Goal: Contribute content: Add original content to the website for others to see

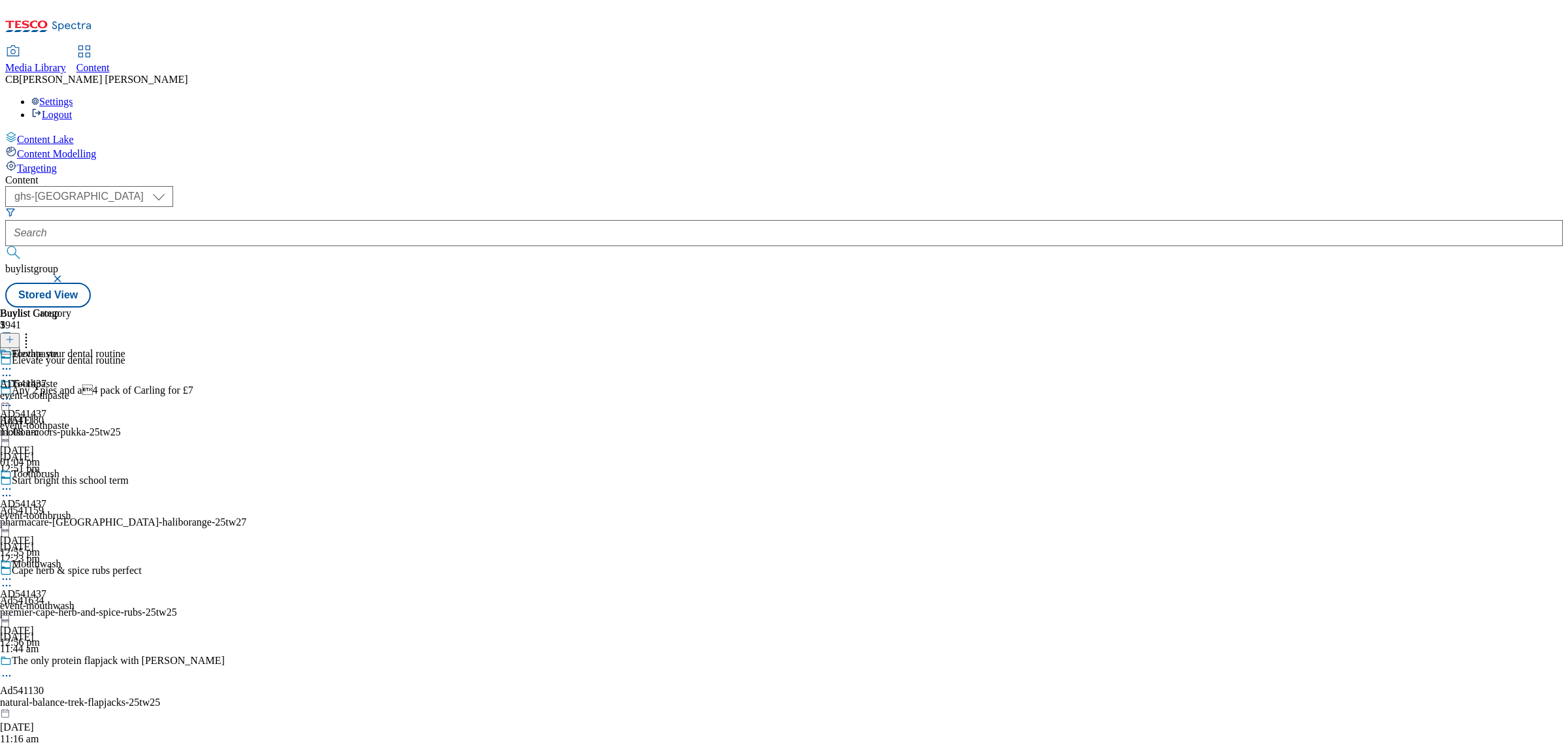
select select "ghs-uk"
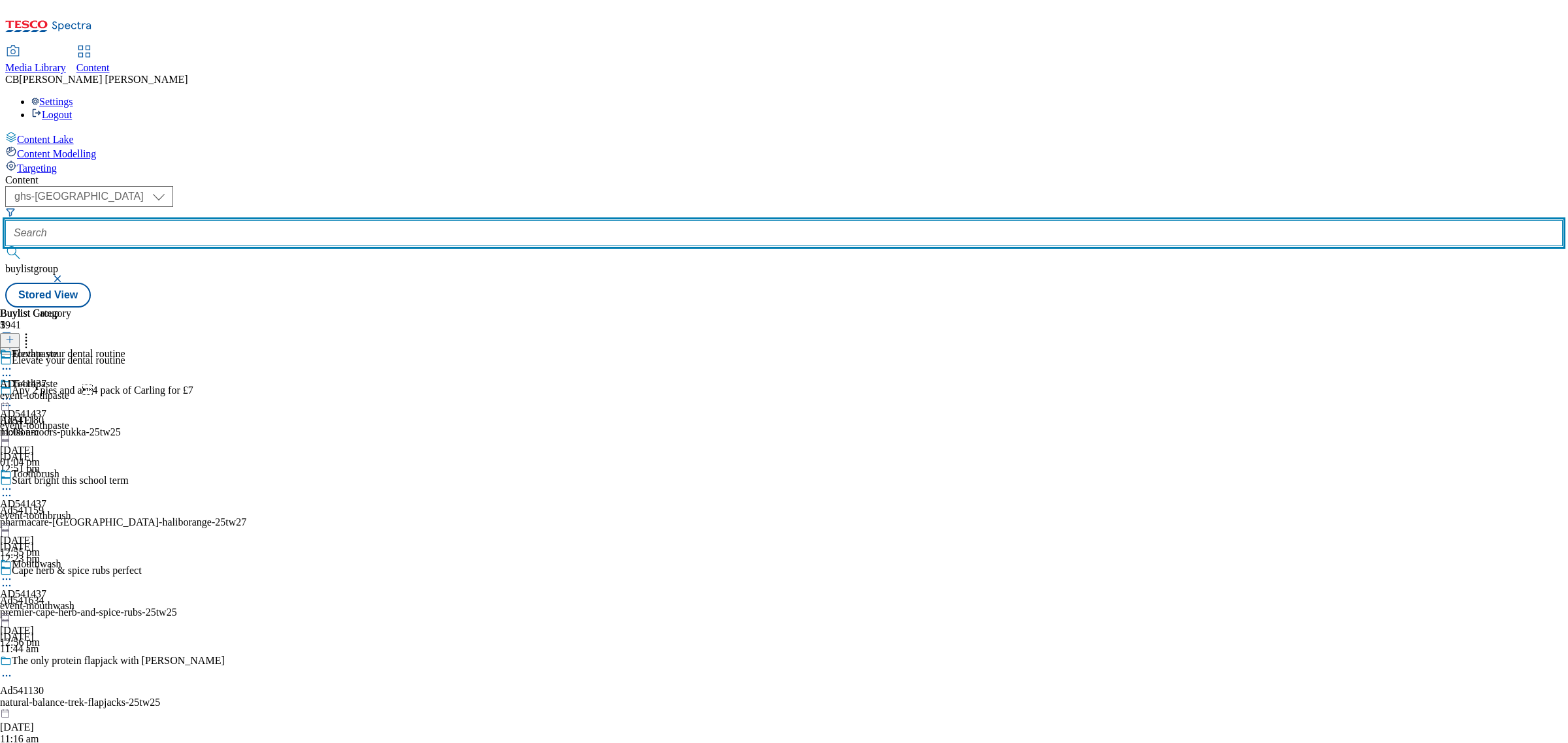
click at [298, 220] on input "text" at bounding box center [784, 233] width 1558 height 26
paste input "wanisltd-tropical-sun-25tw25"
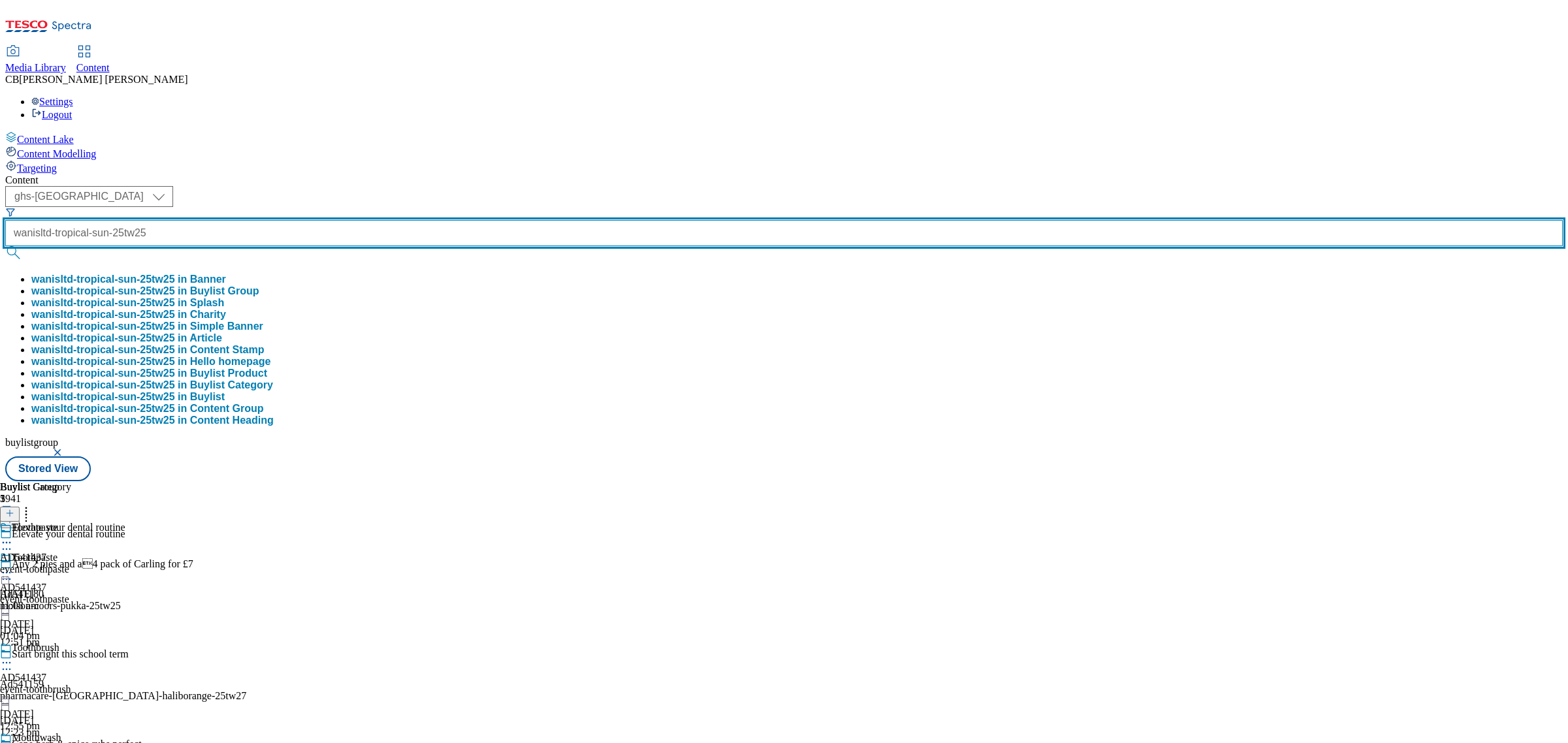
type input "wanisltd-tropical-sun-25tw25"
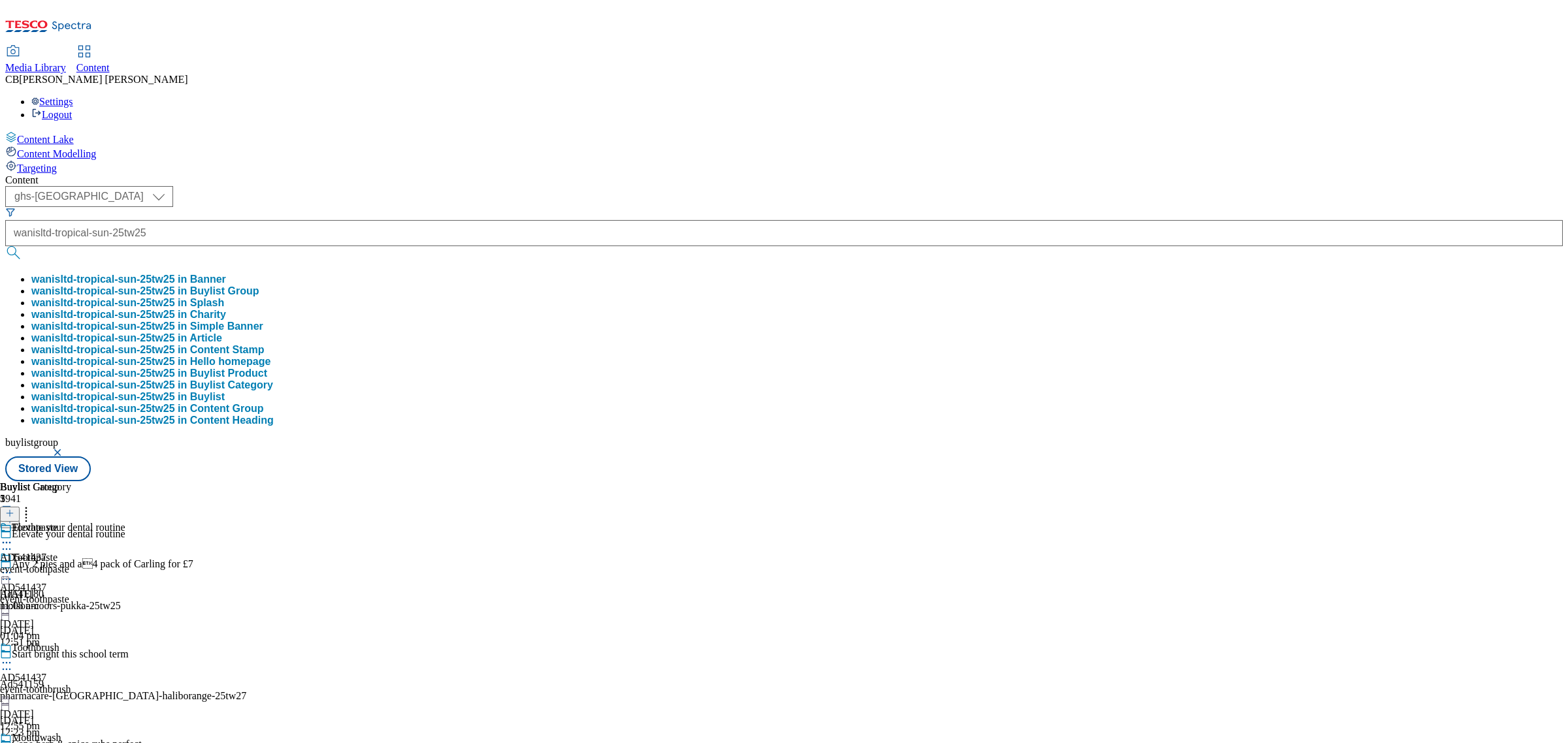
click at [260, 285] on button "wanisltd-tropical-sun-25tw25 in Buylist Group" at bounding box center [145, 291] width 228 height 12
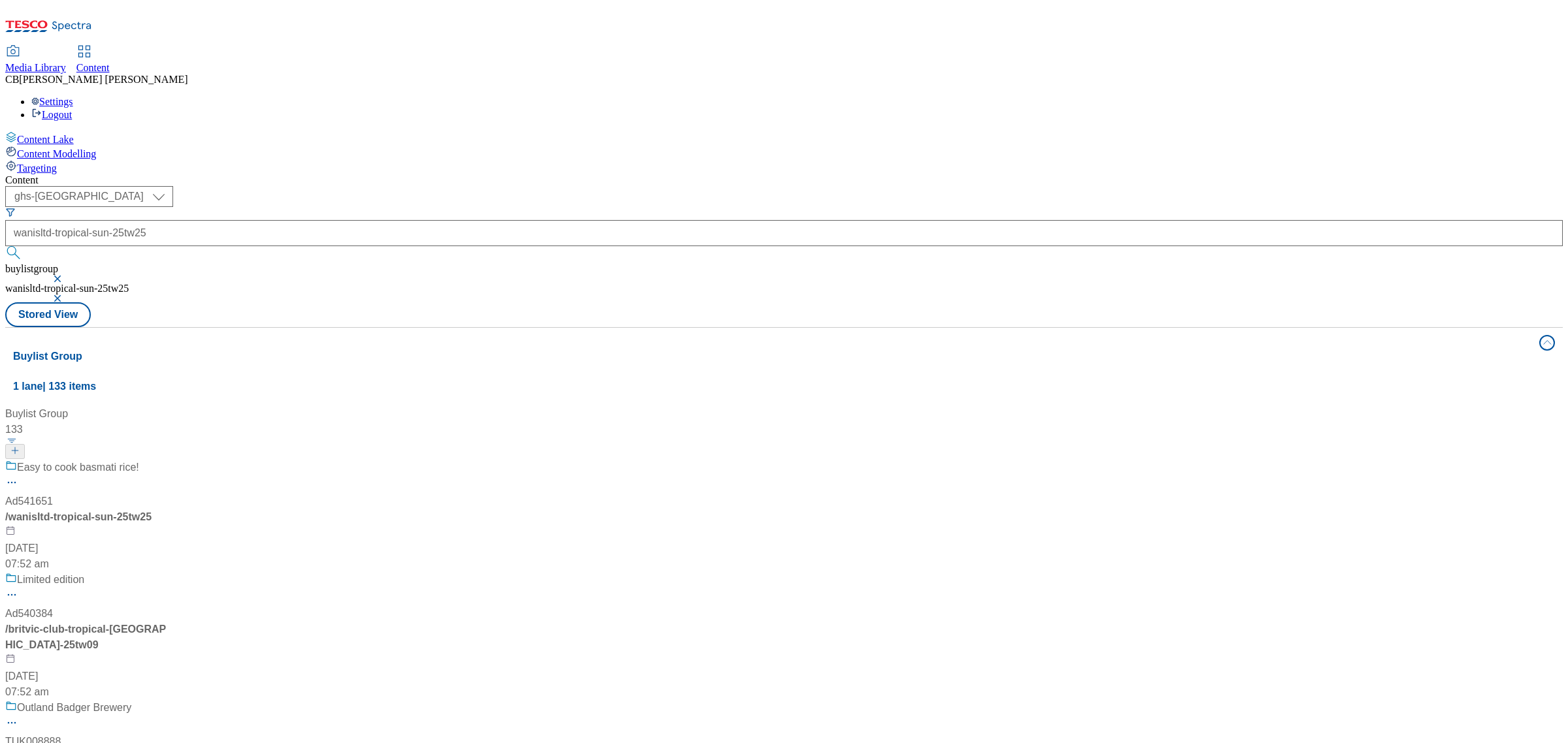
click at [209, 459] on div "Easy to cook basmati rice! Ad541651 / wanisltd-tropical-sun-25tw25 7 Aug 2025 0…" at bounding box center [107, 516] width 203 height 113
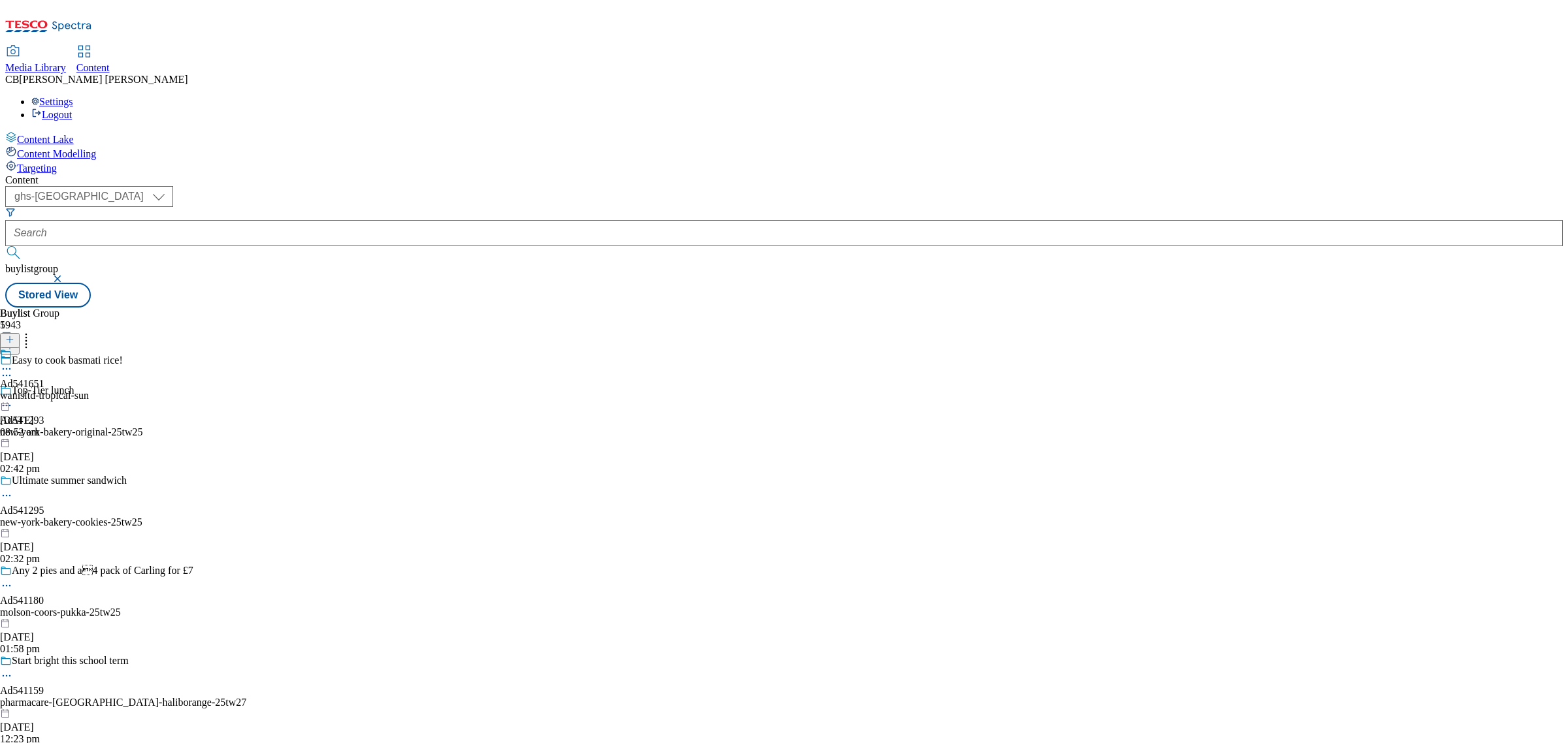
click at [13, 363] on icon at bounding box center [6, 369] width 13 height 13
click at [55, 391] on span "Edit" at bounding box center [48, 396] width 15 height 10
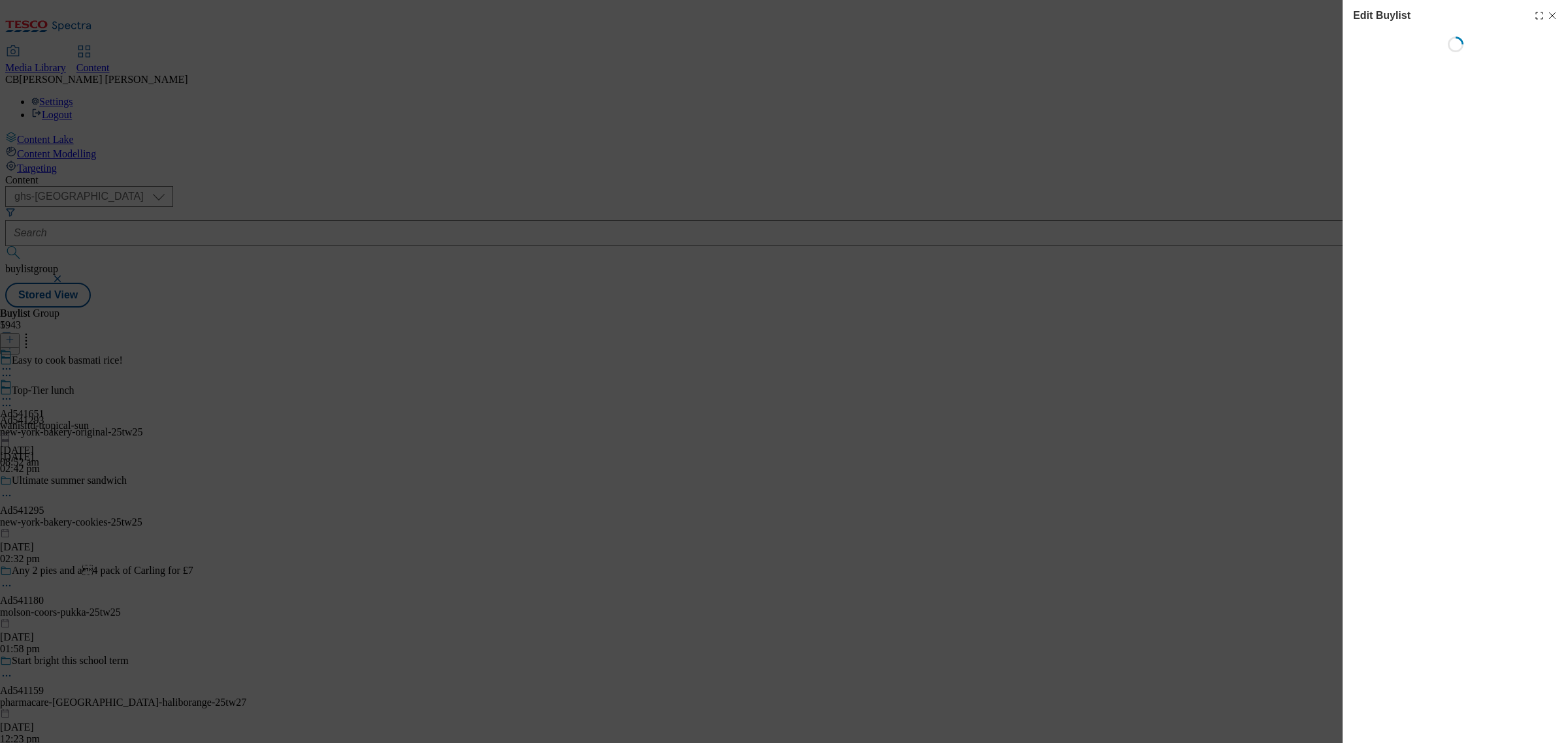
select select "tactical"
select select "supplier funded short term 1-3 weeks"
select select "dunnhumby"
select select "Banner"
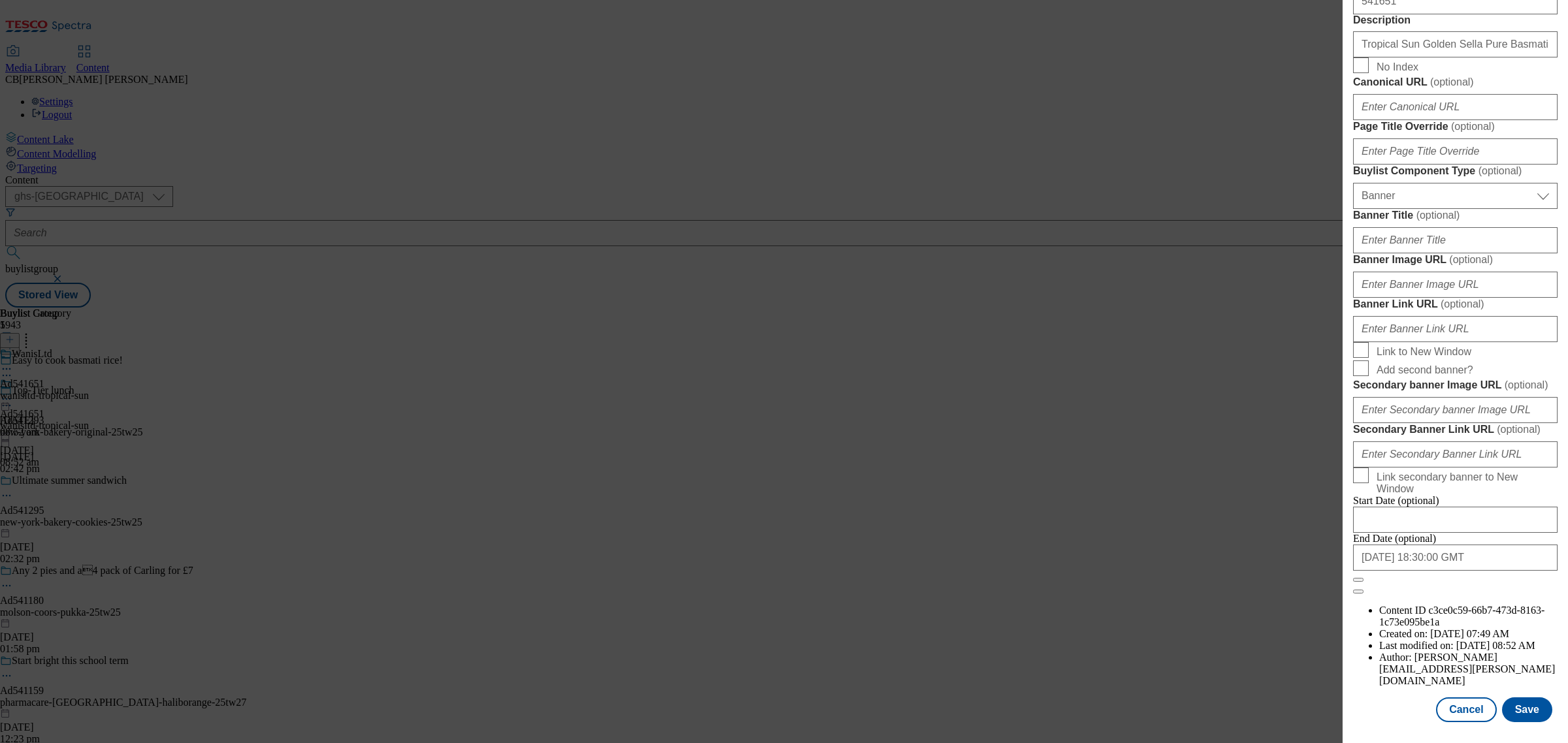
scroll to position [980, 0]
click at [1458, 298] on input "Banner Image URL ( optional )" at bounding box center [1455, 284] width 205 height 26
paste input "https://digitalcontent.api.tesco.com/v2/media/ghs-mktg/80e05e5d-ad4a-4039-9b71-…"
type input "https://digitalcontent.api.tesco.com/v2/media/ghs-mktg/80e05e5d-ad4a-4039-9b71-…"
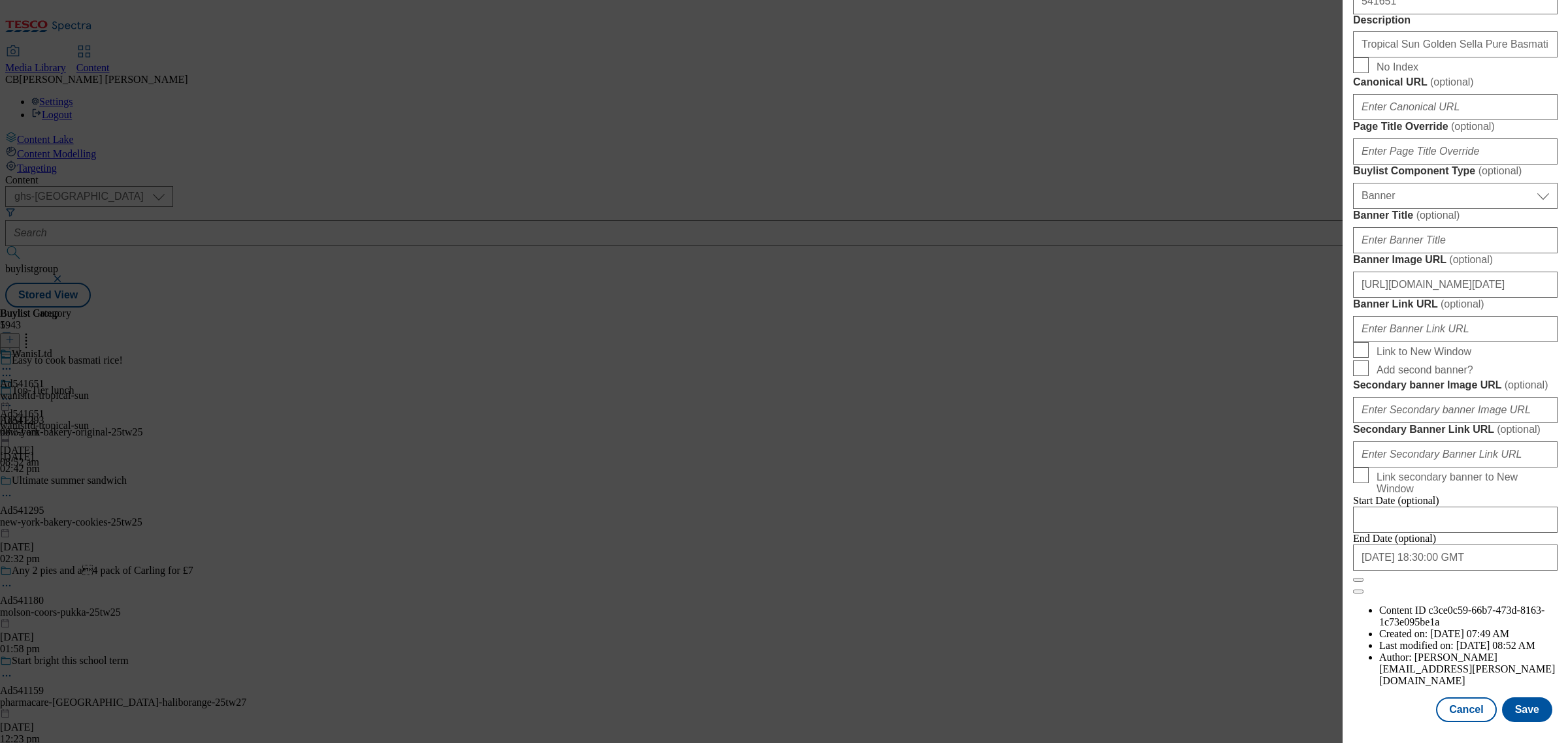
click at [1504, 425] on form "Label Ad541651 Tracking Name DH_AD541651 Friendly Name wanisltd-tropical-sun Bu…" at bounding box center [1455, 54] width 205 height 1080
click at [1511, 700] on button "Save" at bounding box center [1527, 710] width 50 height 25
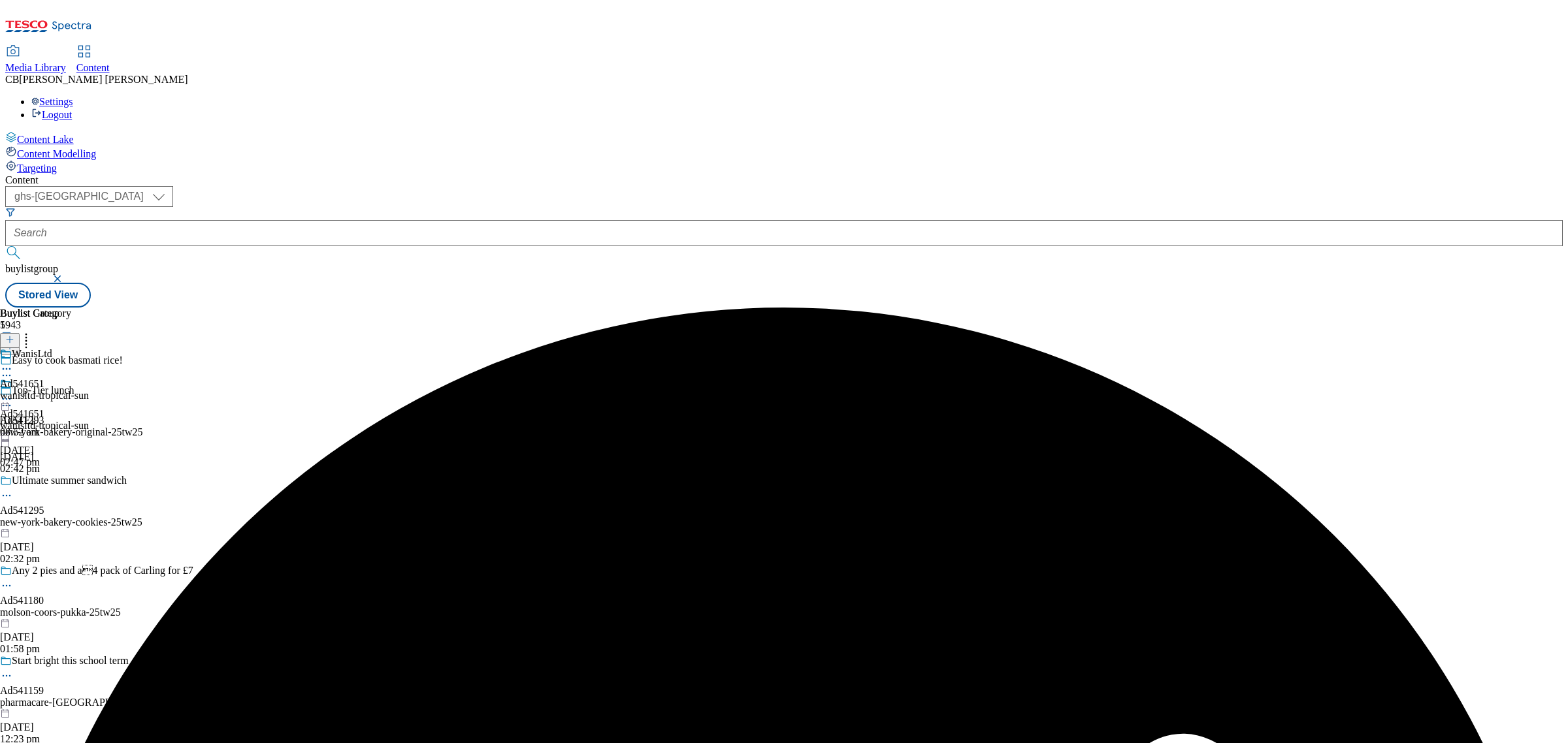
click at [13, 392] on icon at bounding box center [6, 398] width 13 height 13
click at [71, 482] on span "Preview" at bounding box center [55, 487] width 30 height 10
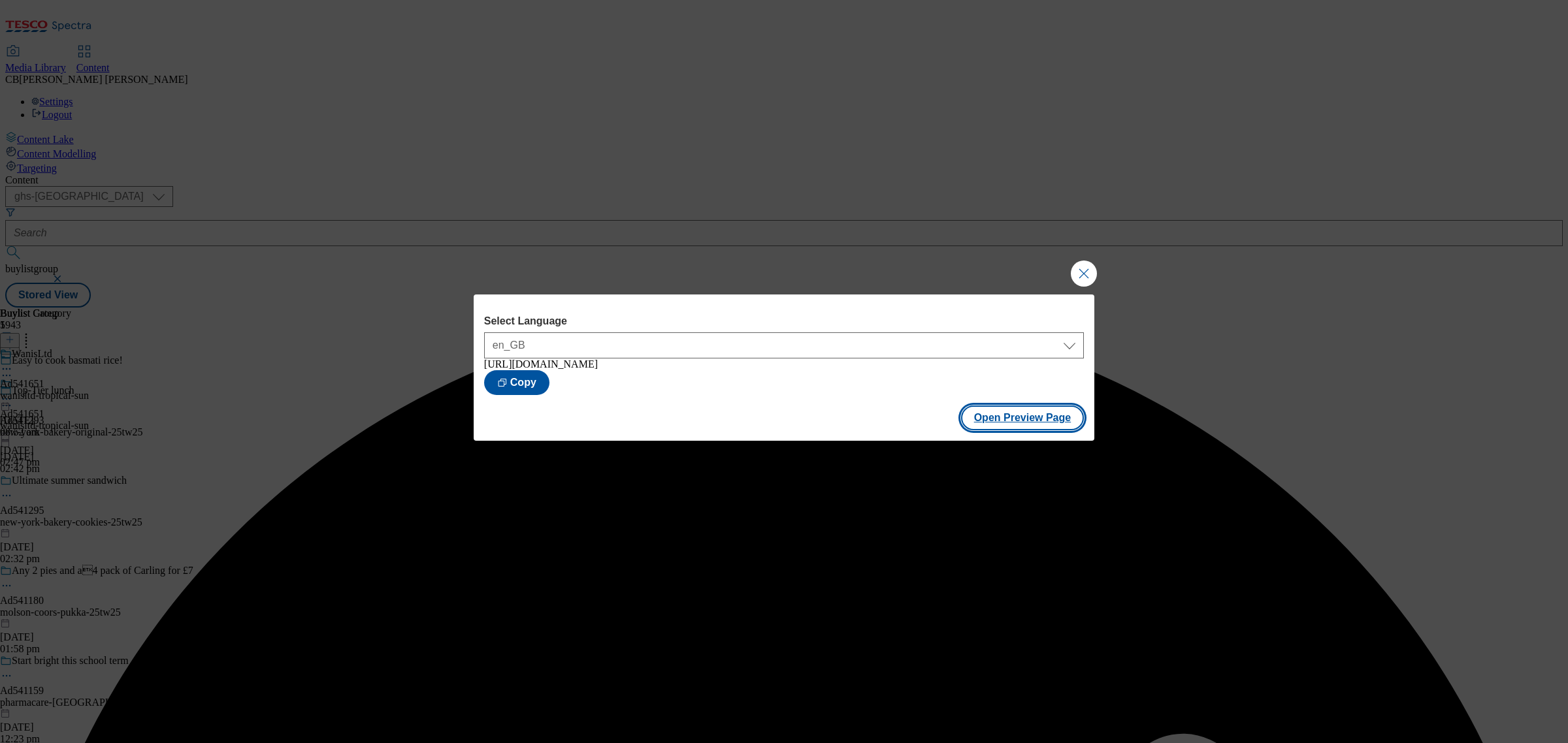
click at [1014, 421] on button "Open Preview Page" at bounding box center [1022, 418] width 124 height 25
click at [1088, 269] on button "Close Modal" at bounding box center [1083, 273] width 26 height 26
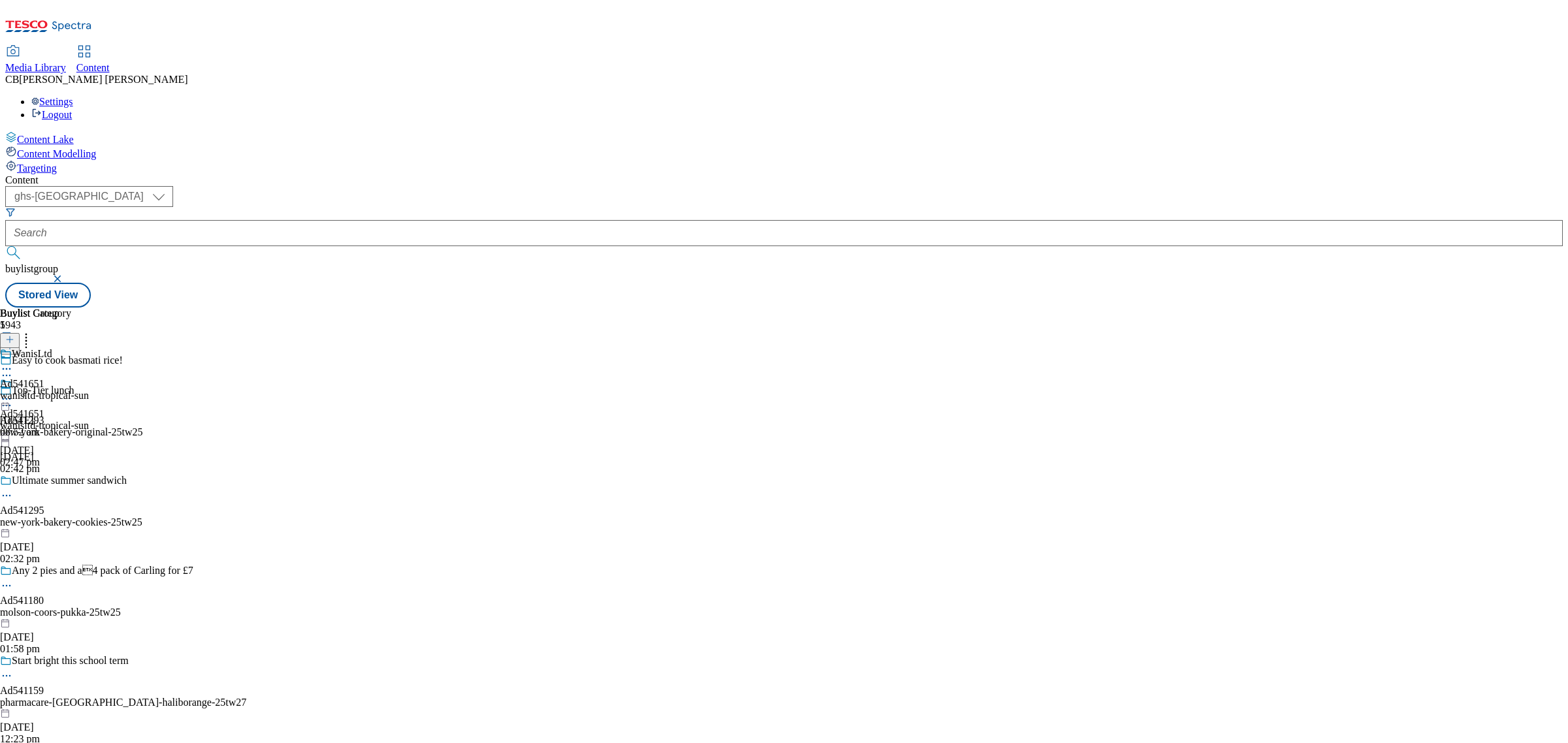
click at [13, 392] on icon at bounding box center [6, 398] width 13 height 13
click at [70, 527] on span "Publish" at bounding box center [55, 531] width 29 height 10
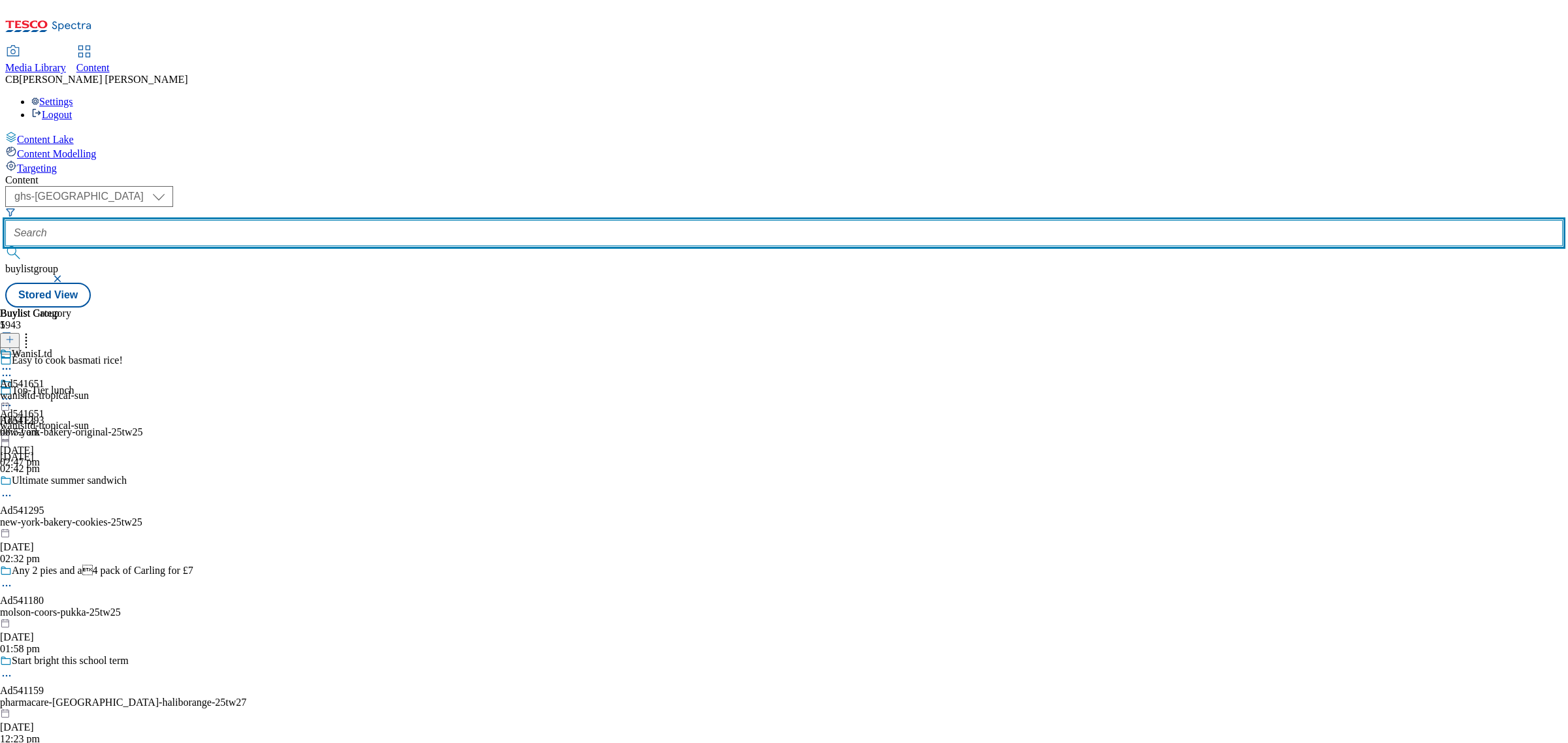
click at [321, 220] on input "text" at bounding box center [784, 233] width 1558 height 26
paste input "redbull-variety8pk-25tw25"
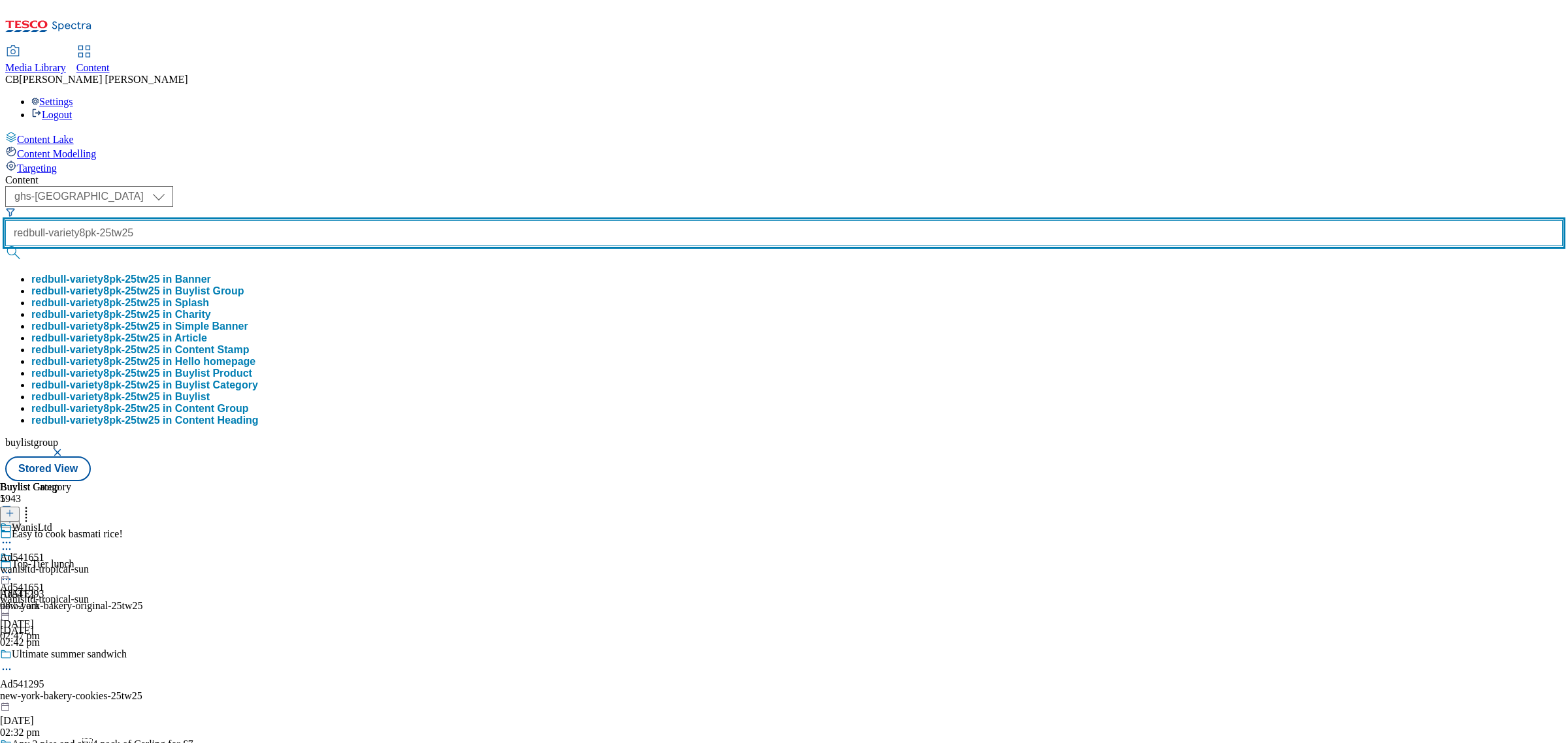
type input "redbull-variety8pk-25tw25"
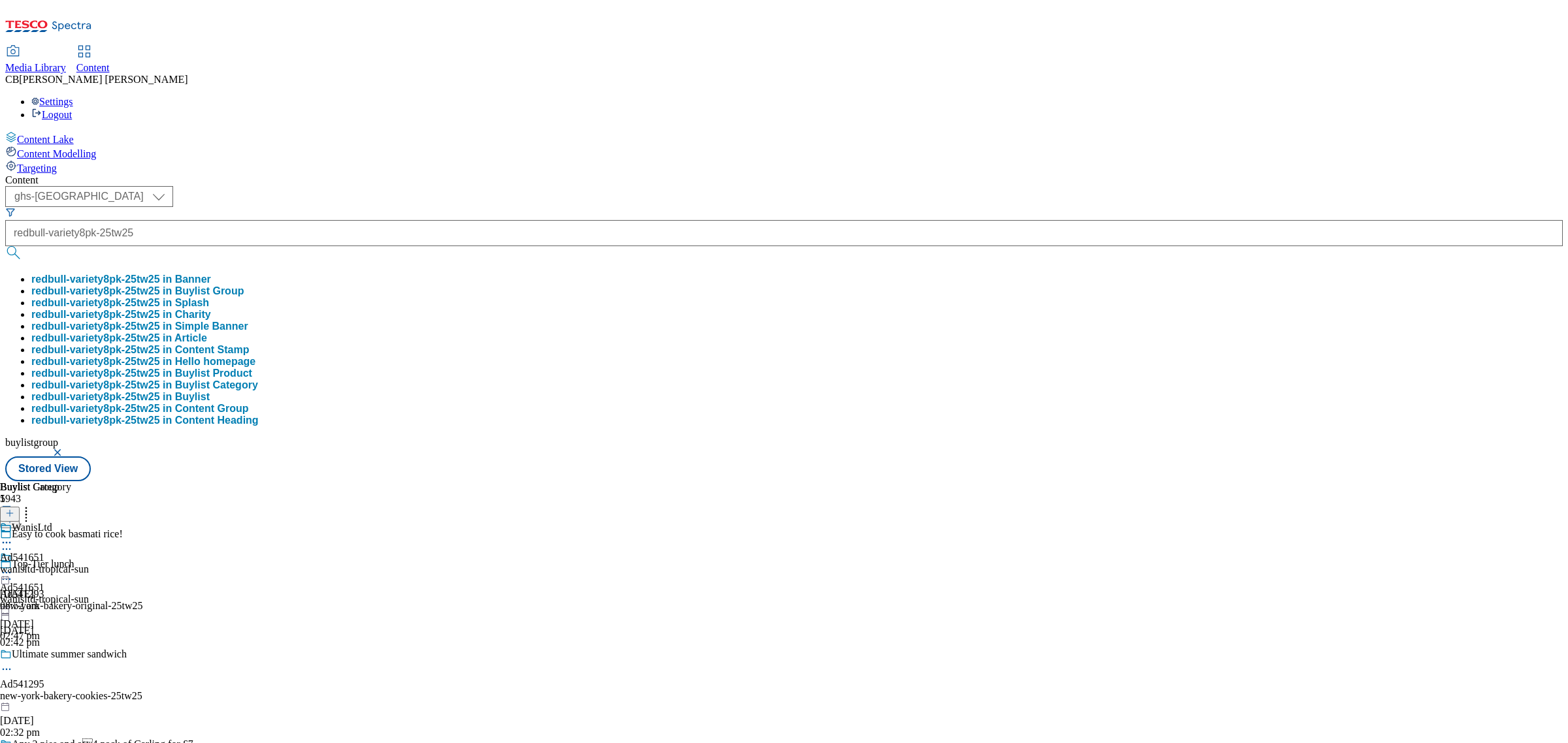
click at [244, 285] on button "redbull-variety8pk-25tw25 in Buylist Group" at bounding box center [138, 291] width 213 height 12
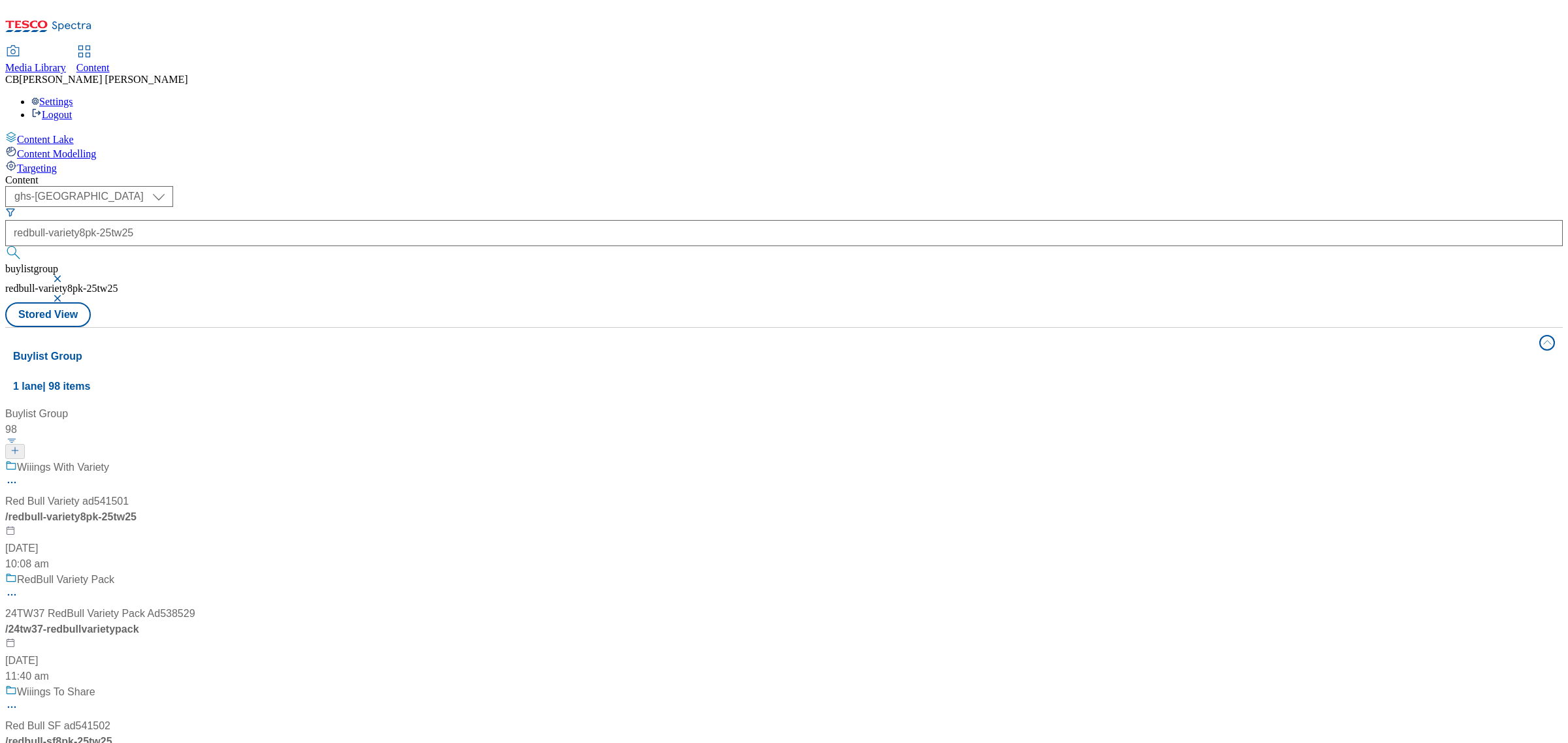
click at [195, 459] on div "Wiiings With Variety Red Bull Variety ad541501 / redbull-variety8pk-25tw25 12 A…" at bounding box center [100, 516] width 190 height 113
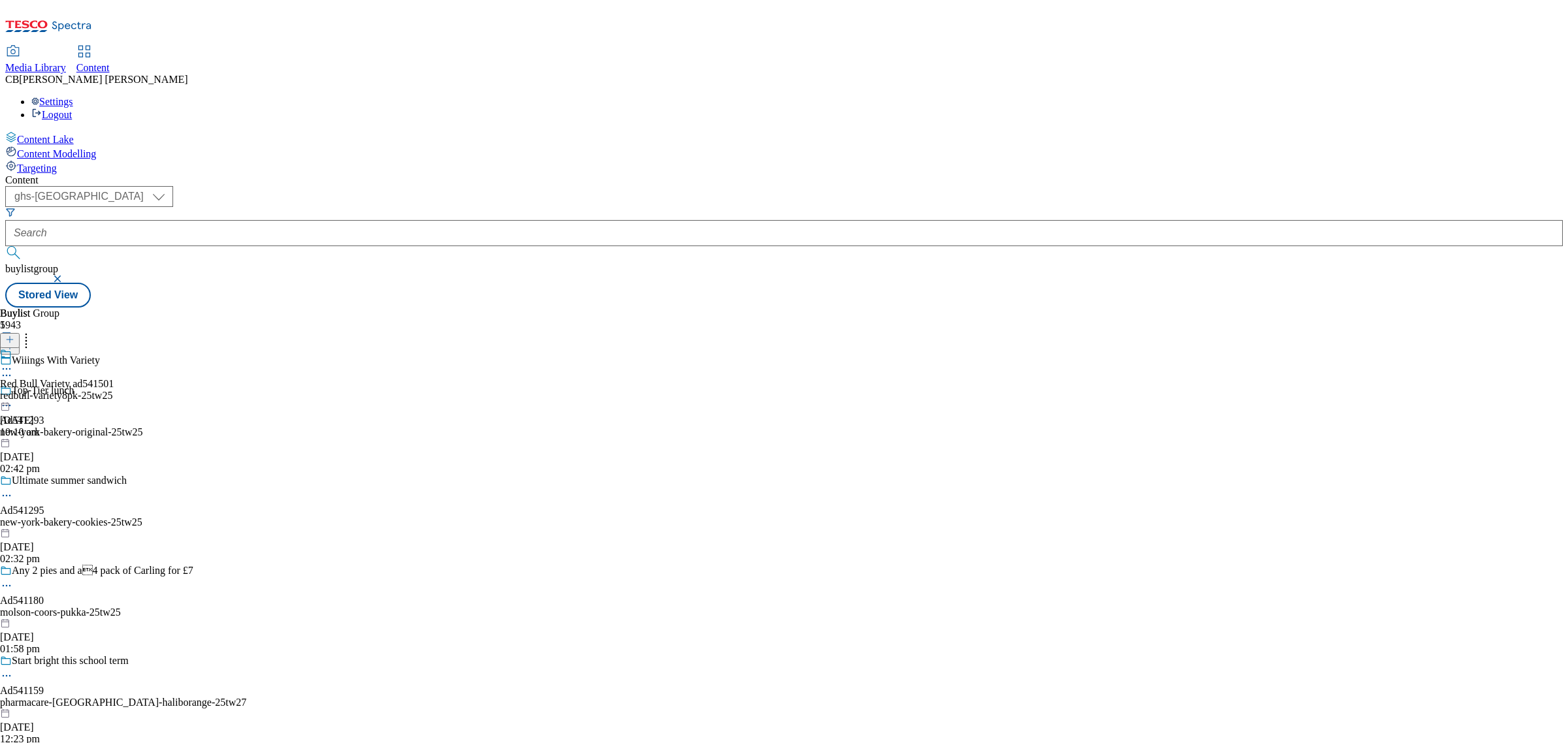
click at [113, 390] on div "redbull-variety8pk-25tw25" at bounding box center [56, 395] width 113 height 12
click at [8, 398] on circle at bounding box center [7, 399] width 2 height 2
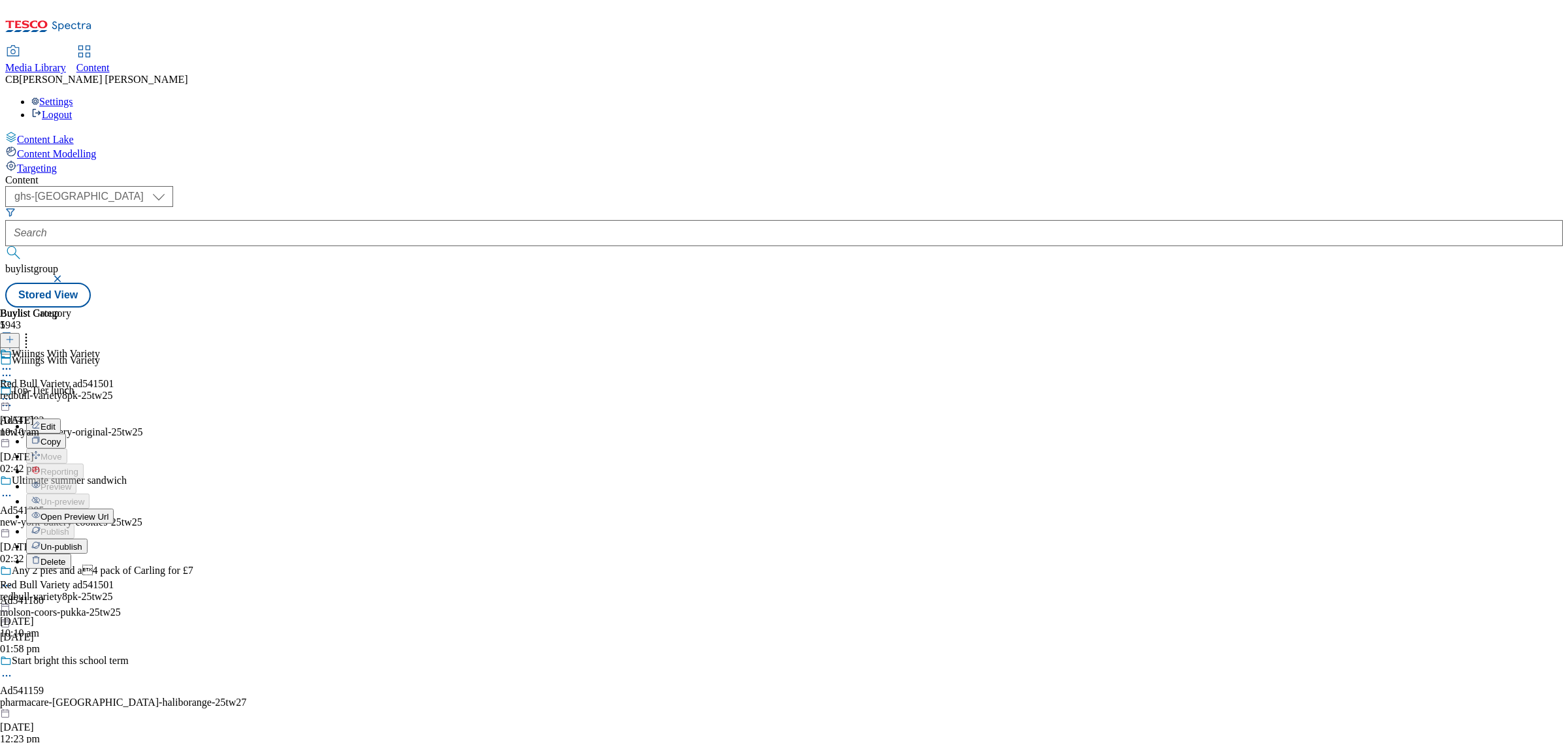
click at [55, 422] on span "Edit" at bounding box center [48, 427] width 15 height 10
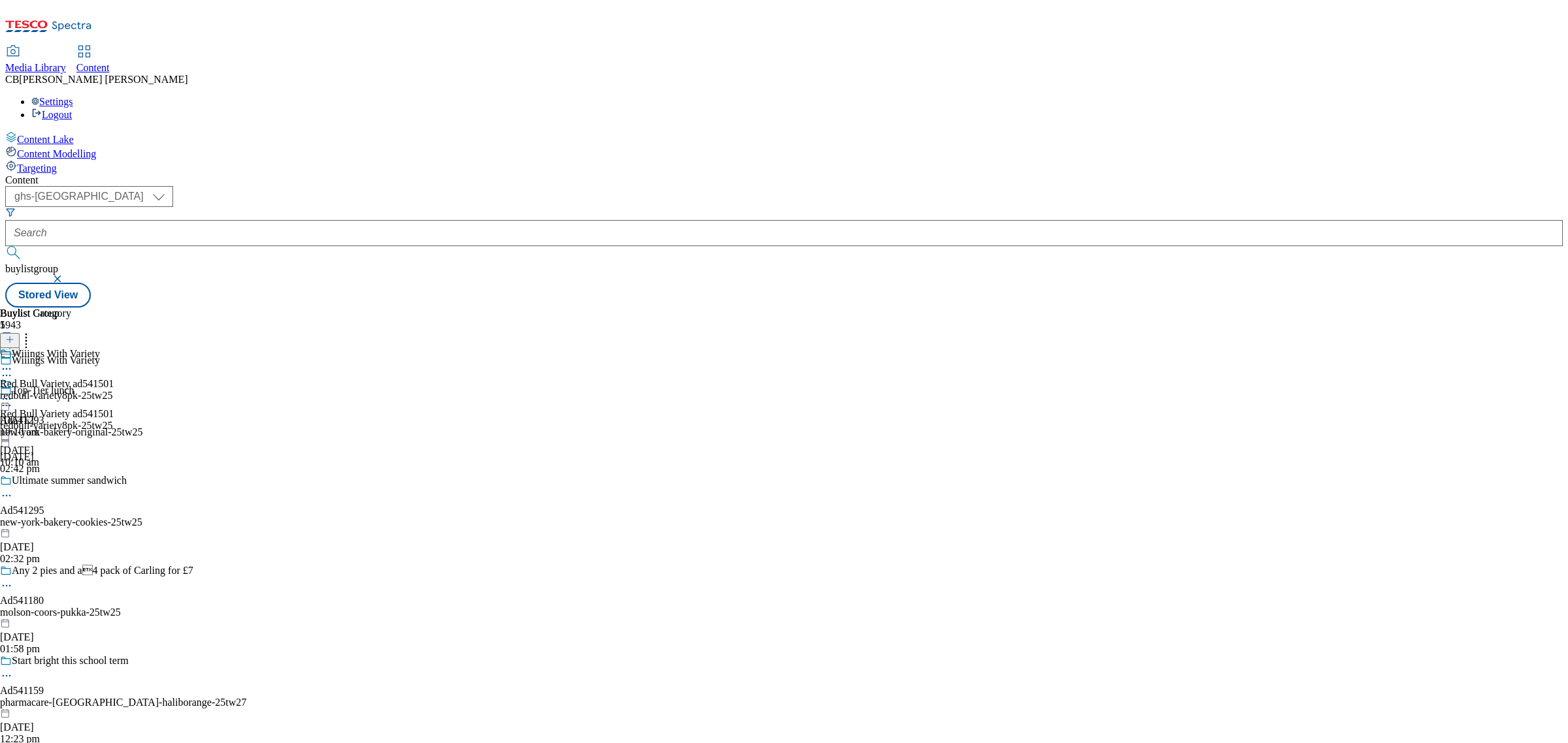
select select "evergreen"
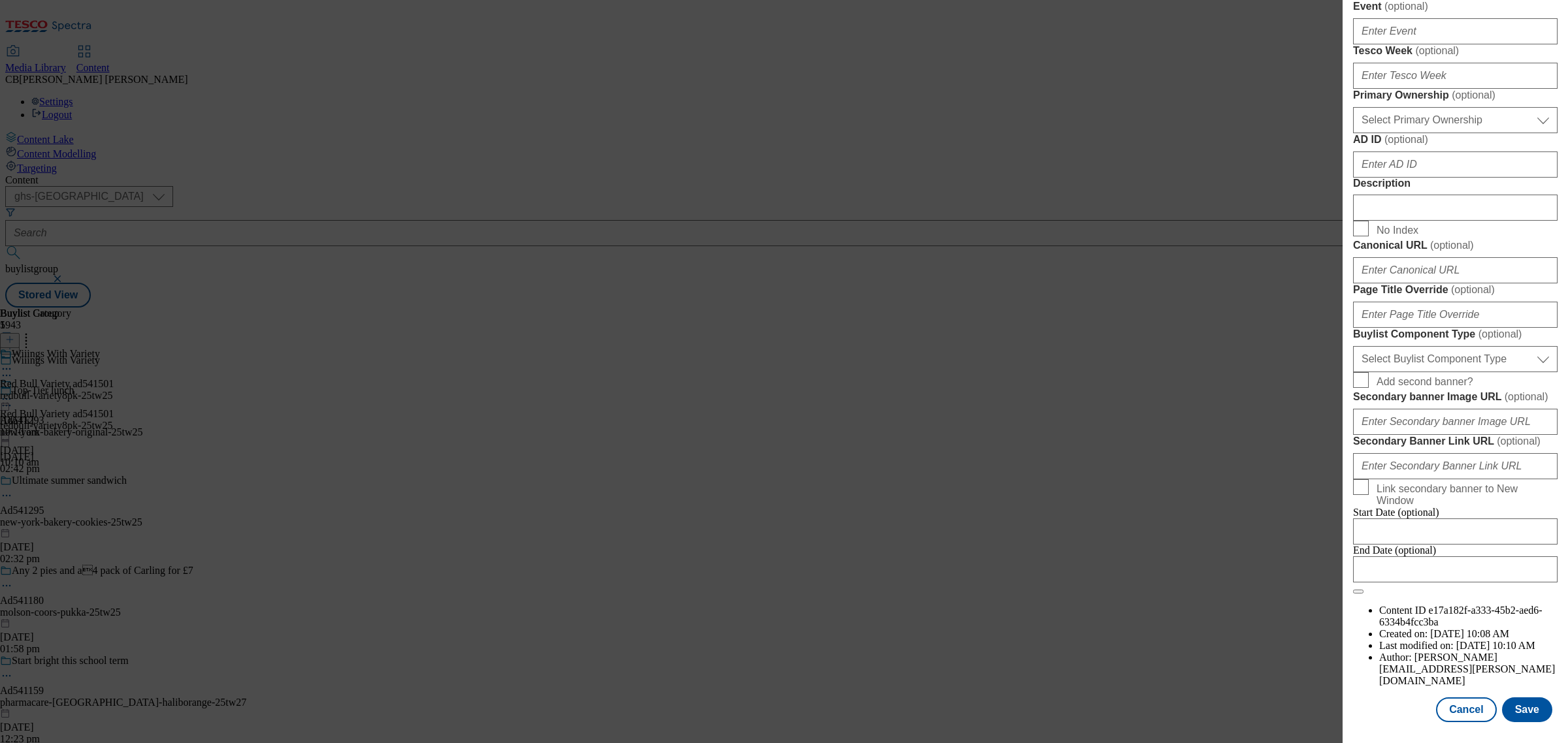
scroll to position [920, 0]
click at [1472, 372] on select "Select Buylist Component Type Banner Competition Header Meal" at bounding box center [1455, 359] width 205 height 26
select select "Banner"
click at [1353, 372] on select "Select Buylist Component Type Banner Competition Header Meal" at bounding box center [1455, 359] width 205 height 26
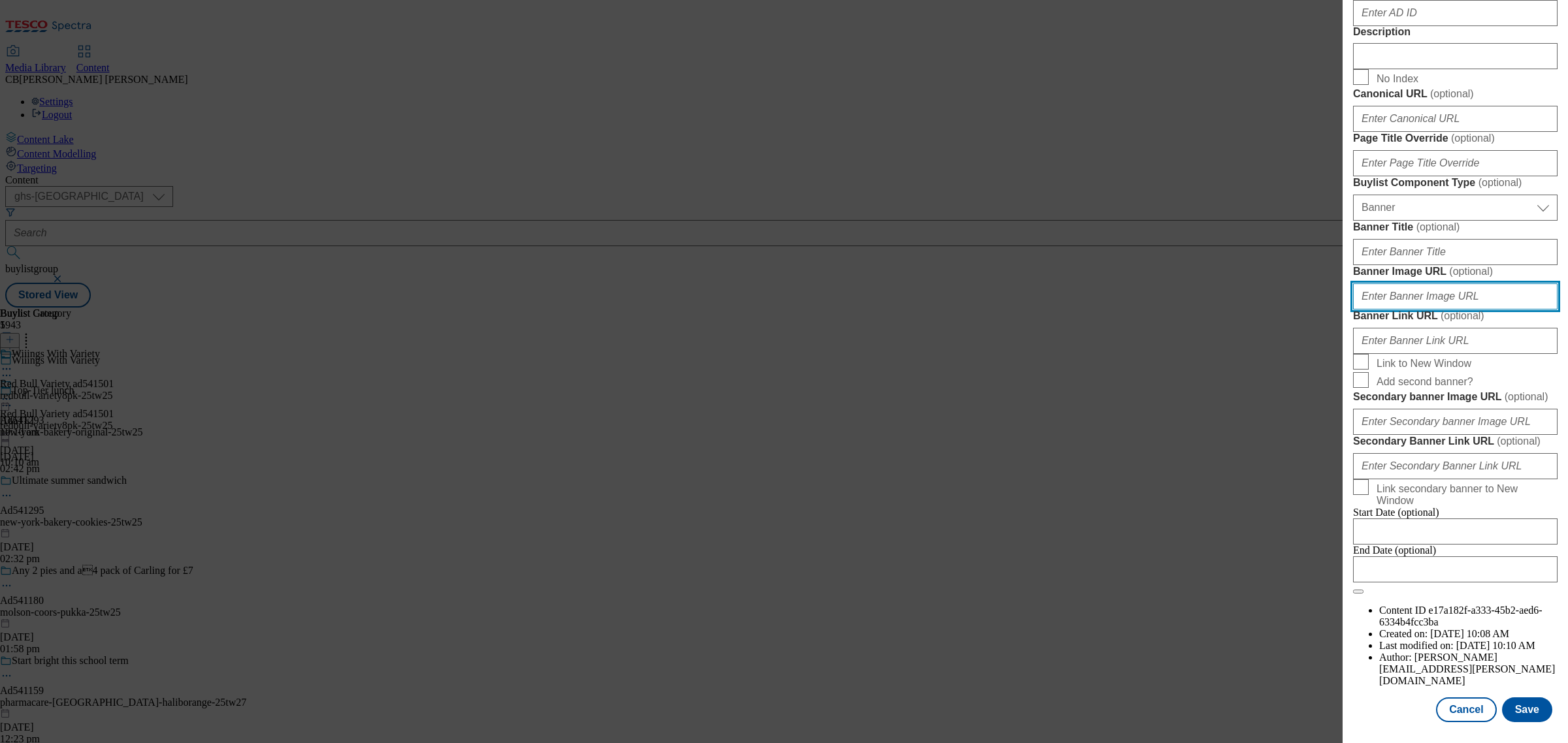
click at [1480, 309] on input "Banner Image URL ( optional )" at bounding box center [1455, 296] width 205 height 26
paste input "https://digitalcontent.api.tesco.com/v2/media/ghs-mktg/39d040b0-2ed3-4001-b47a-…"
type input "https://digitalcontent.api.tesco.com/v2/media/ghs-mktg/39d040b0-2ed3-4001-b47a-…"
click at [1522, 698] on button "Save" at bounding box center [1527, 710] width 50 height 25
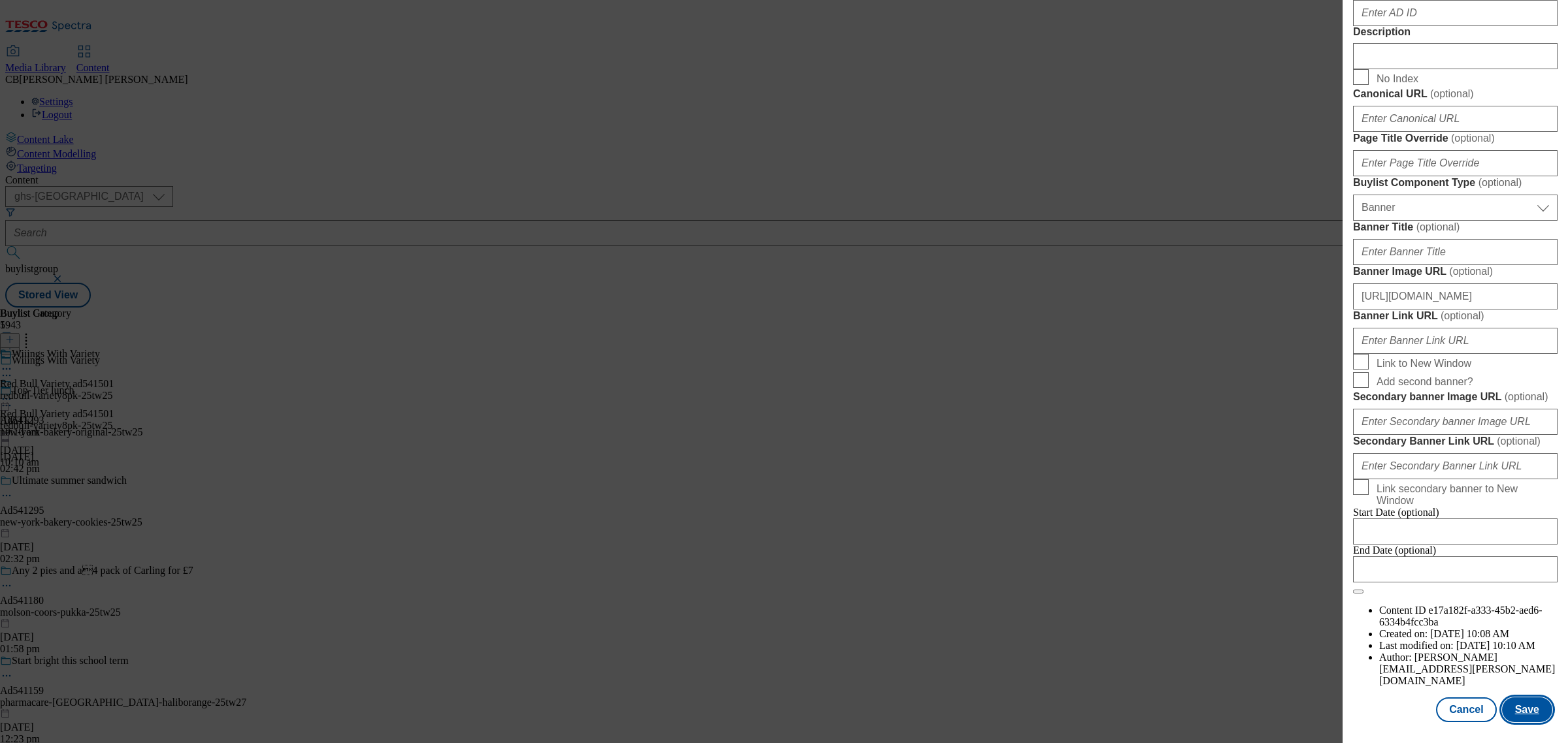
scroll to position [0, 0]
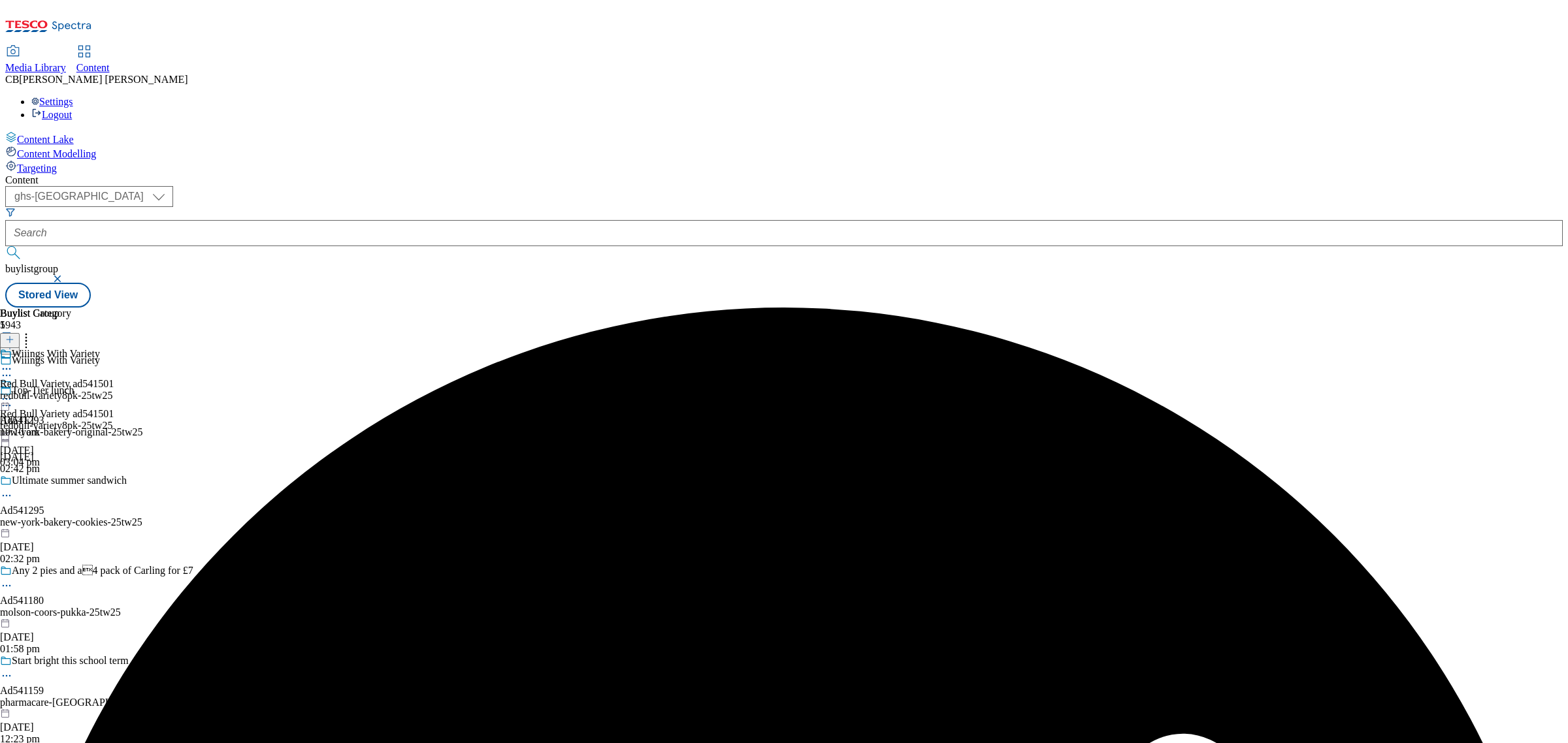
click at [13, 392] on icon at bounding box center [6, 398] width 13 height 13
click at [71, 482] on span "Preview" at bounding box center [55, 487] width 30 height 10
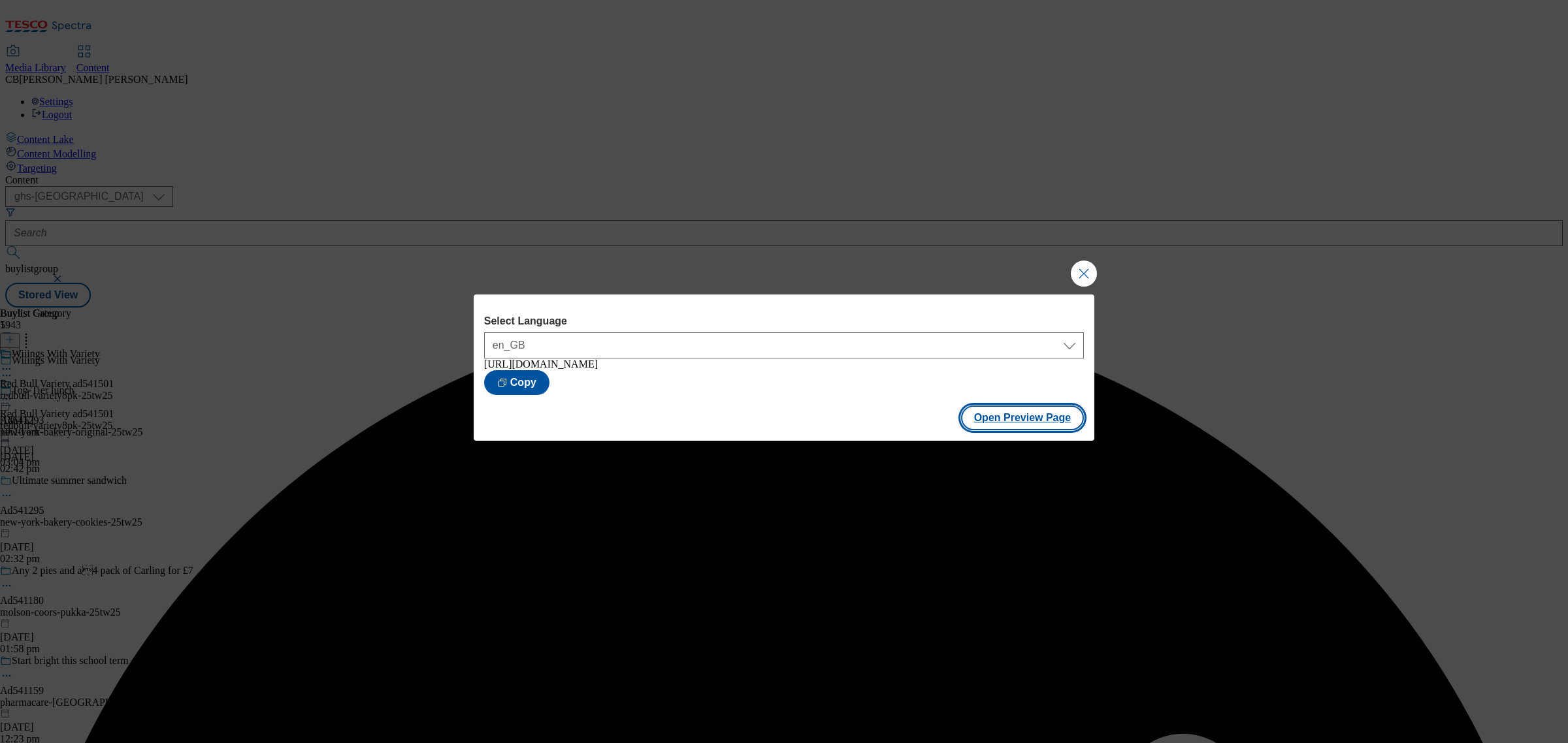
click at [1031, 425] on button "Open Preview Page" at bounding box center [1022, 418] width 124 height 25
click at [1092, 276] on button "Close Modal" at bounding box center [1083, 273] width 26 height 26
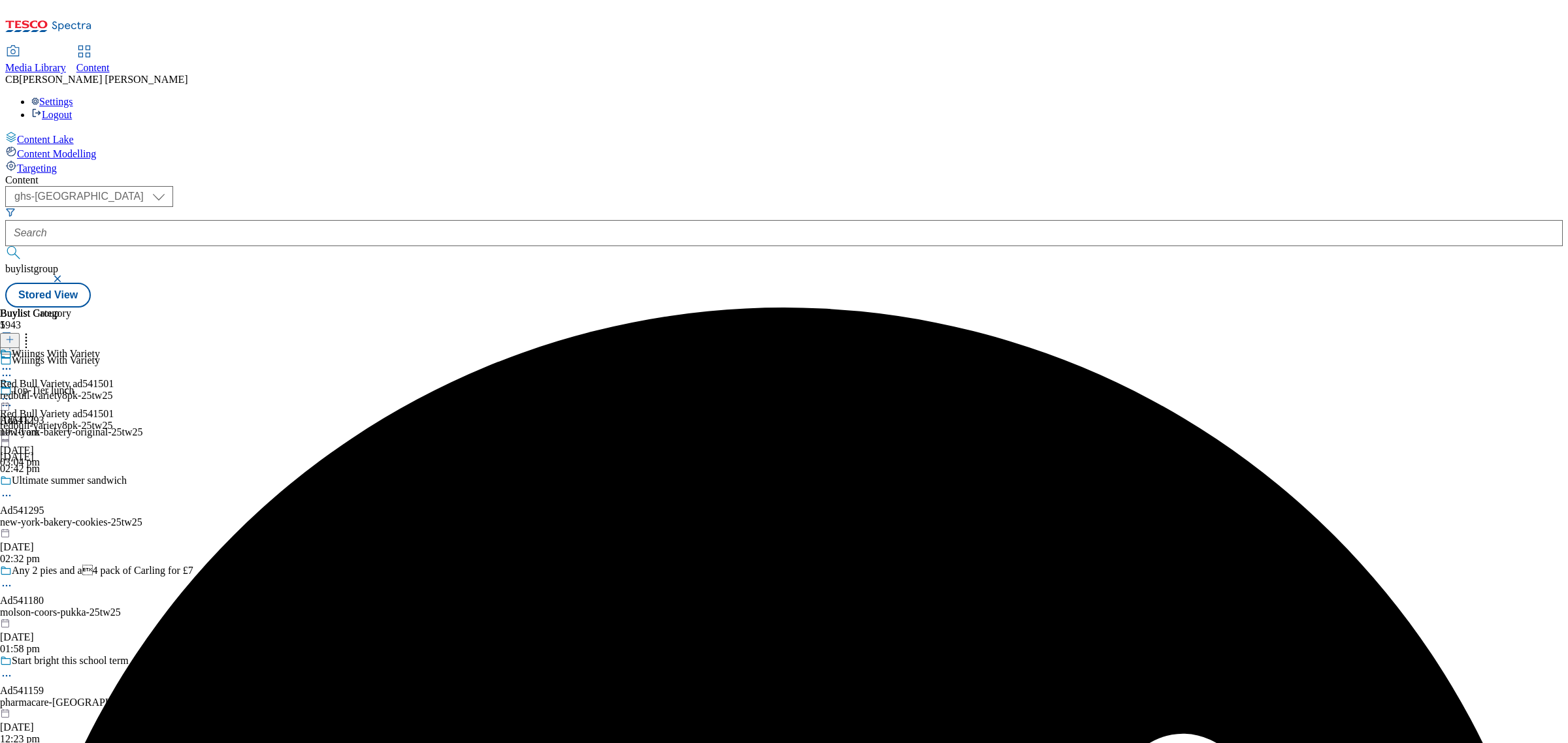
click at [13, 392] on icon at bounding box center [6, 398] width 13 height 13
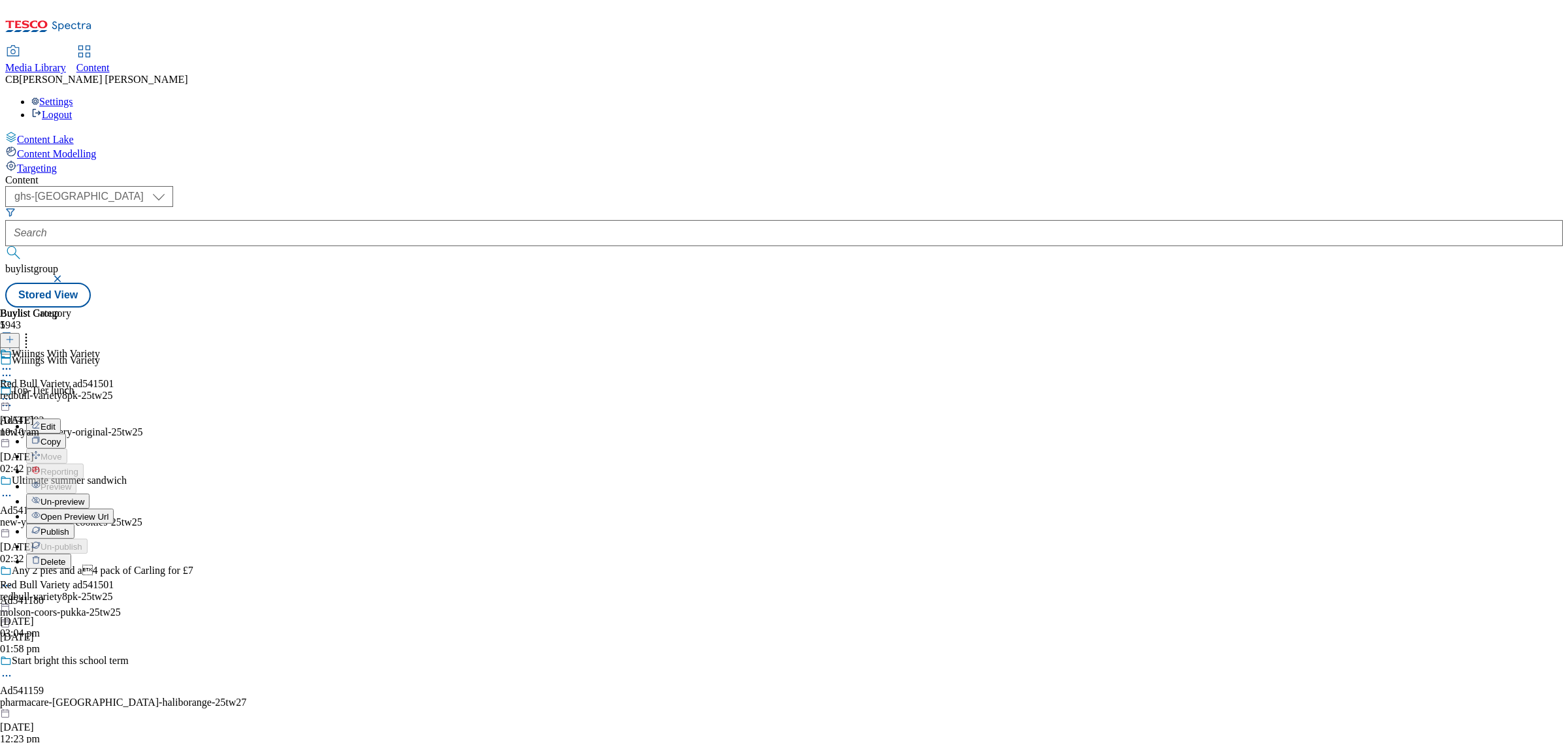
click at [61, 419] on button "Edit" at bounding box center [43, 426] width 34 height 15
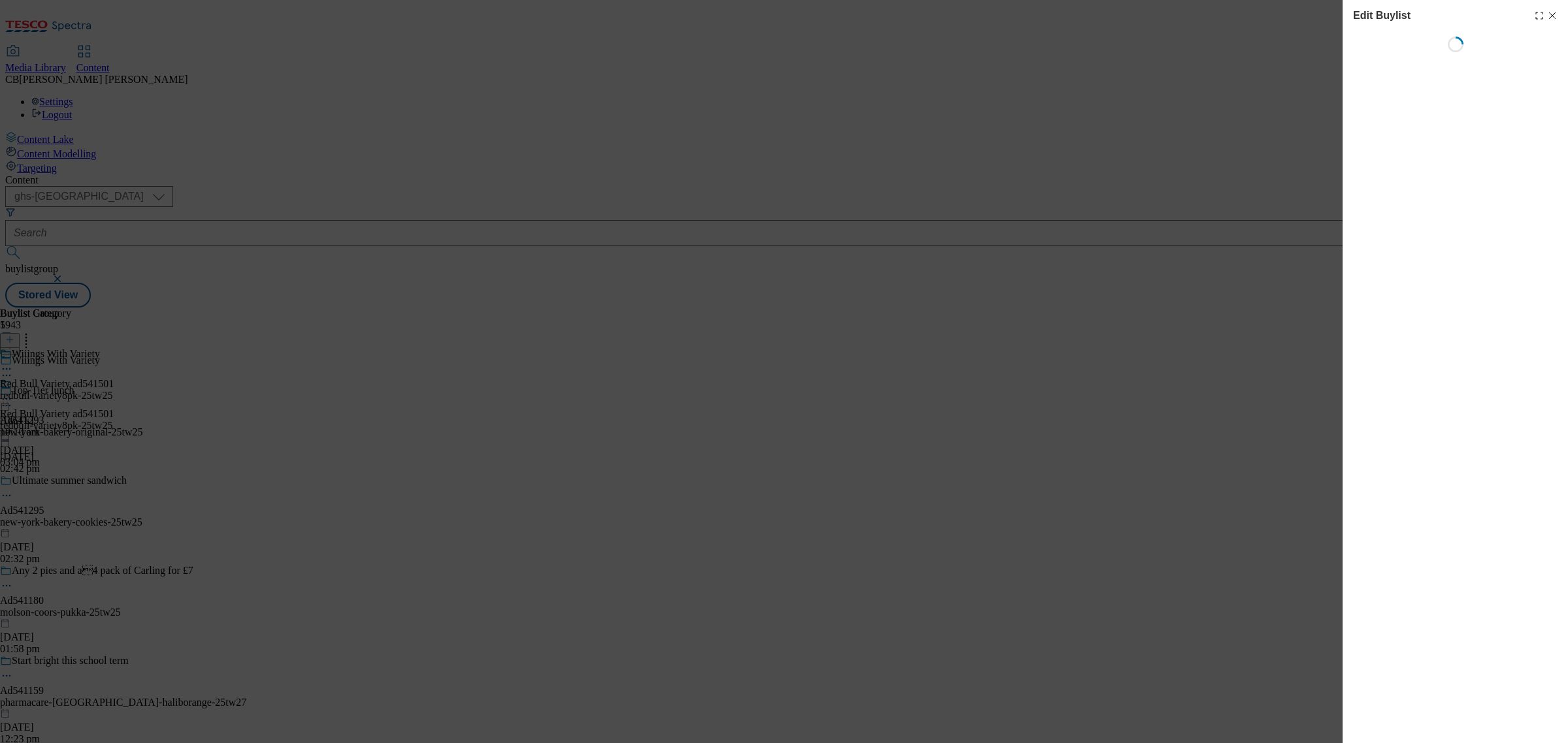
select select "evergreen"
select select "Banner"
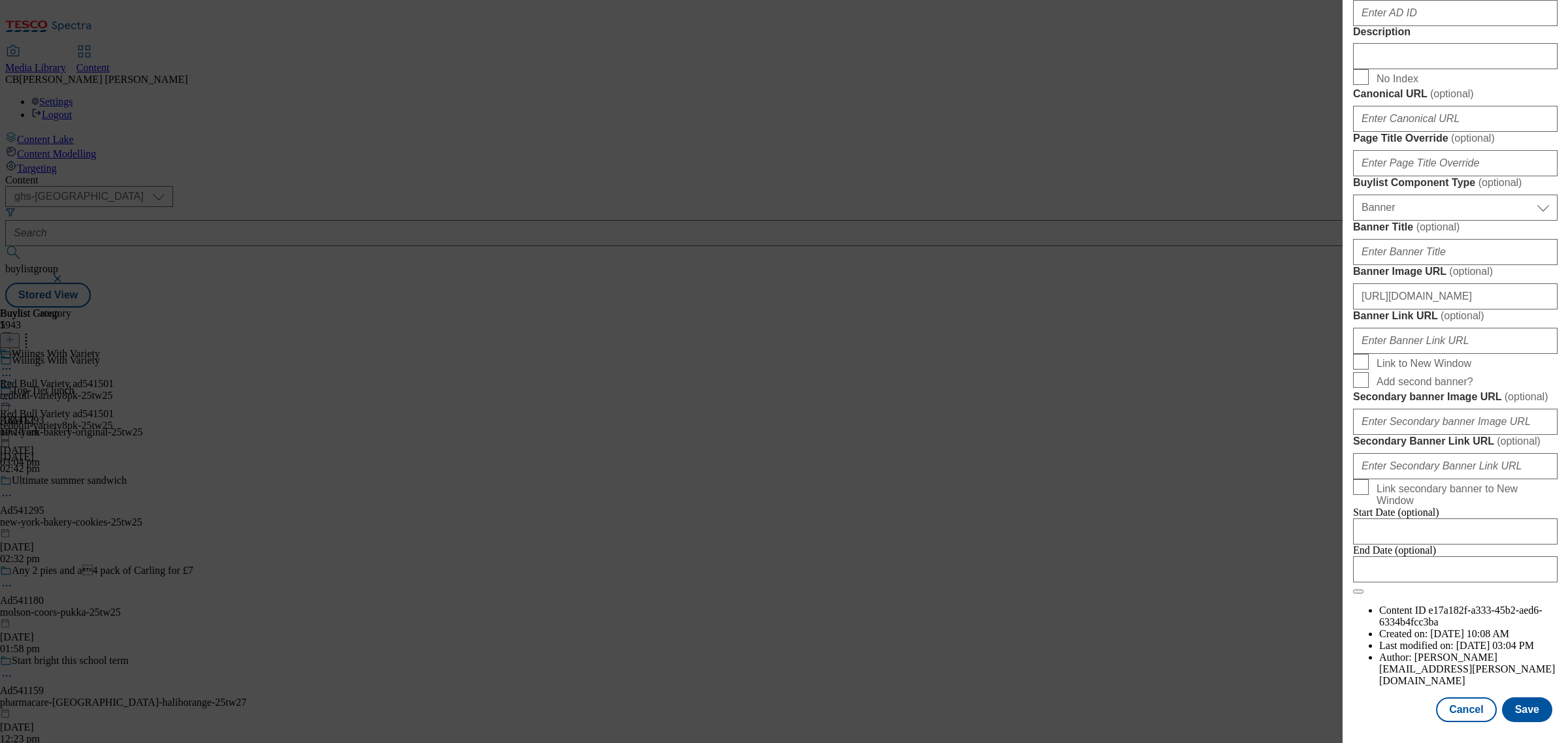
scroll to position [1073, 0]
click at [1487, 309] on input "https://digitalcontent.api.tesco.com/v2/media/ghs-mktg/39d040b0-2ed3-4001-b47a-…" at bounding box center [1455, 296] width 205 height 26
click at [1494, 332] on form "Label Red Bull Variety ad541501 Tracking Name DH_Ad541501 Friendly Name redbull…" at bounding box center [1455, 59] width 205 height 1068
click at [1473, 284] on input "Banner Image URL ( optional )" at bounding box center [1455, 296] width 205 height 26
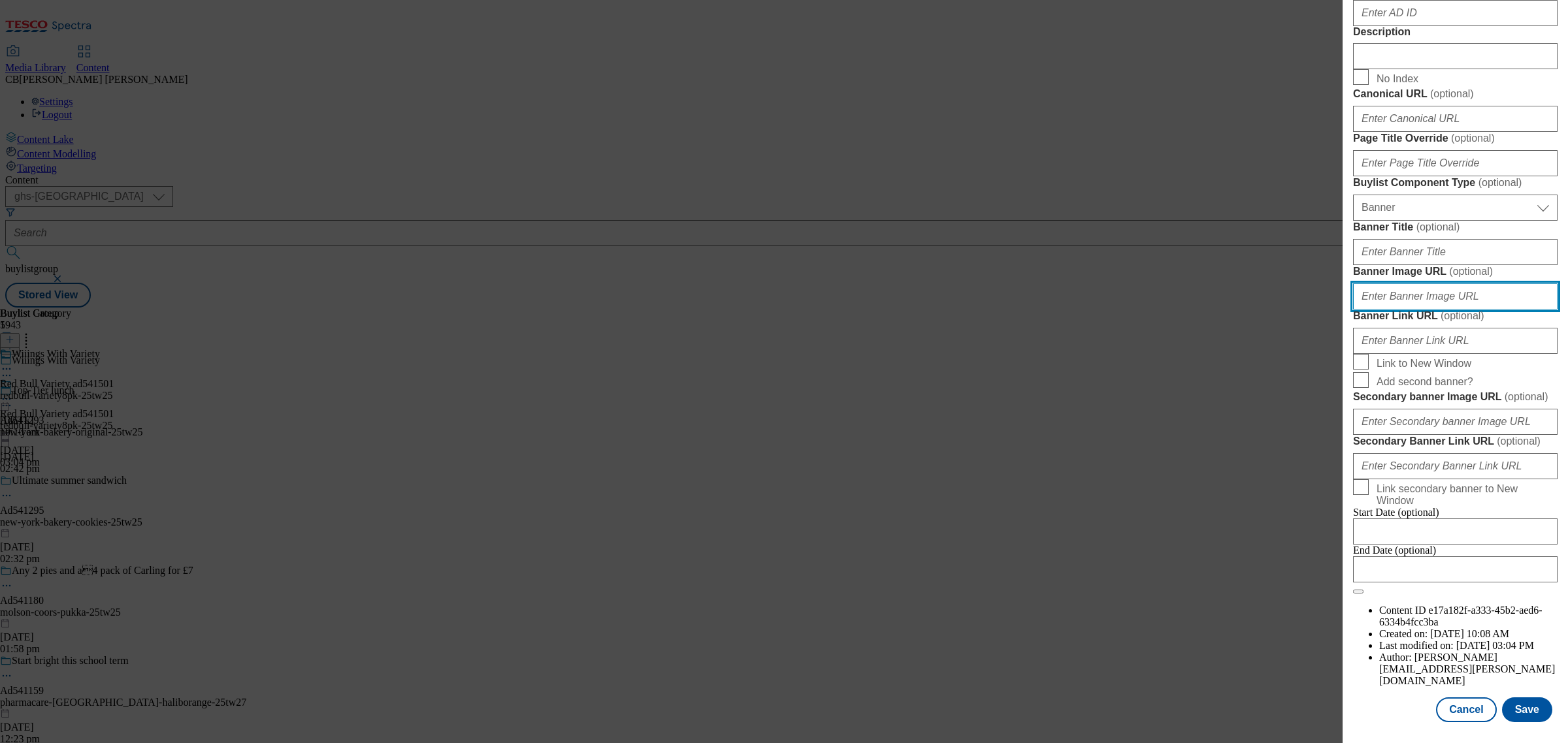
paste input "https://digitalcontent.api.tesco.com/v2/media/ghs-mktg/39d040b0-2ed3-4001-b47a-…"
type input "https://digitalcontent.api.tesco.com/v2/media/ghs-mktg/39d040b0-2ed3-4001-b47a-…"
click at [1487, 265] on label "Banner Image URL ( optional )" at bounding box center [1455, 271] width 205 height 13
click at [1487, 284] on input "https://digitalcontent.api.tesco.com/v2/media/ghs-mktg/39d040b0-2ed3-4001-b47a-…" at bounding box center [1455, 296] width 205 height 26
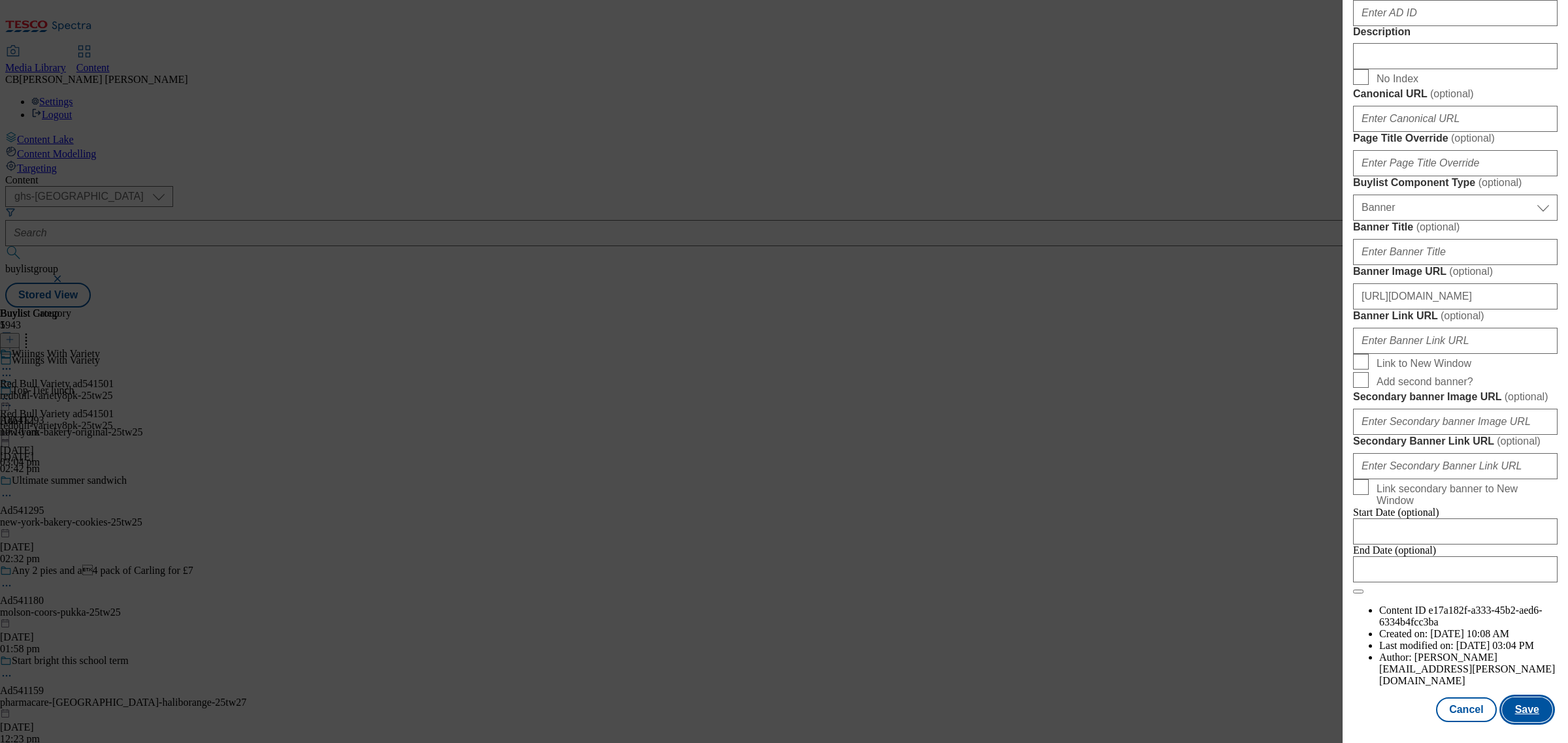
click at [1527, 699] on button "Save" at bounding box center [1527, 710] width 50 height 25
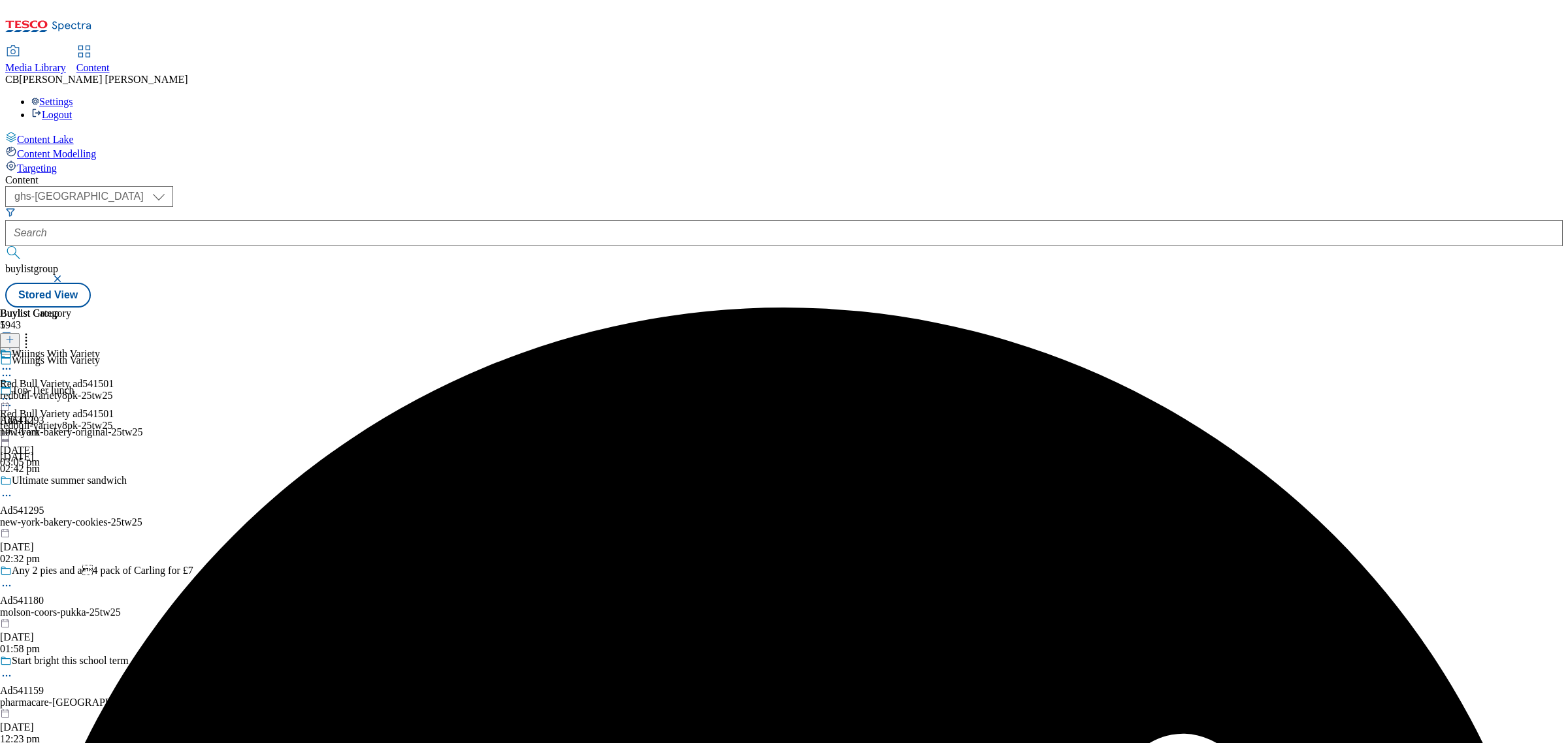
click at [13, 392] on icon at bounding box center [6, 398] width 13 height 13
click at [71, 482] on span "Preview" at bounding box center [55, 487] width 30 height 10
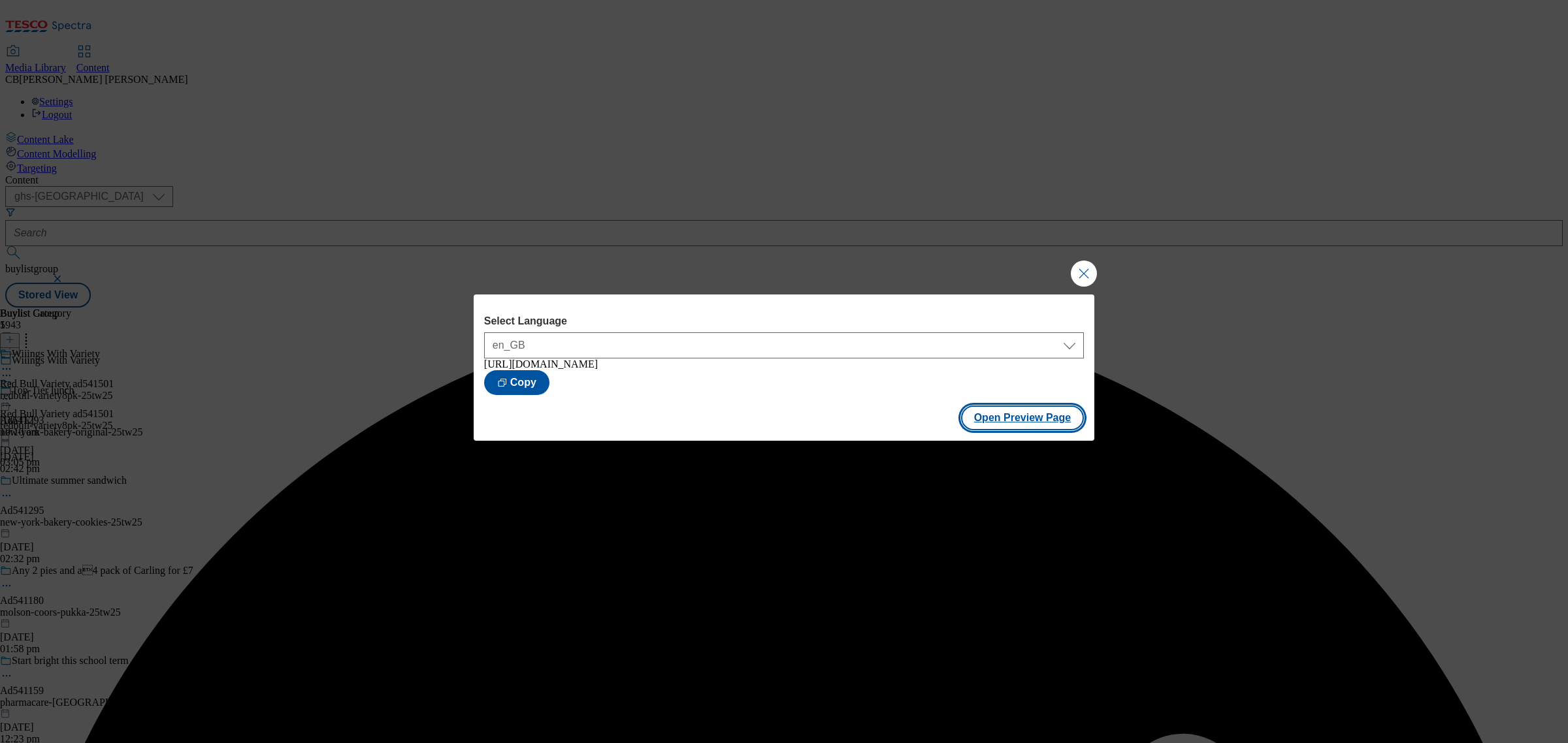
click at [1010, 413] on button "Open Preview Page" at bounding box center [1022, 418] width 124 height 25
click at [1089, 274] on button "Close Modal" at bounding box center [1083, 273] width 26 height 26
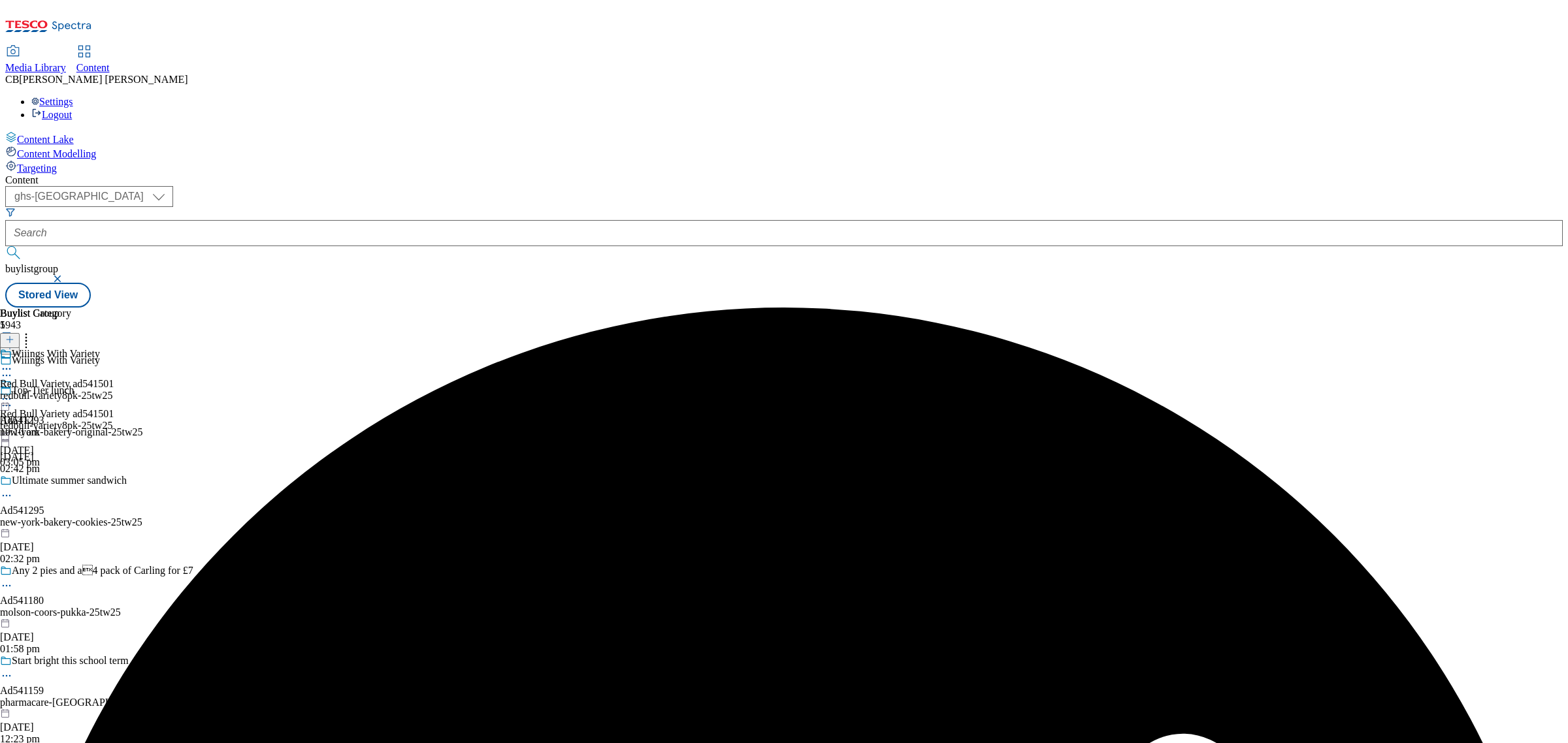
click at [13, 392] on icon at bounding box center [6, 398] width 13 height 13
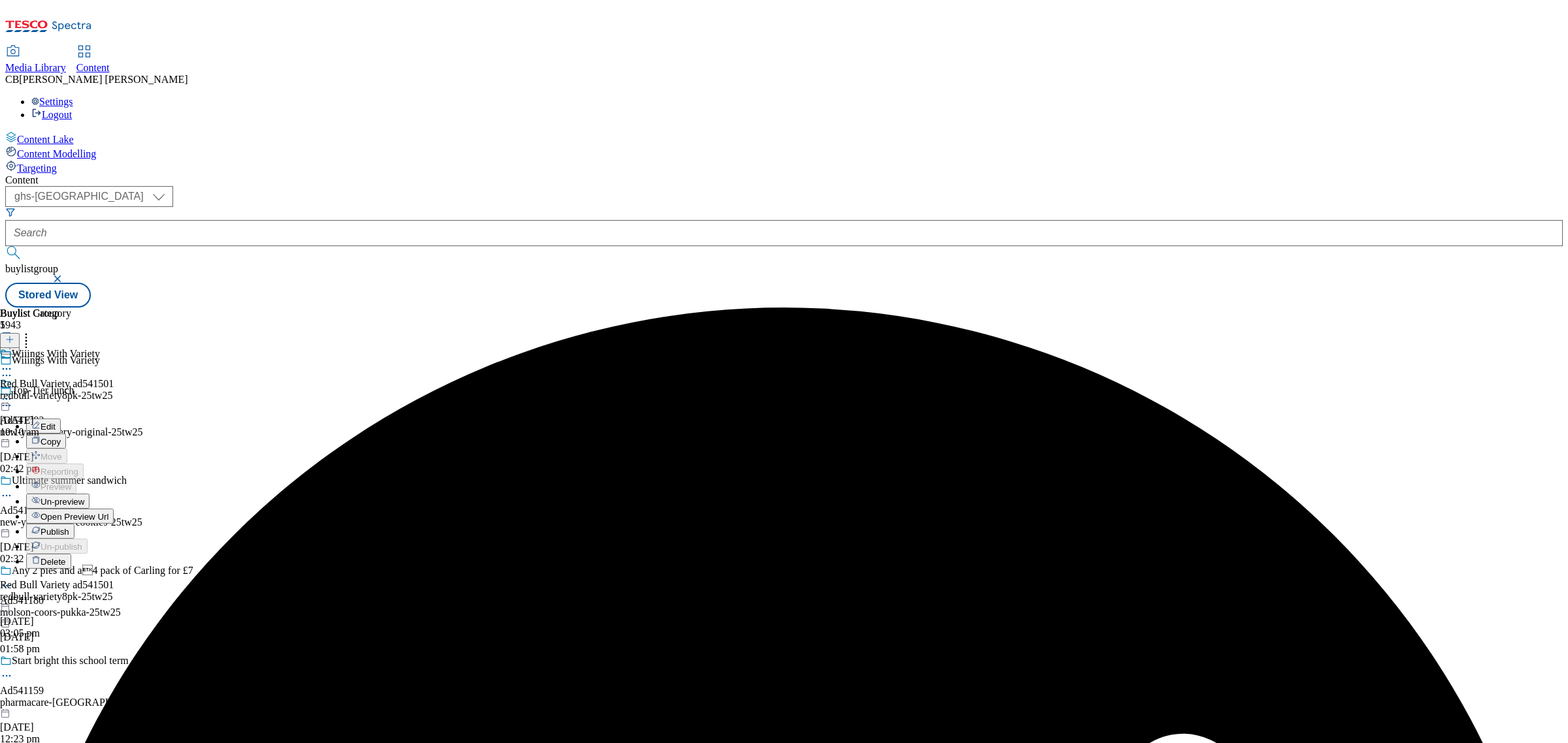
click at [70, 527] on span "Publish" at bounding box center [55, 531] width 29 height 10
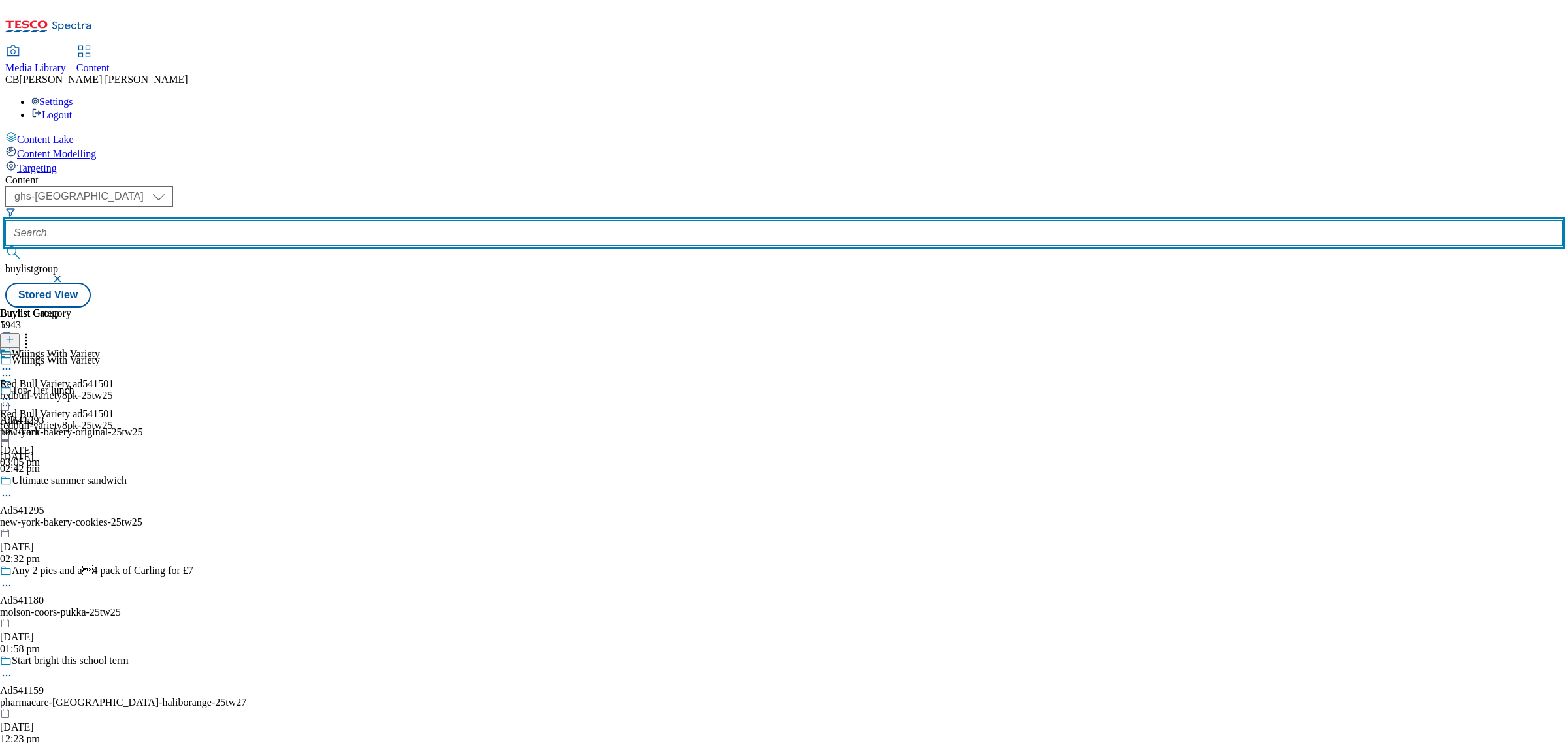
click at [324, 220] on input "text" at bounding box center [784, 233] width 1558 height 26
paste input "redbull-sf8pk-25tw25"
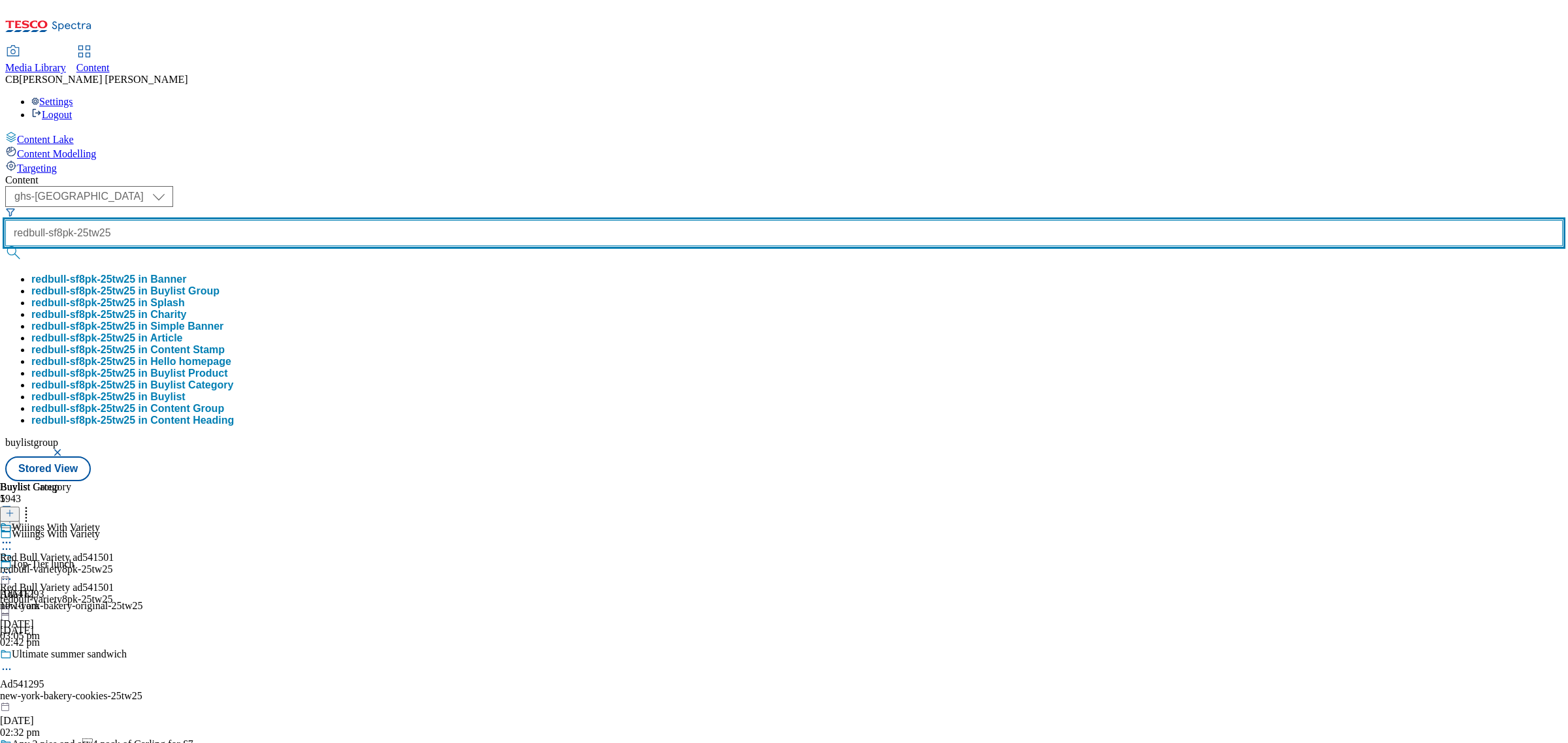
type input "redbull-sf8pk-25tw25"
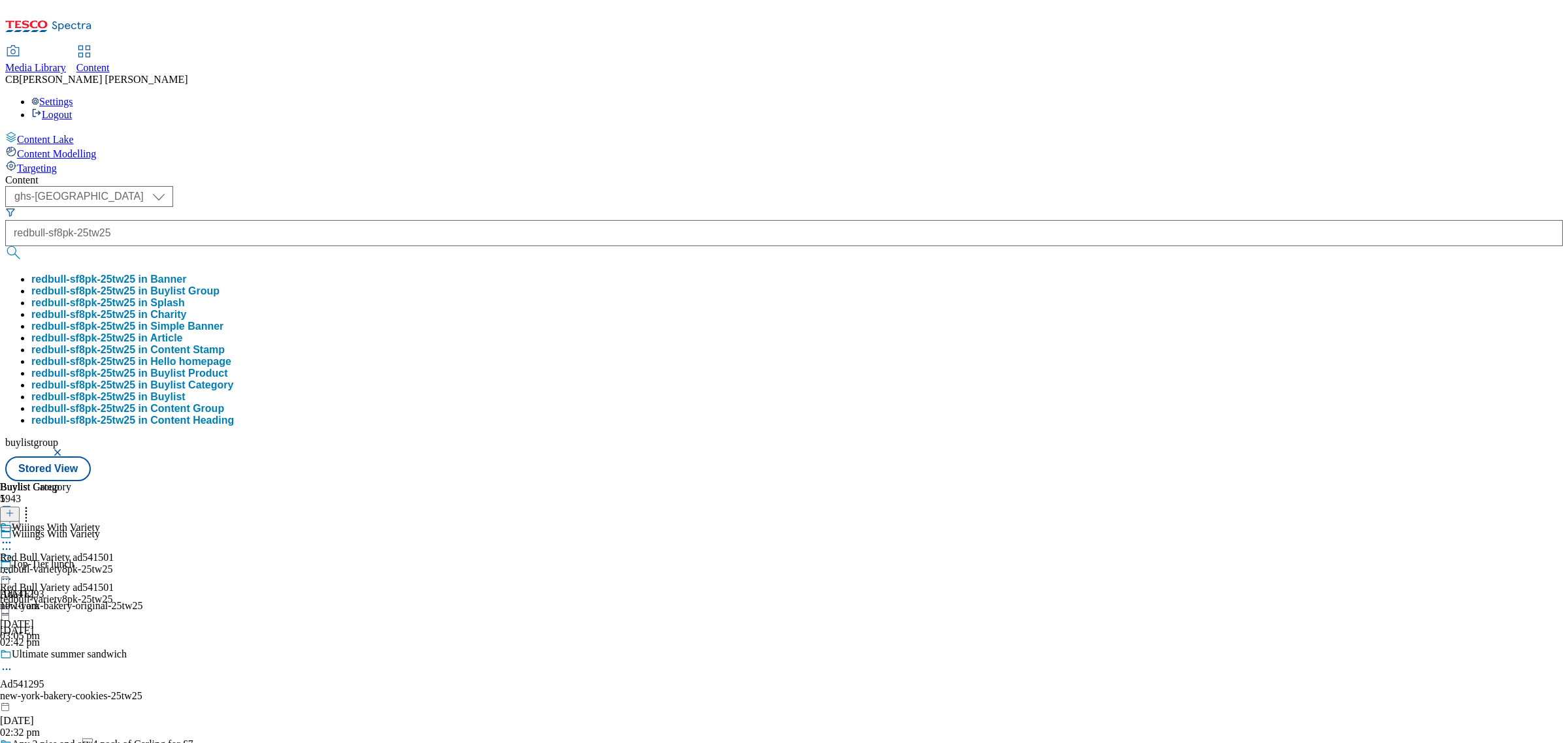
click at [220, 285] on button "redbull-sf8pk-25tw25 in Buylist Group" at bounding box center [125, 291] width 188 height 12
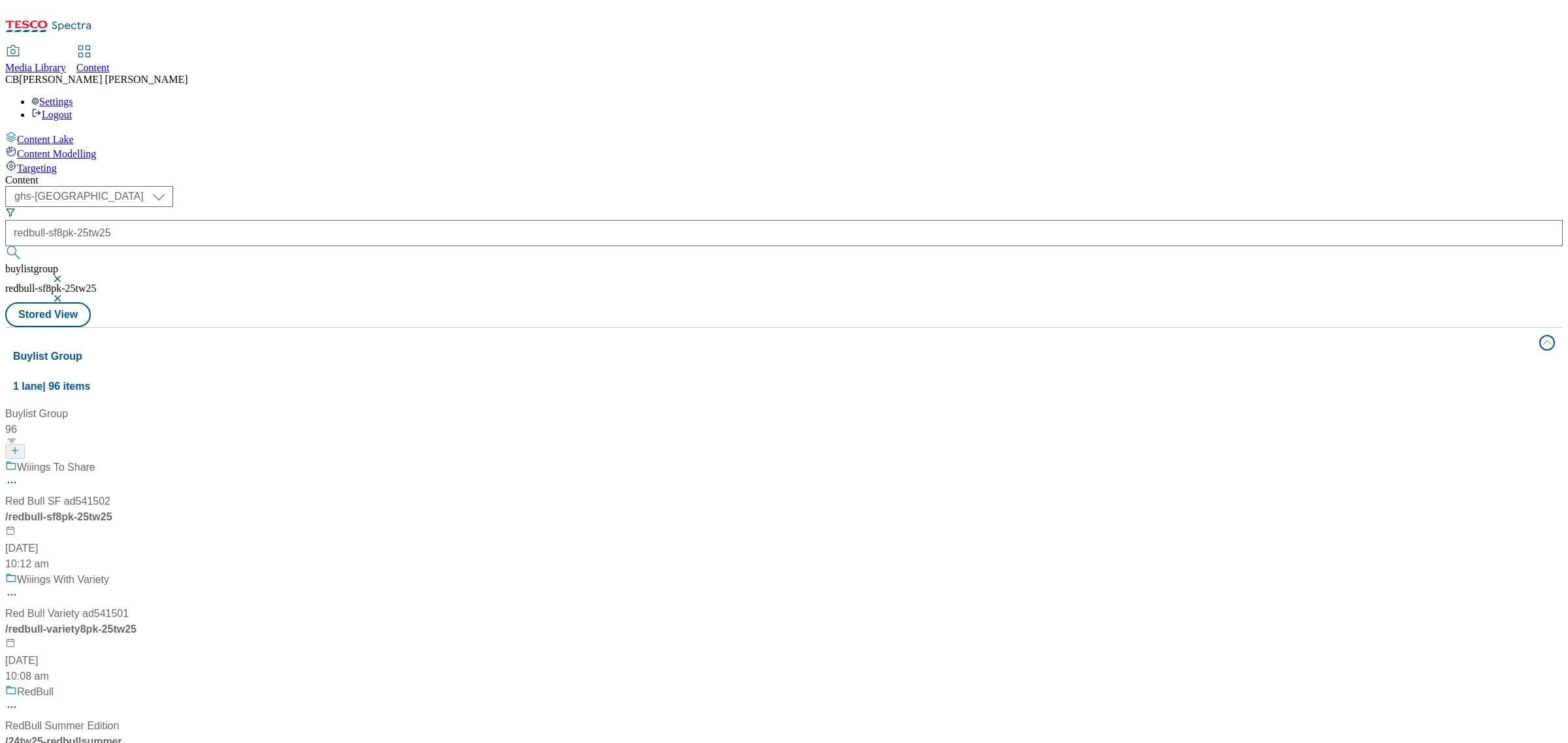
click at [195, 459] on div "Wiiings To Share Red Bull SF ad541502 / redbull-sf8pk-25tw25 12 Aug 2025 10:12 …" at bounding box center [100, 516] width 190 height 113
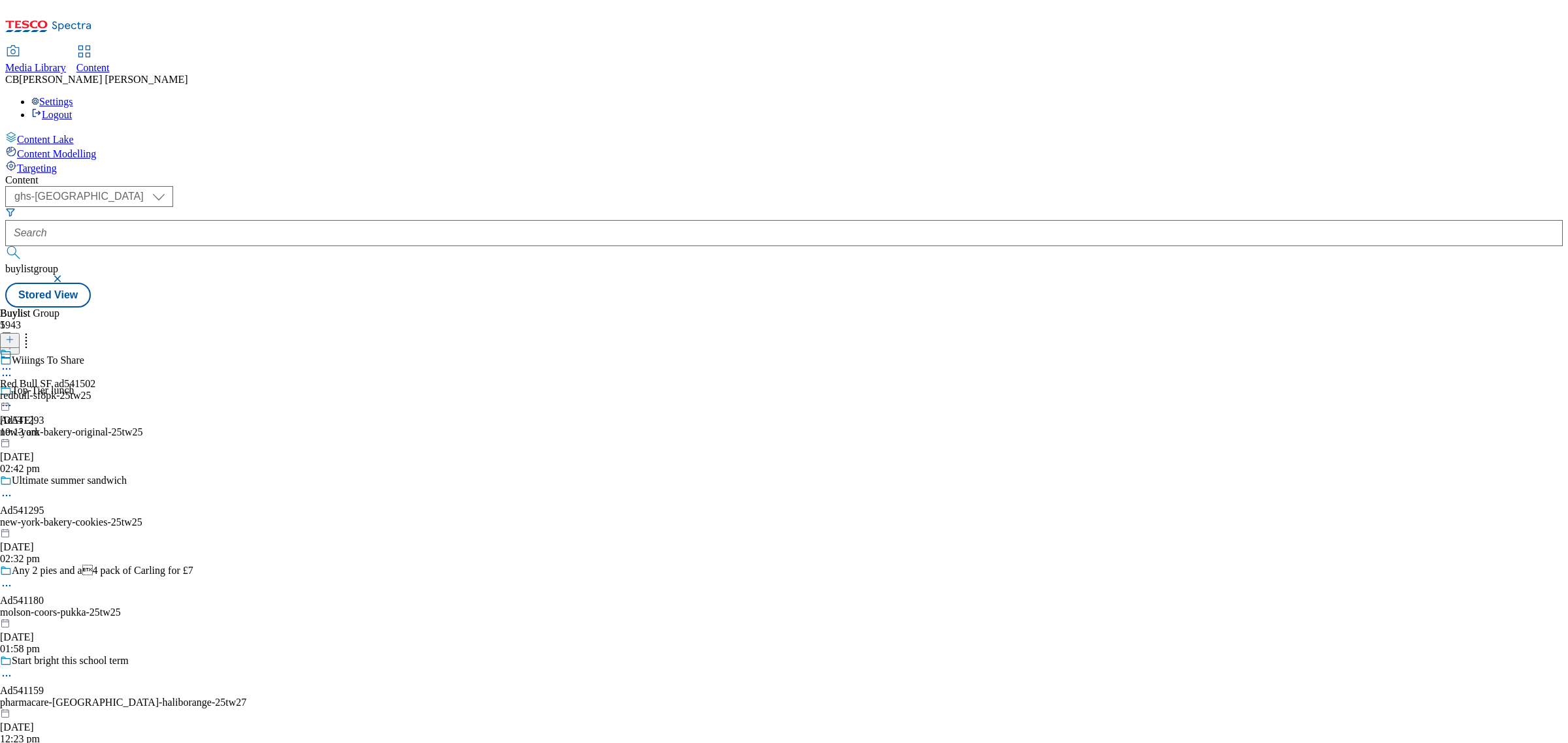
click at [13, 363] on icon at bounding box center [6, 369] width 13 height 13
click at [61, 388] on button "Edit" at bounding box center [43, 395] width 34 height 15
select select "evergreen"
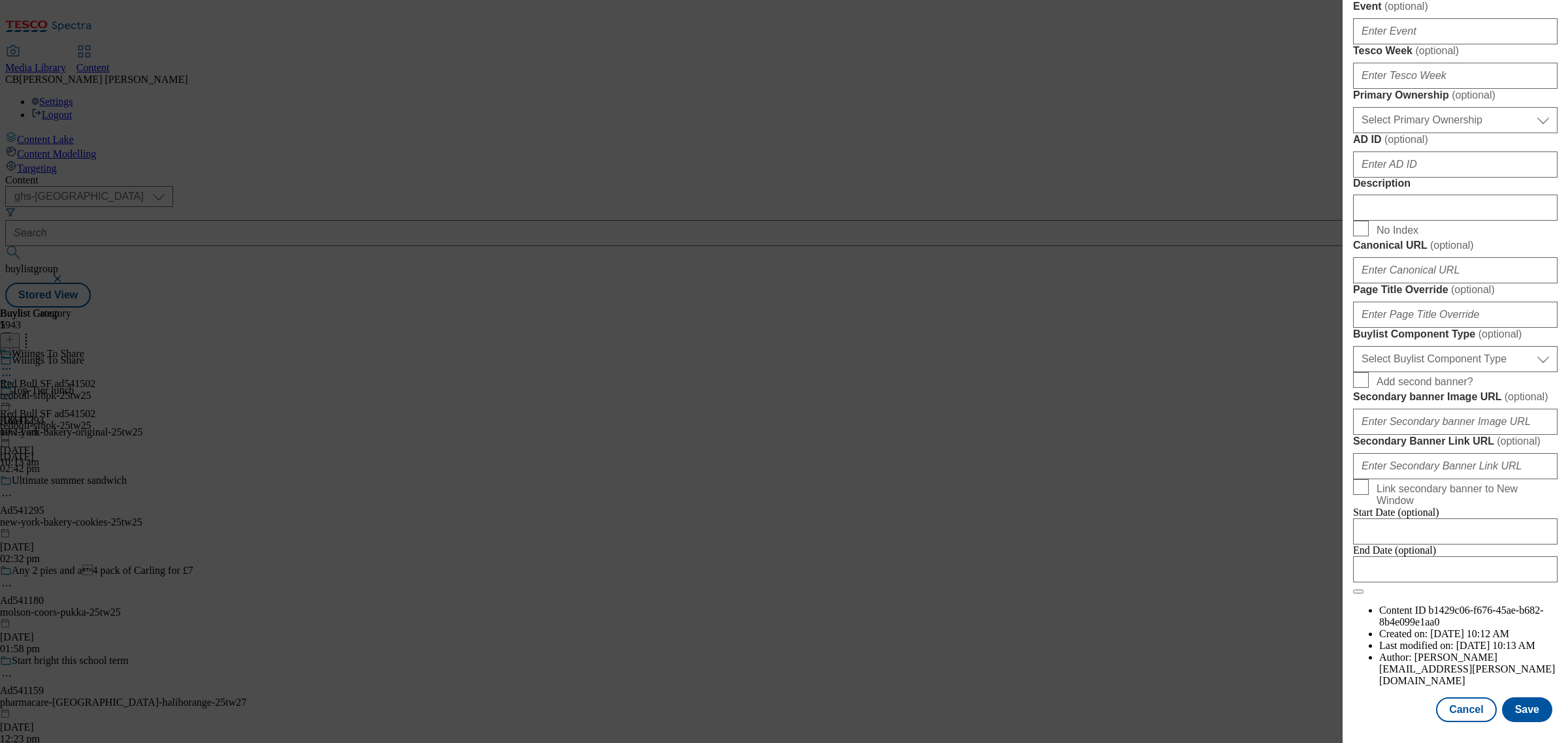
scroll to position [1001, 0]
click at [1454, 346] on select "Select Buylist Component Type Banner Competition Header Meal" at bounding box center [1455, 359] width 205 height 26
select select "Banner"
click at [1353, 346] on select "Select Buylist Component Type Banner Competition Header Meal" at bounding box center [1455, 359] width 205 height 26
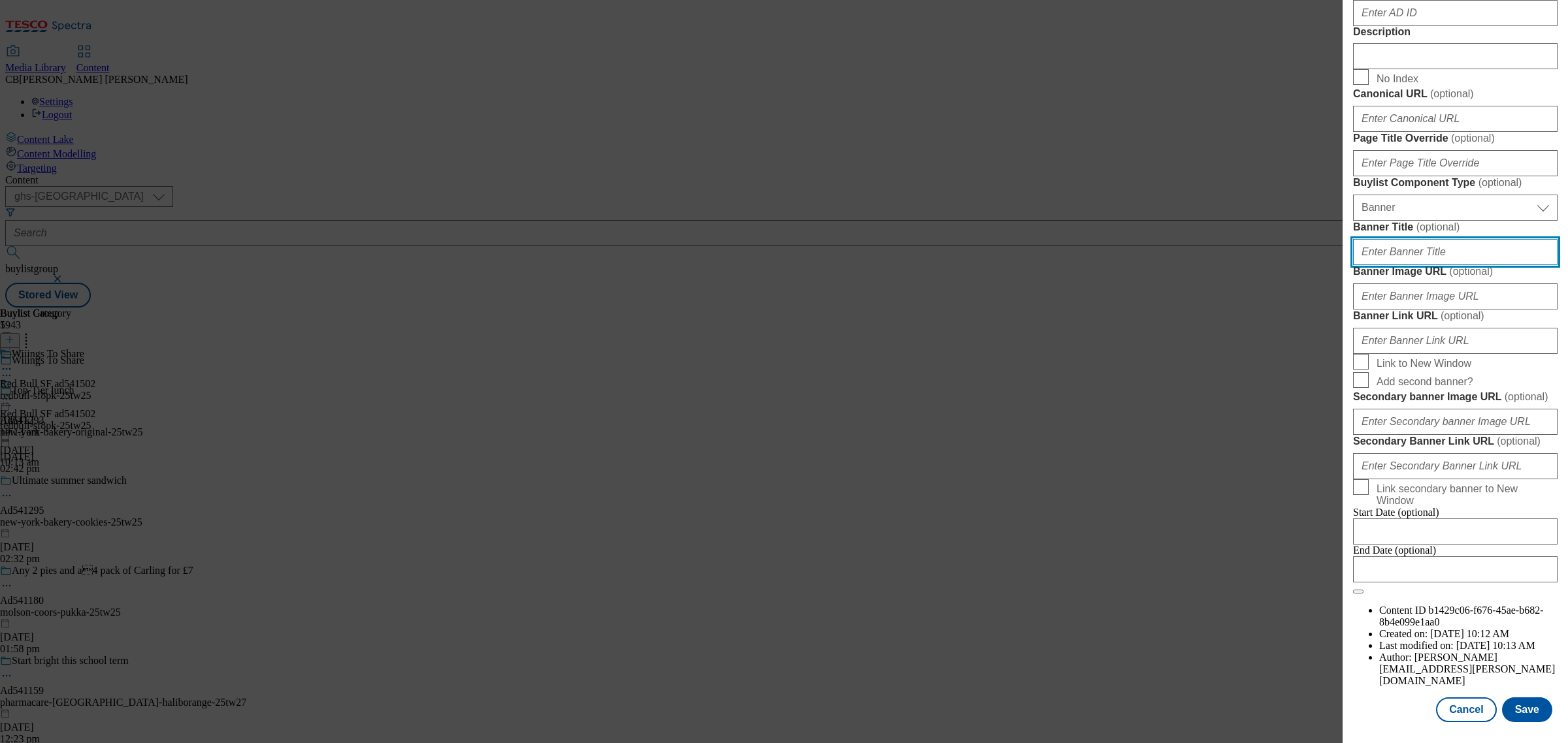
click at [1434, 265] on input "Banner Title ( optional )" at bounding box center [1455, 252] width 205 height 26
click at [1294, 421] on div "Edit Buylist Locale Select locale English Welsh Tags 1 tags selected fnf market…" at bounding box center [784, 371] width 1568 height 743
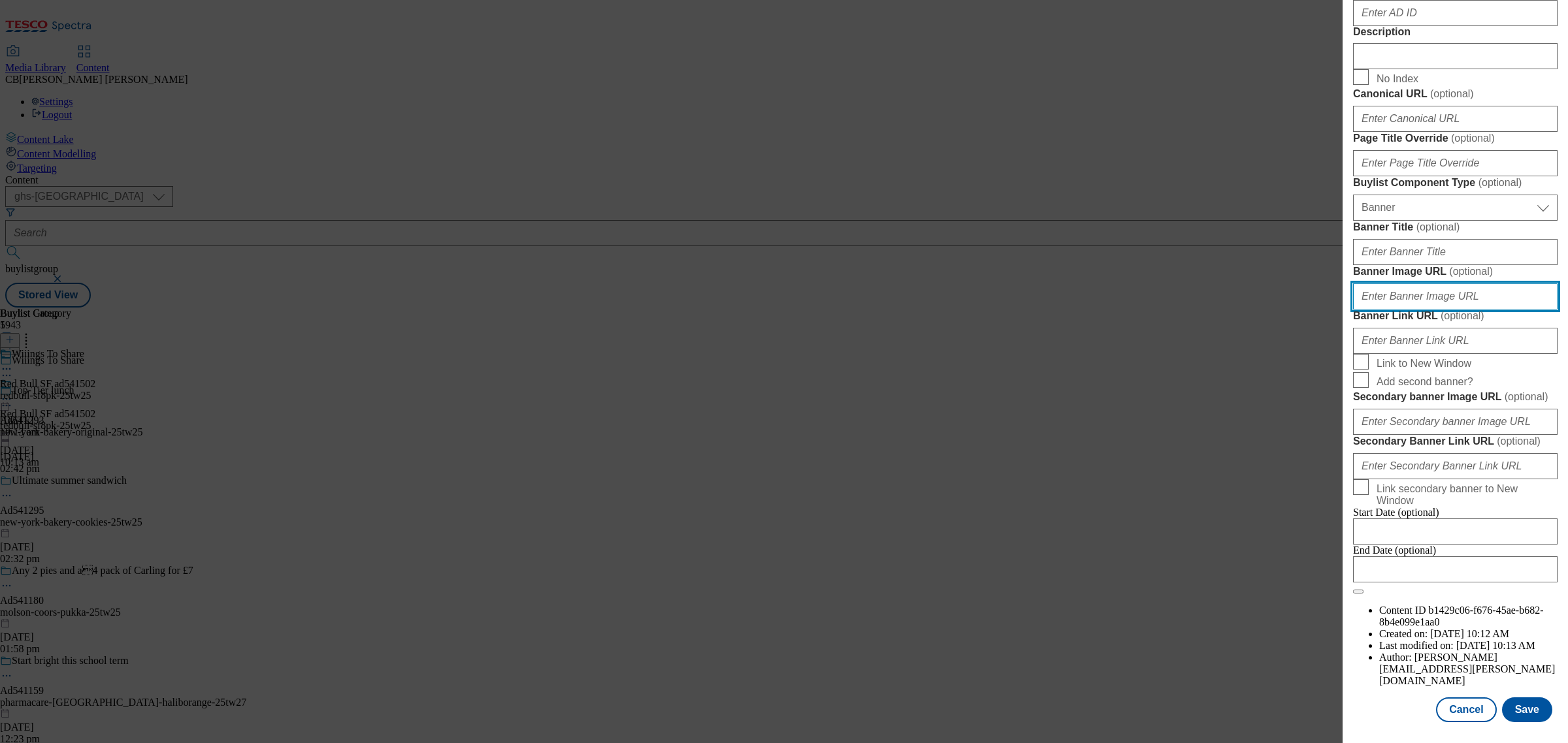
click at [1435, 309] on input "Banner Image URL ( optional )" at bounding box center [1455, 296] width 205 height 26
paste input "https://digitalcontent.api.tesco.com/v2/media/ghs-mktg/36da112c-c25e-4bab-905b-…"
type input "https://digitalcontent.api.tesco.com/v2/media/ghs-mktg/36da112c-c25e-4bab-905b-…"
click at [1494, 278] on label "Banner Image URL ( optional )" at bounding box center [1455, 271] width 205 height 13
click at [1494, 309] on input "https://digitalcontent.api.tesco.com/v2/media/ghs-mktg/36da112c-c25e-4bab-905b-…" at bounding box center [1455, 296] width 205 height 26
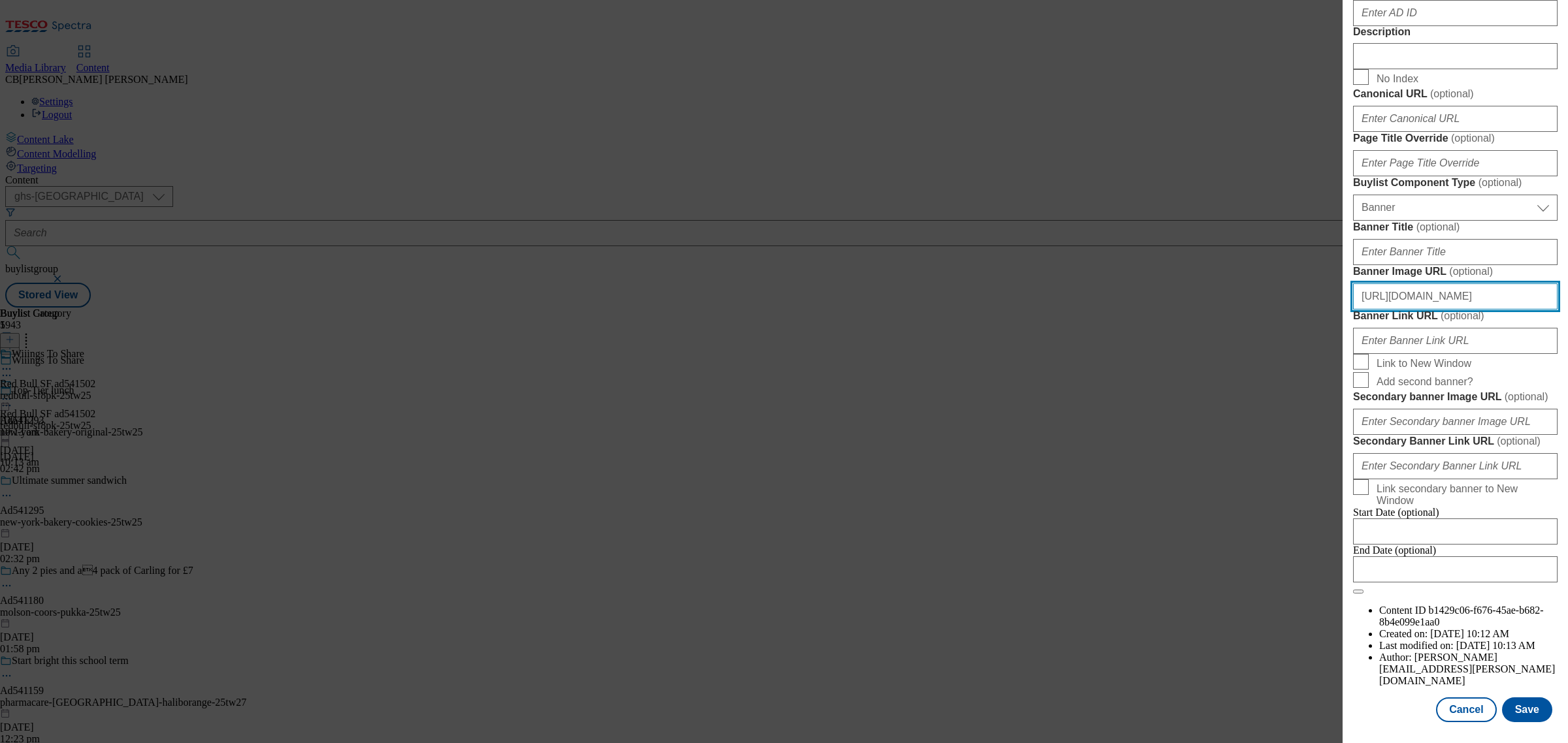
scroll to position [1236, 0]
click at [1520, 700] on button "Save" at bounding box center [1527, 710] width 50 height 25
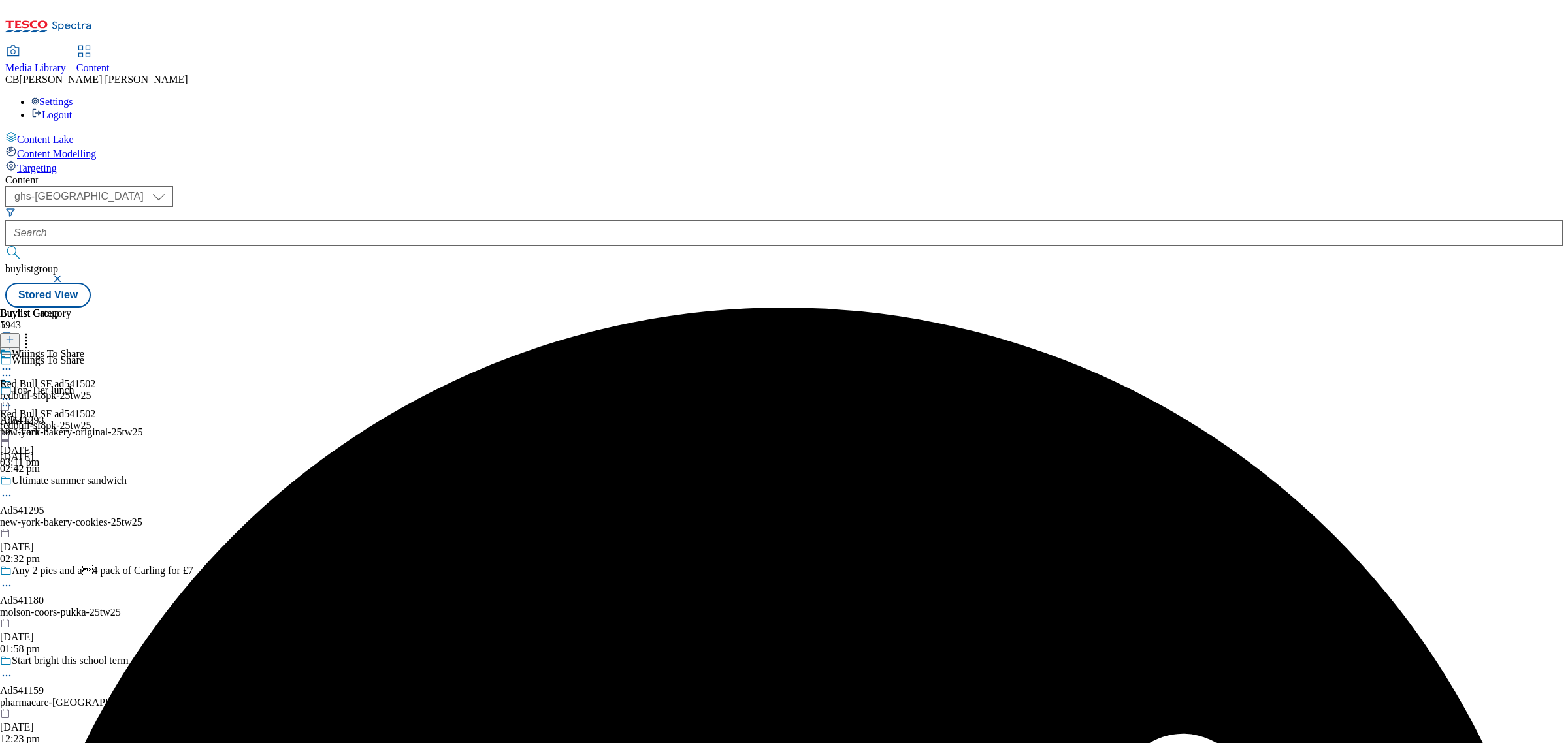
click at [13, 392] on icon at bounding box center [6, 398] width 13 height 13
click at [71, 482] on span "Preview" at bounding box center [55, 487] width 30 height 10
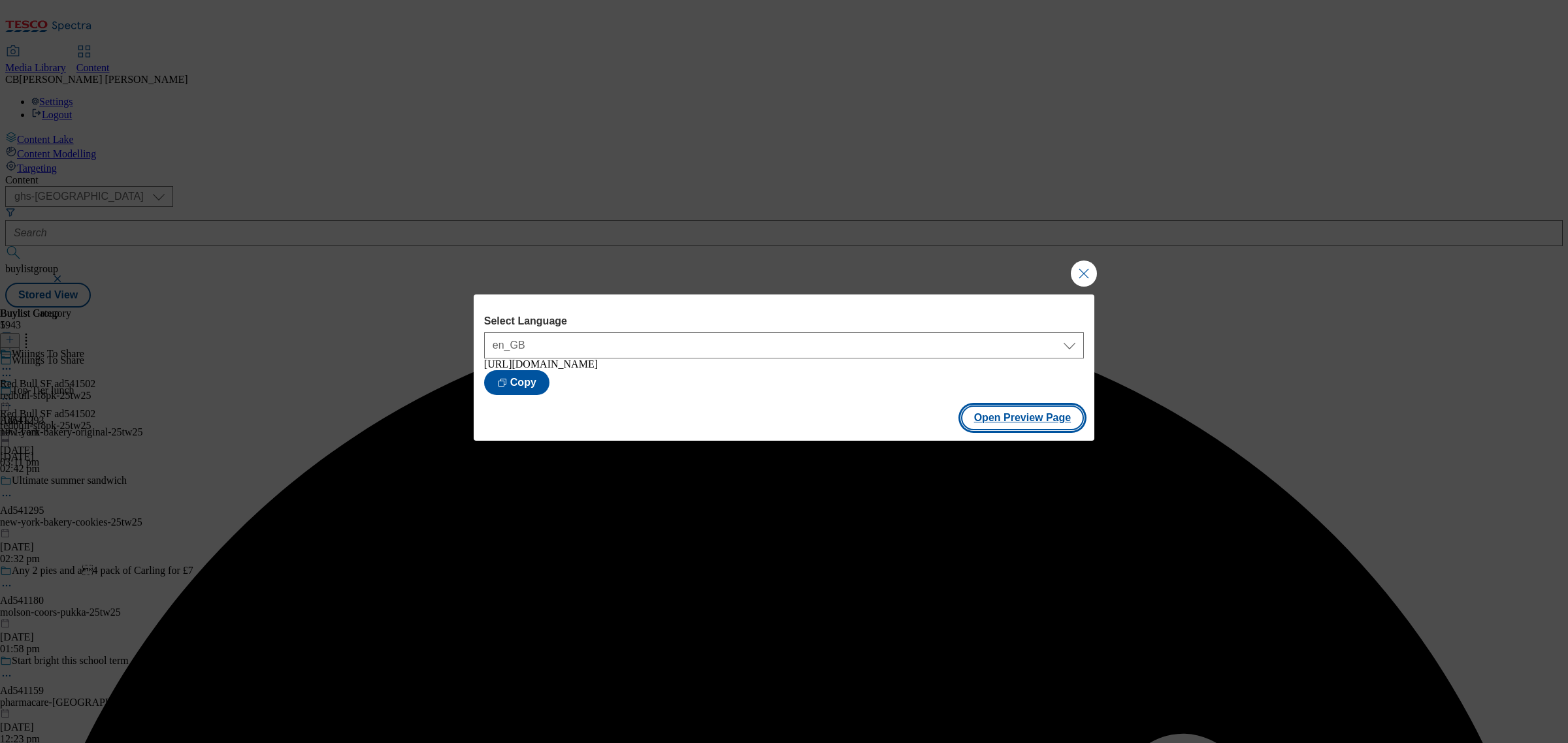
click at [1049, 420] on button "Open Preview Page" at bounding box center [1022, 418] width 124 height 25
click at [1088, 269] on button "Close Modal" at bounding box center [1083, 273] width 26 height 26
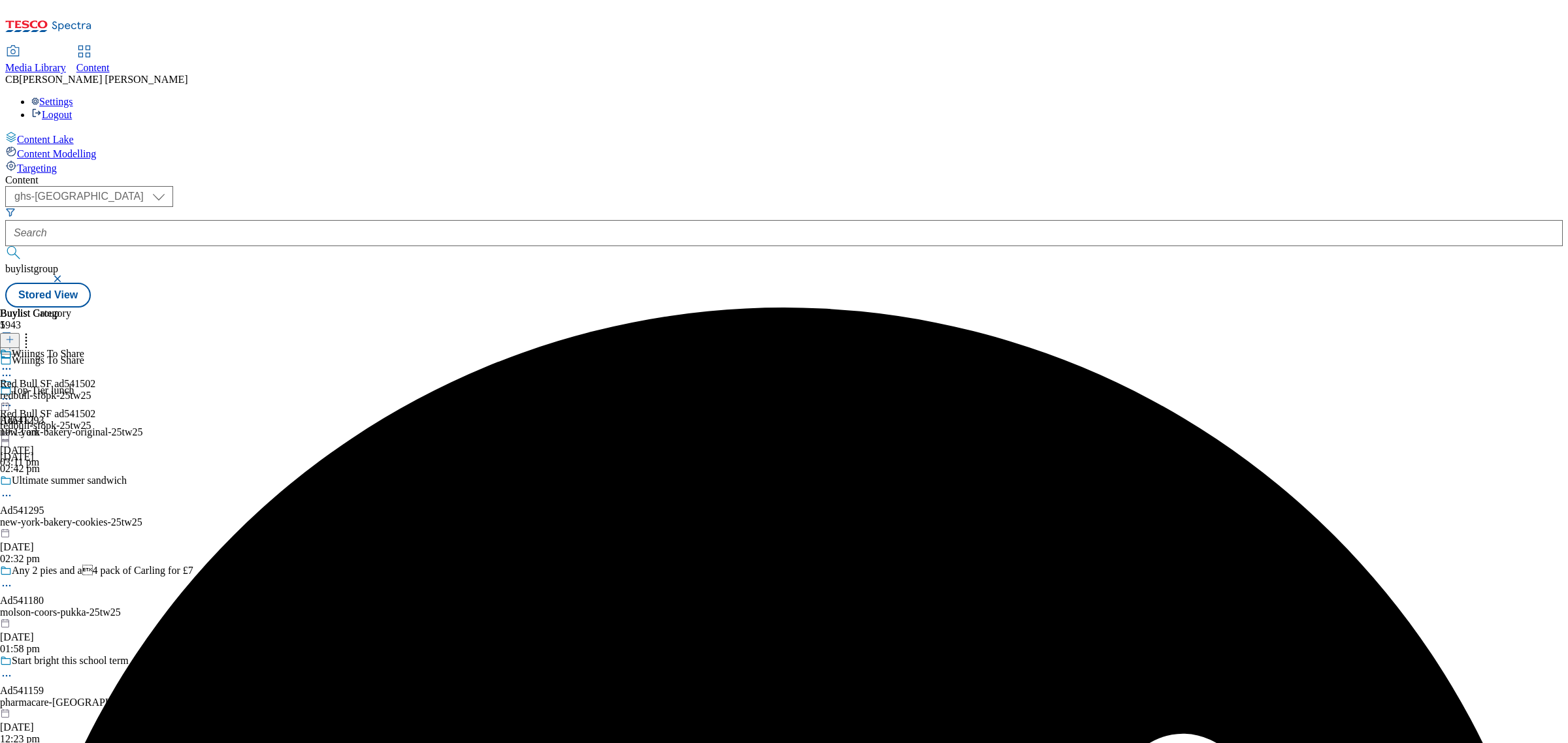
click at [13, 392] on icon at bounding box center [6, 398] width 13 height 13
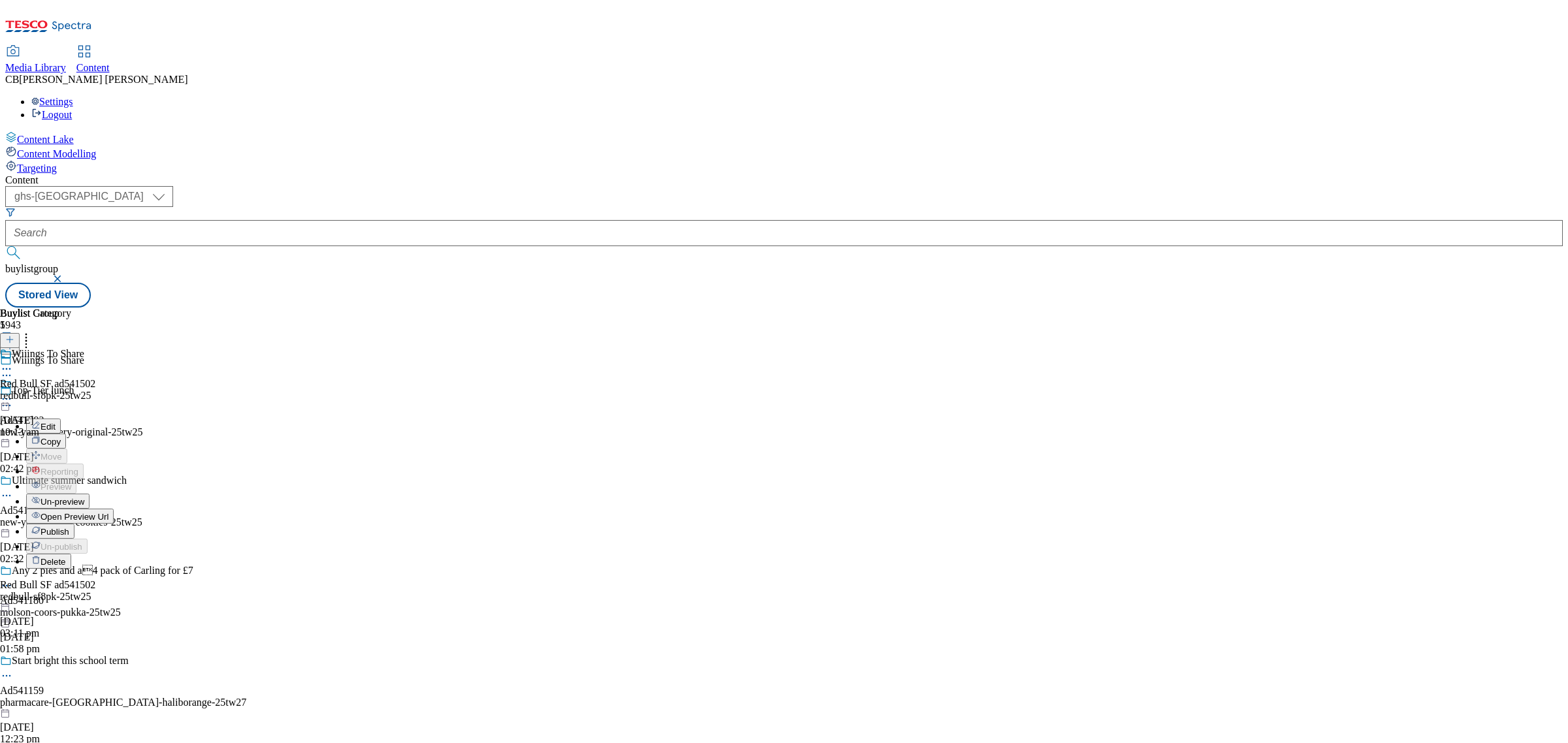
click at [70, 527] on span "Publish" at bounding box center [55, 531] width 29 height 10
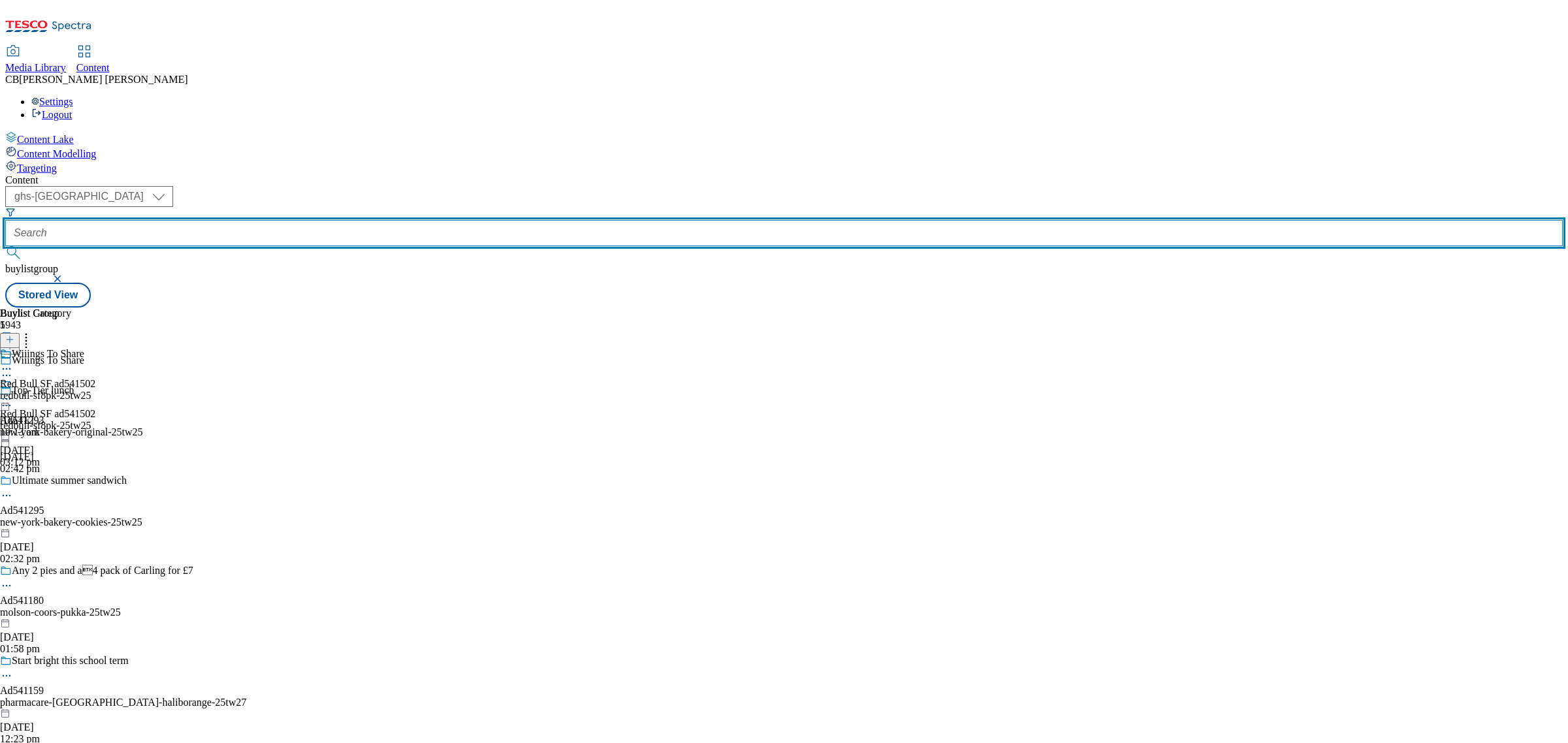
click at [305, 220] on input "text" at bounding box center [784, 233] width 1558 height 26
paste input "mondelez-philadelphia-25tw25"
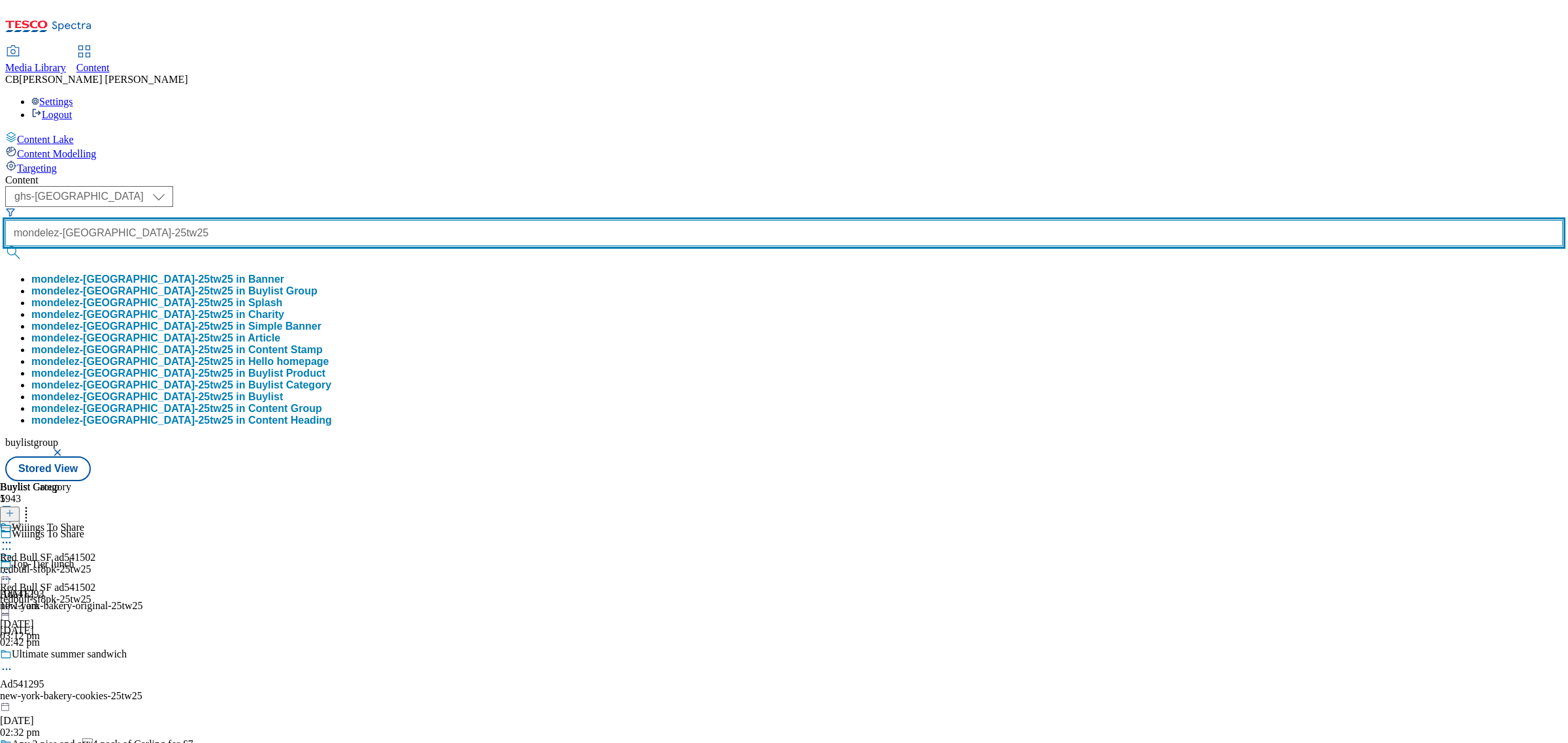
type input "mondelez-philadelphia-25tw25"
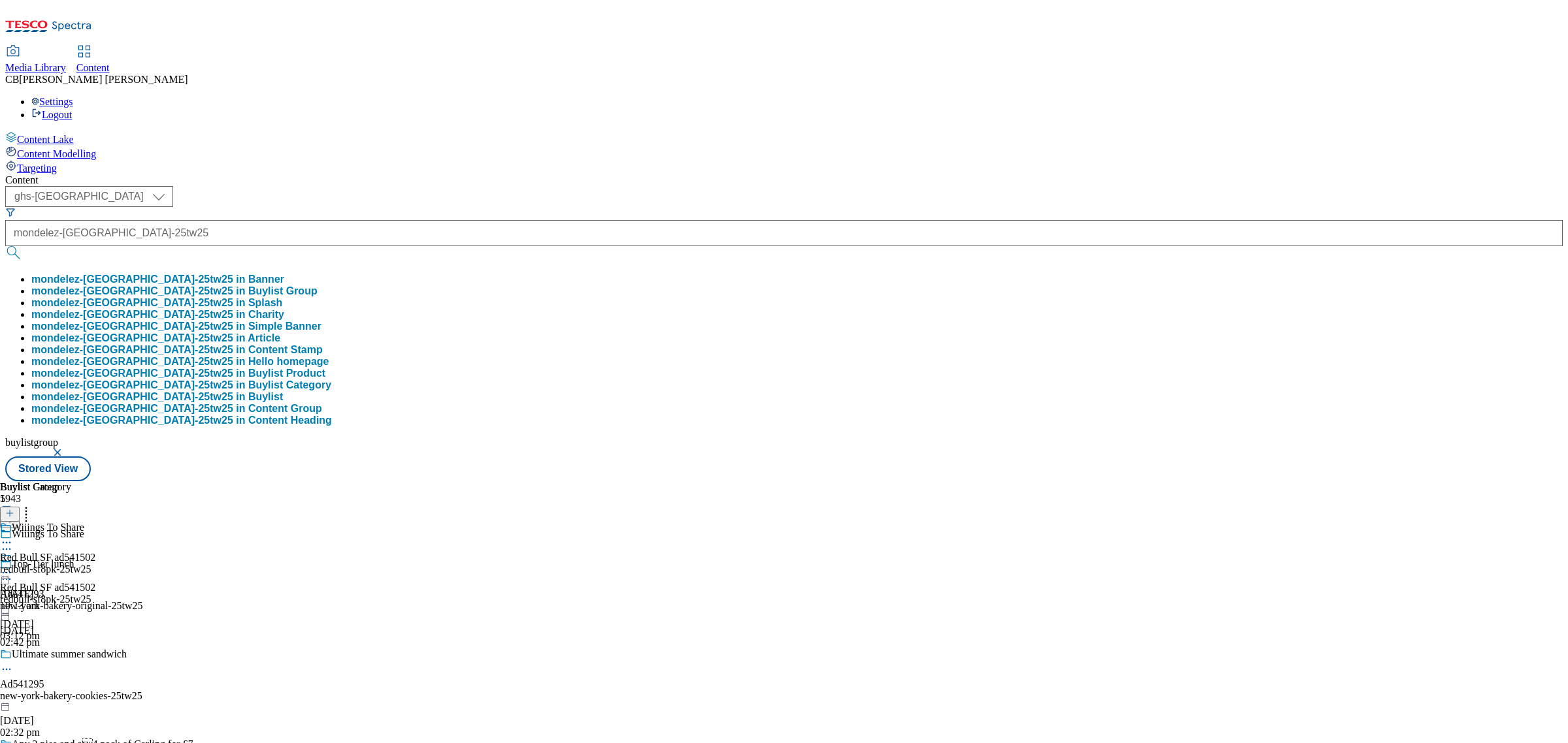
click at [317, 285] on button "mondelez-philadelphia-25tw25 in Buylist Group" at bounding box center [174, 291] width 286 height 12
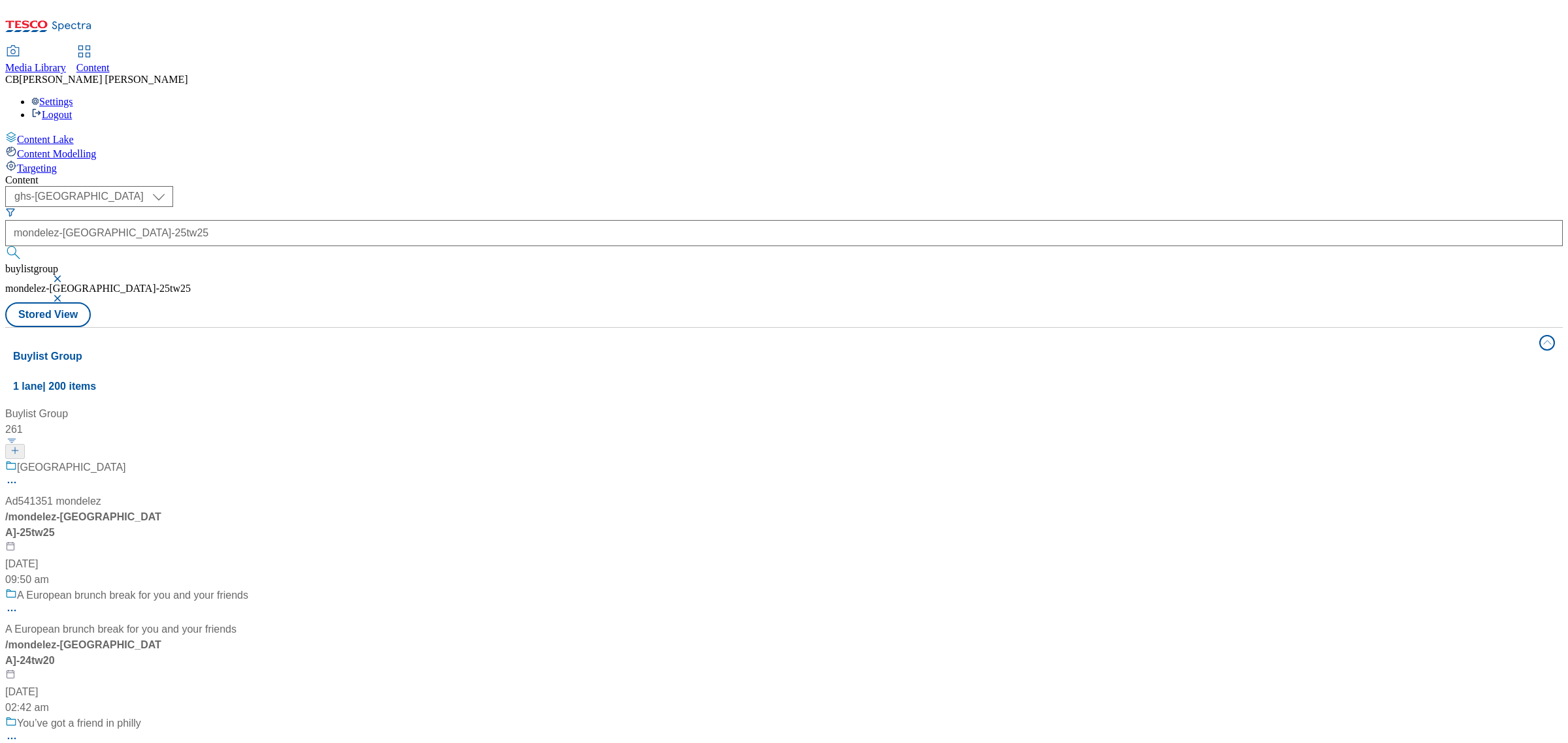
click at [249, 459] on div "Philadelphia Ad541351 mondelez / mondelez-philadelphia-25tw25 5 Aug 2025 09:50 …" at bounding box center [127, 523] width 243 height 128
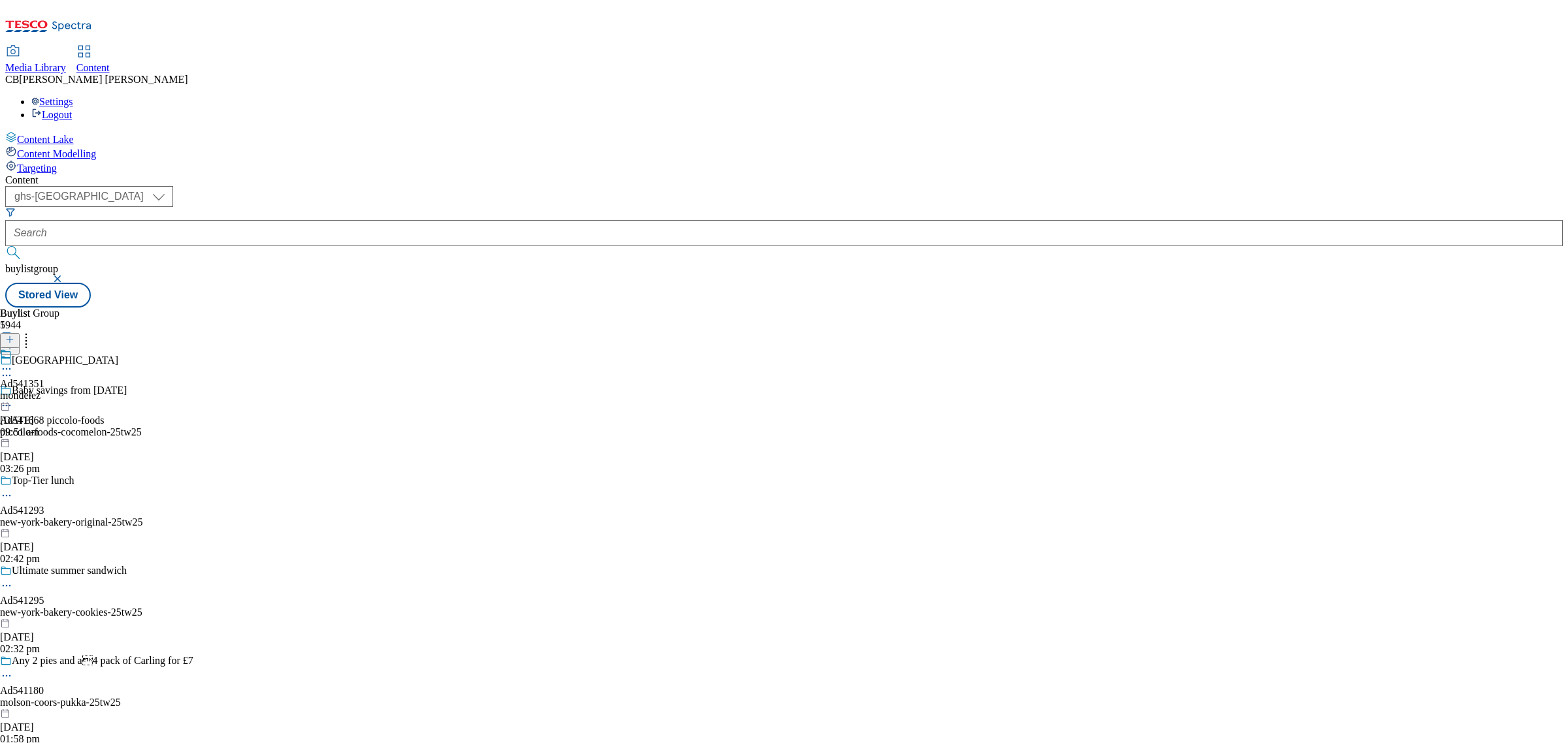
click at [13, 363] on icon at bounding box center [6, 369] width 13 height 13
click at [61, 388] on button "Edit" at bounding box center [43, 395] width 34 height 15
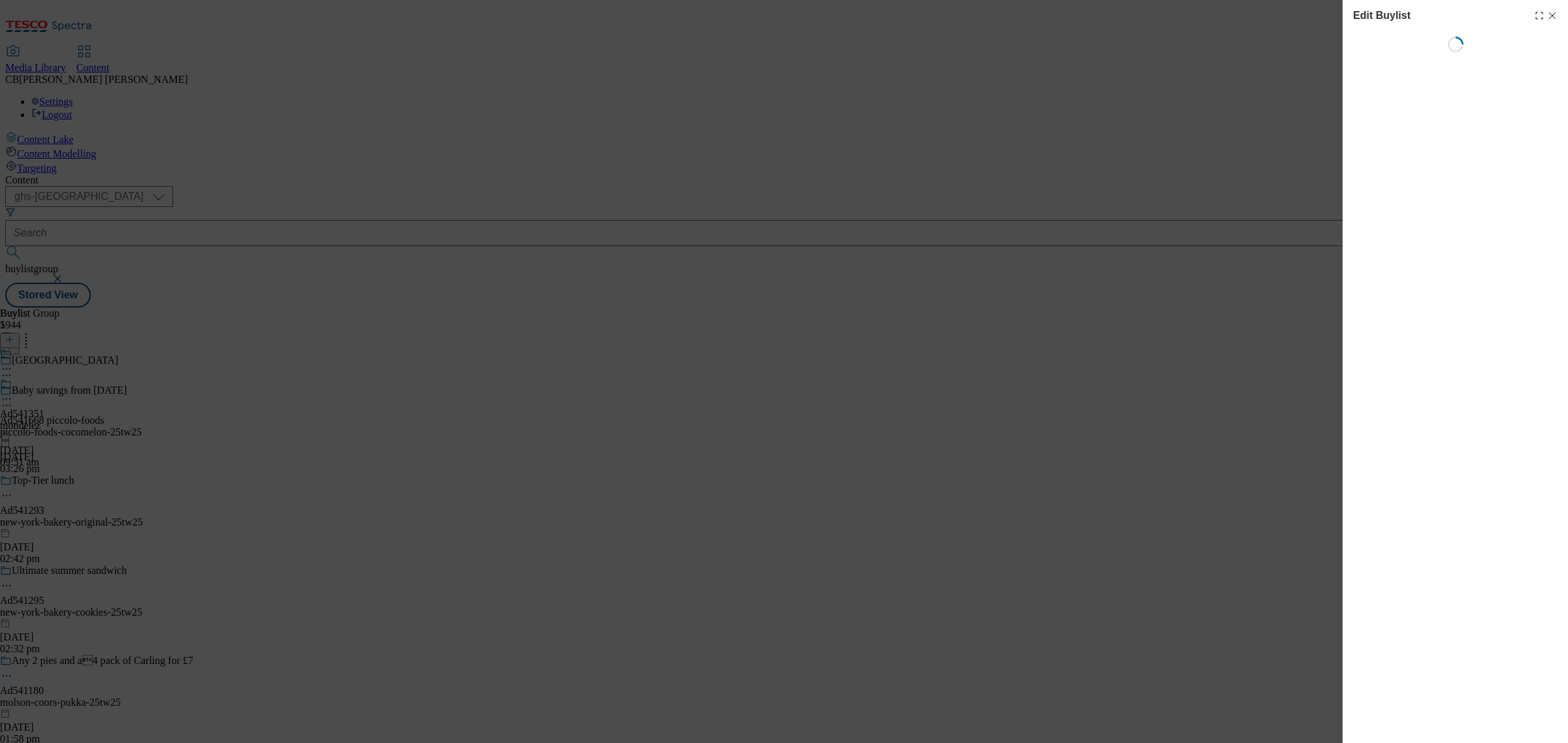
select select "tactical"
select select "supplier funded short term 1-3 weeks"
select select "dunnhumby"
select select "Banner"
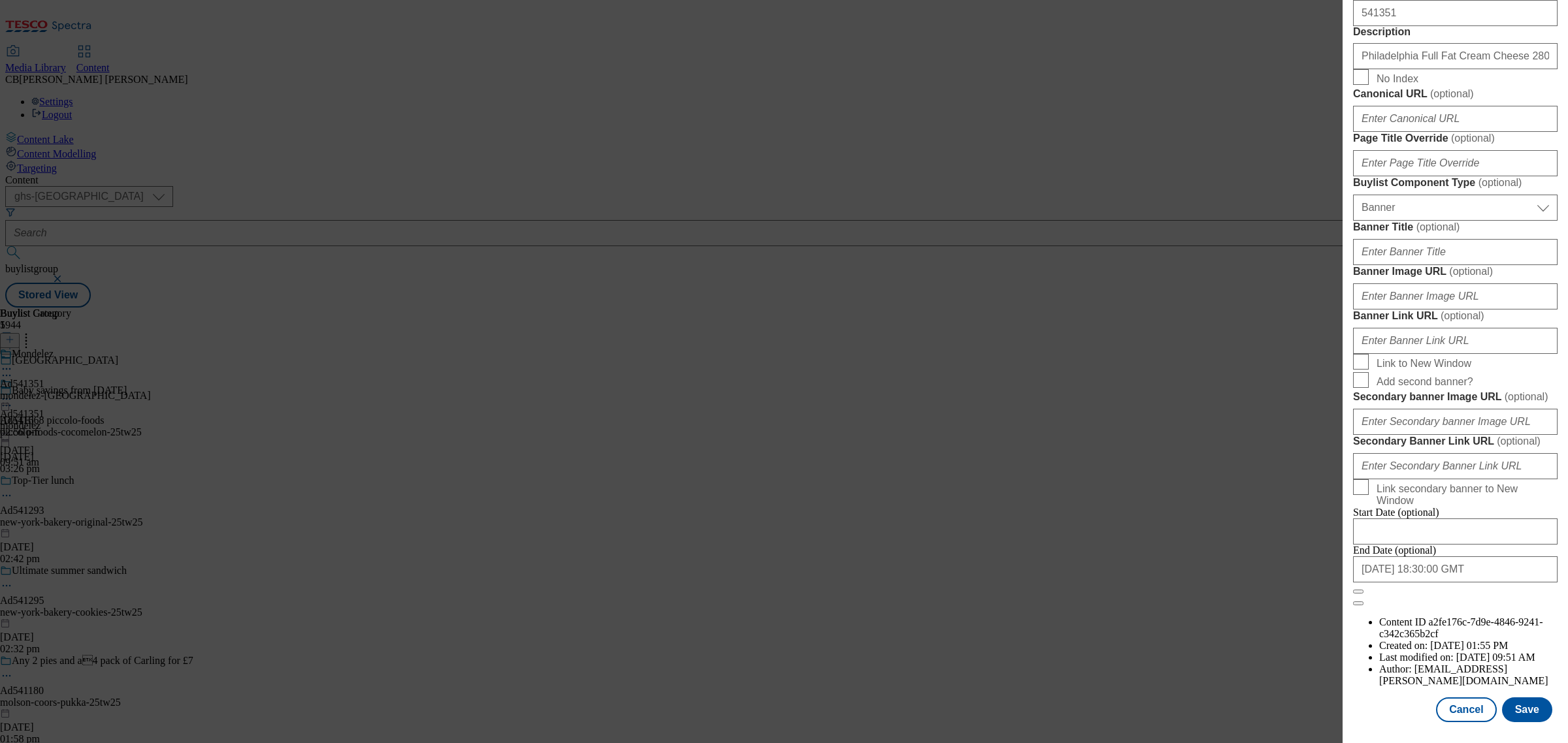
scroll to position [1073, 0]
click at [1450, 309] on input "Banner Image URL ( optional )" at bounding box center [1455, 296] width 205 height 26
paste input "https://digitalcontent.api.tesco.com/v2/media/ghs-mktg/65f1afa9-da94-4c20-b258-…"
type input "https://digitalcontent.api.tesco.com/v2/media/ghs-mktg/65f1afa9-da94-4c20-b258-…"
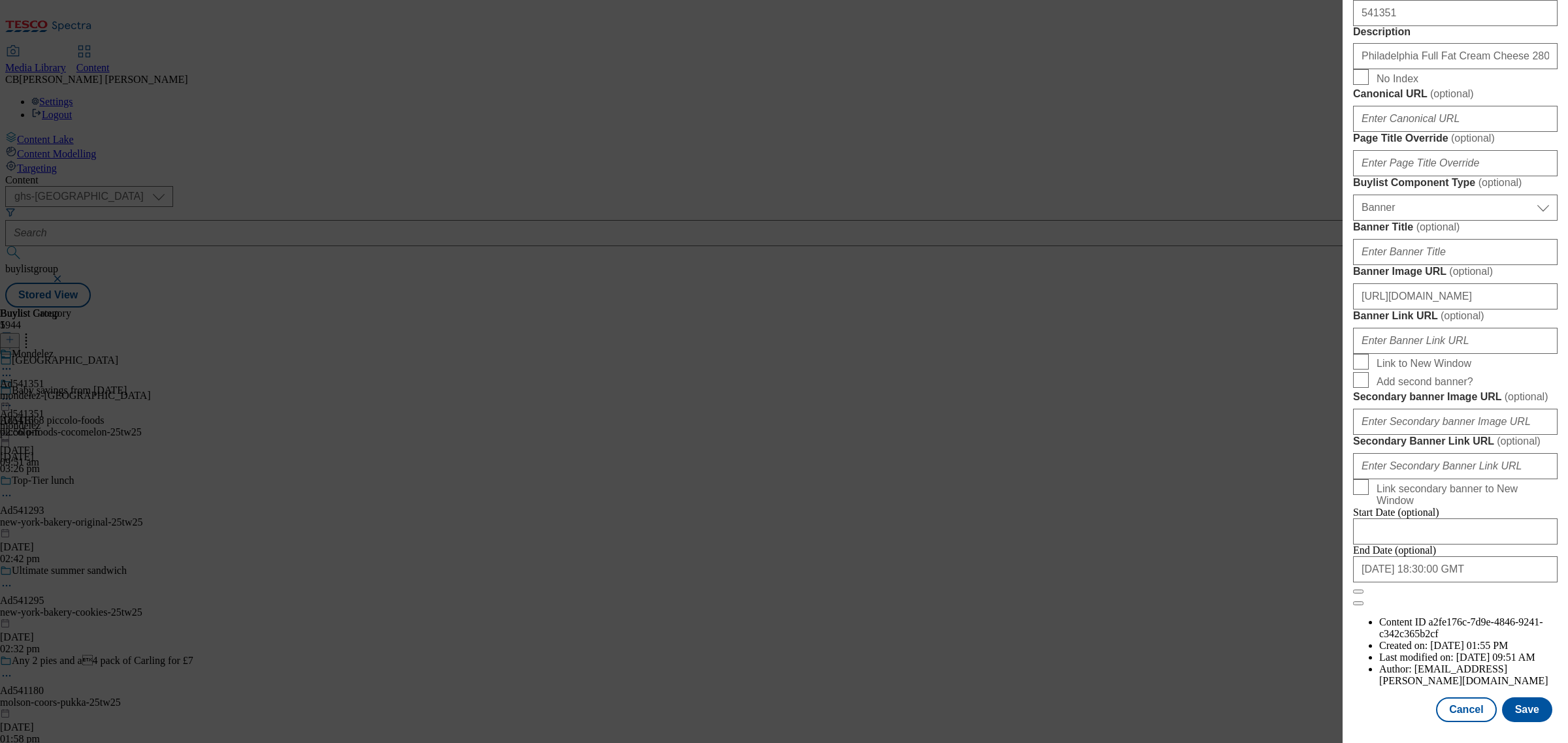
click at [1538, 334] on form "Label Ad541351 Tracking Name DH_AD541351 Friendly Name mondelez Buylist Lifespa…" at bounding box center [1455, 66] width 205 height 1080
click at [1503, 698] on button "Save" at bounding box center [1527, 710] width 50 height 25
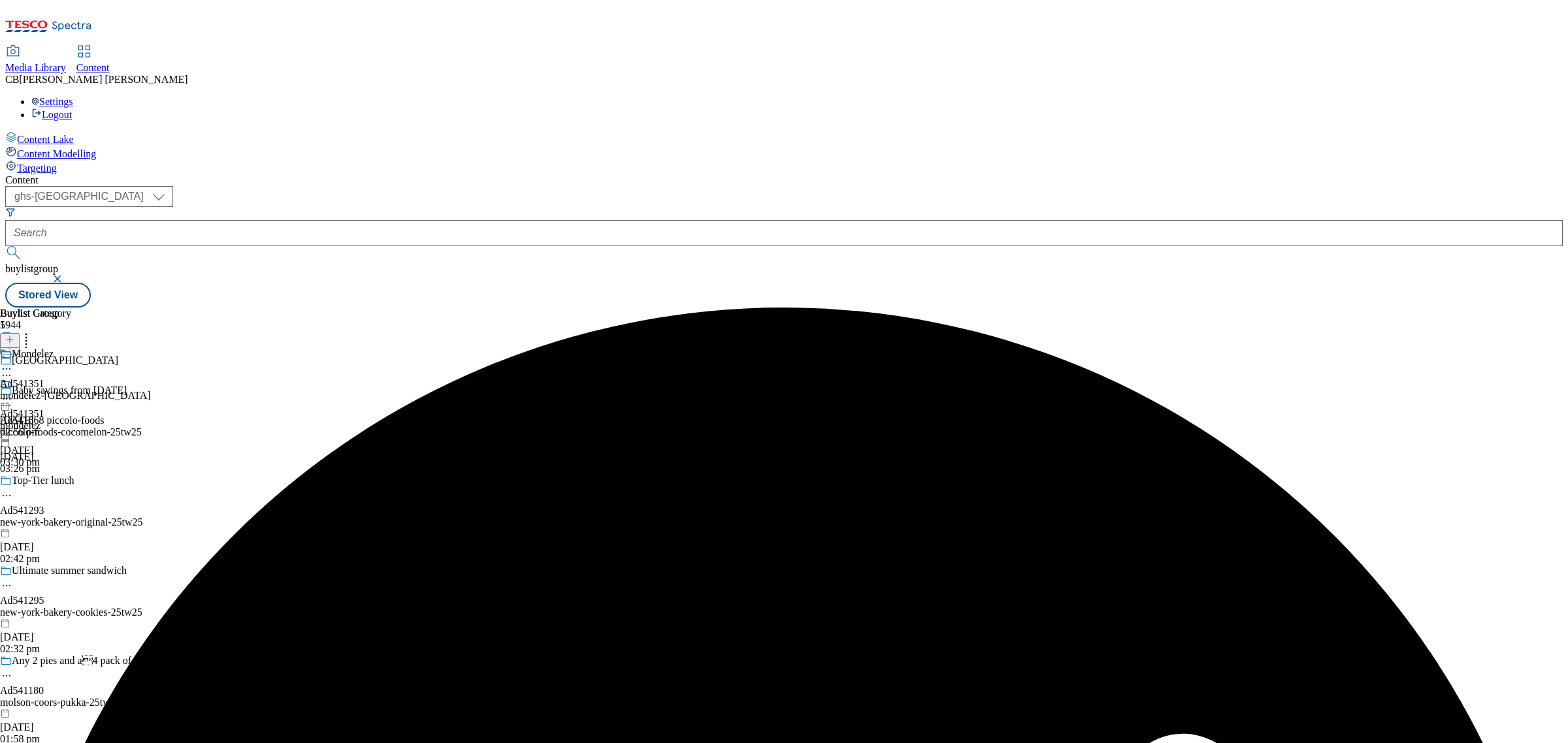
click at [13, 392] on icon at bounding box center [6, 398] width 13 height 13
click at [71, 482] on span "Preview" at bounding box center [55, 487] width 30 height 10
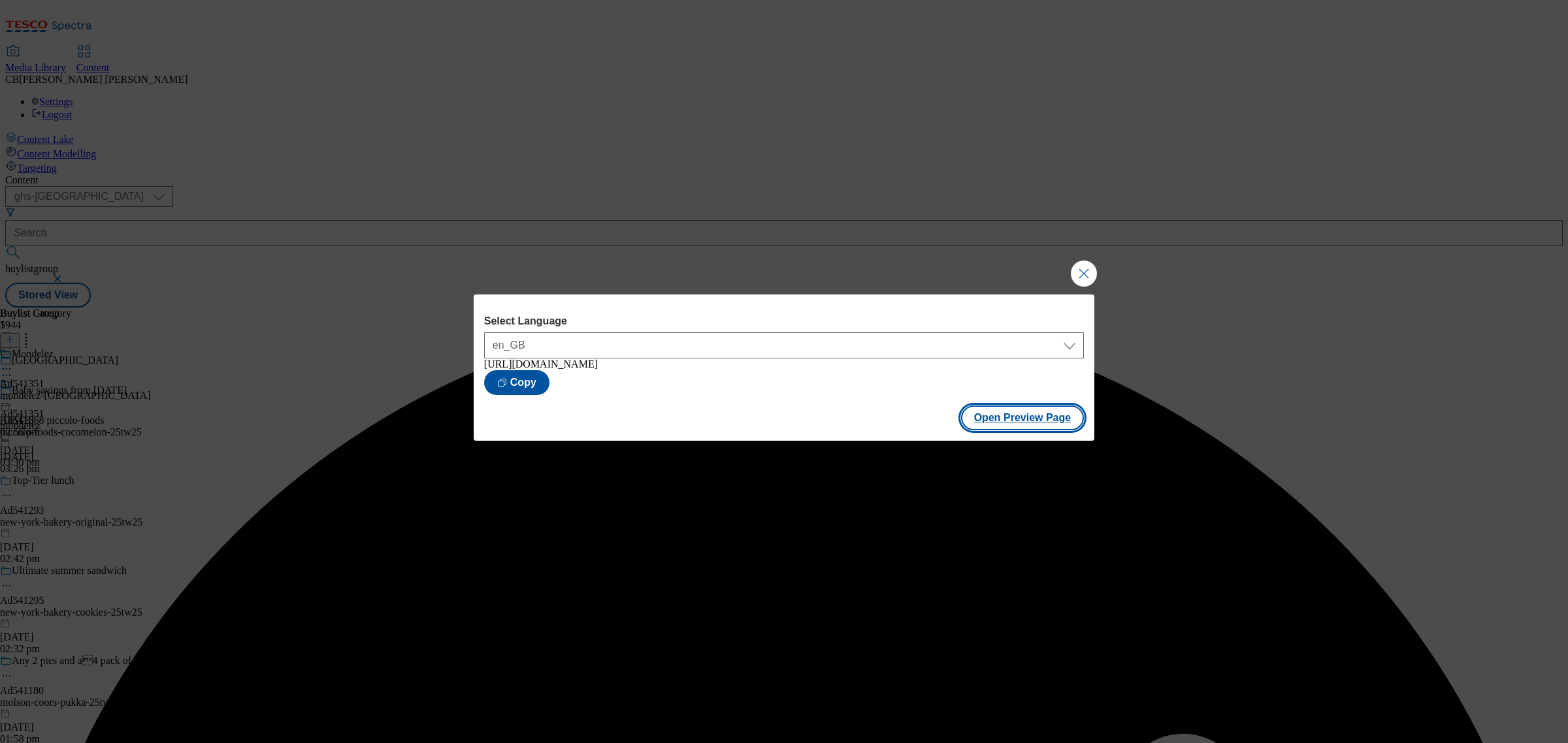
click at [1031, 426] on button "Open Preview Page" at bounding box center [1022, 418] width 124 height 25
click at [1093, 261] on button "Close Modal" at bounding box center [1083, 273] width 26 height 26
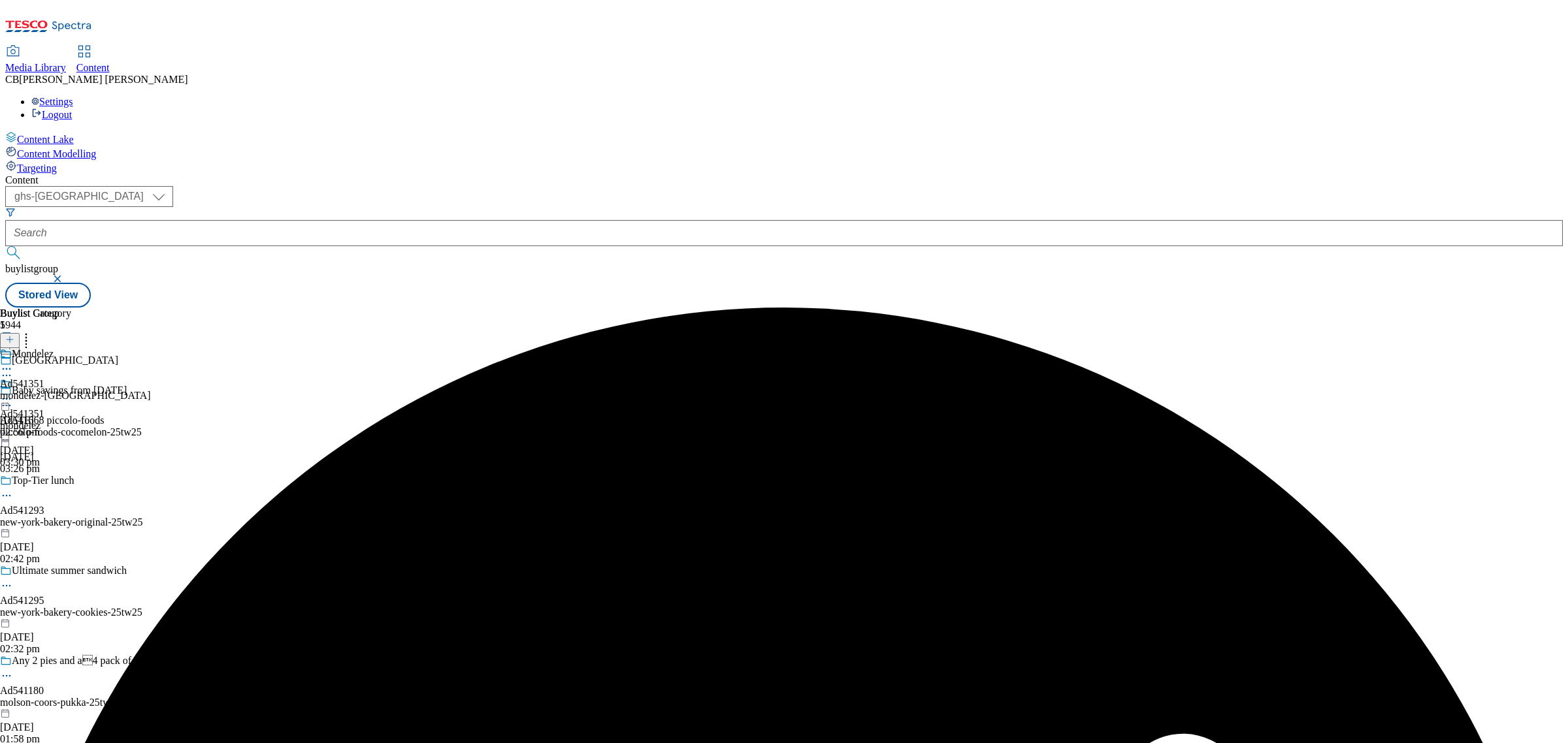
click at [5, 398] on circle at bounding box center [3, 399] width 2 height 2
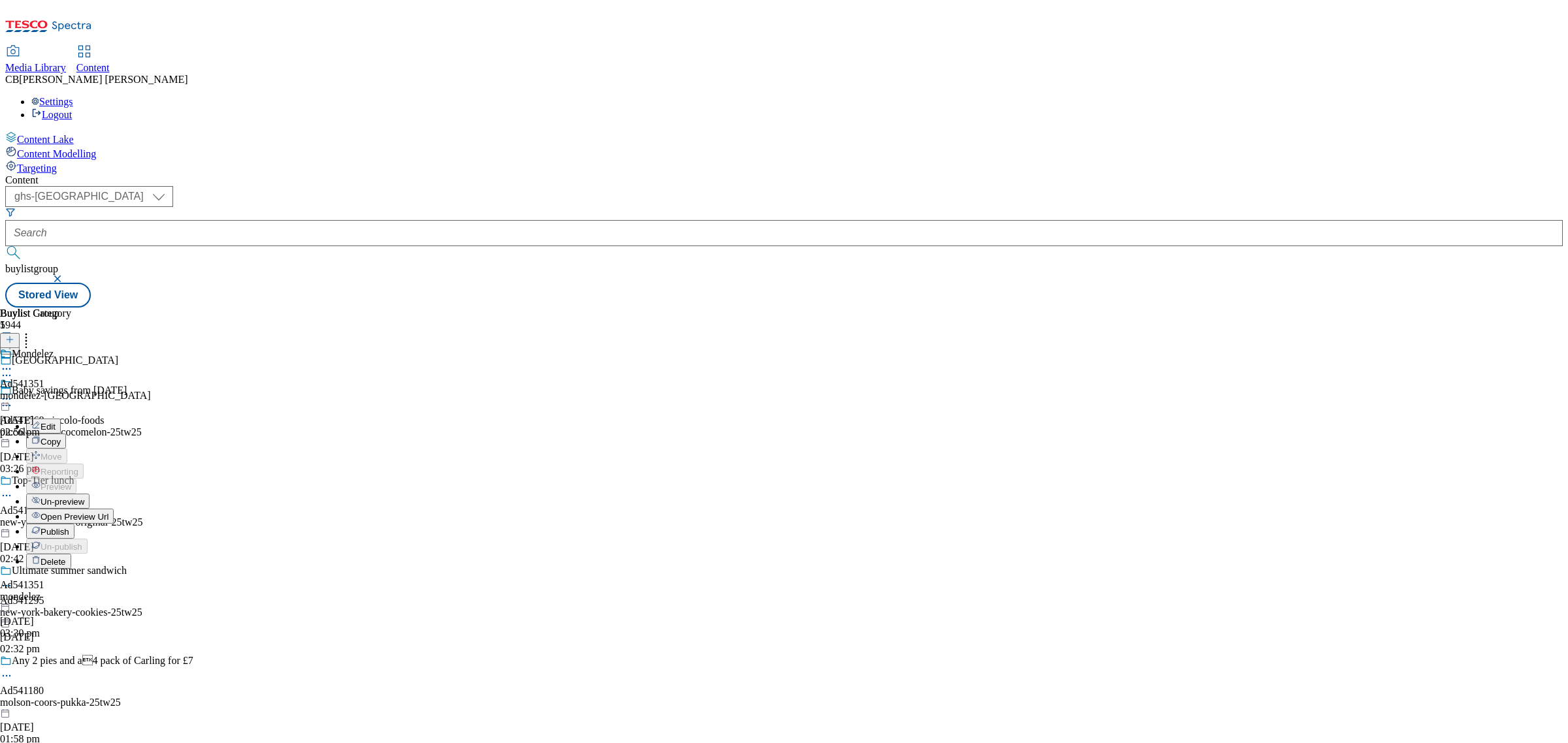
click at [70, 527] on span "Publish" at bounding box center [55, 531] width 29 height 10
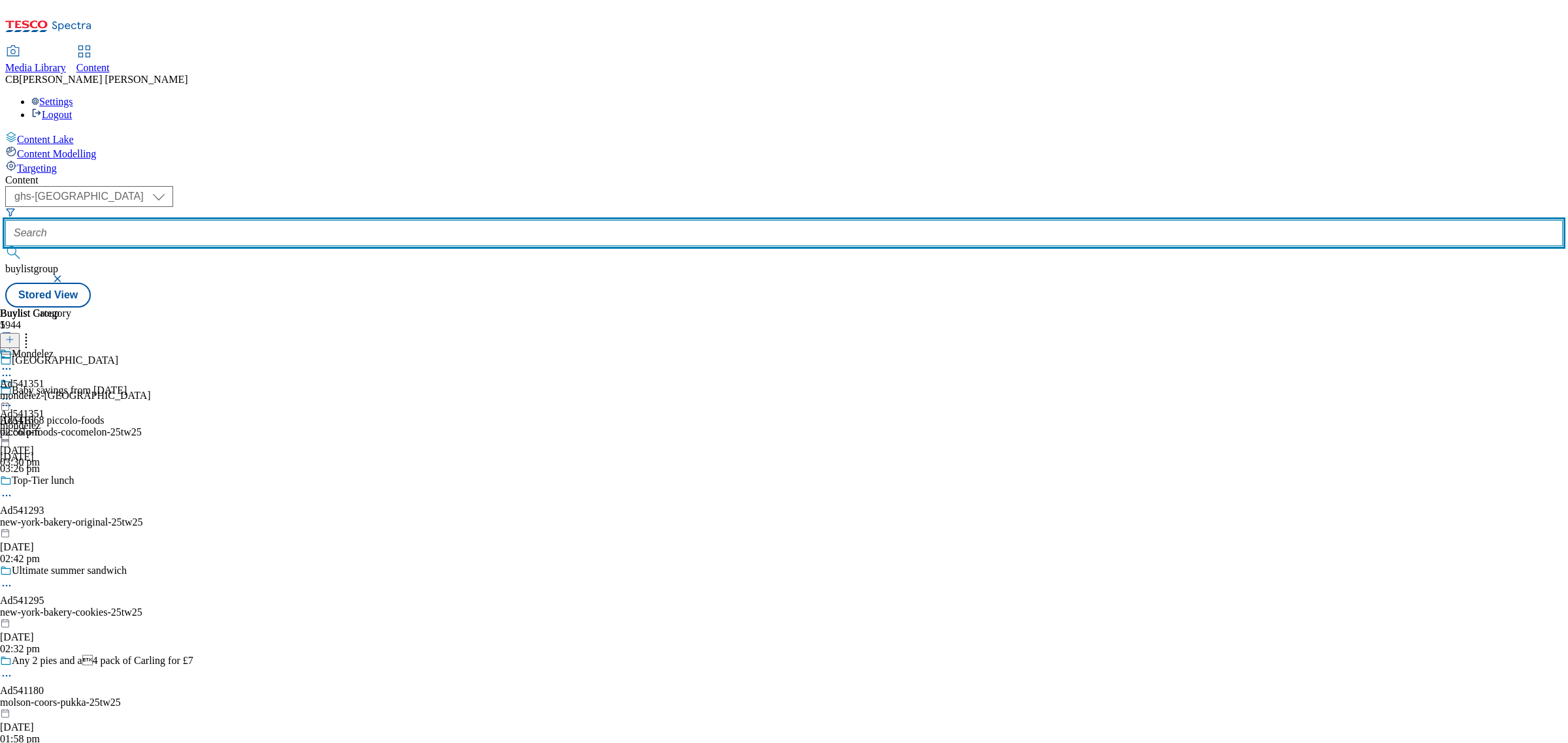
click at [313, 220] on input "text" at bounding box center [784, 233] width 1558 height 26
paste input "hain-frozen-foods-hartleys-flavours-25tw25"
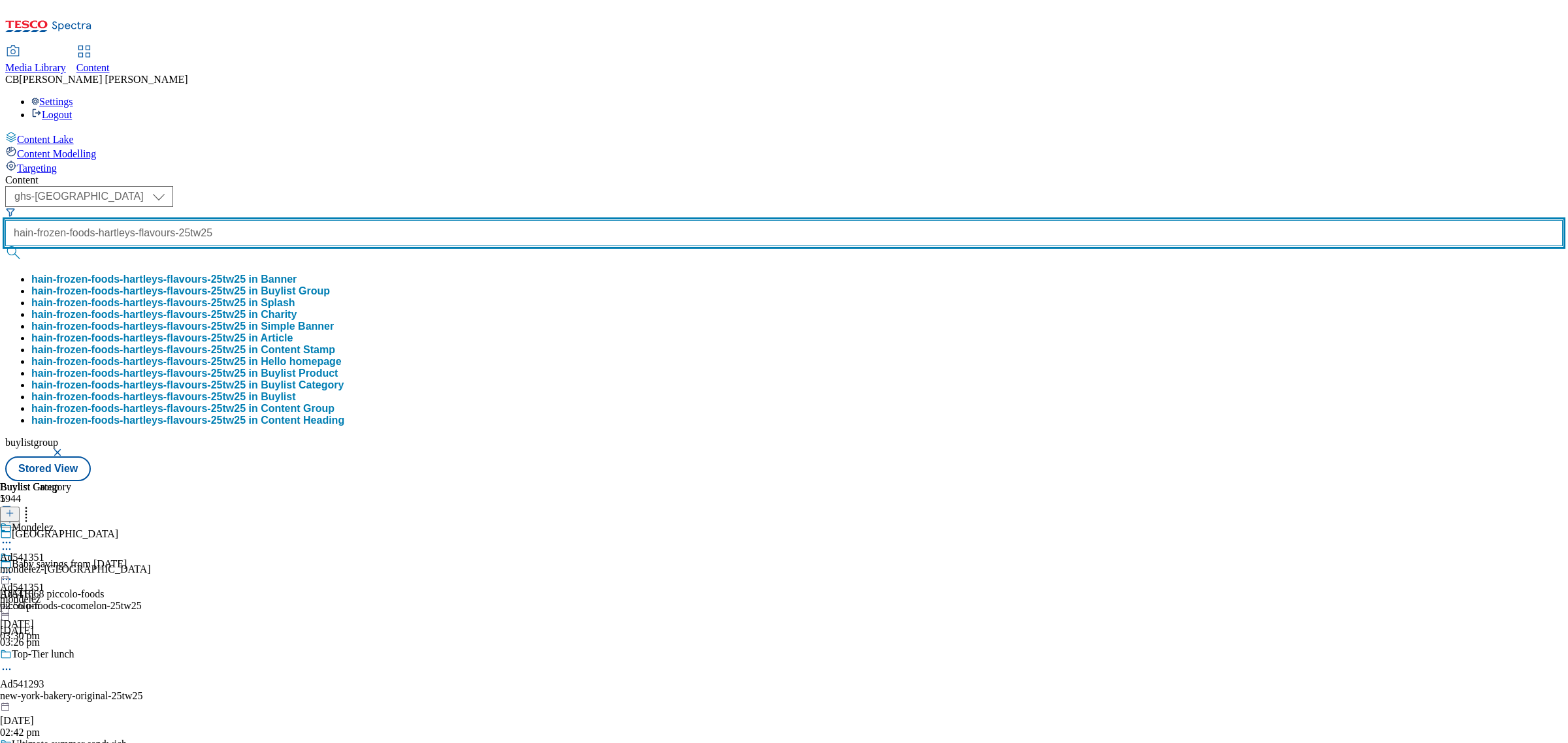
scroll to position [0, 82]
type input "hain-frozen-foods-hartleys-flavours-25tw25"
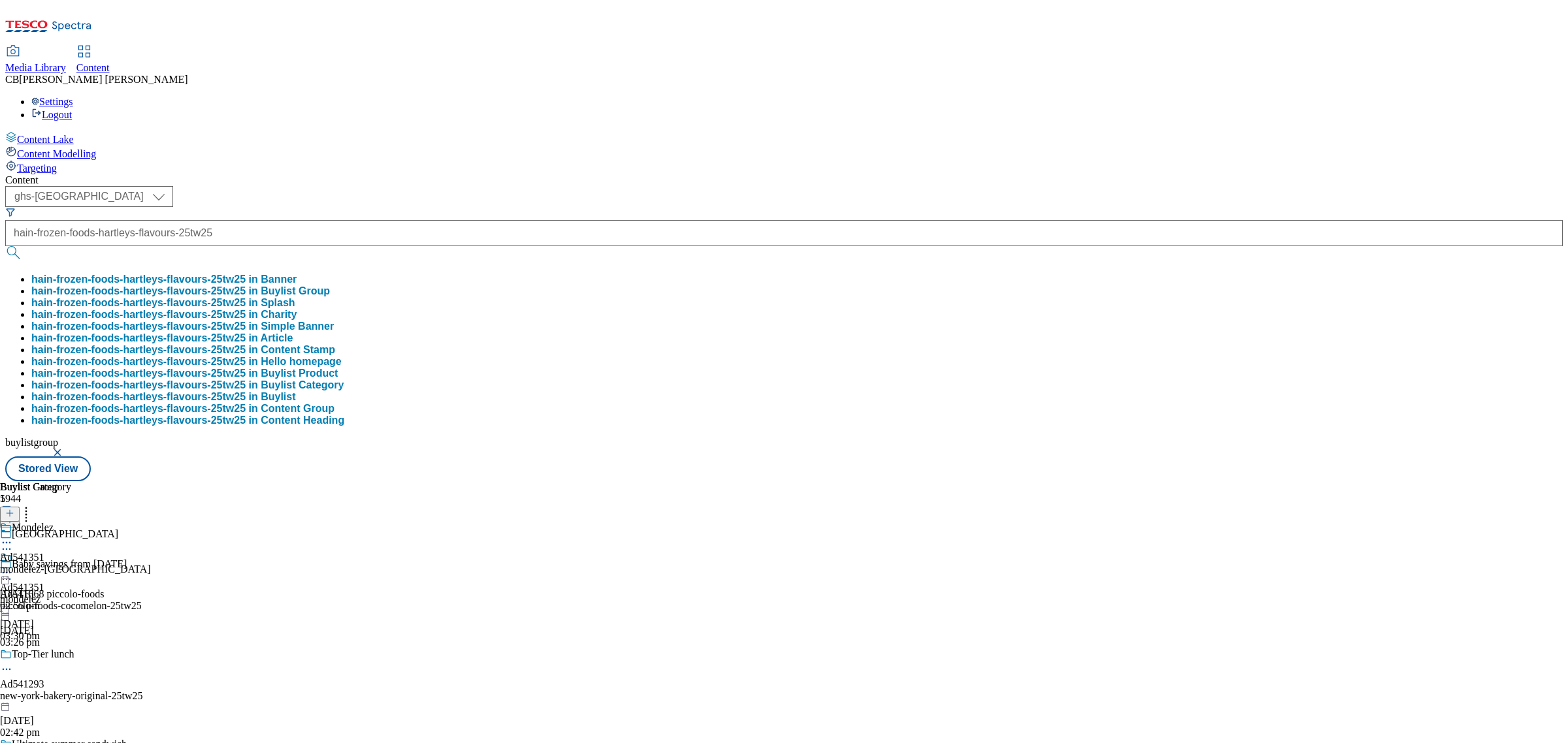
click at [330, 285] on button "hain-frozen-foods-hartleys-flavours-25tw25 in Buylist Group" at bounding box center [181, 291] width 299 height 12
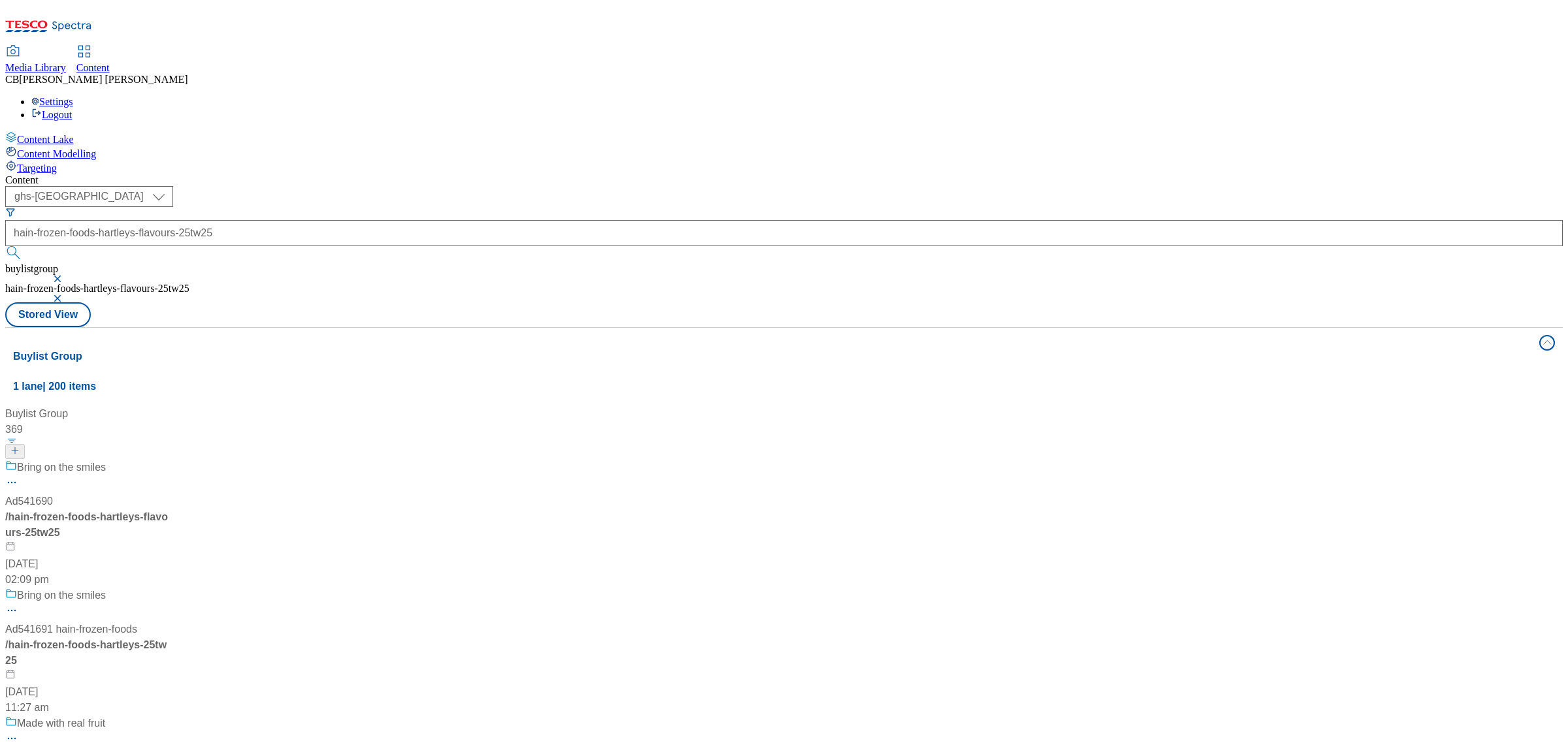
click at [264, 459] on div "Bring on the smiles" at bounding box center [134, 476] width 259 height 34
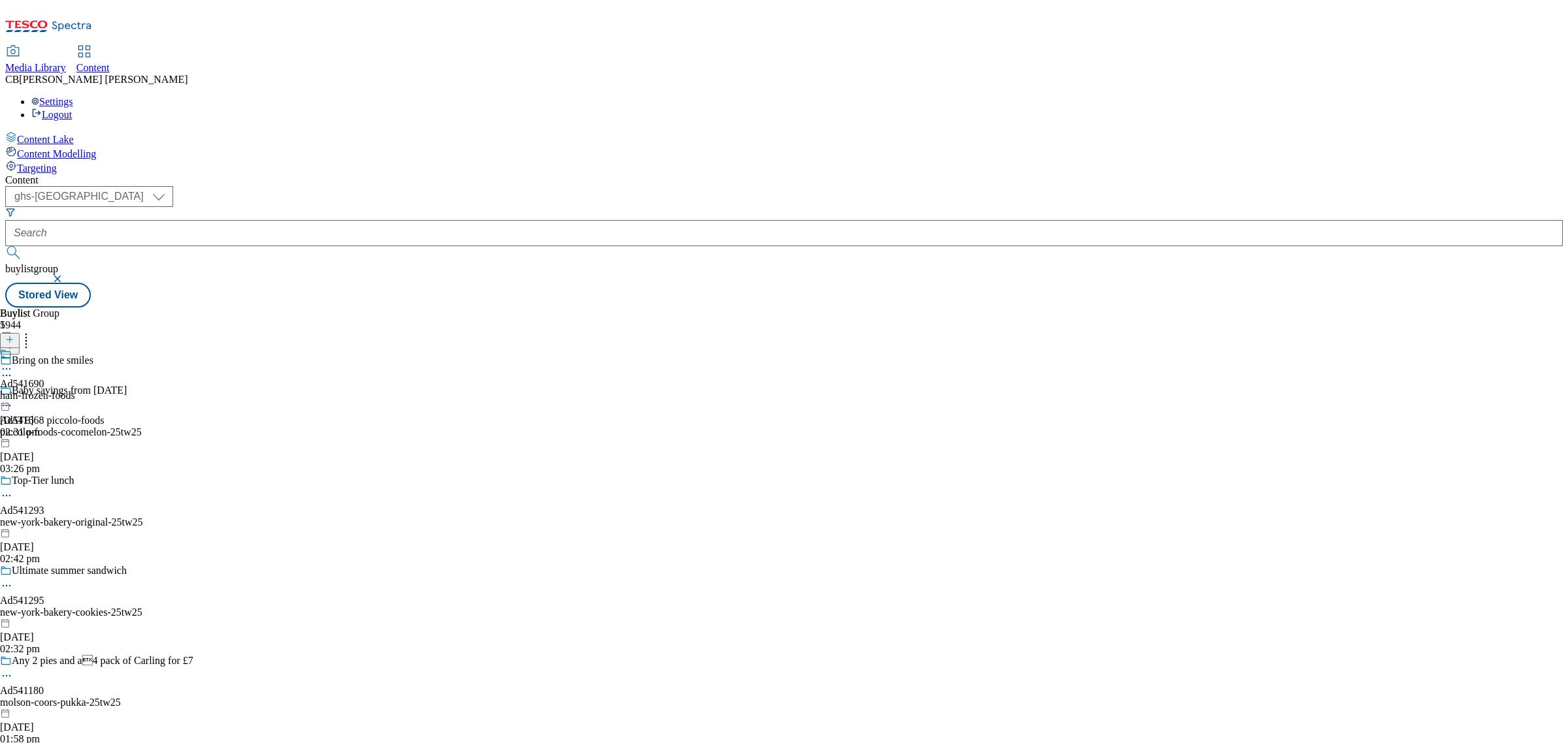
click at [13, 363] on icon at bounding box center [6, 369] width 13 height 13
click at [55, 391] on span "Edit" at bounding box center [48, 396] width 15 height 10
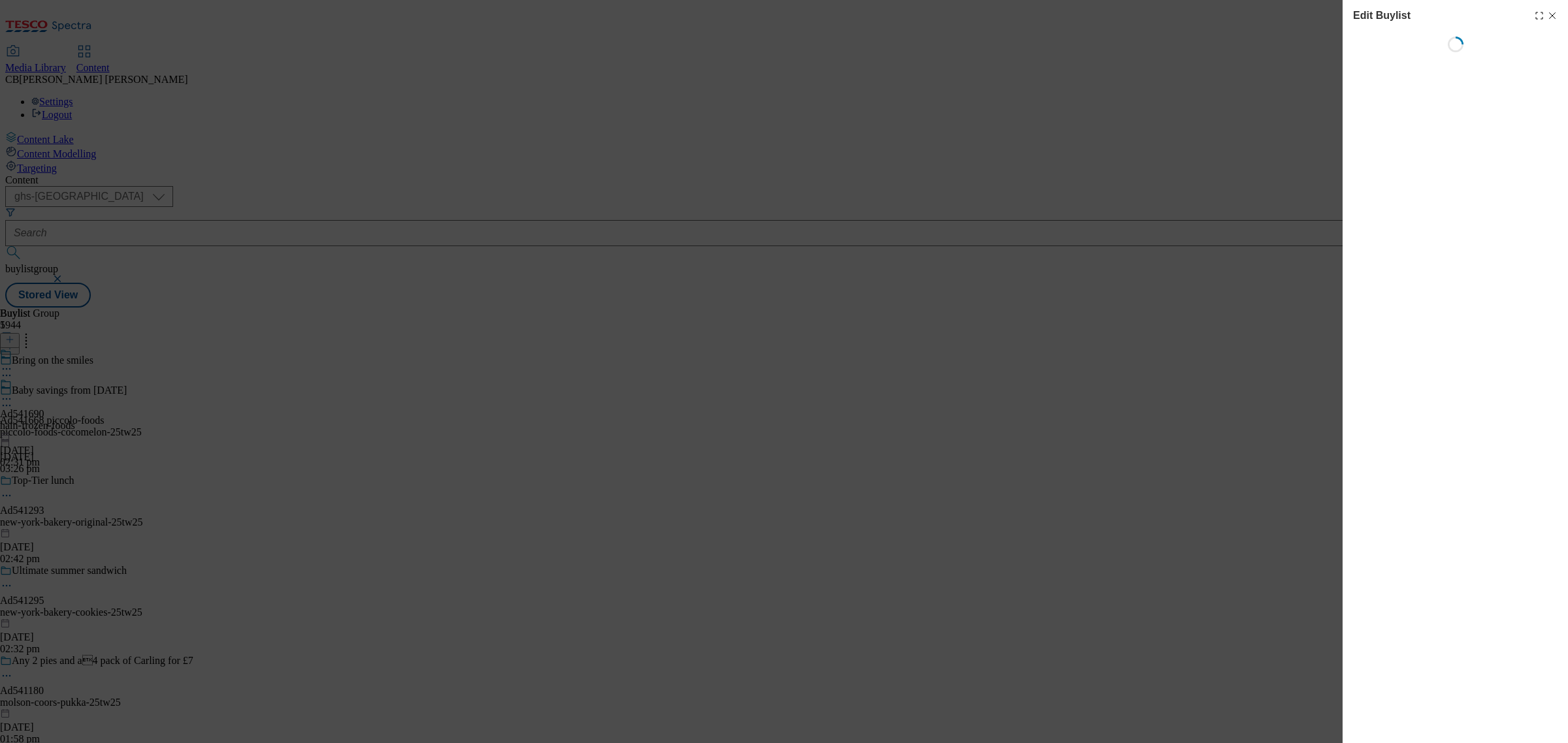
select select "tactical"
select select "supplier funded short term 1-3 weeks"
select select "dunnhumby"
select select "Banner"
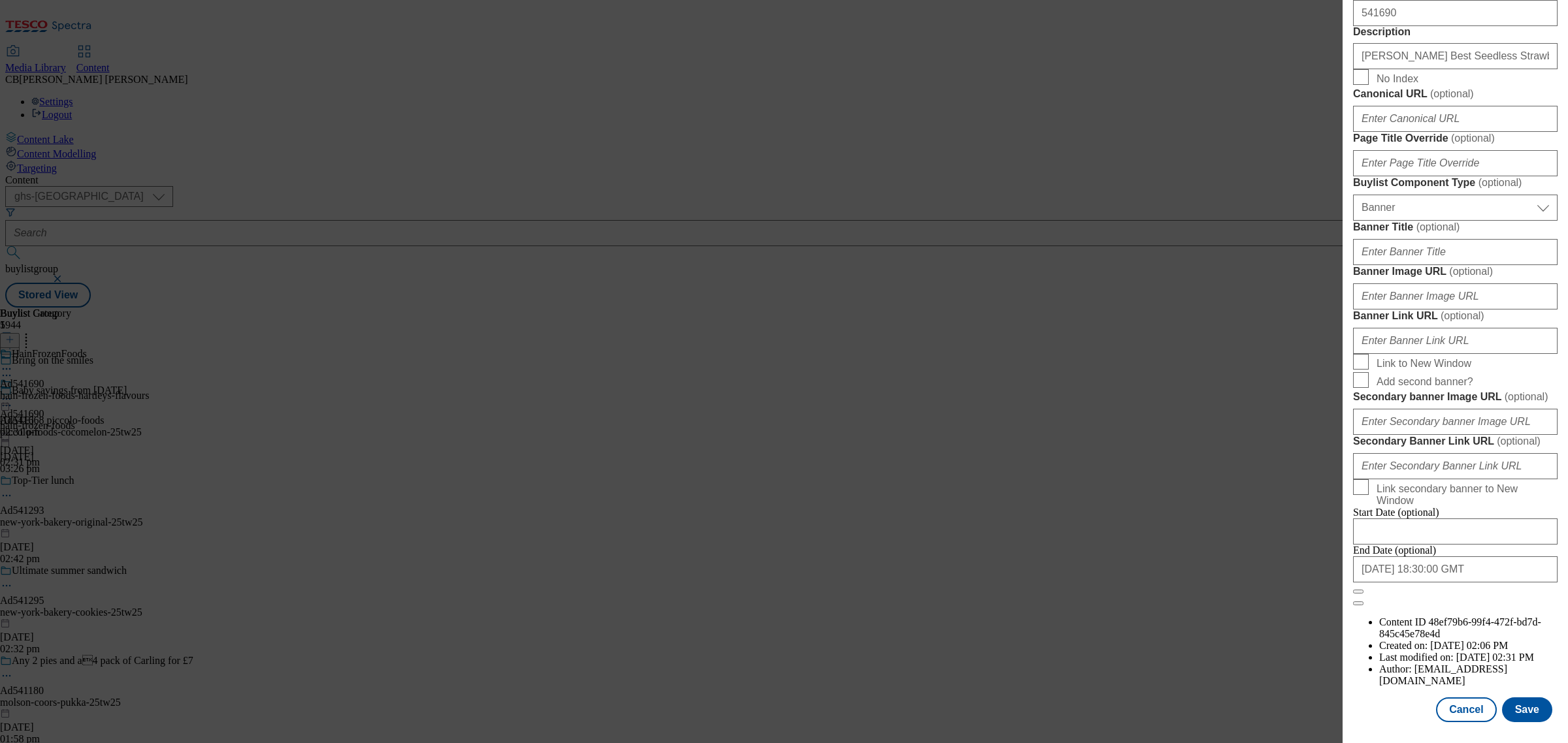
scroll to position [980, 0]
click at [1458, 309] on input "Banner Image URL ( optional )" at bounding box center [1455, 296] width 205 height 26
paste input "https://digitalcontent.api.tesco.com/v2/media/ghs-mktg/8e3eeb04-2132-49a0-b989-…"
type input "https://digitalcontent.api.tesco.com/v2/media/ghs-mktg/8e3eeb04-2132-49a0-b989-…"
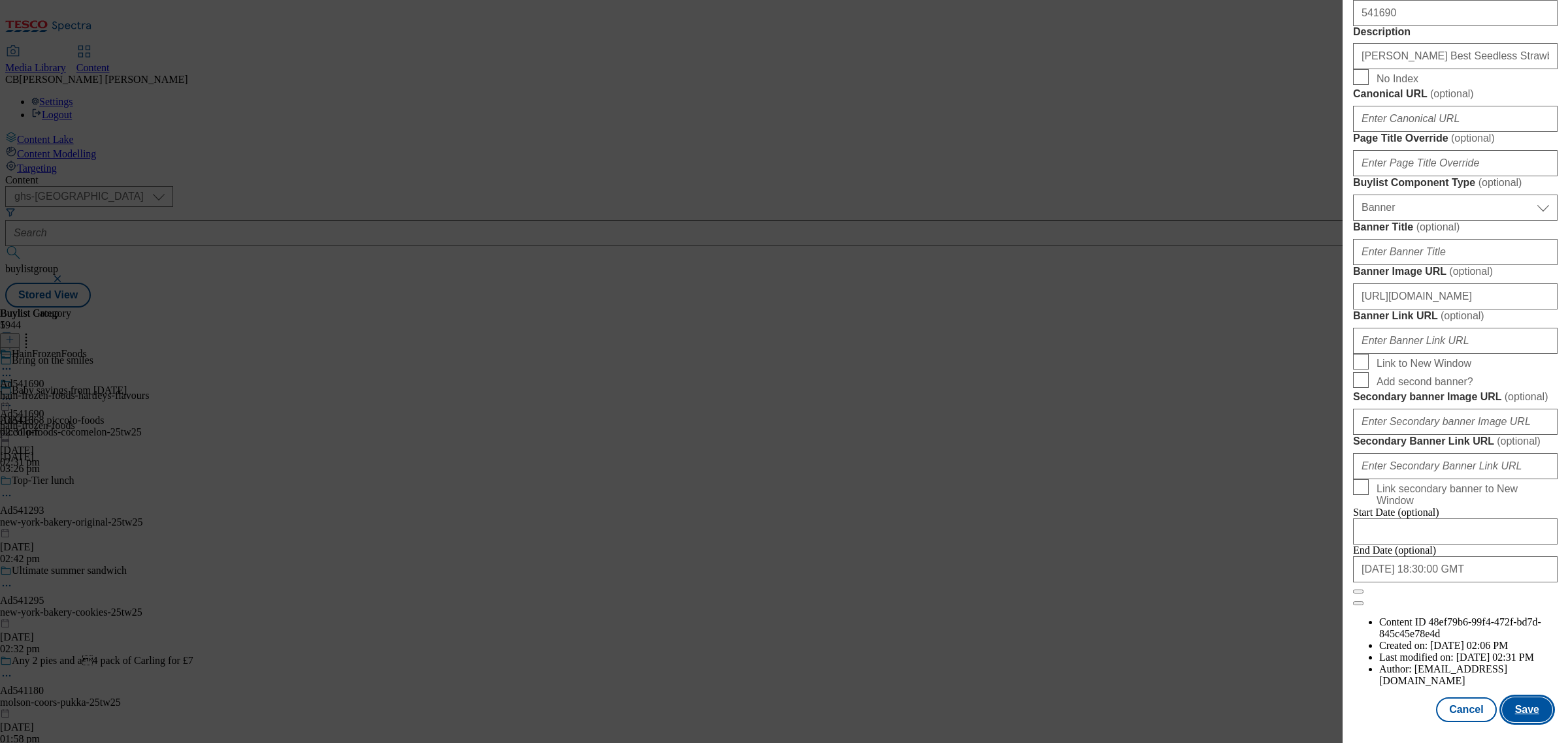
click at [1520, 698] on button "Save" at bounding box center [1527, 710] width 50 height 25
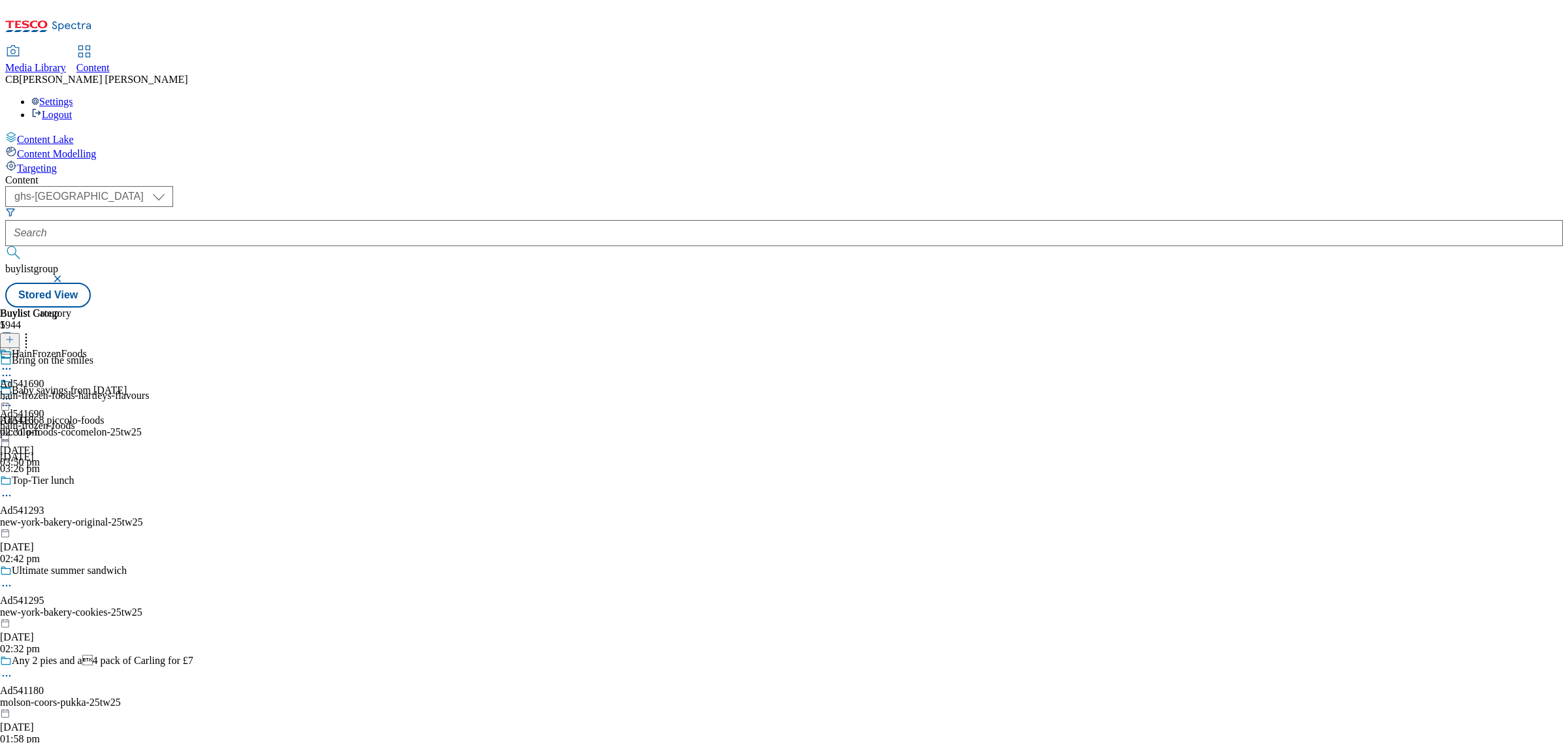
click at [8, 398] on circle at bounding box center [7, 399] width 2 height 2
click at [71, 482] on span "Preview" at bounding box center [55, 487] width 30 height 10
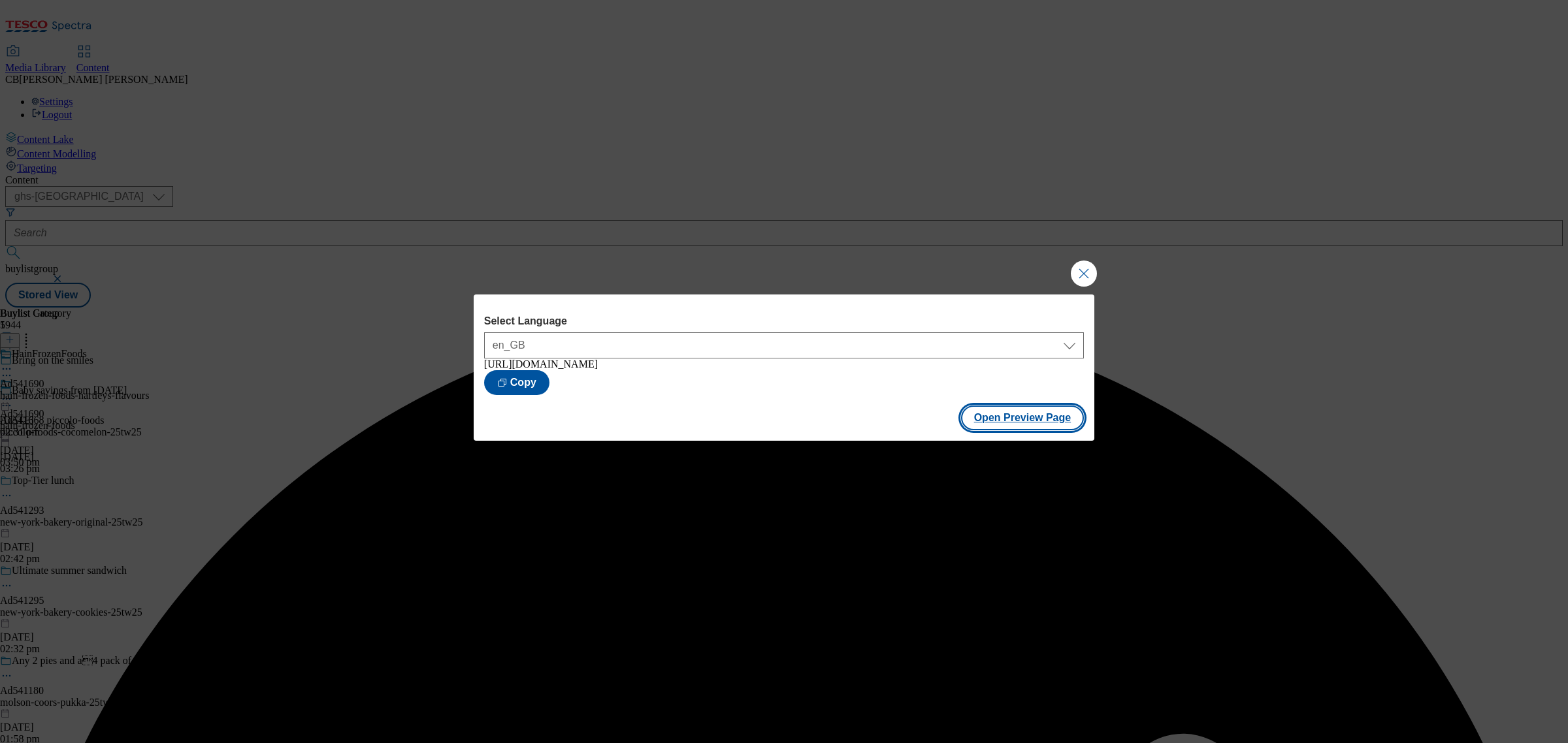
click at [1025, 427] on button "Open Preview Page" at bounding box center [1022, 418] width 124 height 25
click at [1085, 268] on button "Close Modal" at bounding box center [1083, 273] width 26 height 26
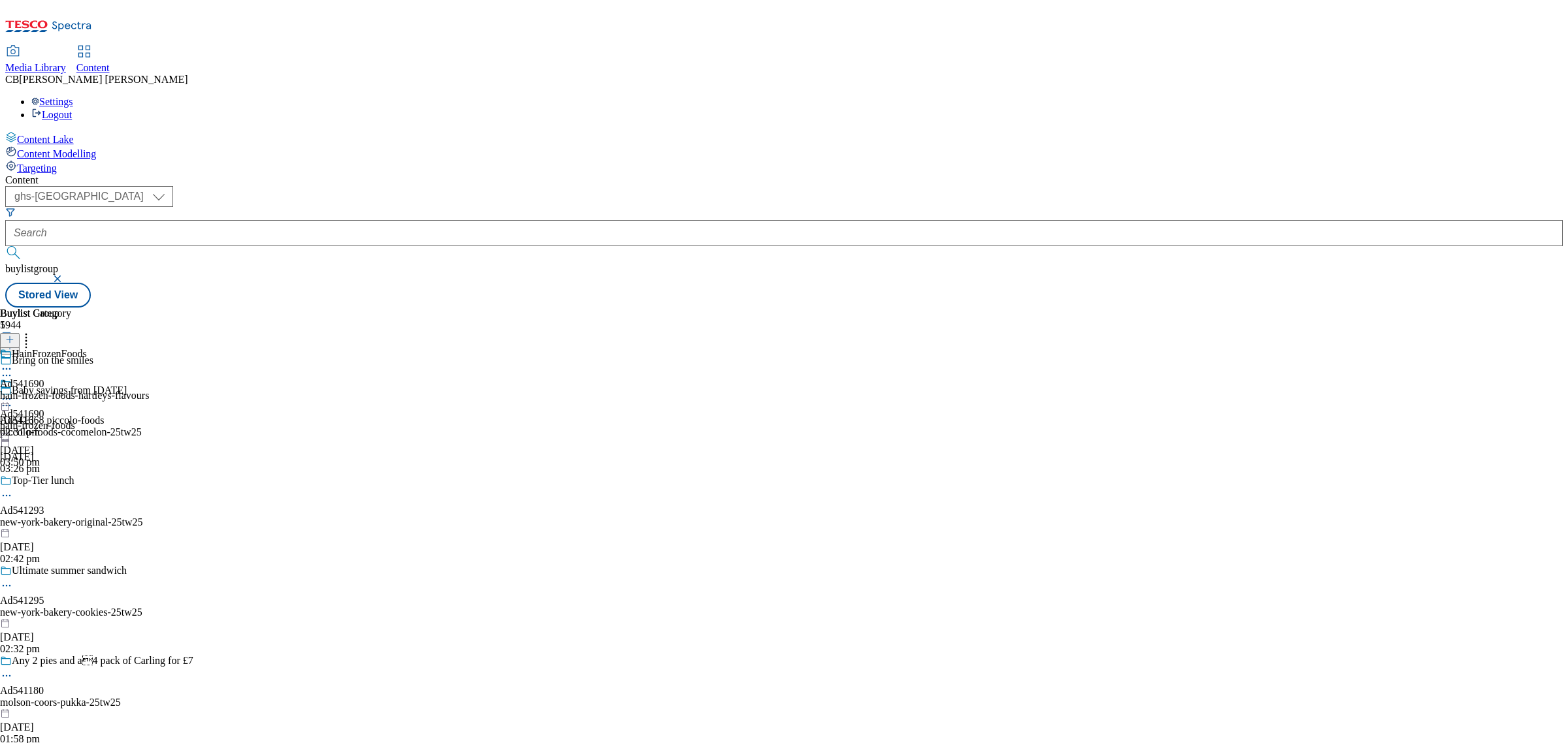
click at [13, 392] on icon at bounding box center [6, 398] width 13 height 13
click at [74, 523] on button "Publish" at bounding box center [50, 530] width 48 height 15
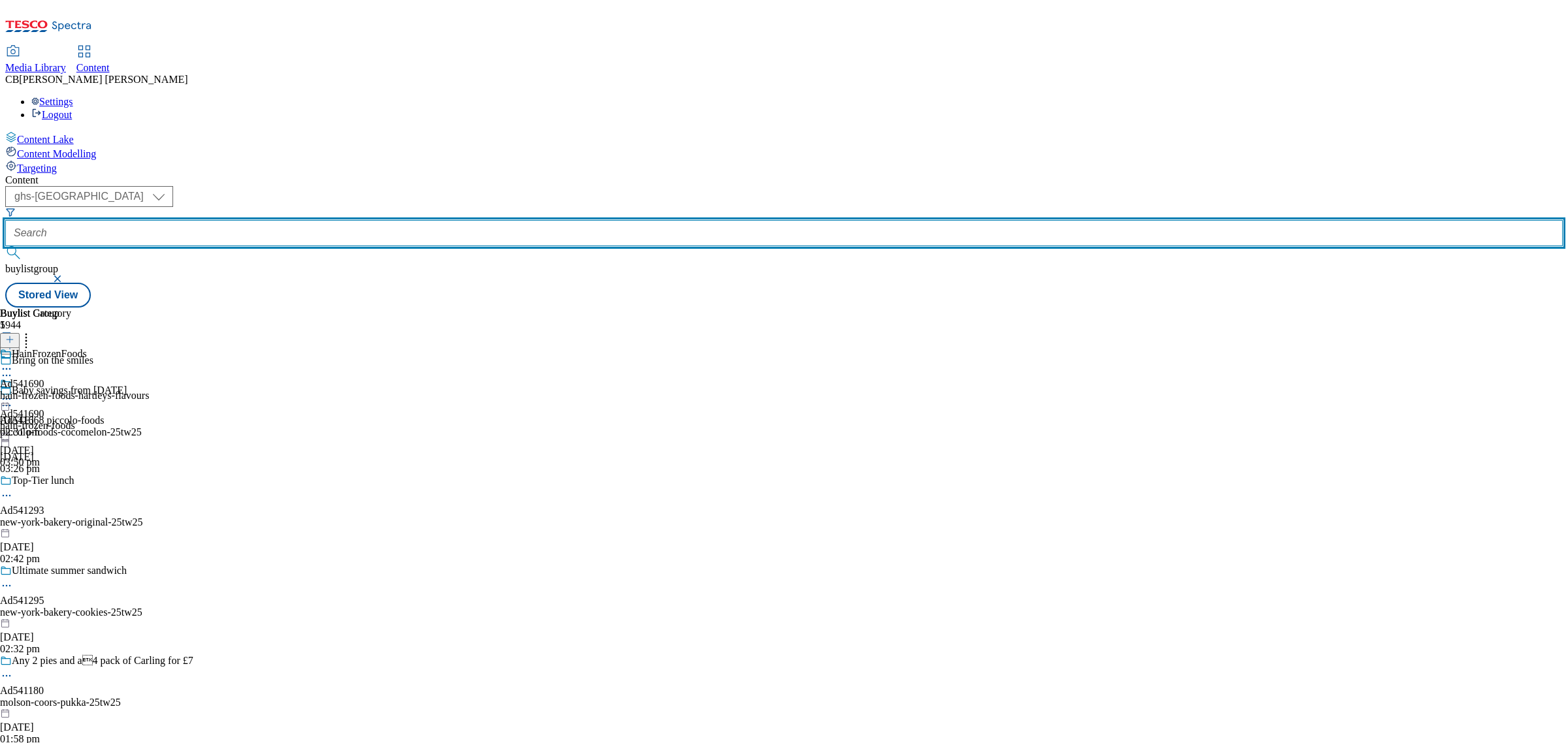
click at [308, 220] on input "text" at bounding box center [784, 233] width 1558 height 26
paste input "hain-frozen-foods-hartleys-25tw25"
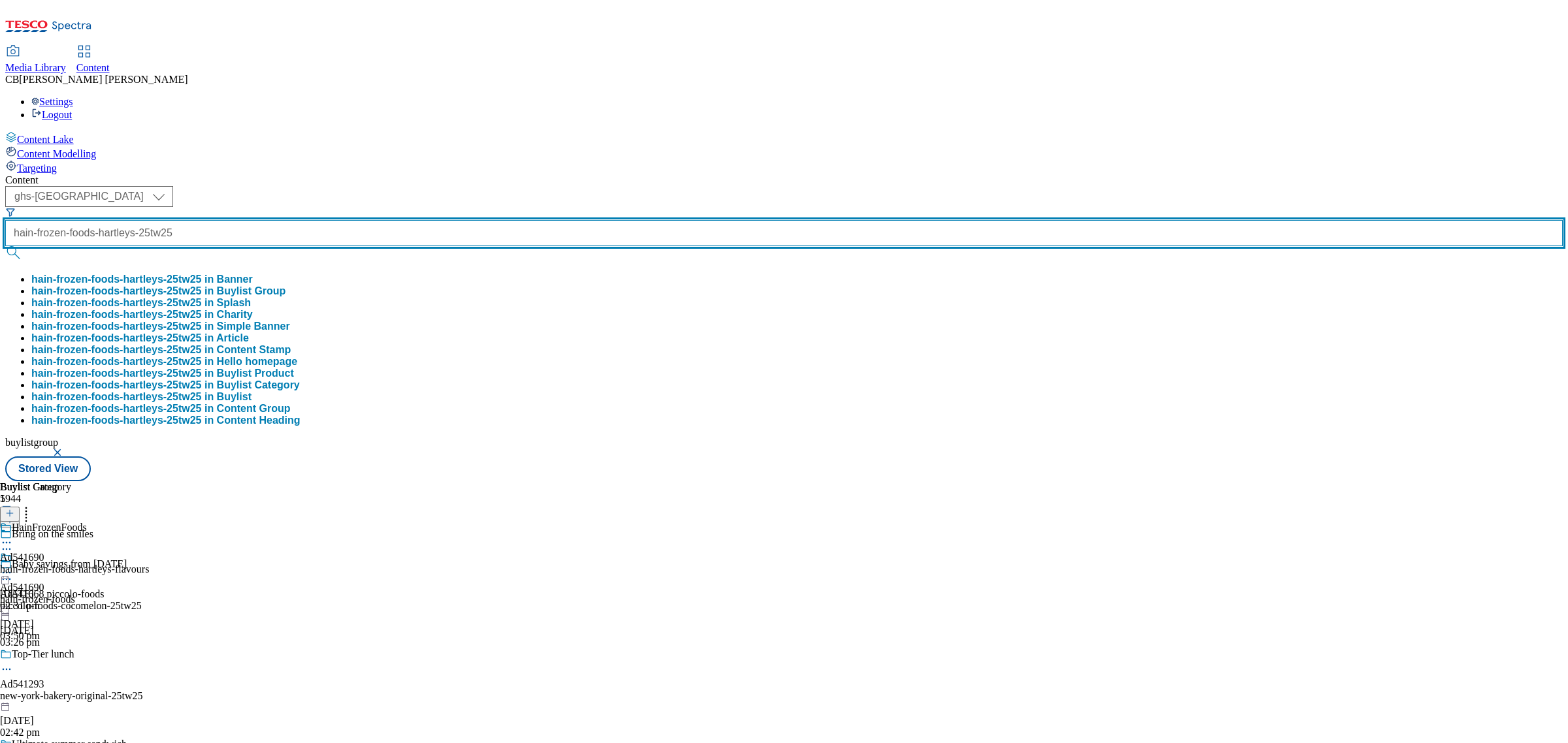
scroll to position [0, 47]
type input "hain-frozen-foods-hartleys-25tw25"
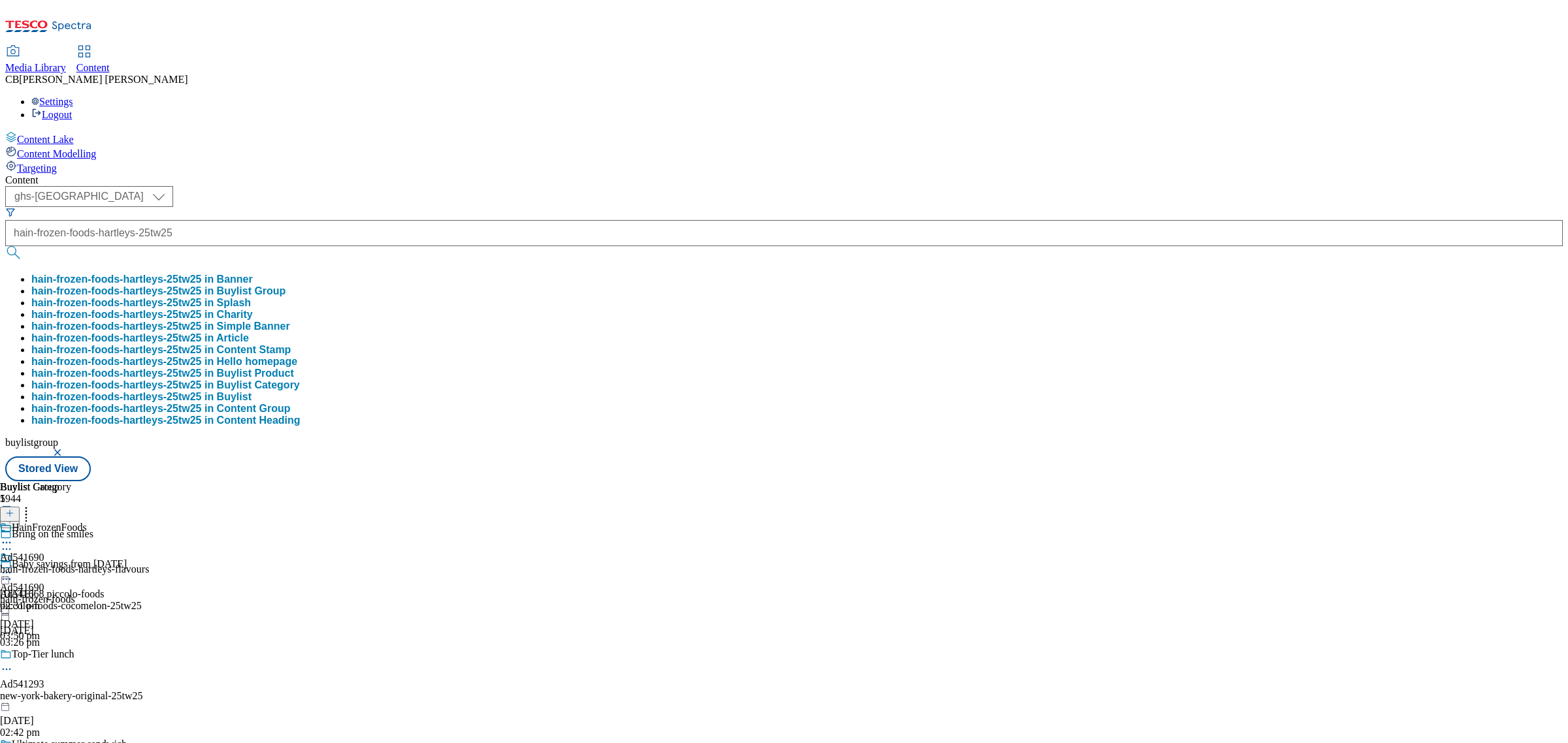
click at [285, 285] on button "hain-frozen-foods-hartleys-25tw25 in Buylist Group" at bounding box center [158, 291] width 254 height 12
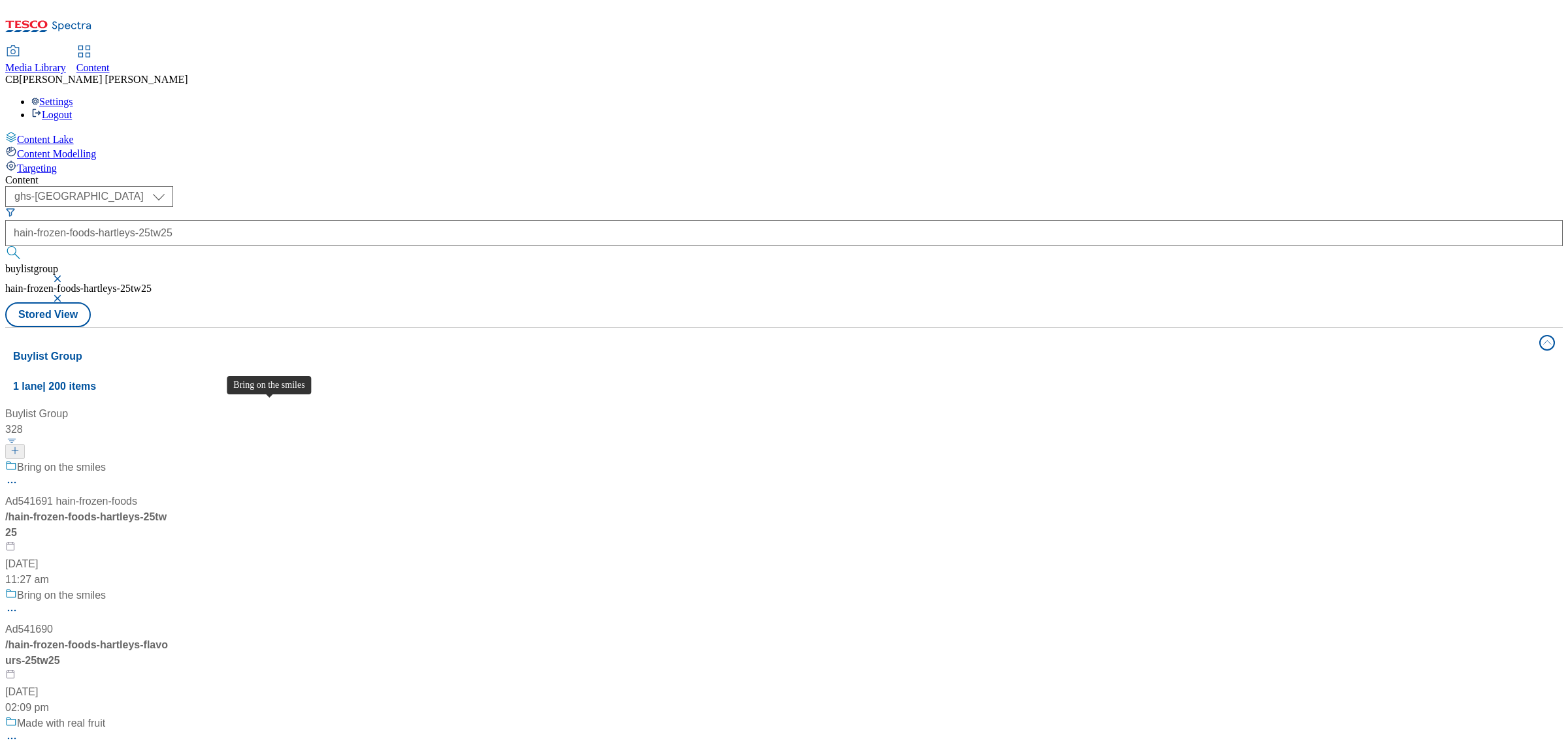
click at [106, 588] on span "Bring on the smiles" at bounding box center [62, 595] width 89 height 16
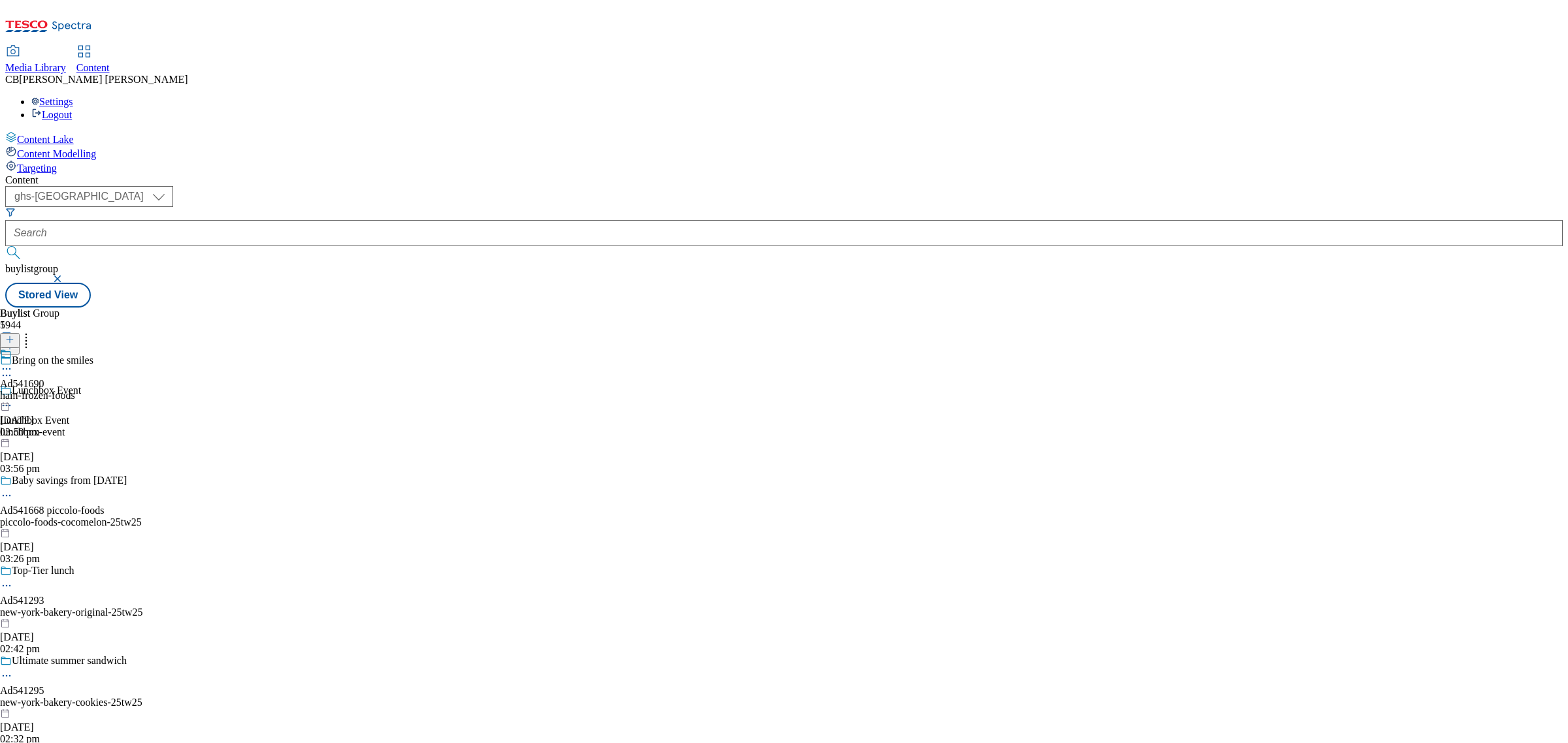
click at [13, 363] on icon at bounding box center [6, 369] width 13 height 13
click at [55, 391] on span "Edit" at bounding box center [48, 396] width 15 height 10
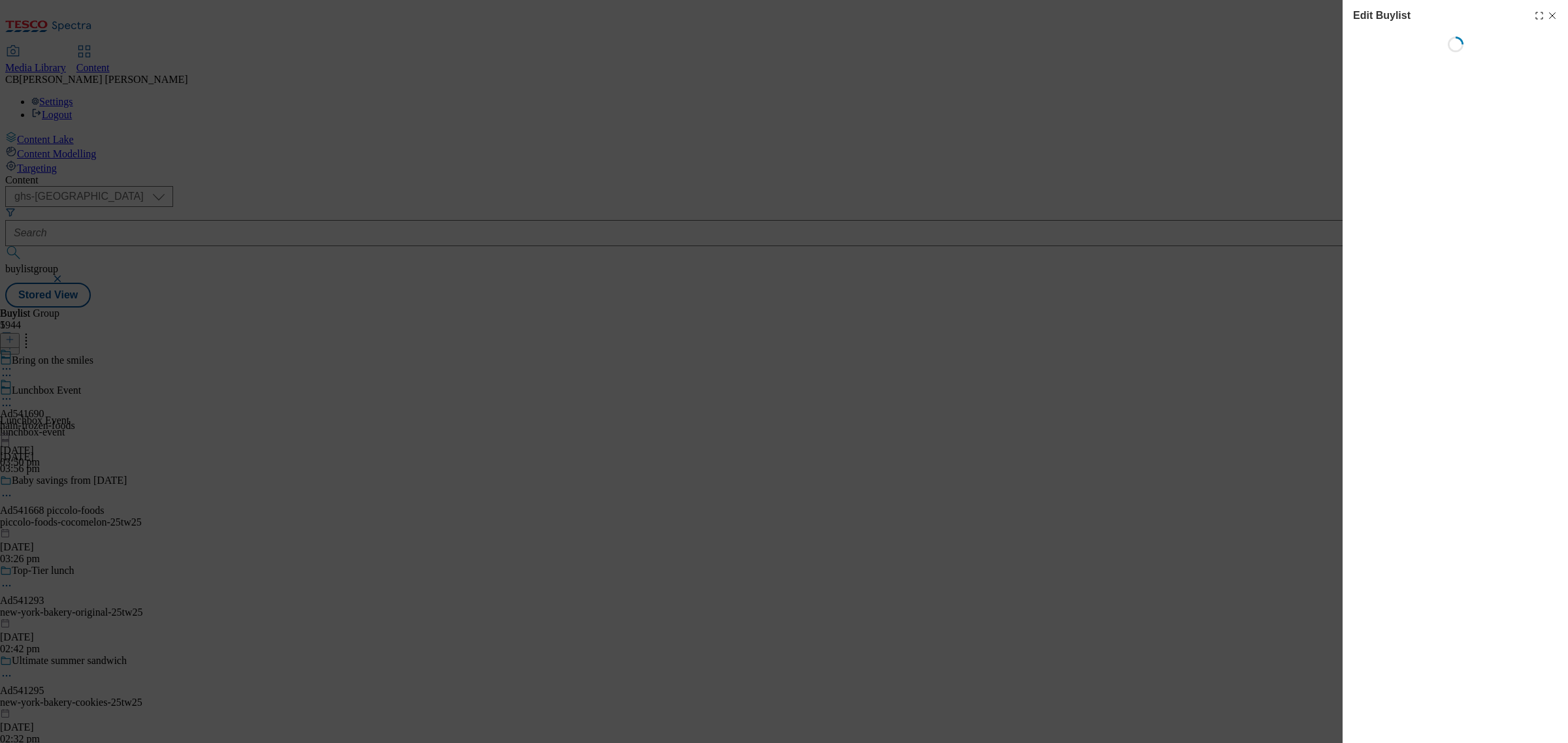
select select "tactical"
select select "supplier funded short term 1-3 weeks"
select select "dunnhumby"
select select "Banner"
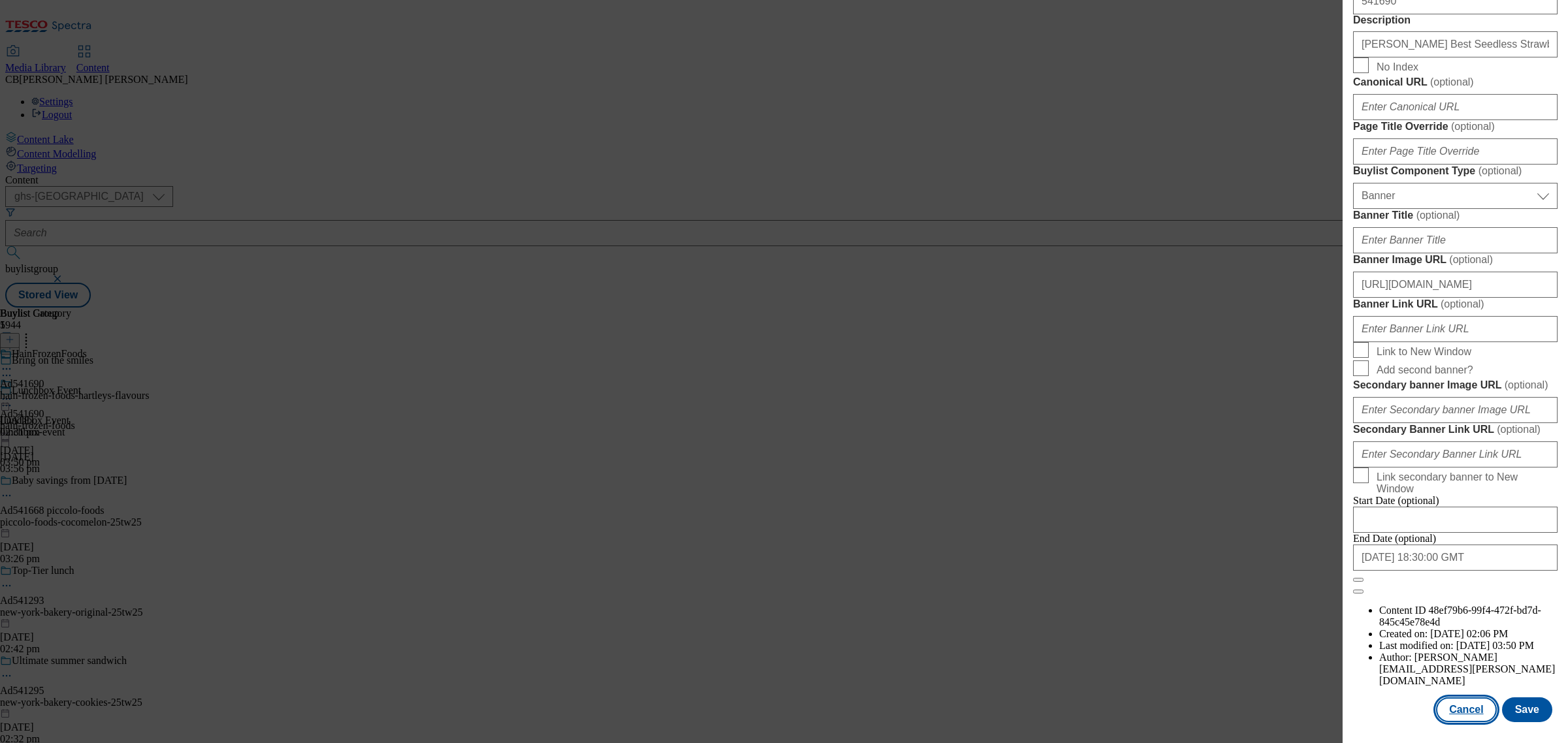
click at [1462, 700] on button "Cancel" at bounding box center [1466, 710] width 60 height 25
select select "tactical"
select select "supplier funded short term 1-3 weeks"
select select "dunnhumby"
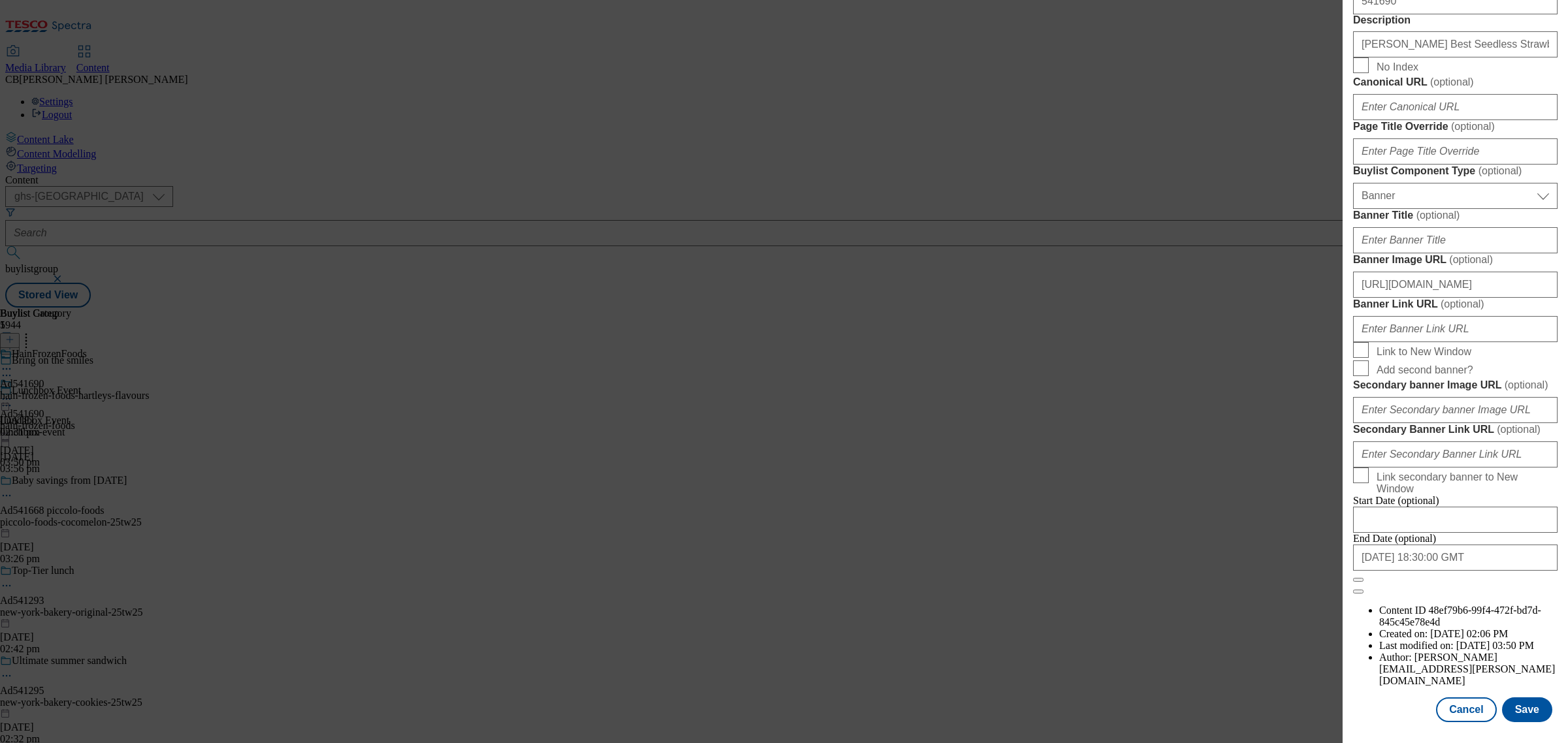
select select "Banner"
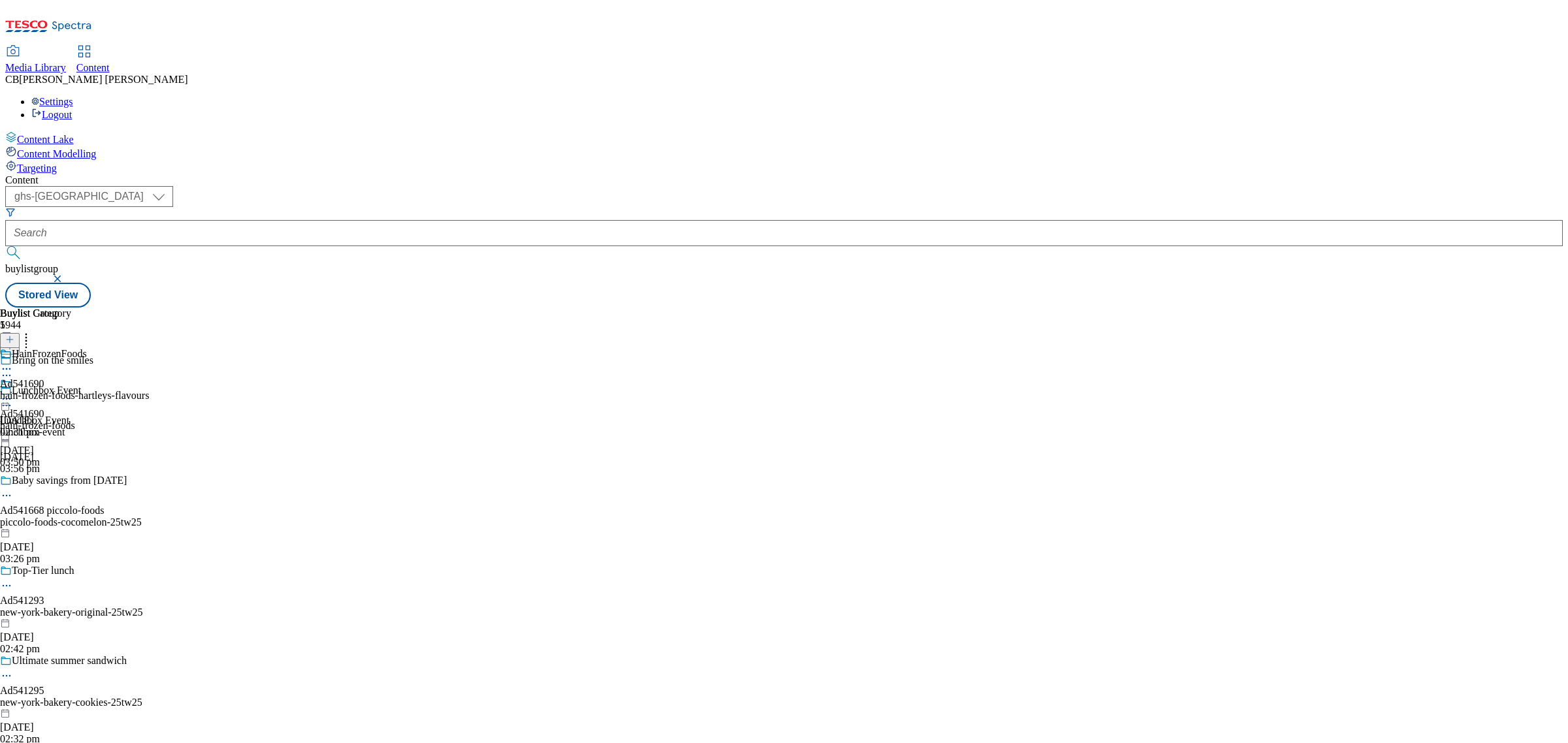
click at [13, 392] on icon at bounding box center [6, 398] width 13 height 13
click at [109, 512] on span "Open Preview Url" at bounding box center [74, 516] width 68 height 10
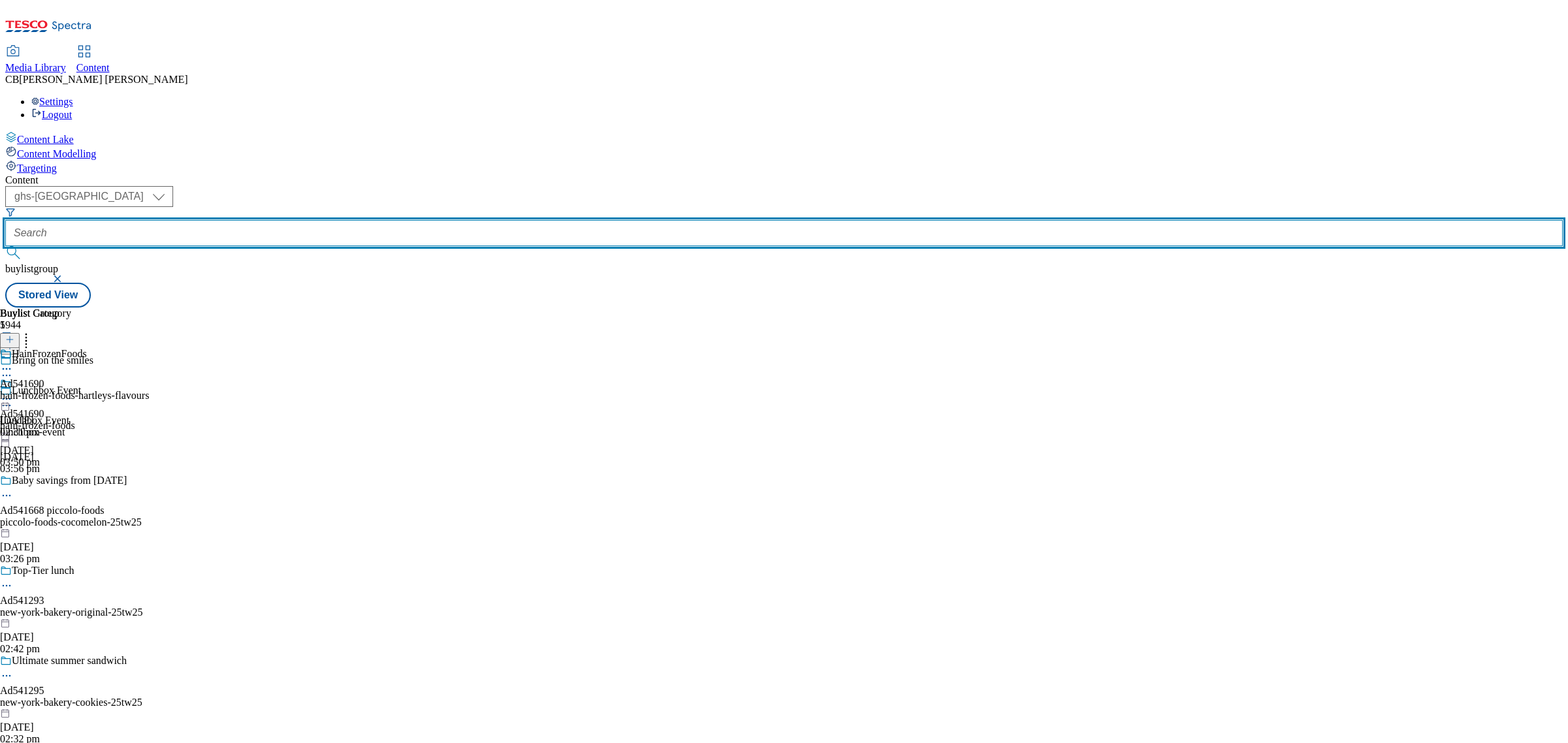
click at [336, 220] on input "text" at bounding box center [784, 233] width 1558 height 26
paste input "https://digitalcontent.api.tesco.com/v2/media/ghs-mktg/a32f0554-bfde-49aa-9a17-…"
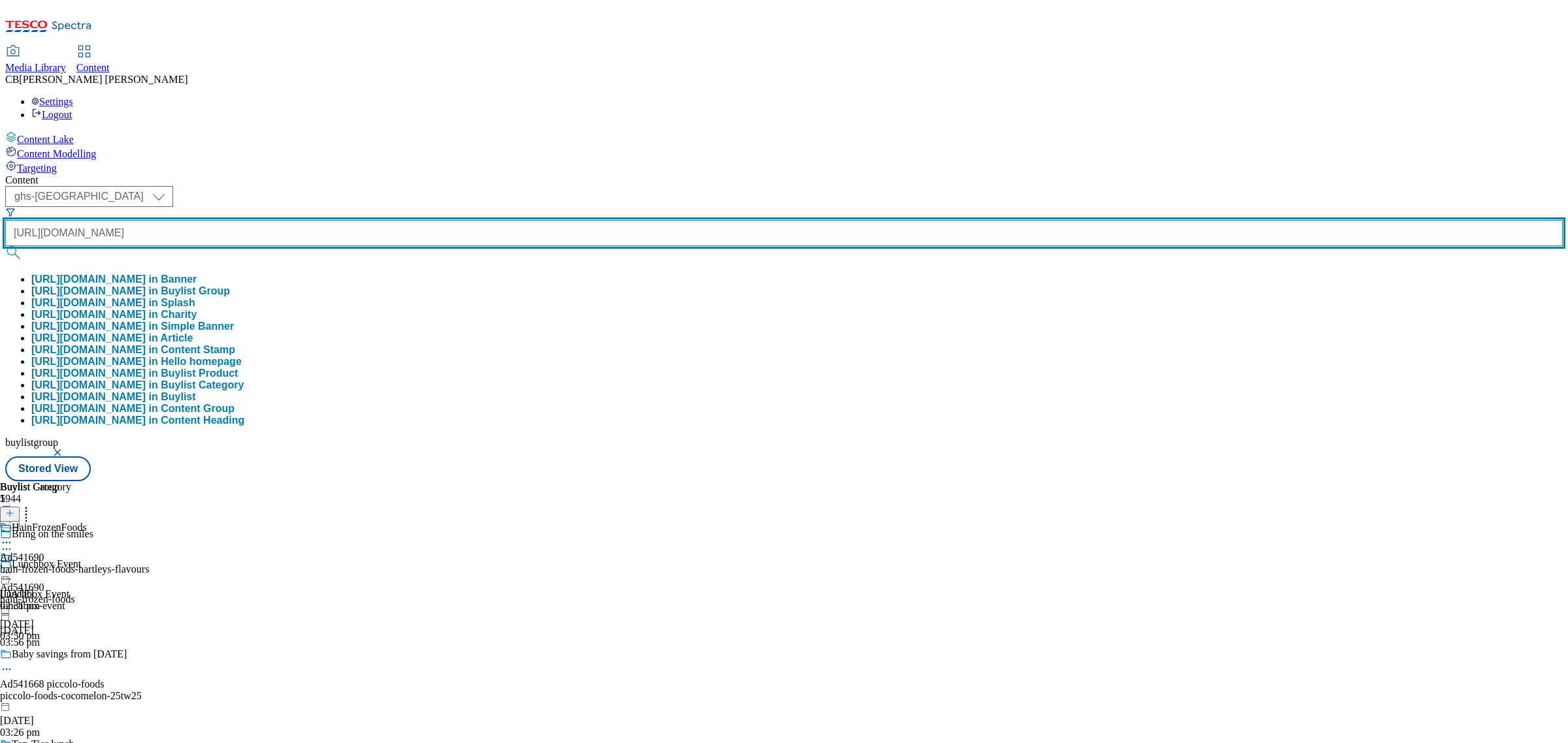
scroll to position [0, 612]
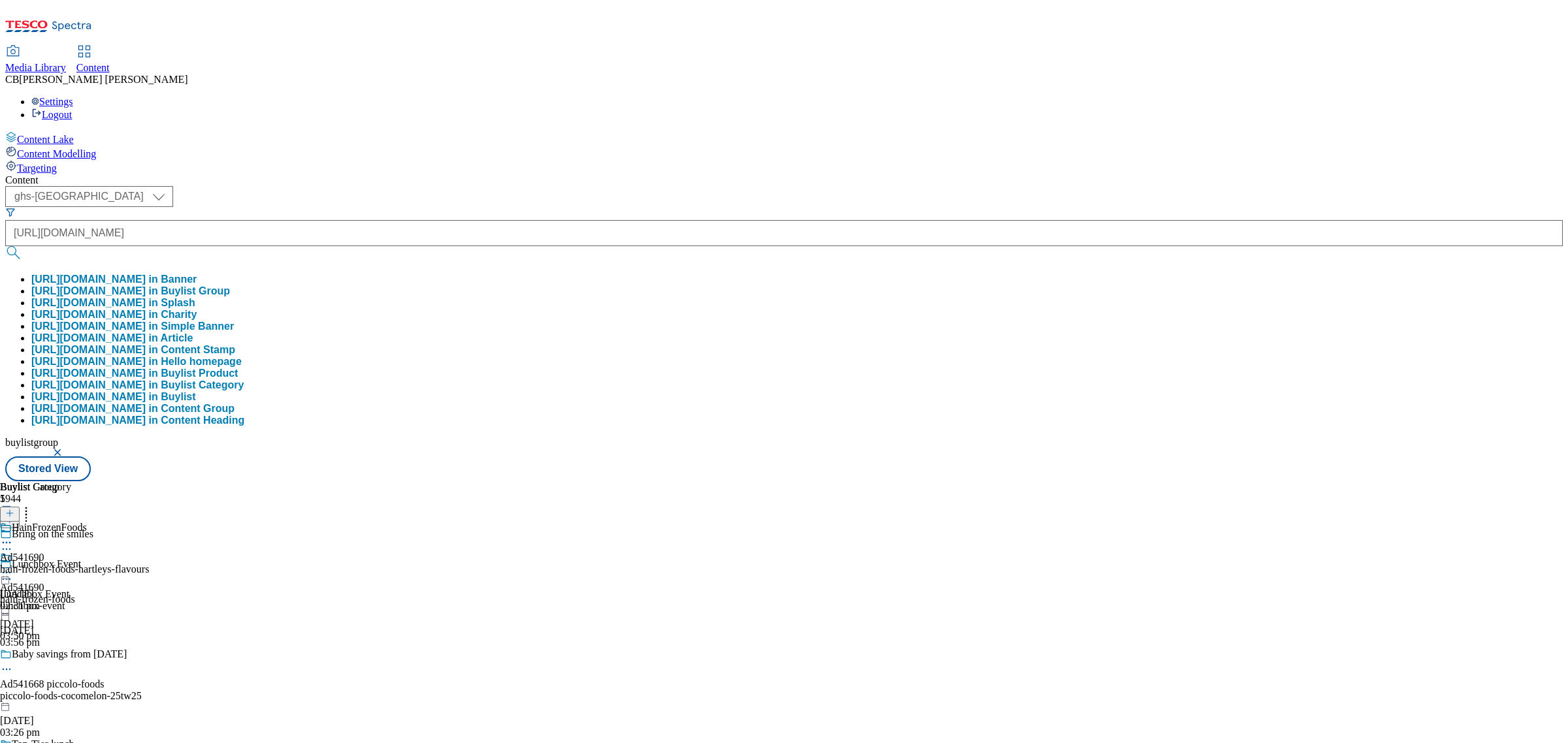
drag, startPoint x: 1298, startPoint y: 207, endPoint x: 897, endPoint y: 184, distance: 401.7
click at [1295, 481] on div "Buylist Group 5944 Bring on the smiles Lunchbox Event Lunchbox Event lunchbox-e…" at bounding box center [784, 481] width 1558 height 0
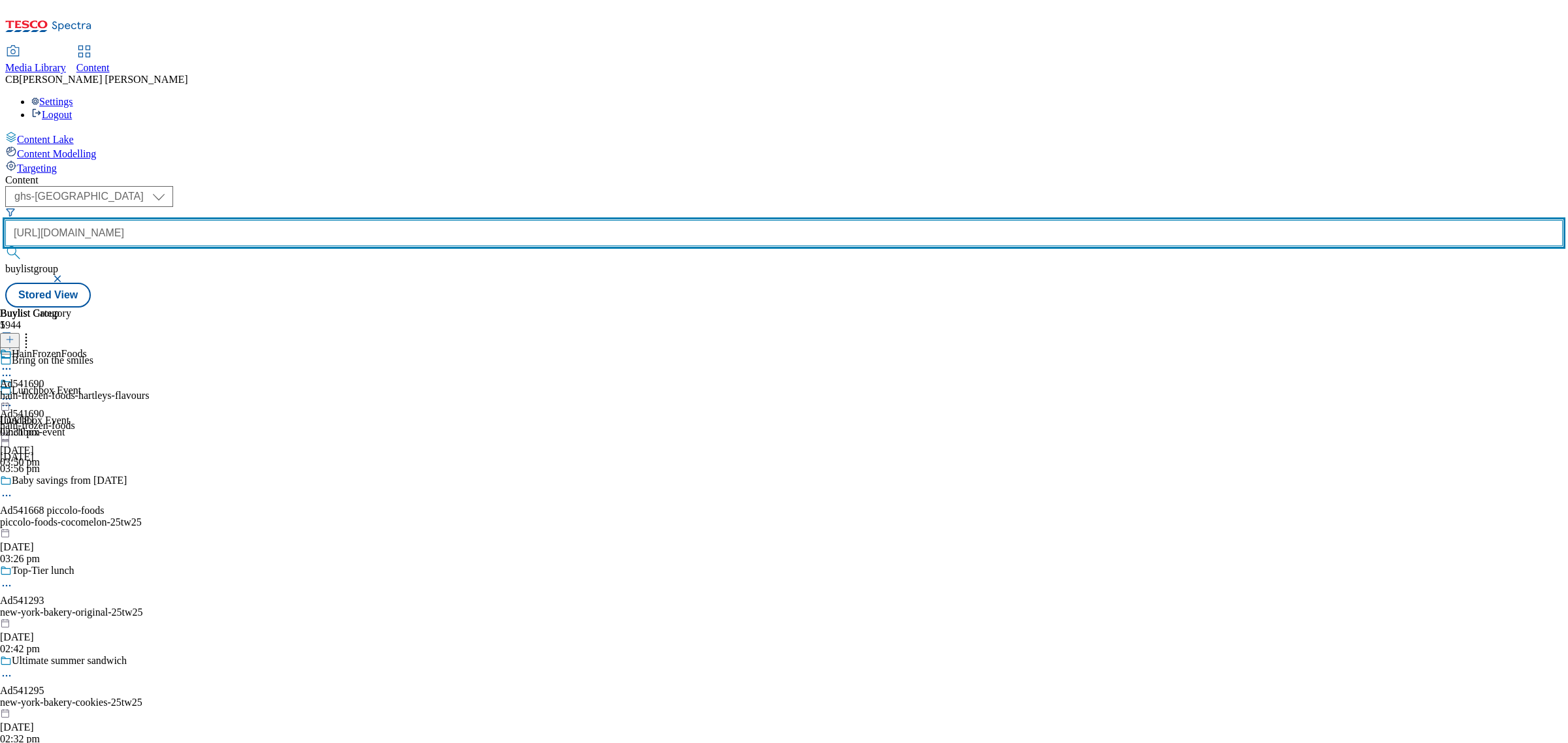
click at [342, 220] on input "https://digitalcontent.api.tesco.com/v2/media/ghs-mktg/a32f0554-bfde-49aa-9a17-…" at bounding box center [784, 233] width 1558 height 26
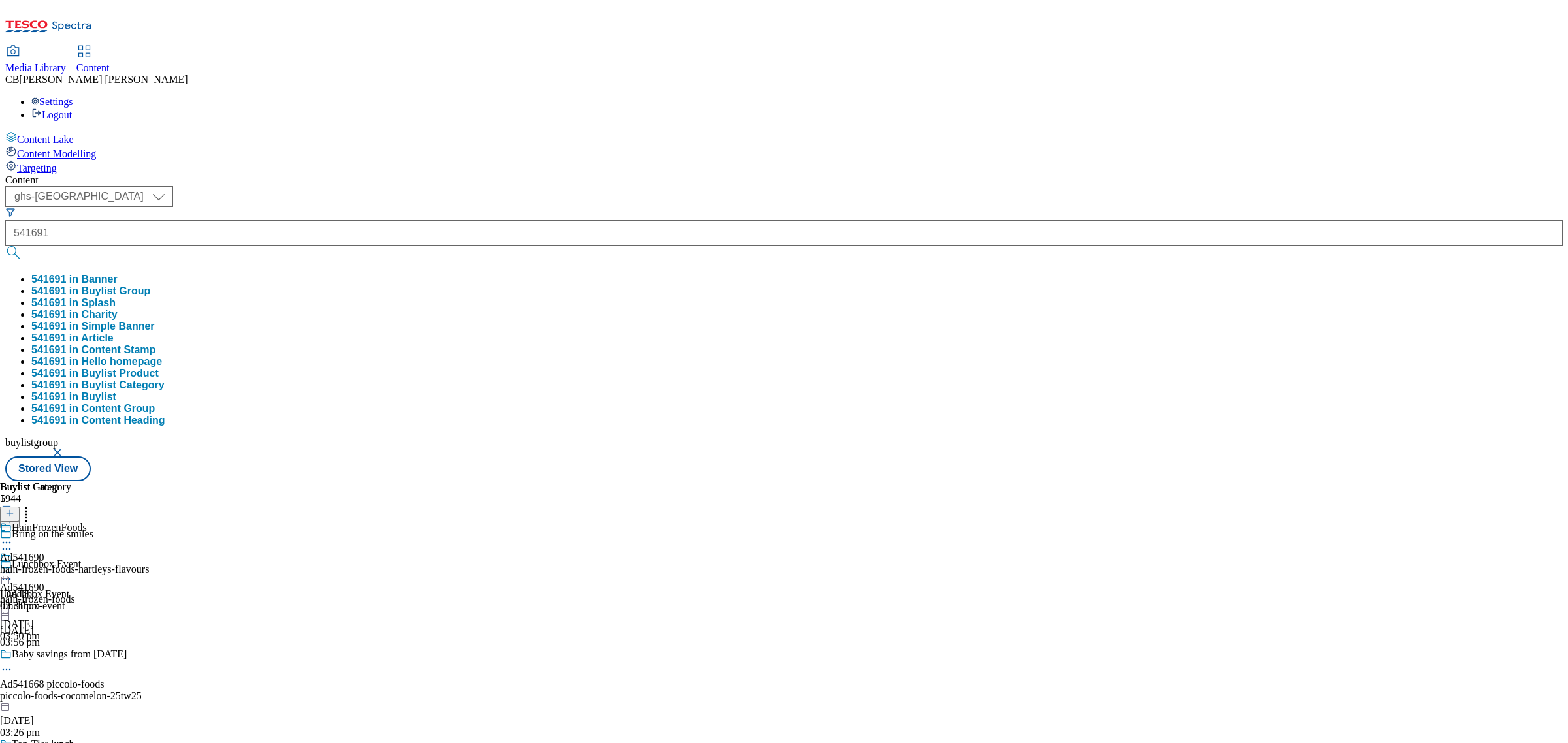
click at [150, 285] on button "541691 in Buylist Group" at bounding box center [91, 291] width 119 height 12
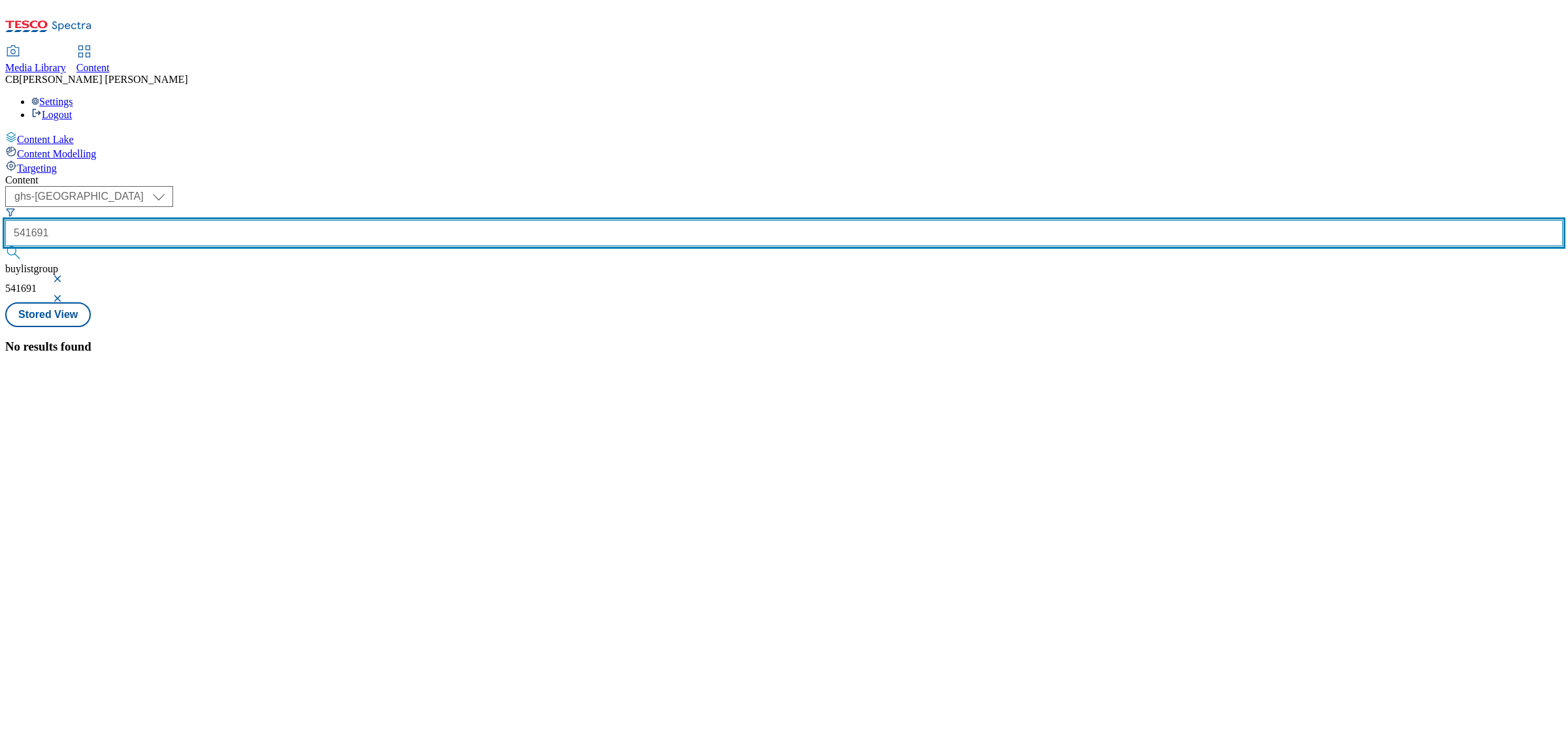
click at [316, 220] on input "541691" at bounding box center [784, 233] width 1558 height 26
paste input "hain-frozen-foods-hartleys-25tw25"
type input "hain-frozen-foods-hartleys-25tw25"
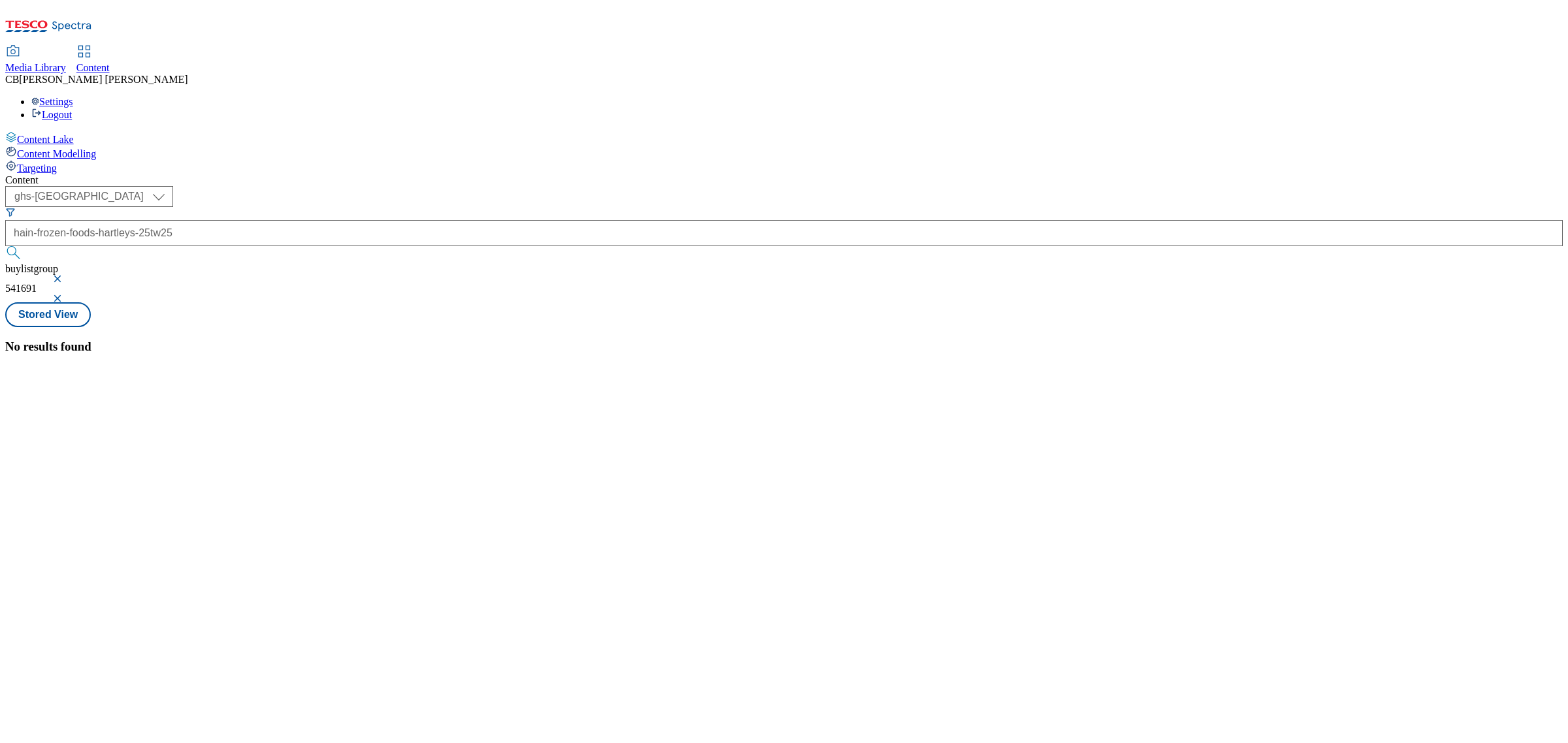
click at [771, 340] on div "No results found" at bounding box center [784, 347] width 1558 height 14
drag, startPoint x: 501, startPoint y: 100, endPoint x: 484, endPoint y: 100, distance: 17.0
click at [66, 295] on button "button" at bounding box center [59, 298] width 13 height 8
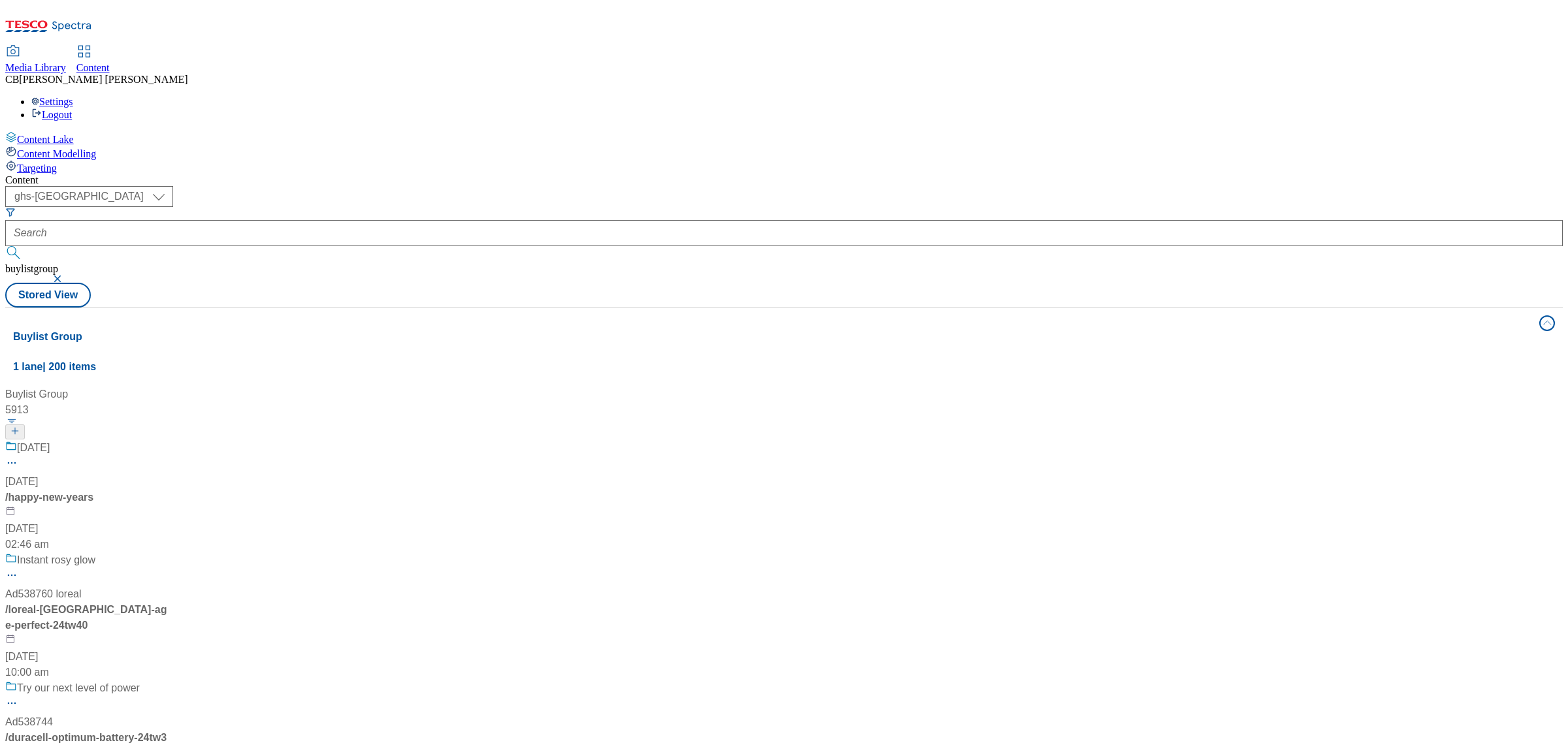
click at [66, 275] on button "button" at bounding box center [59, 279] width 13 height 8
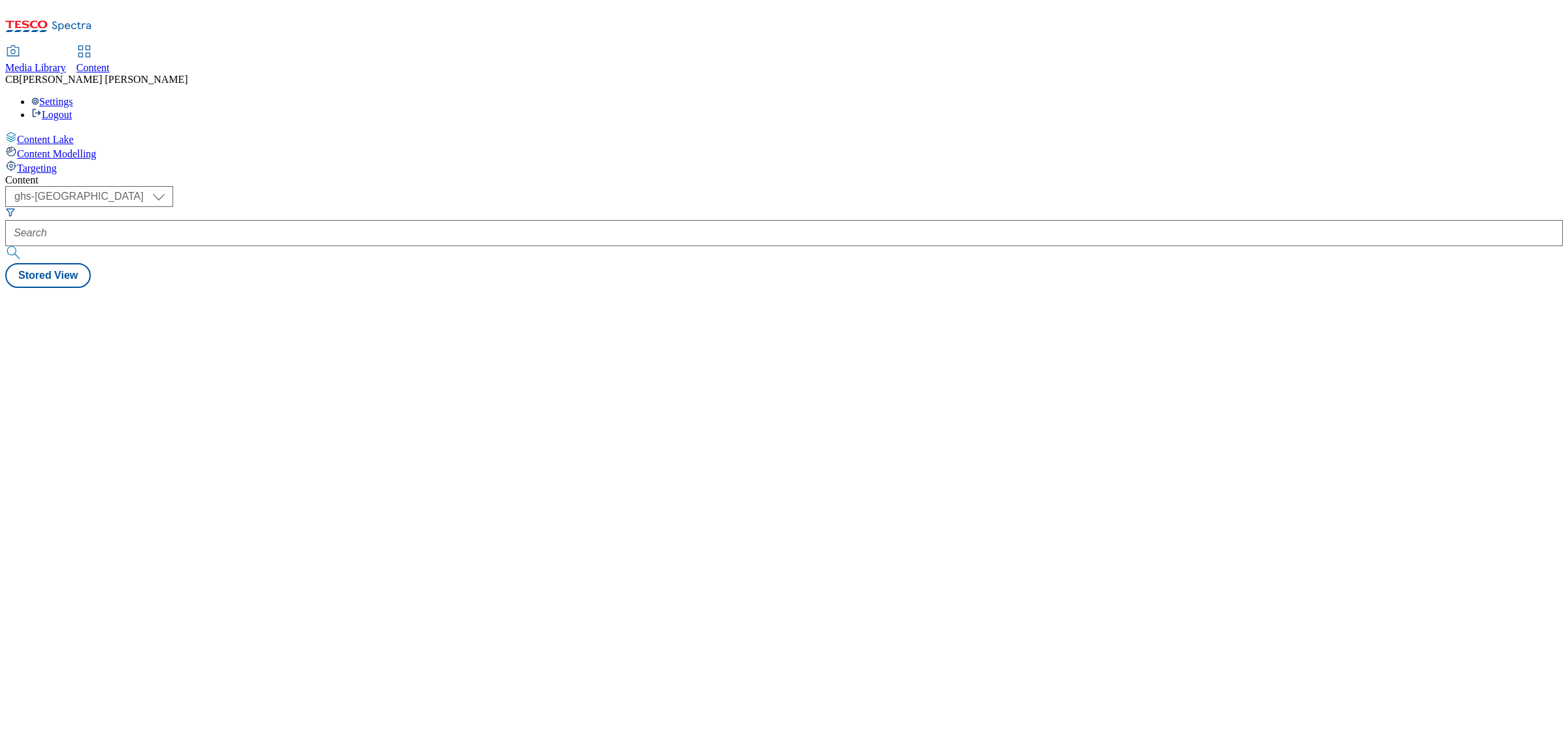
click at [14, 209] on icon "Search Filters" at bounding box center [10, 212] width 8 height 7
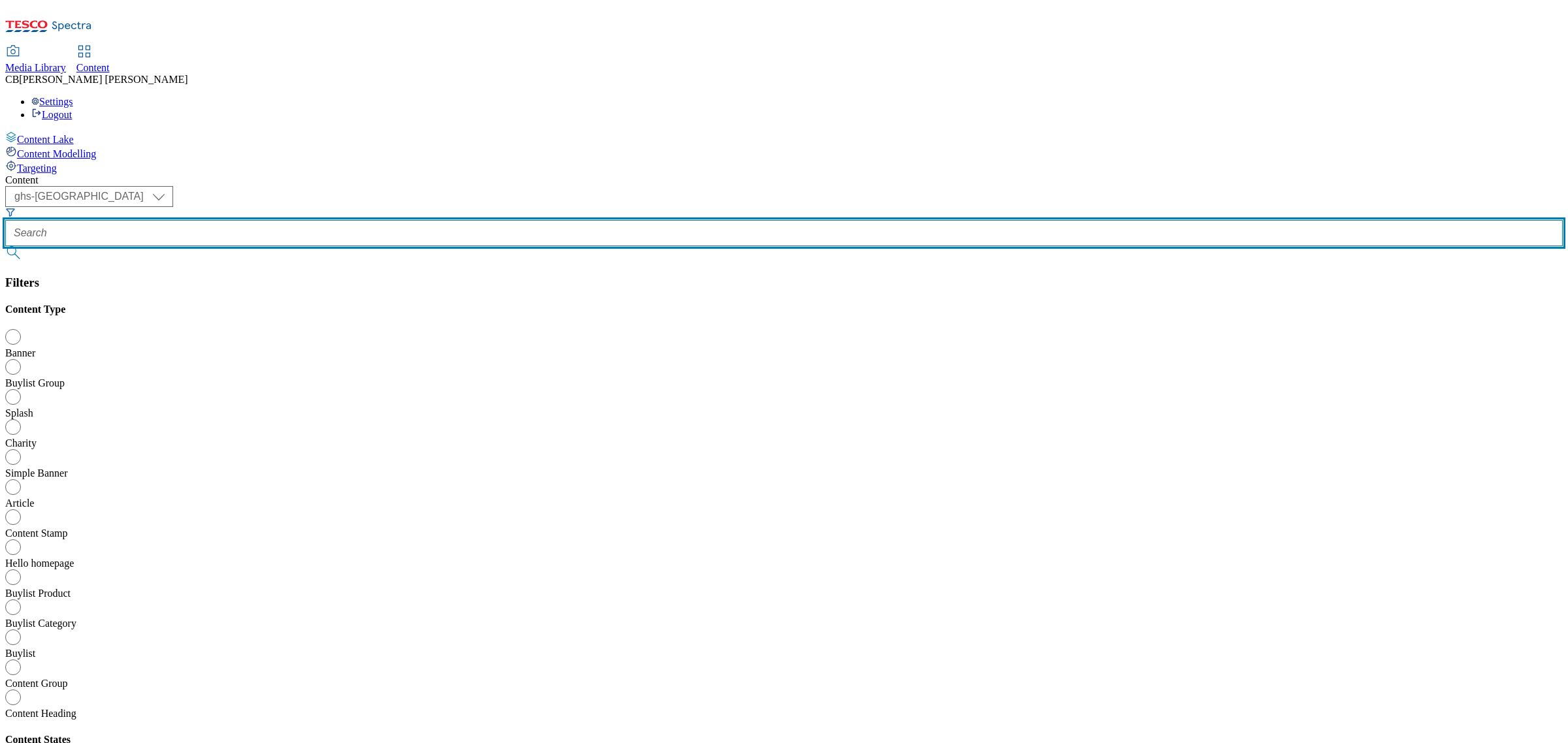
click at [314, 220] on input "text" at bounding box center [784, 233] width 1558 height 26
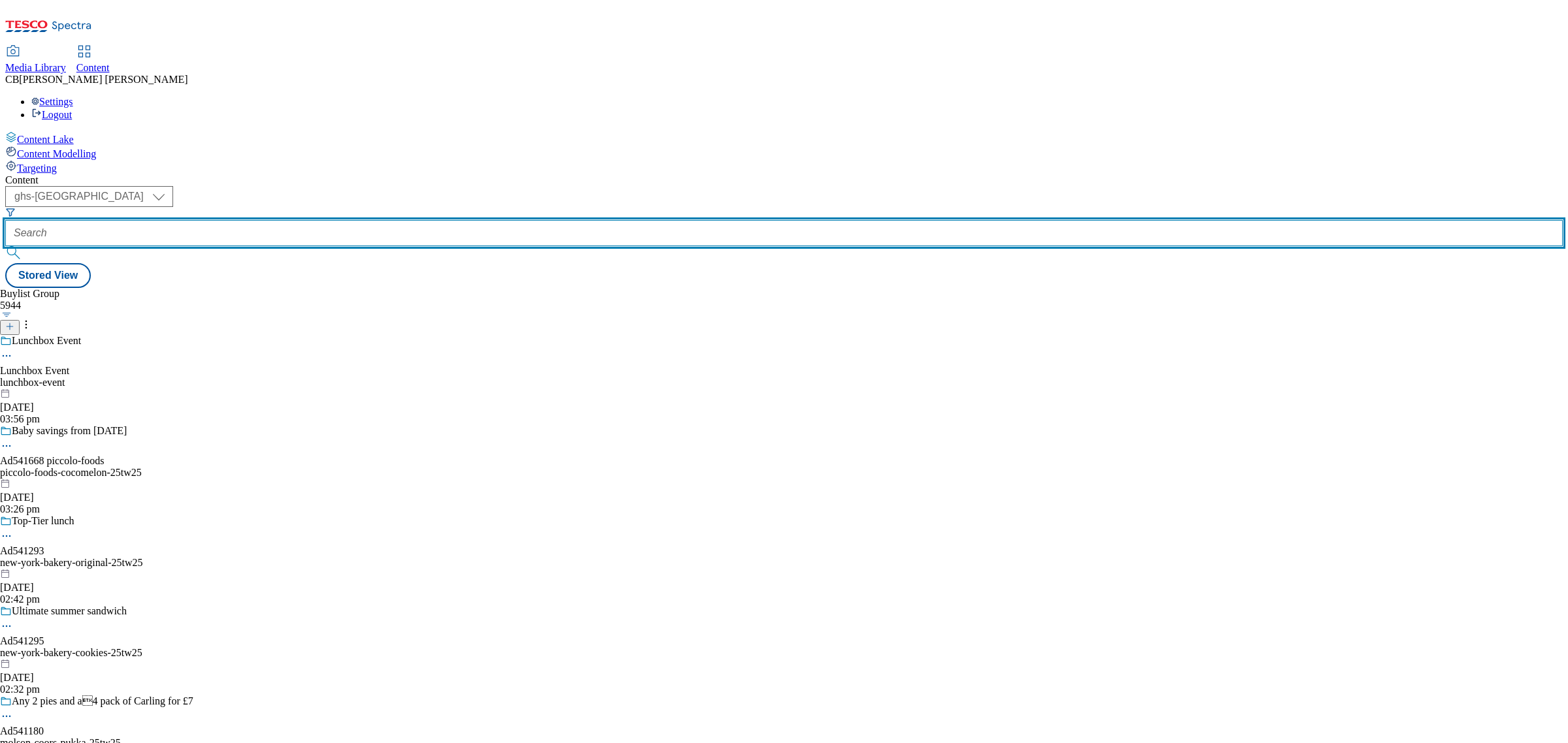
paste input "hain-frozen-foods-hartleys-25tw25"
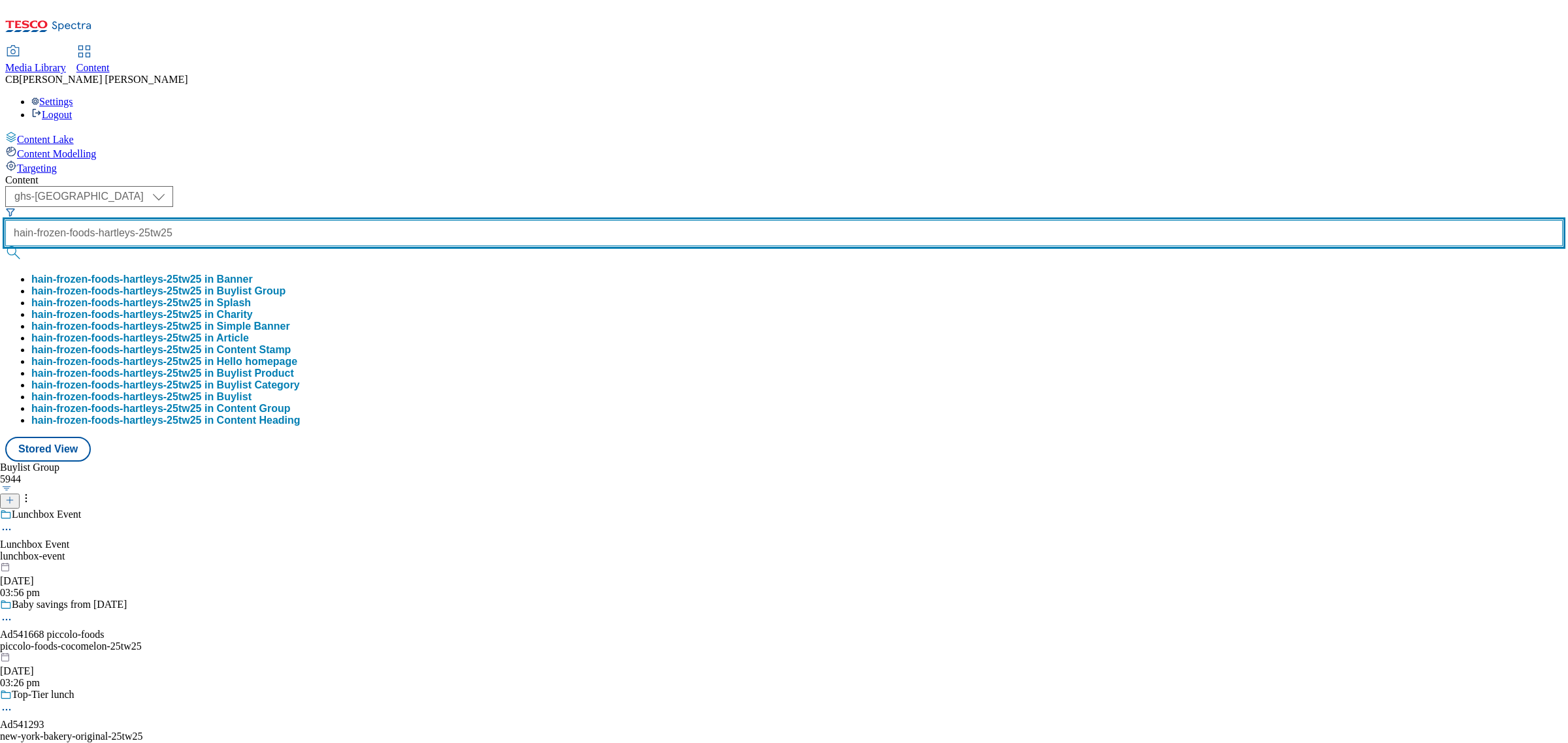
scroll to position [0, 47]
type input "hain-frozen-foods-hartleys-25tw25"
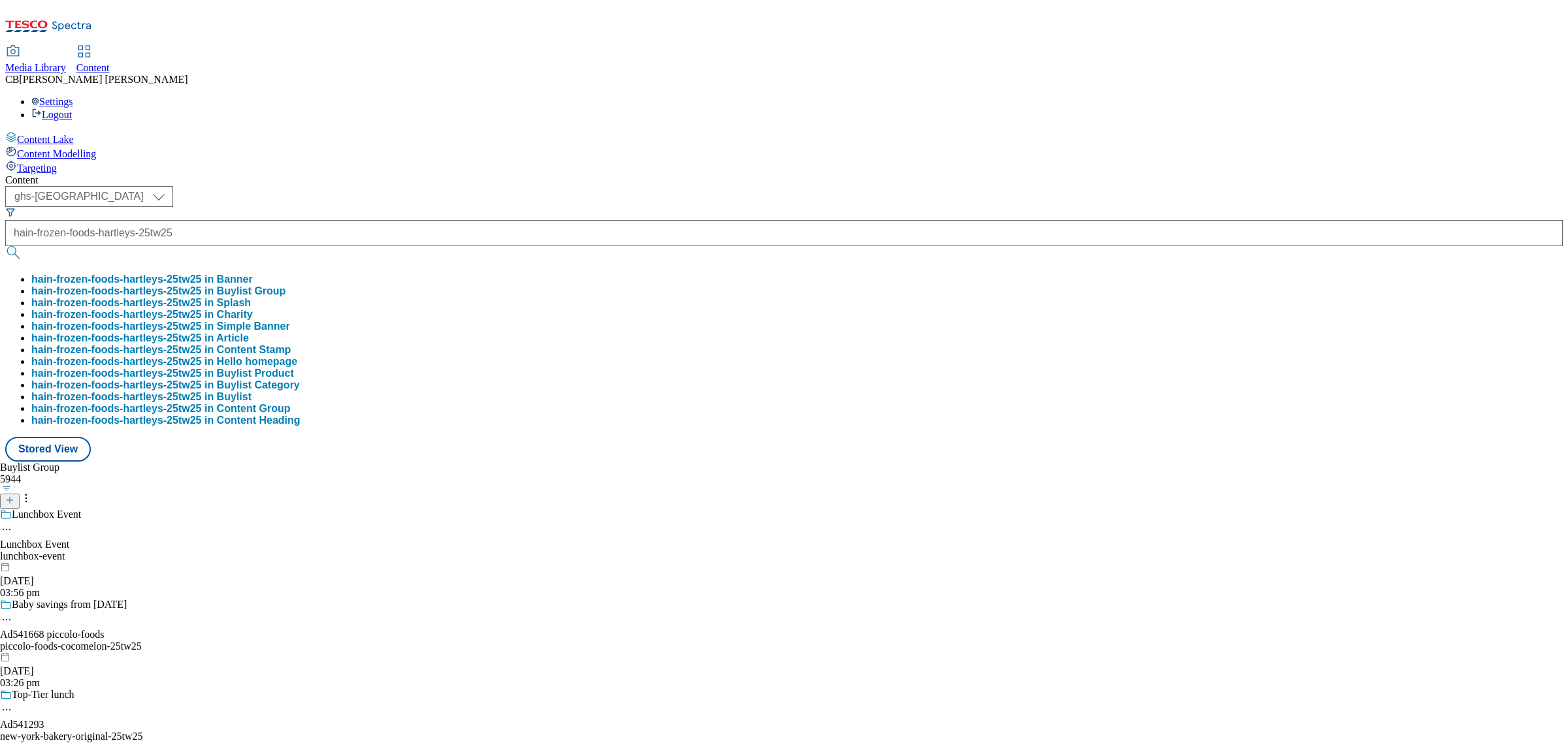
click at [285, 285] on button "hain-frozen-foods-hartleys-25tw25 in Buylist Group" at bounding box center [158, 291] width 254 height 12
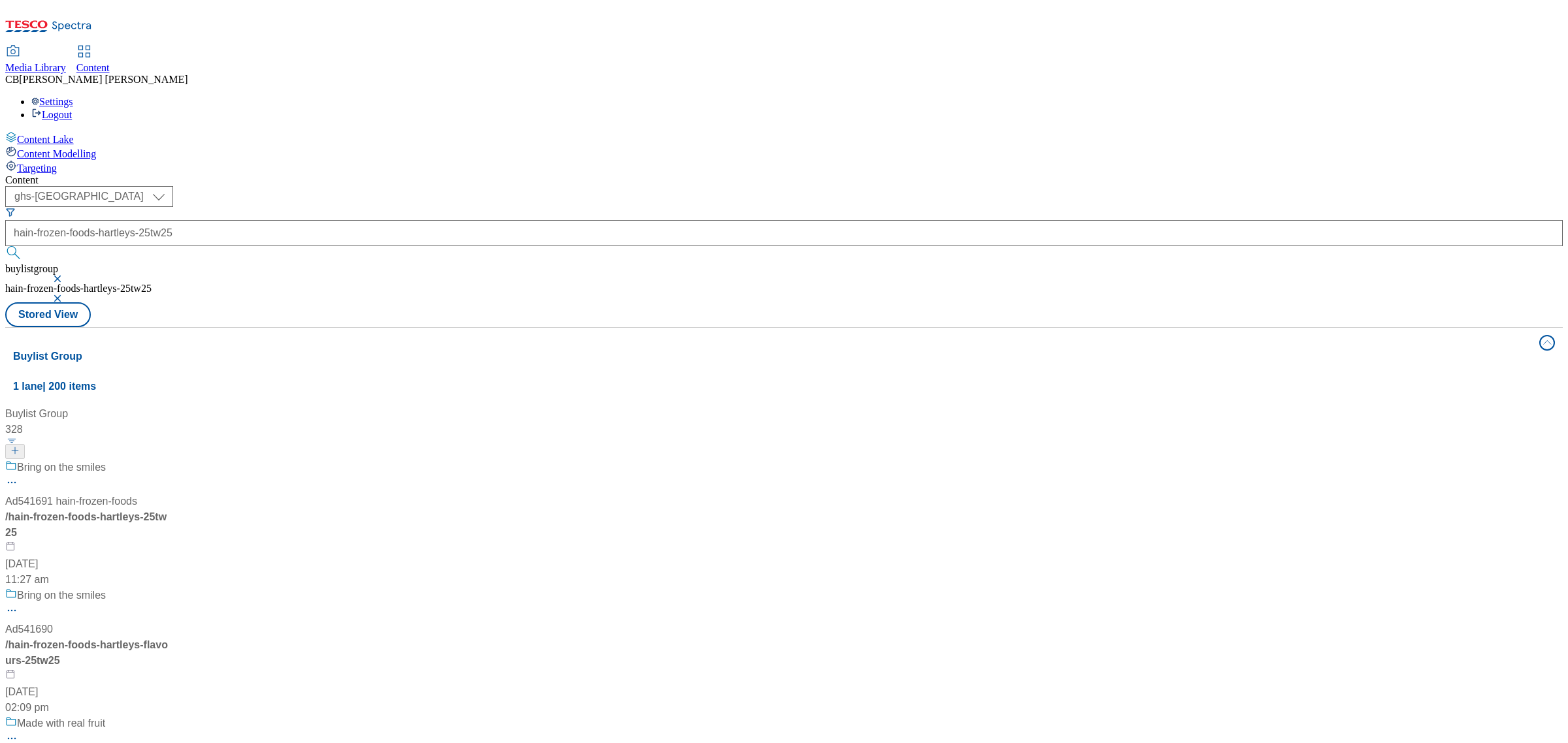
click at [264, 459] on div "Bring on the smiles Ad541691 hain-frozen-foods / hain-frozen-foods-hartleys-25t…" at bounding box center [134, 523] width 259 height 128
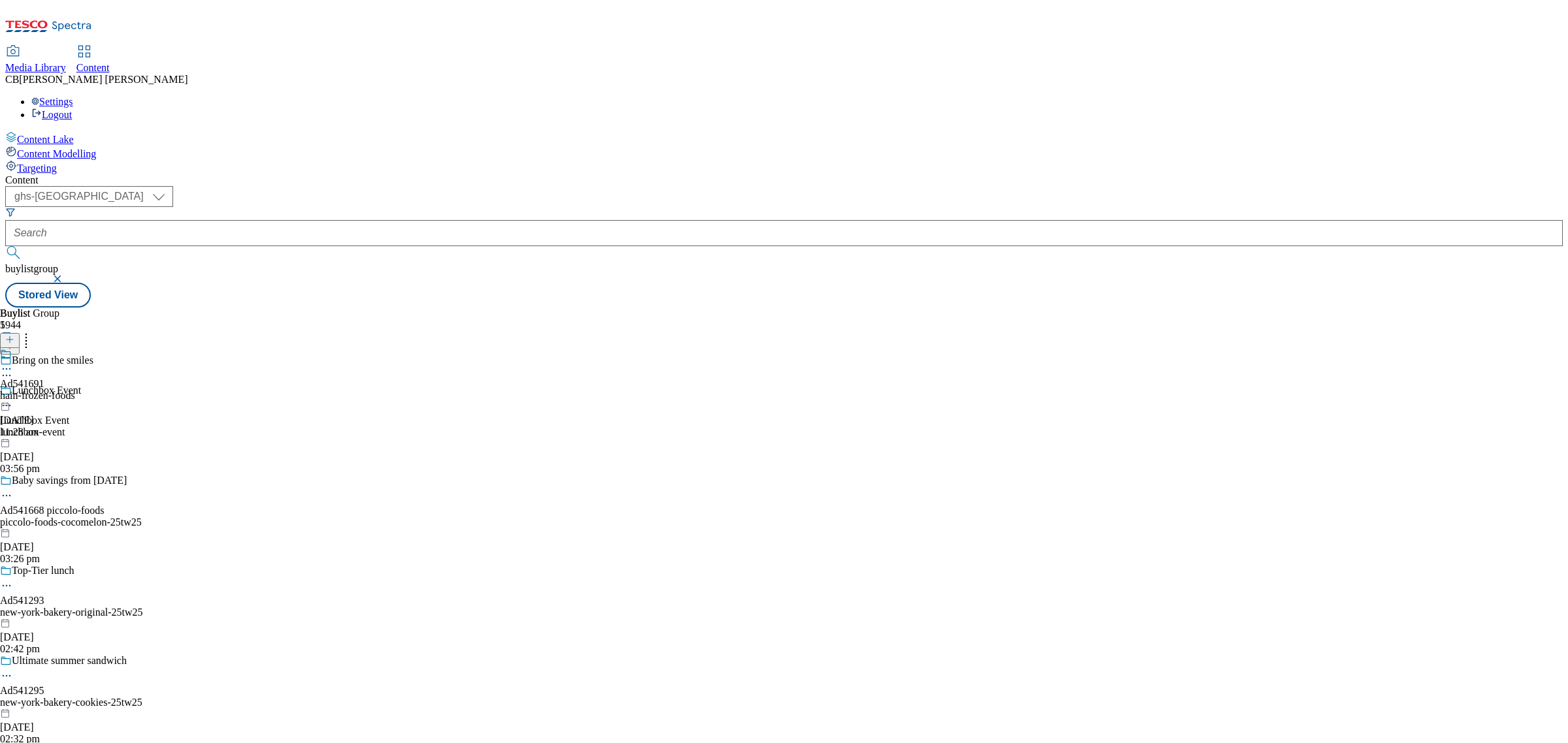
click at [13, 363] on icon at bounding box center [6, 369] width 13 height 13
click at [113, 479] on li "Open Preview Url" at bounding box center [70, 486] width 88 height 15
click at [13, 363] on icon at bounding box center [6, 369] width 13 height 13
click at [109, 482] on span "Open Preview Url" at bounding box center [74, 487] width 68 height 10
click at [13, 363] on icon at bounding box center [6, 369] width 13 height 13
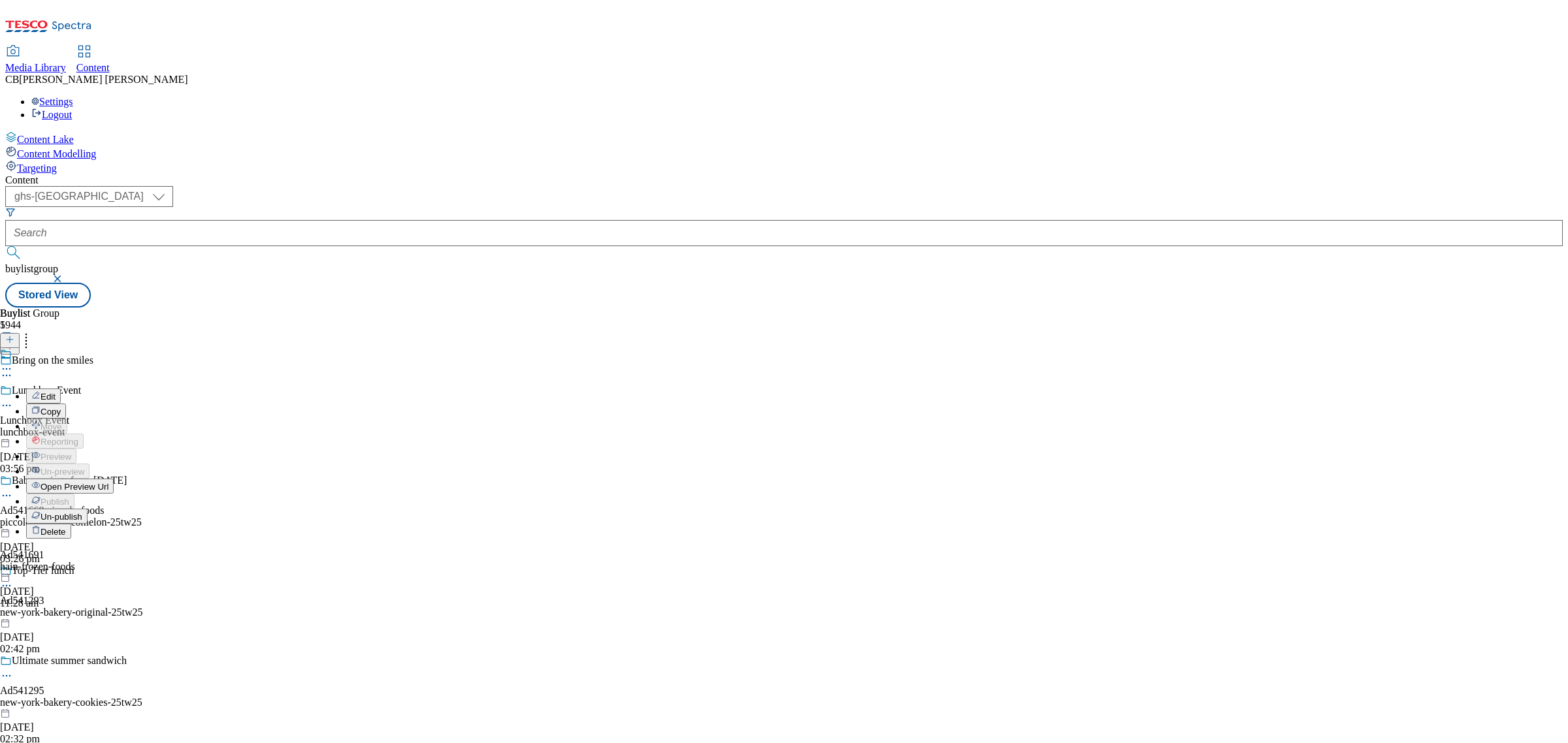
click at [55, 391] on span "Edit" at bounding box center [48, 396] width 15 height 10
select select "tactical"
select select "supplier funded short term 1-3 weeks"
select select "dunnhumby"
select select "Banner"
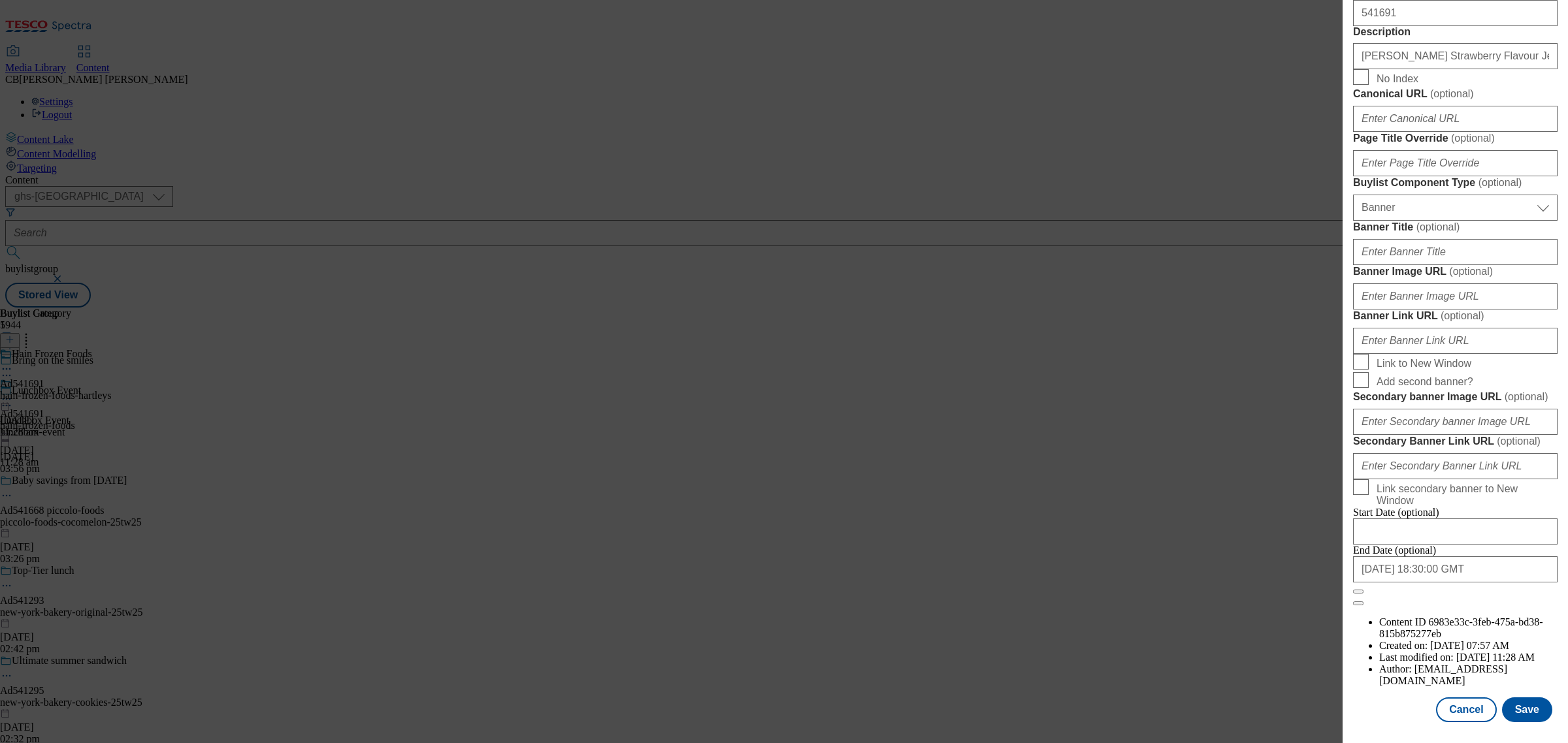
scroll to position [980, 0]
click at [1469, 309] on input "Banner Image URL ( optional )" at bounding box center [1455, 296] width 205 height 26
paste input "https://digitalcontent.api.tesco.com/v2/media/ghs-mktg/a32f0554-bfde-49aa-9a17-…"
type input "https://digitalcontent.api.tesco.com/v2/media/ghs-mktg/a32f0554-bfde-49aa-9a17-…"
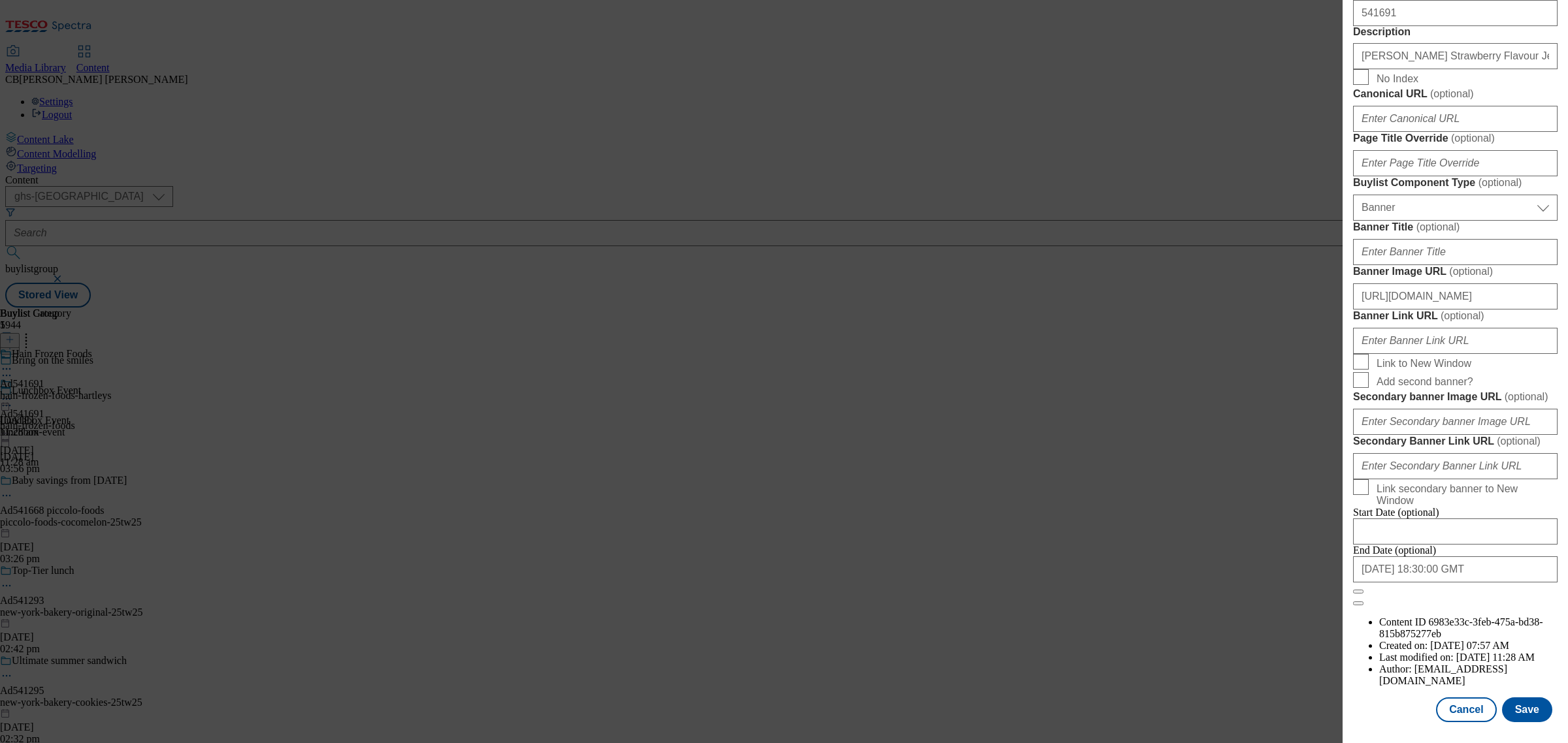
click at [1538, 421] on form "Label Ad541691 Tracking Name DH_AD541691 Friendly Name hain-frozen-foods Buylis…" at bounding box center [1455, 66] width 205 height 1080
click at [1526, 698] on button "Save" at bounding box center [1527, 710] width 50 height 25
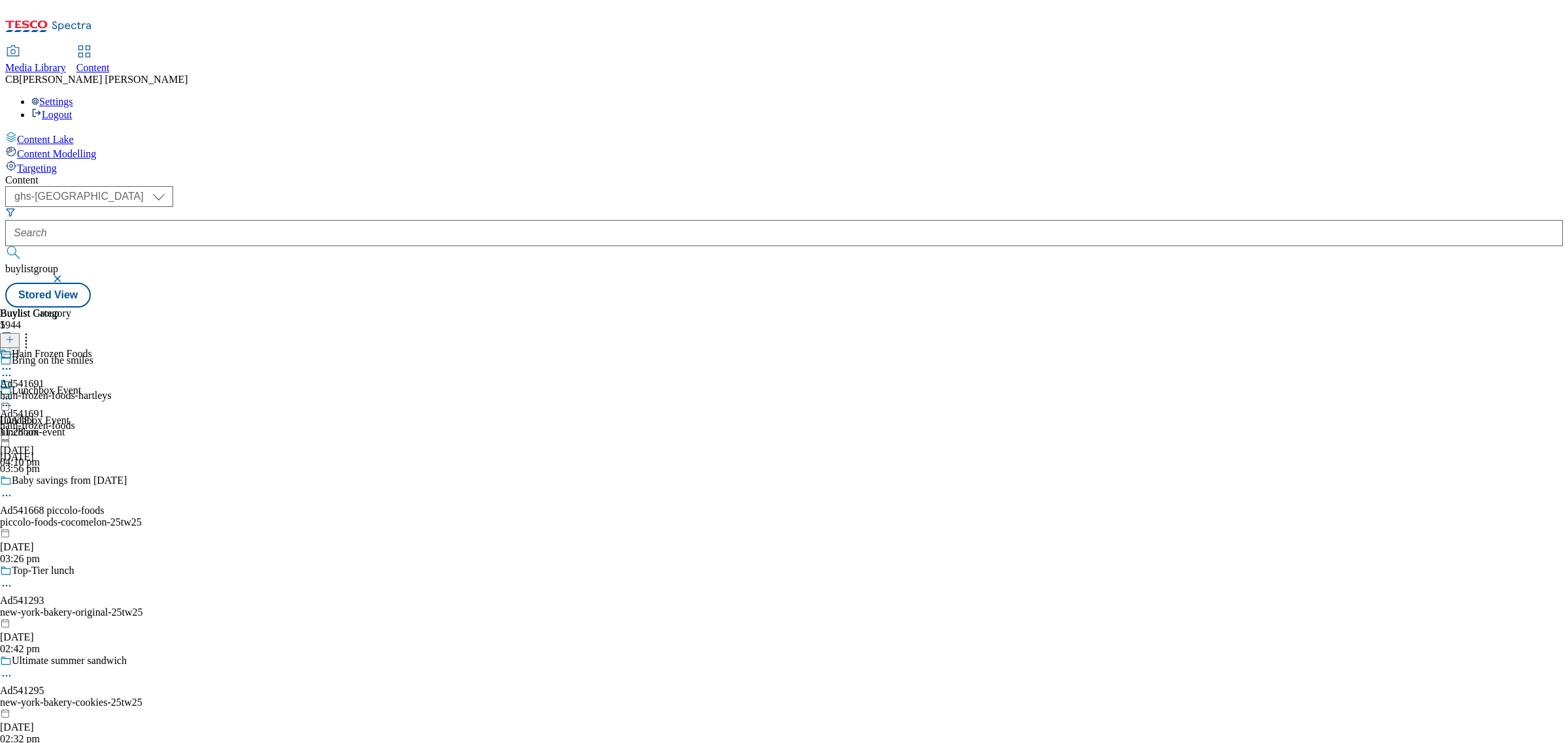
click at [13, 392] on icon at bounding box center [6, 398] width 13 height 13
click at [77, 479] on button "Preview" at bounding box center [51, 486] width 50 height 15
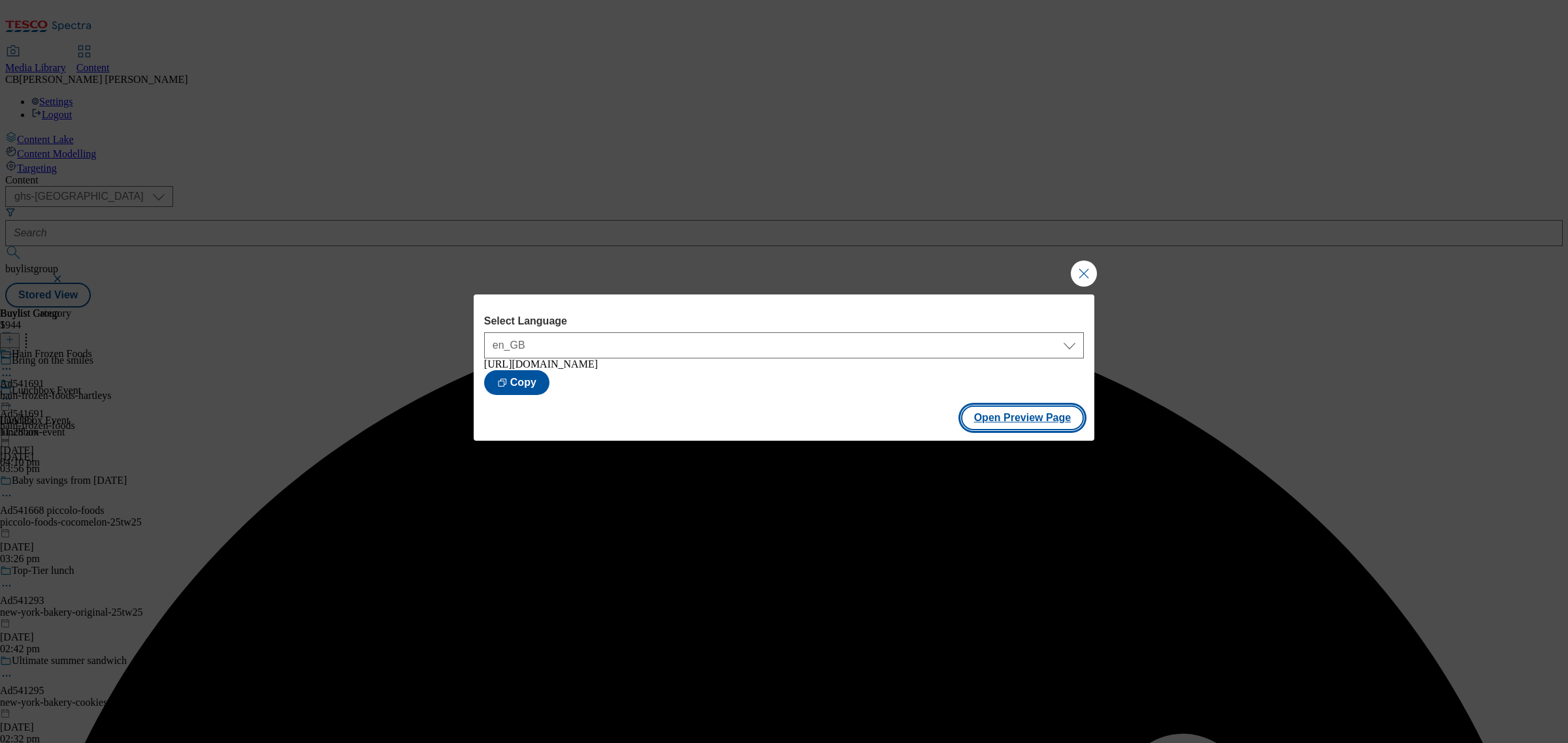
click at [1044, 416] on button "Open Preview Page" at bounding box center [1022, 418] width 124 height 25
click at [1085, 270] on button "Close Modal" at bounding box center [1083, 273] width 26 height 26
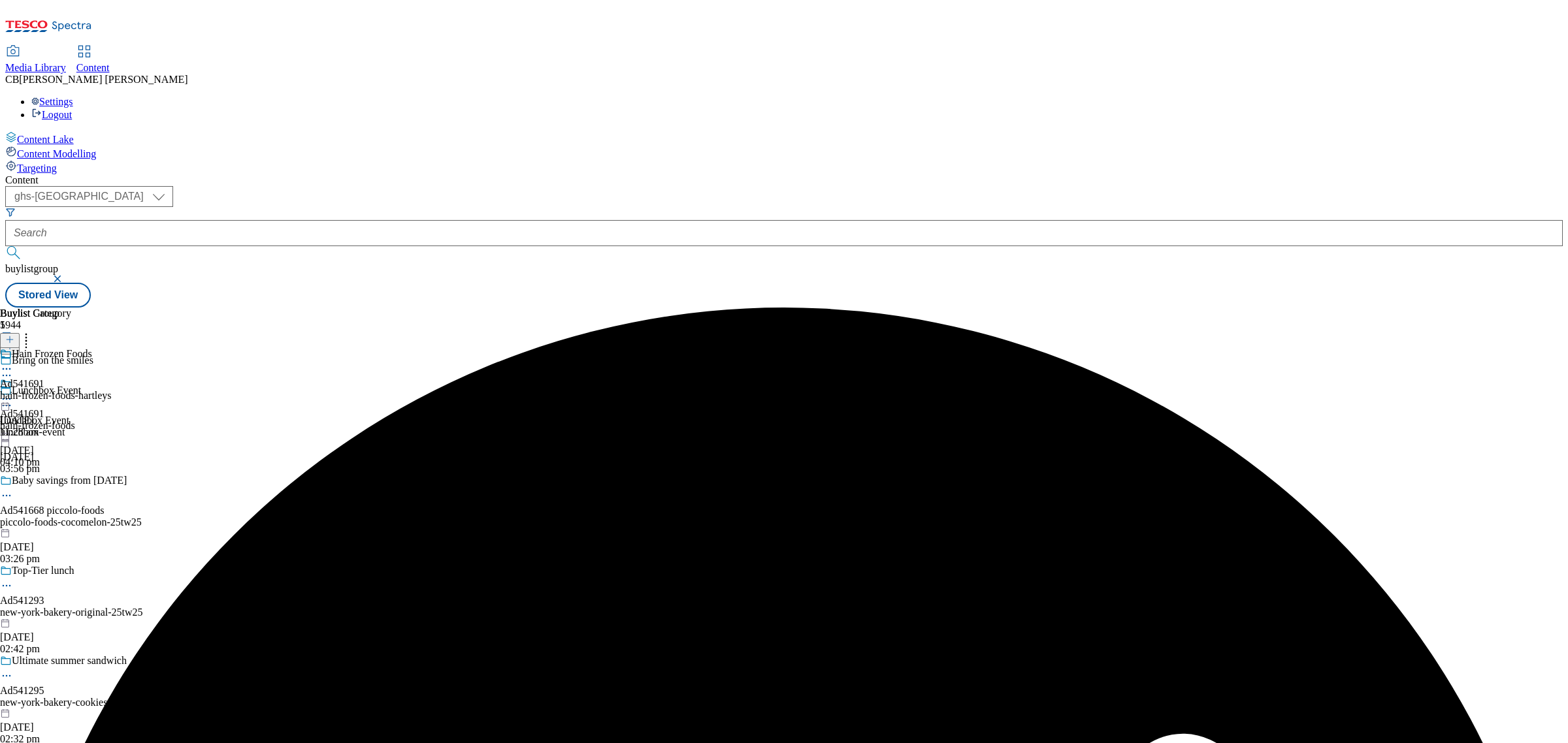
click at [13, 392] on icon at bounding box center [6, 398] width 13 height 13
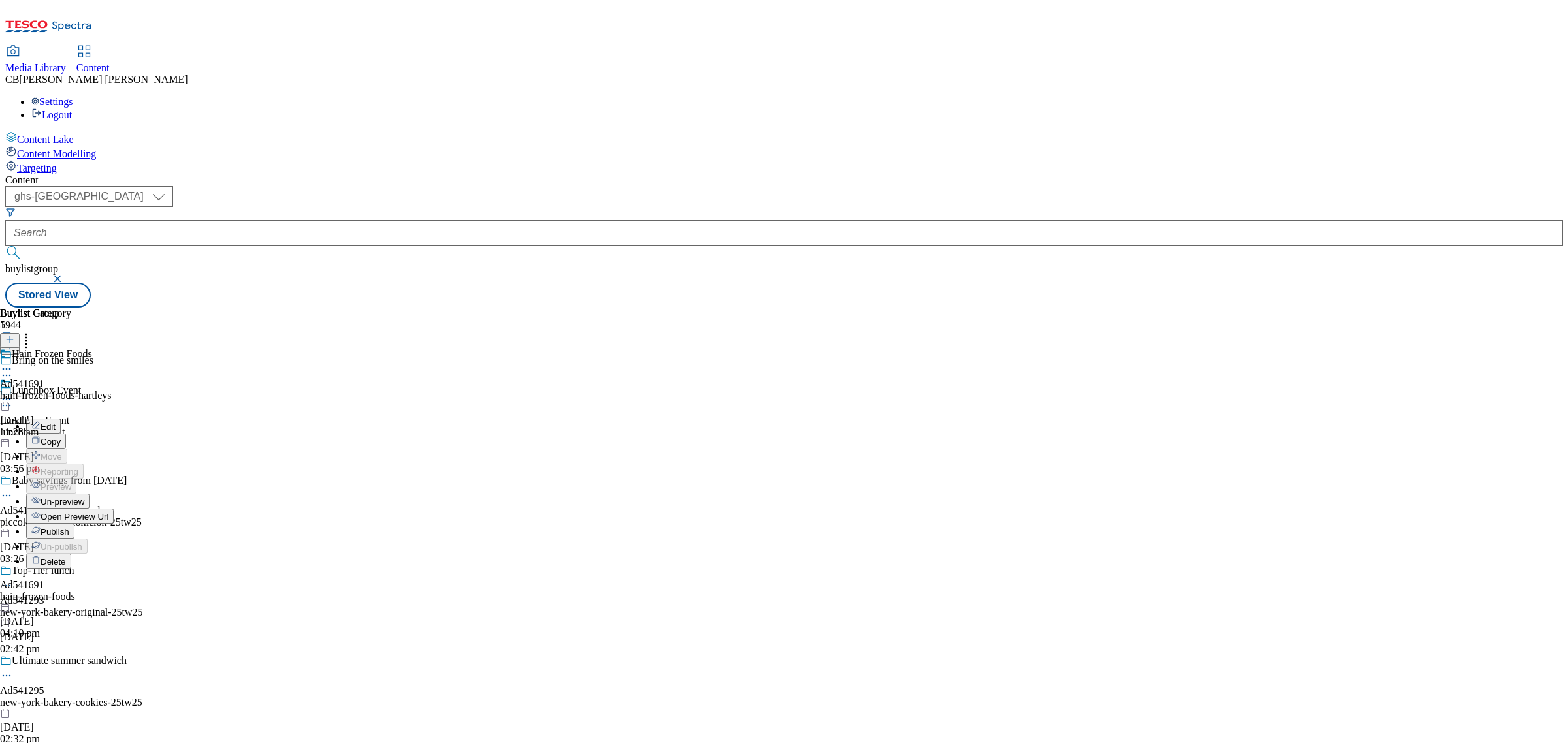
click at [74, 523] on button "Publish" at bounding box center [50, 530] width 48 height 15
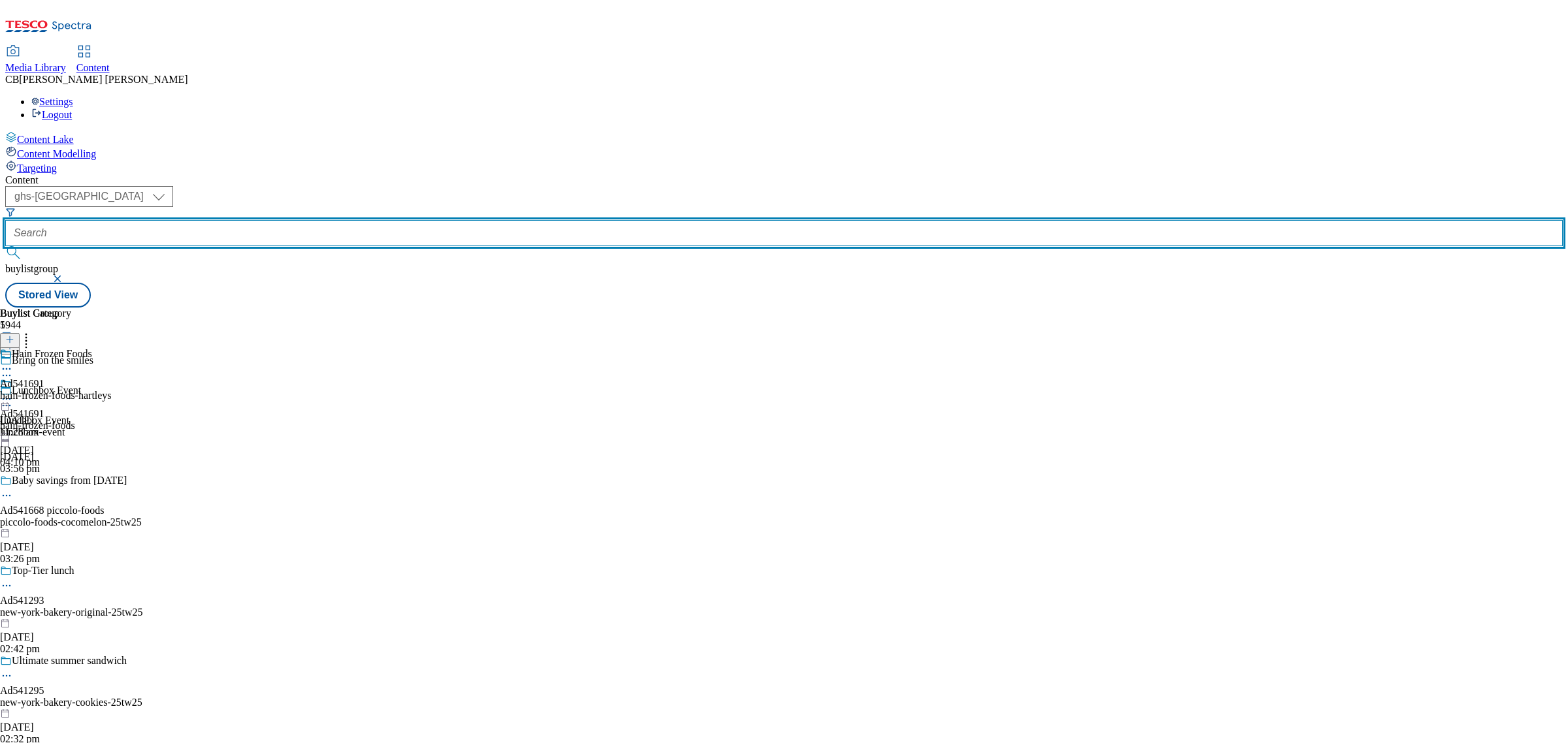
click at [324, 220] on input "text" at bounding box center [784, 233] width 1558 height 26
paste input "dada-art-391-malbec-25tw25"
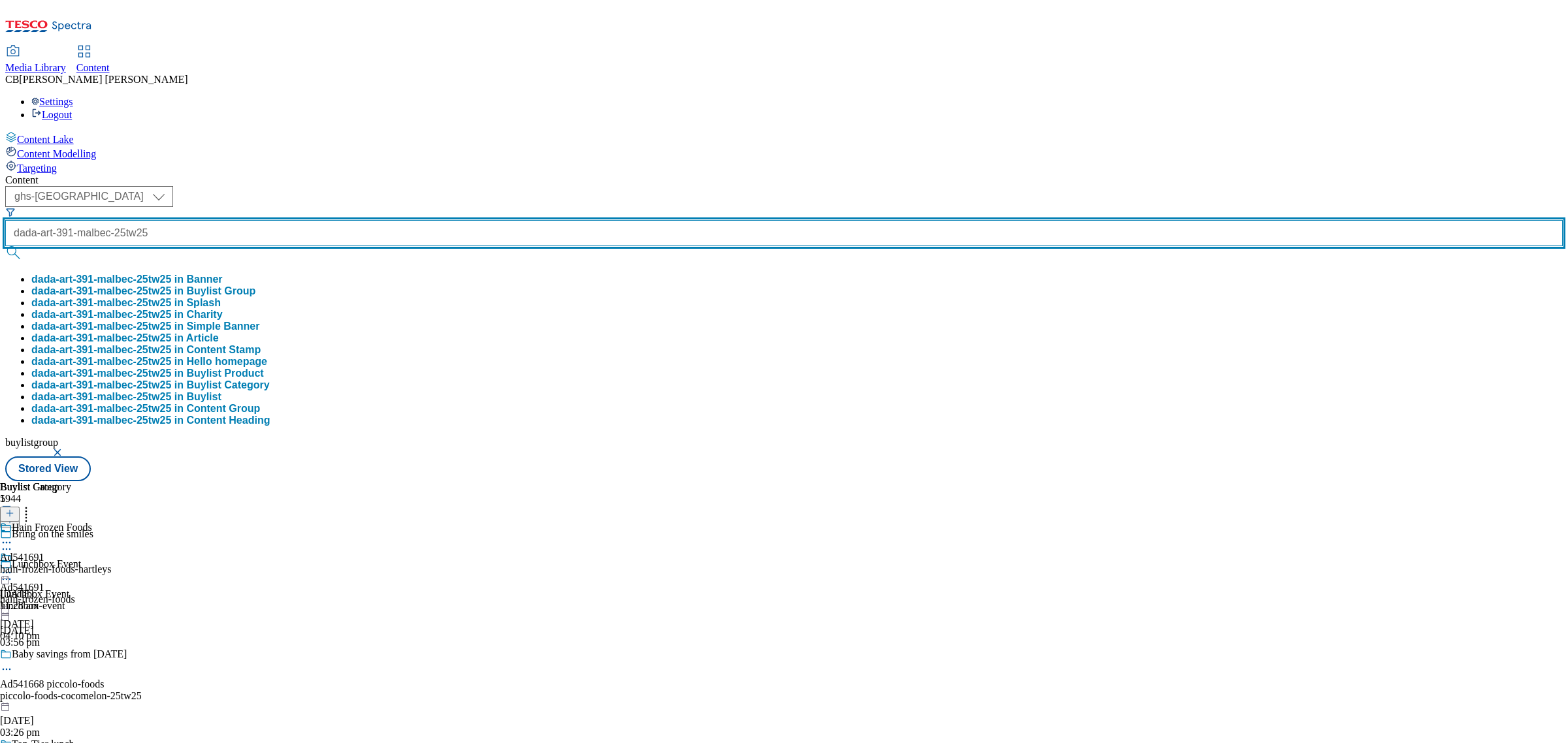
scroll to position [0, 24]
type input "dada-art-391-malbec-25tw25"
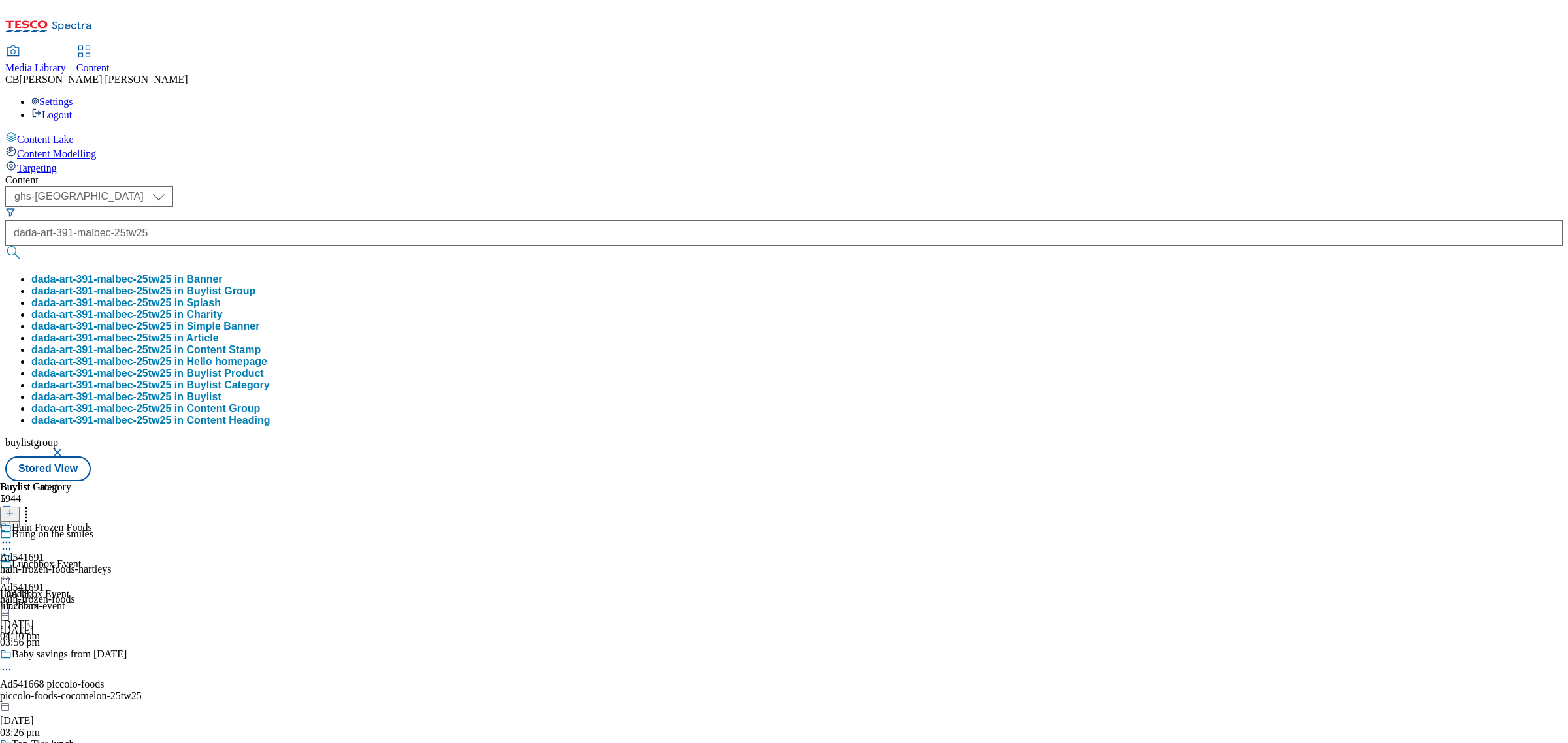
click at [256, 285] on button "dada-art-391-malbec-25tw25 in Buylist Group" at bounding box center [143, 291] width 224 height 12
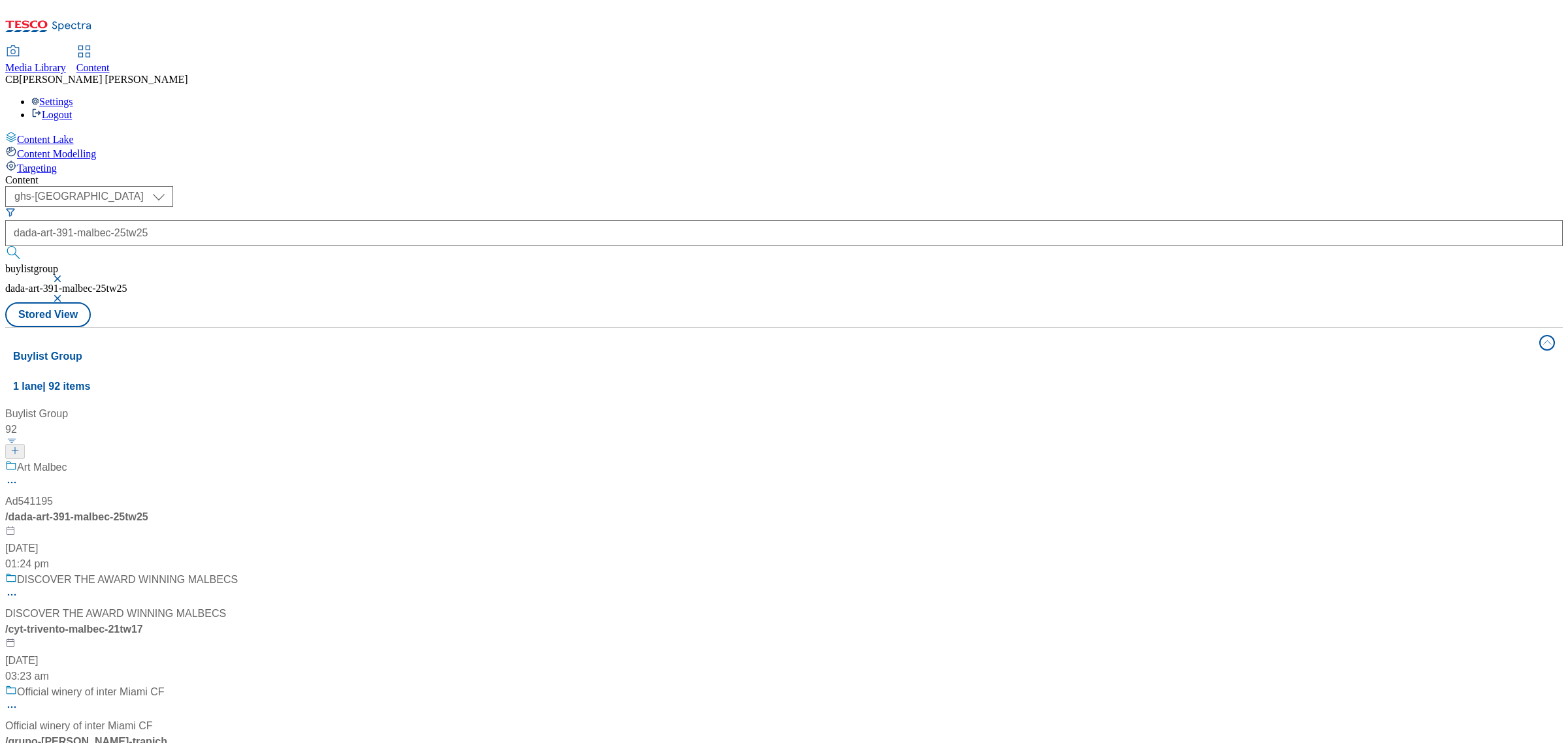
click at [149, 511] on span "/ dada-art-391-malbec-25tw25" at bounding box center [77, 516] width 143 height 11
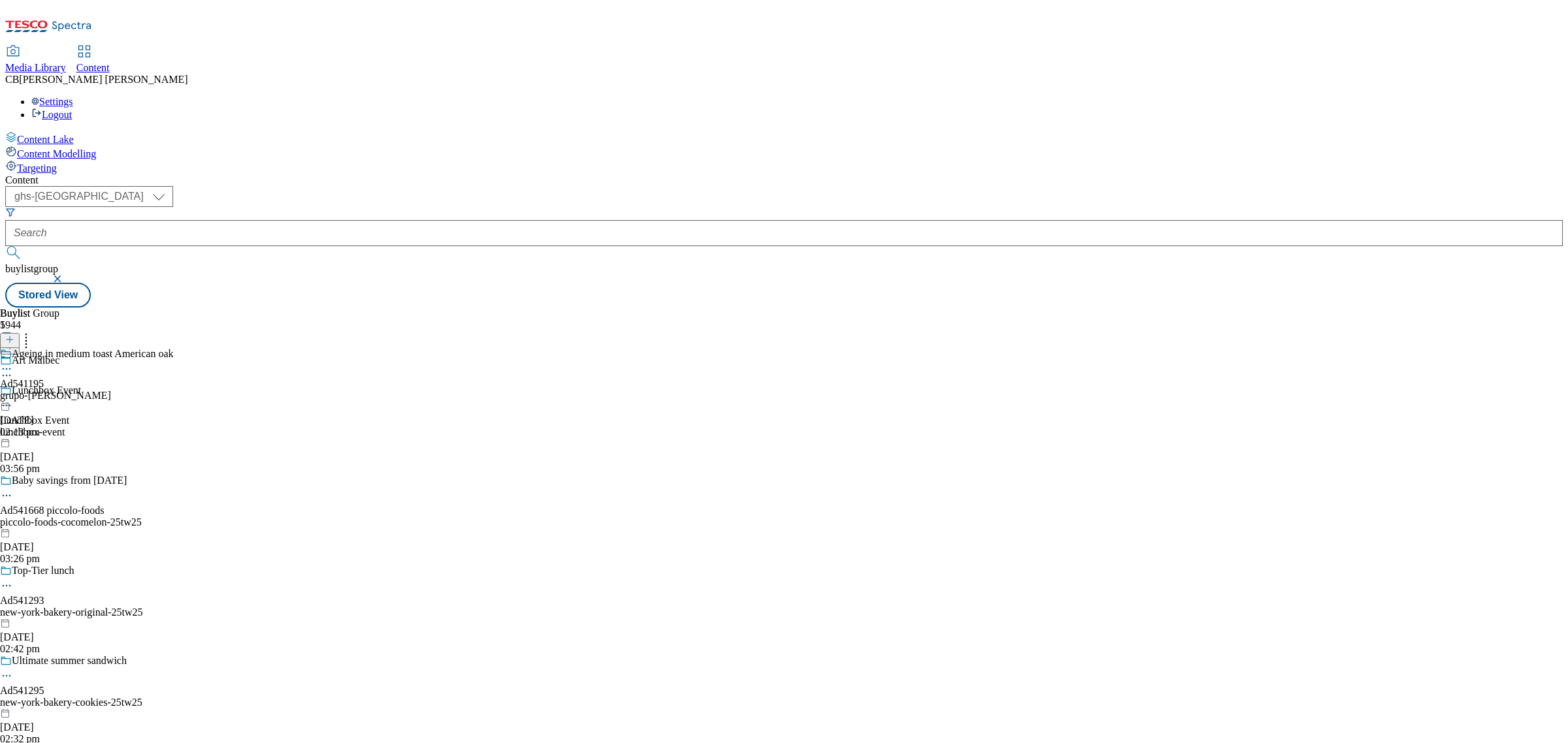
click at [13, 363] on icon at bounding box center [6, 369] width 13 height 13
click at [55, 391] on span "Edit" at bounding box center [48, 396] width 15 height 10
select select "tactical"
select select "supplier funded short term 1-3 weeks"
select select "dunnhumby"
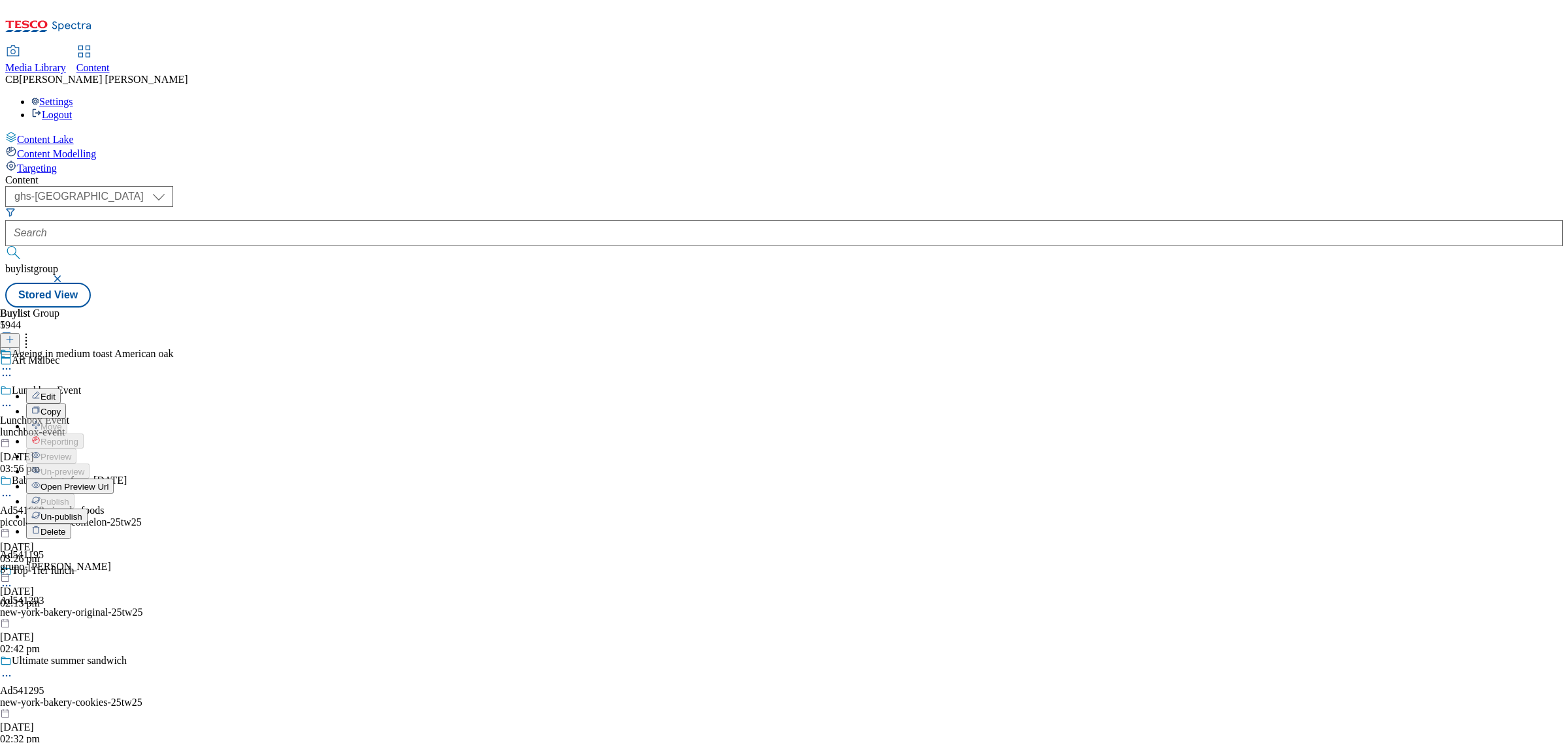
select select "Banner"
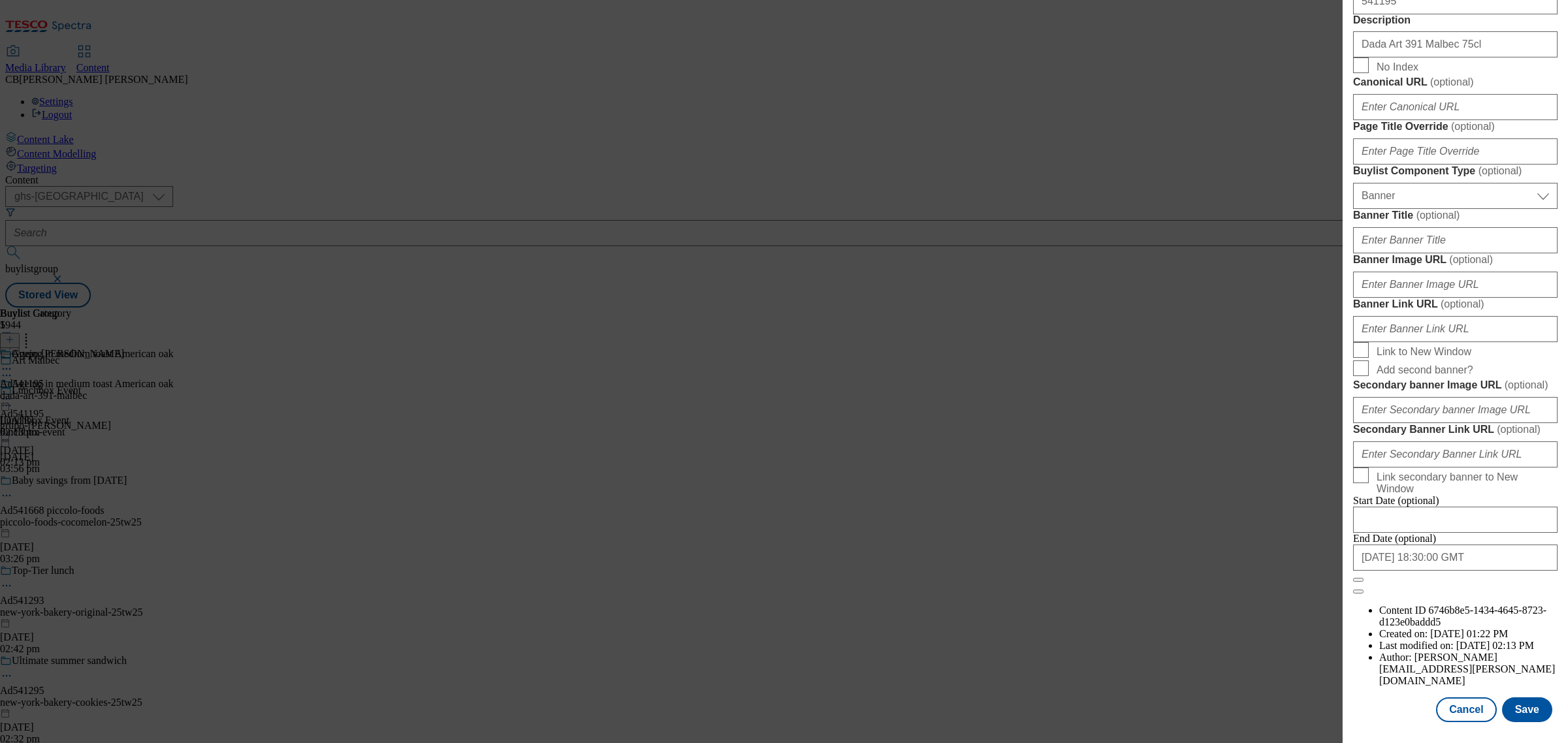
scroll to position [1061, 0]
click at [1475, 298] on input "Banner Image URL ( optional )" at bounding box center [1455, 284] width 205 height 26
paste input "https://digitalcontent.api.tesco.com/v2/media/ghs-mktg/6337d4a4-c1ae-4aa6-9d61-…"
type input "https://digitalcontent.api.tesco.com/v2/media/ghs-mktg/6337d4a4-c1ae-4aa6-9d61-…"
click at [1509, 266] on label "Banner Image URL ( optional )" at bounding box center [1455, 259] width 205 height 13
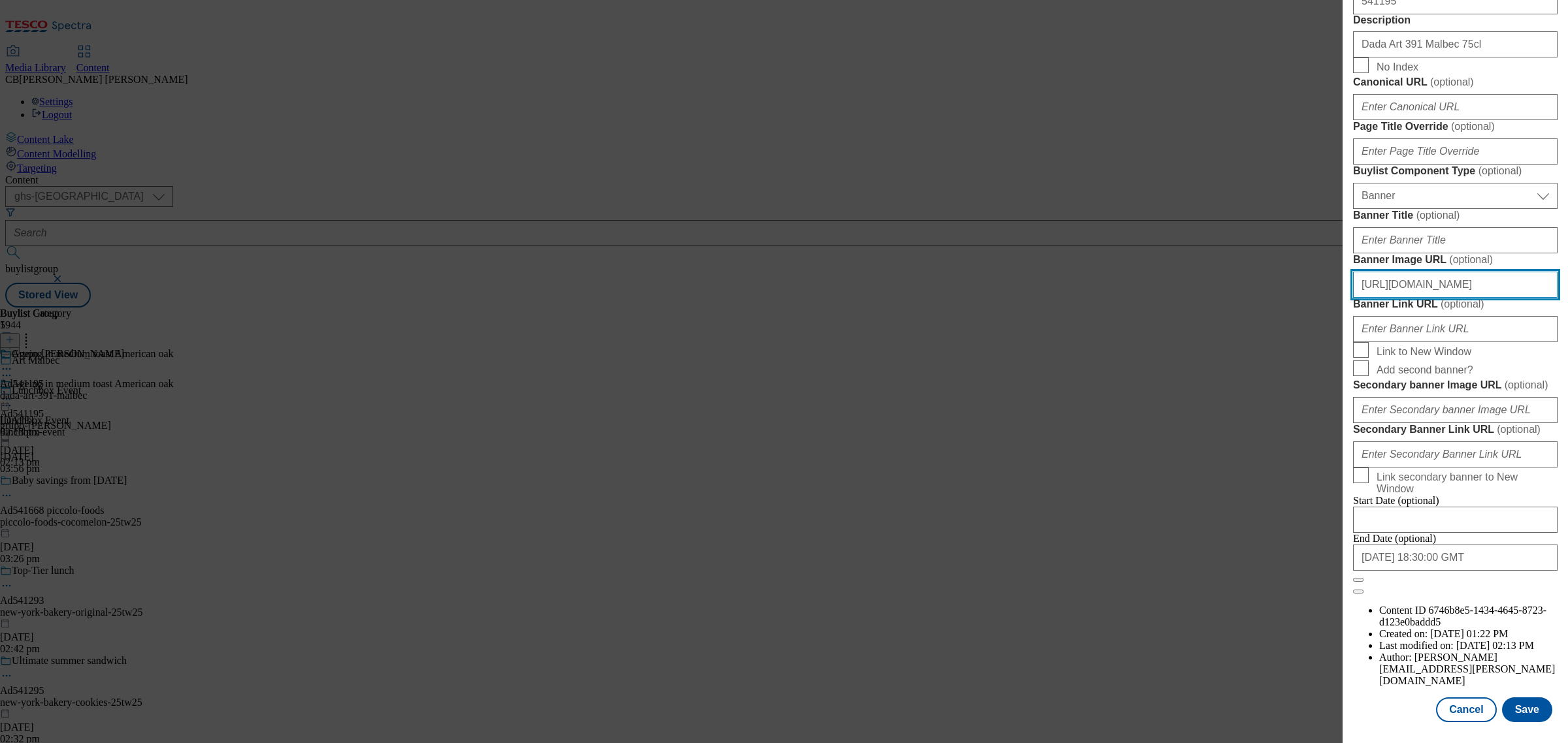
click at [1509, 298] on input "https://digitalcontent.api.tesco.com/v2/media/ghs-mktg/6337d4a4-c1ae-4aa6-9d61-…" at bounding box center [1455, 284] width 205 height 26
click at [1520, 698] on button "Save" at bounding box center [1527, 710] width 50 height 25
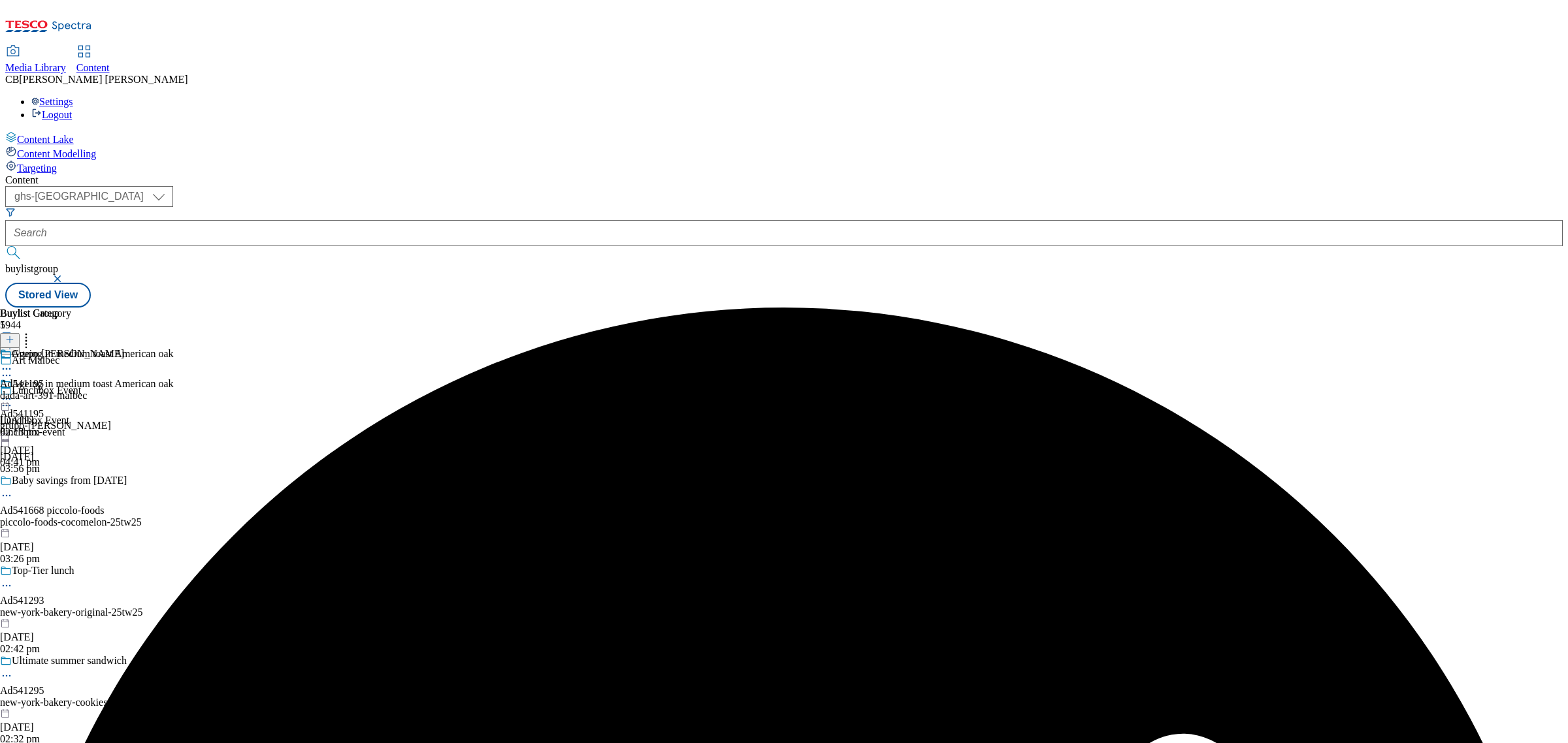
click at [13, 392] on icon at bounding box center [6, 398] width 13 height 13
click at [71, 482] on span "Preview" at bounding box center [55, 487] width 30 height 10
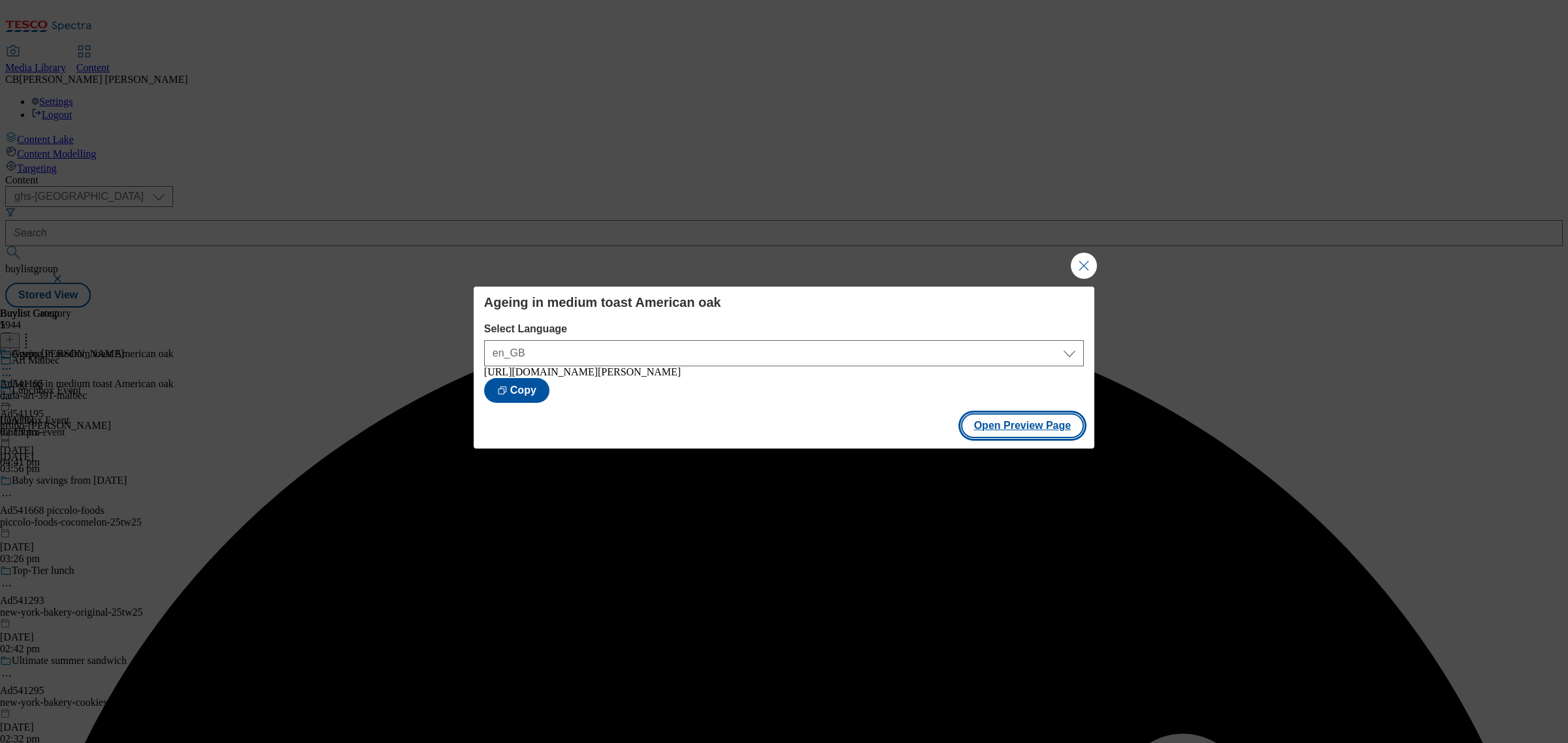
click at [1030, 438] on button "Open Preview Page" at bounding box center [1022, 426] width 124 height 25
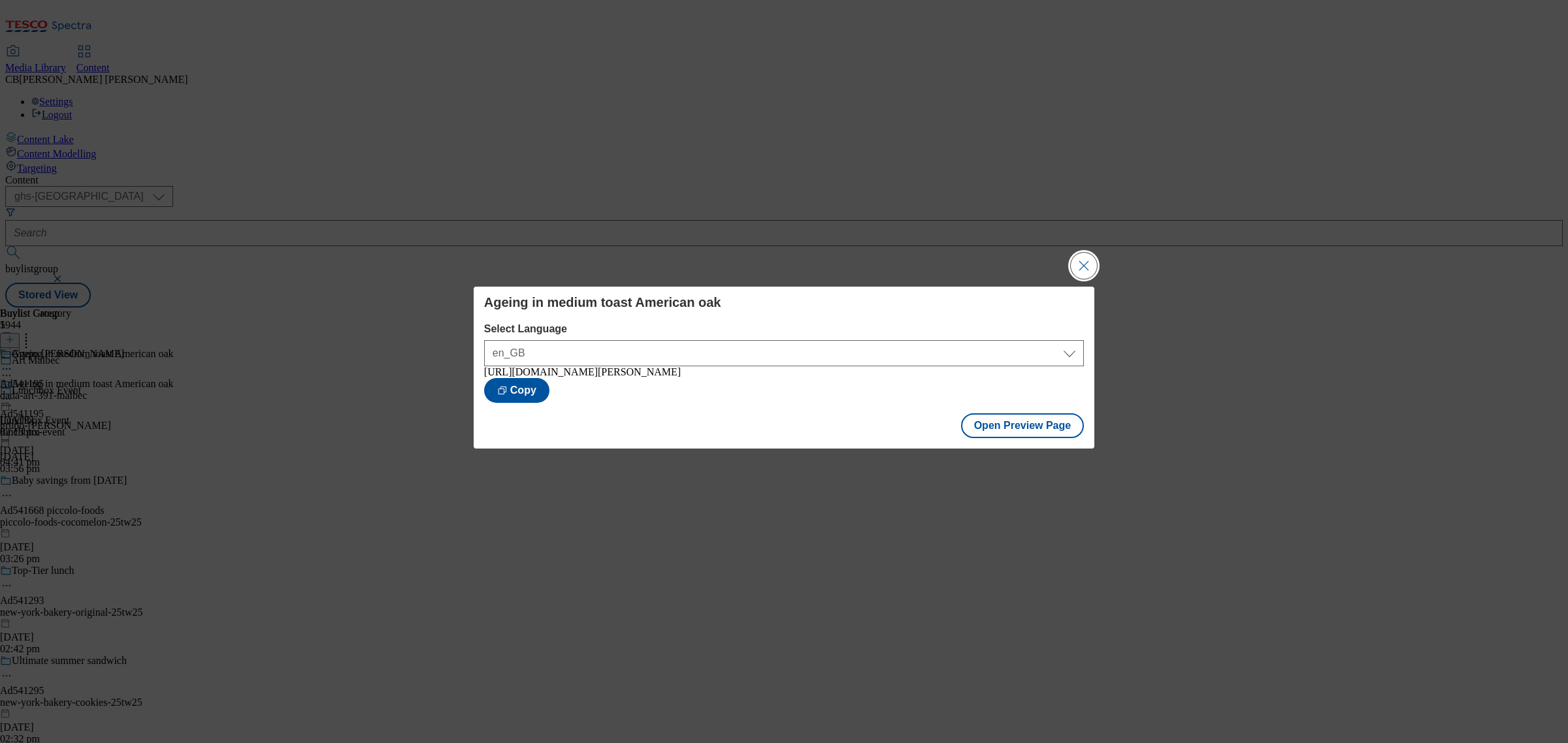
click at [1082, 255] on button "Close Modal" at bounding box center [1083, 265] width 26 height 26
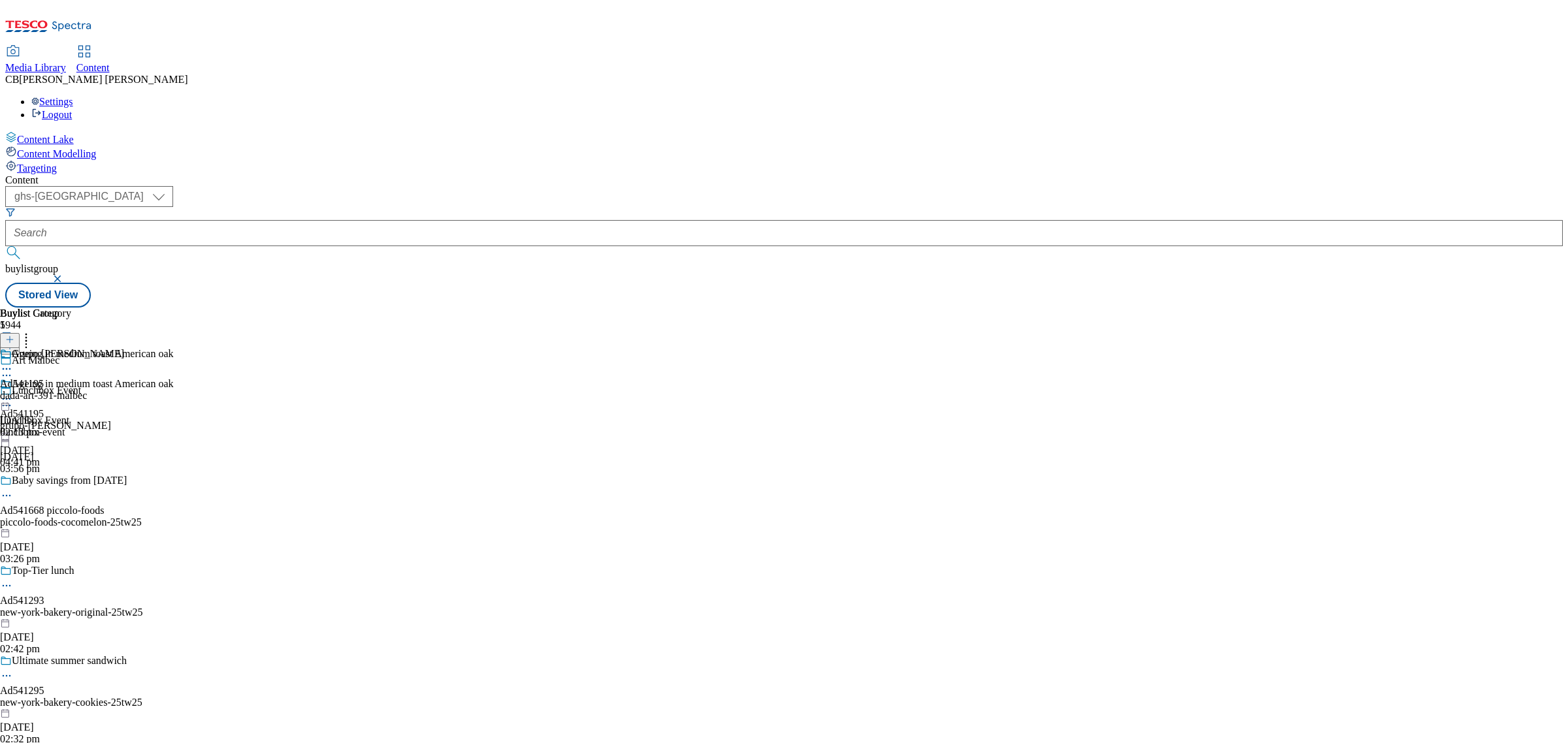
click at [13, 392] on icon at bounding box center [6, 398] width 13 height 13
click at [70, 527] on span "Publish" at bounding box center [55, 531] width 29 height 10
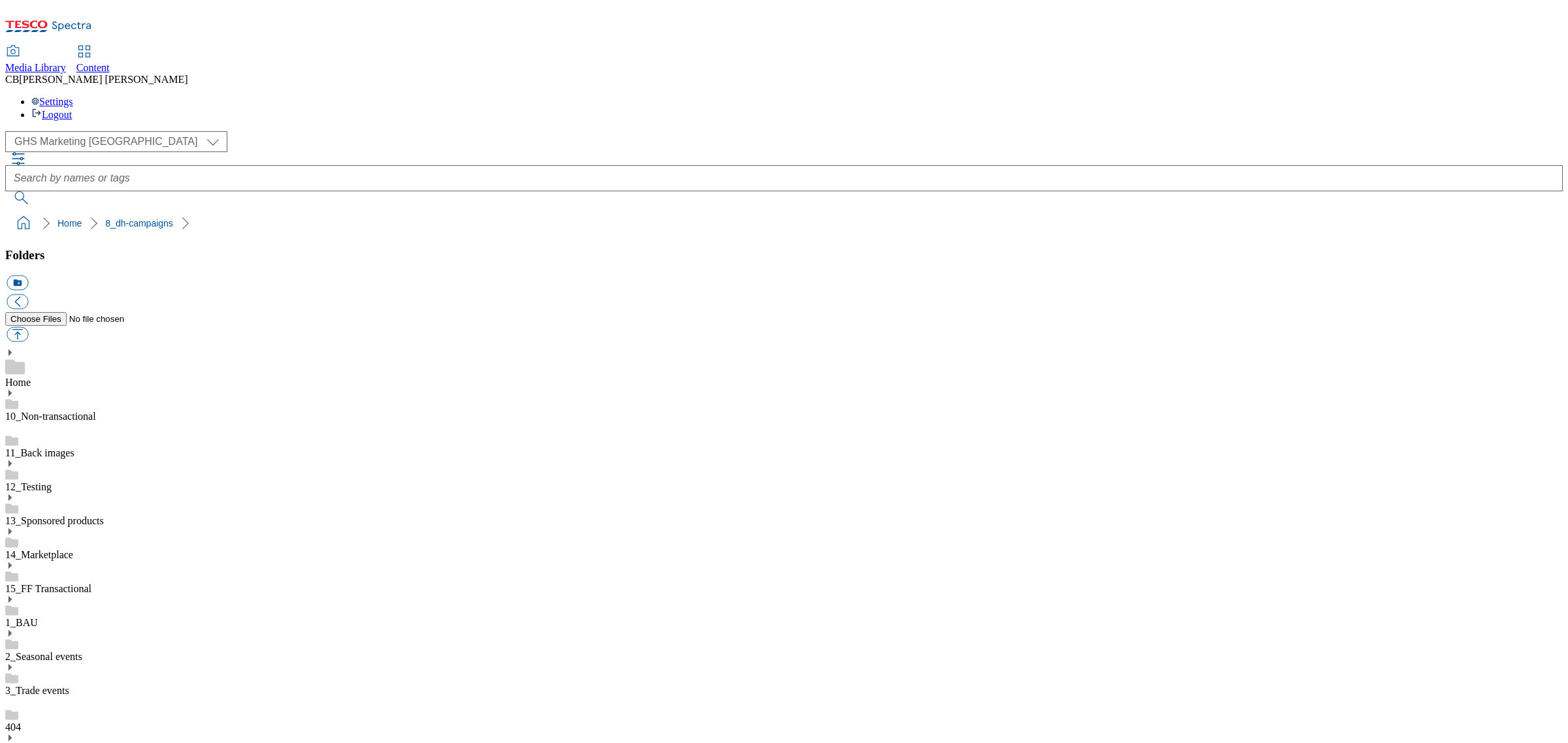
scroll to position [1, 0]
click at [28, 327] on button "button" at bounding box center [17, 334] width 22 height 15
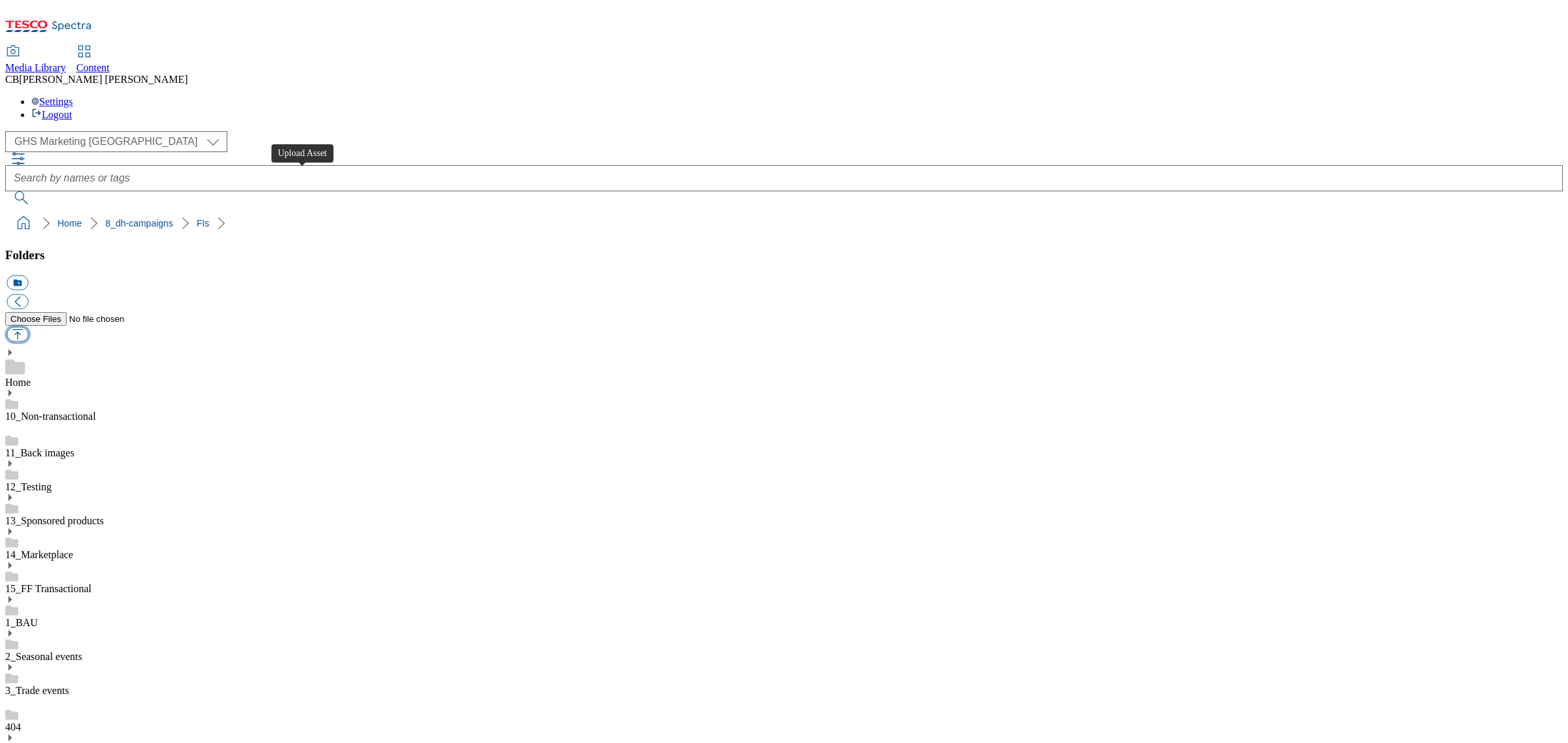
type input "C:\fakepath\1754477167578-Packshot_V2.png"
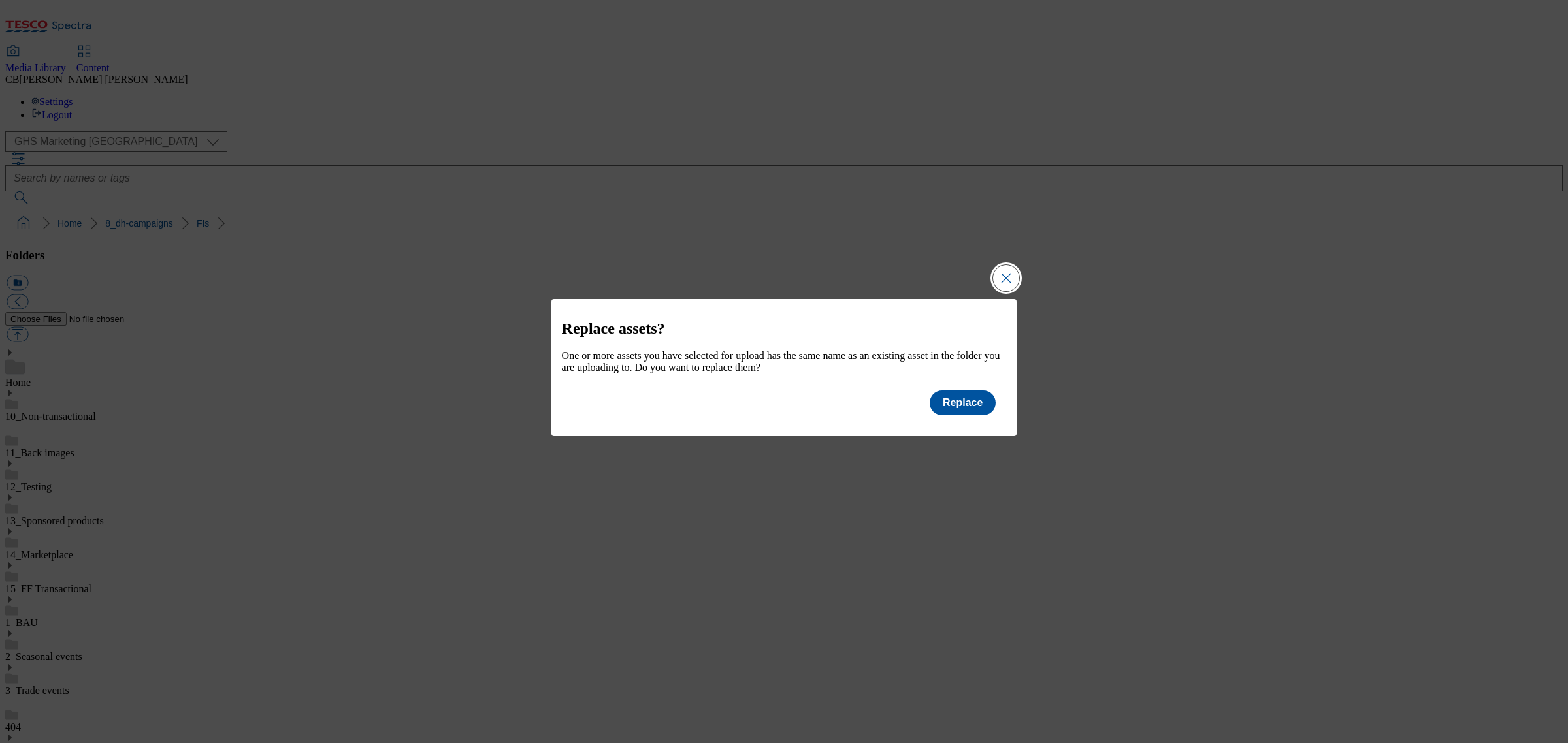
click at [1008, 270] on button "Close Modal" at bounding box center [1005, 277] width 26 height 26
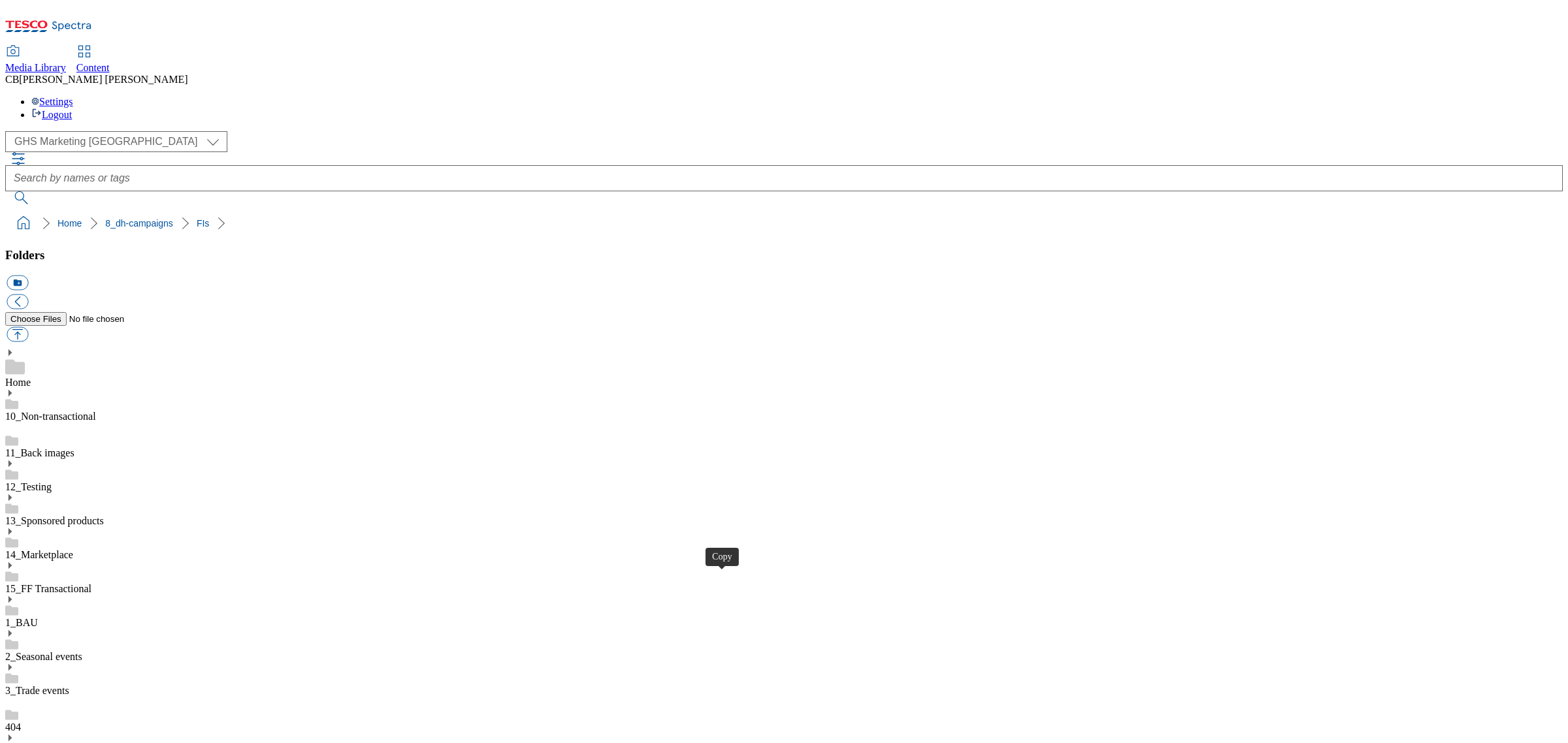
click at [28, 327] on button "button" at bounding box center [17, 334] width 22 height 15
type input "C:\fakepath\1754994953529-Ad541467_Britvic_2560x320_V2.jpg"
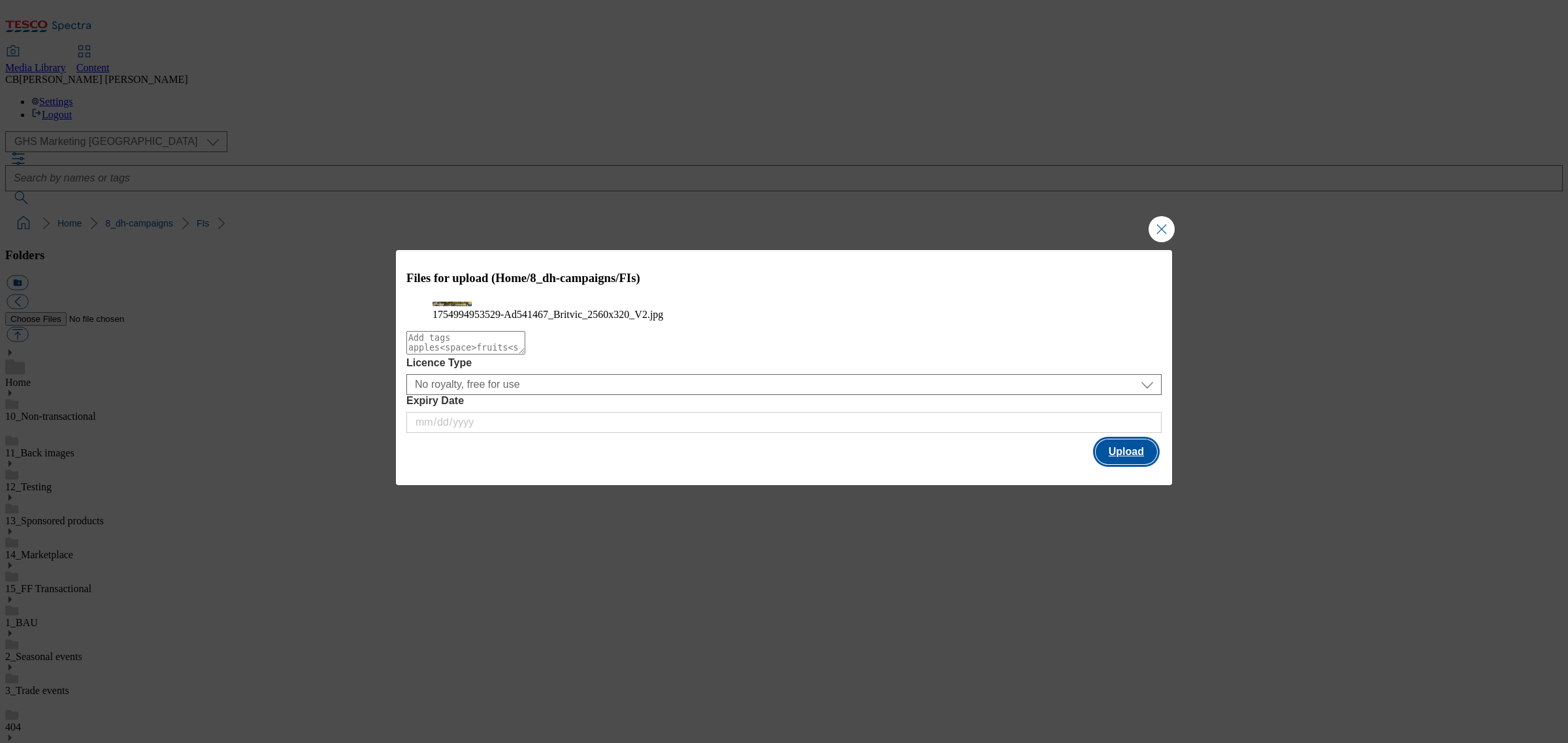
click at [1125, 464] on button "Upload" at bounding box center [1126, 452] width 62 height 25
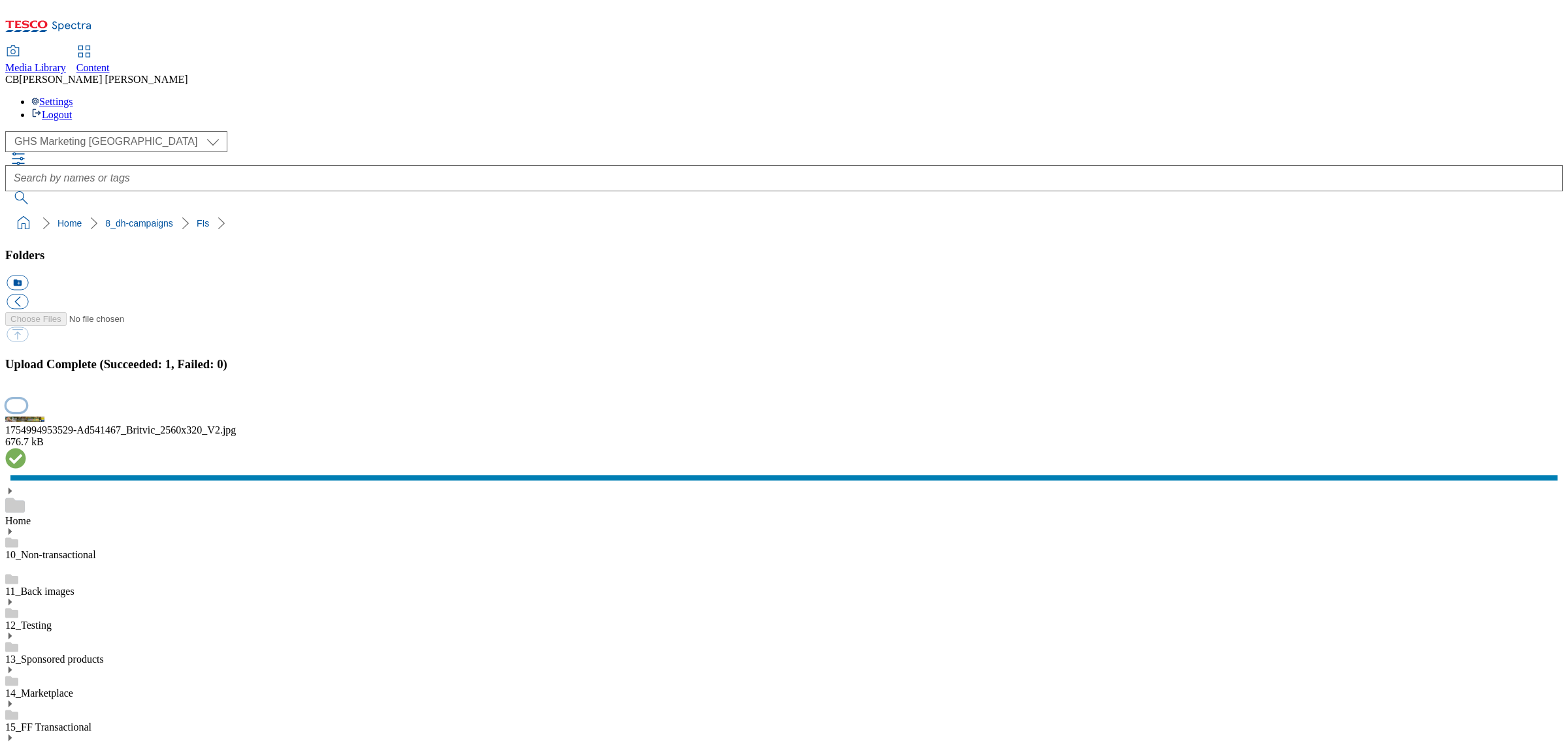
click at [26, 412] on button "button" at bounding box center [16, 405] width 20 height 13
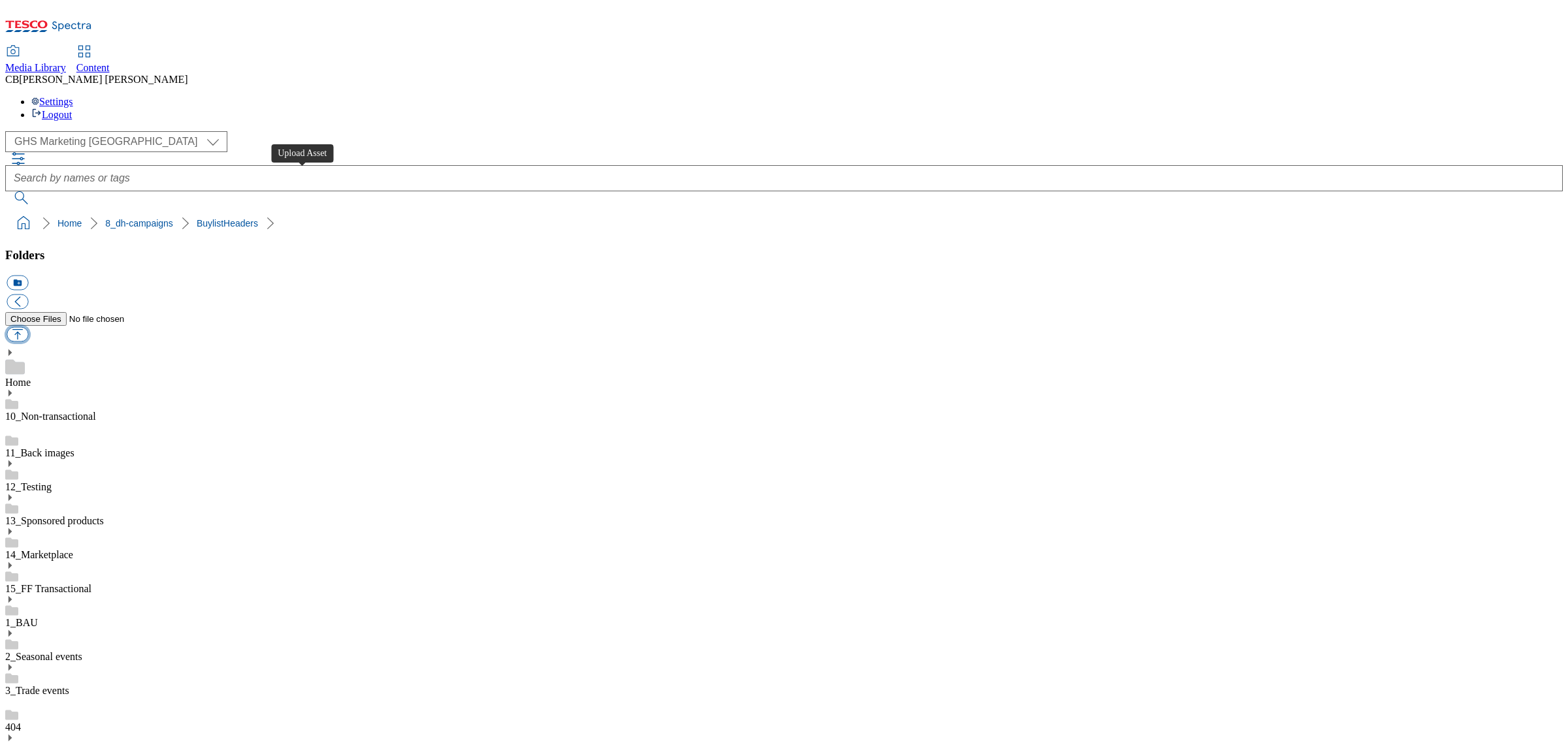
click at [28, 327] on button "button" at bounding box center [17, 334] width 22 height 15
type input "C:\fakepath\1754549073528-ad541651_Tropical_Sun_[DATE]_LegoBrand_H_1184x333_V1.…"
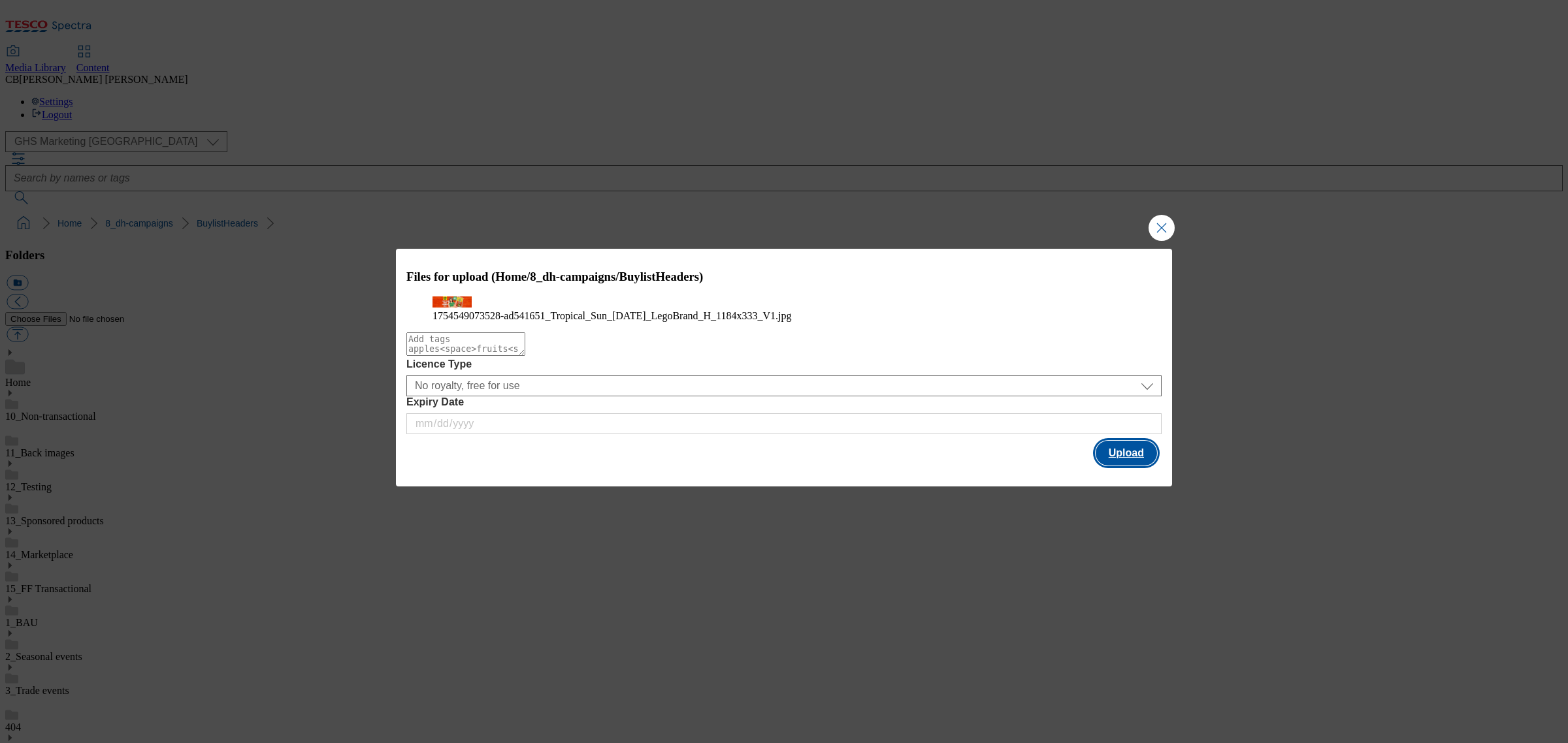
click at [1129, 466] on button "Upload" at bounding box center [1126, 453] width 62 height 25
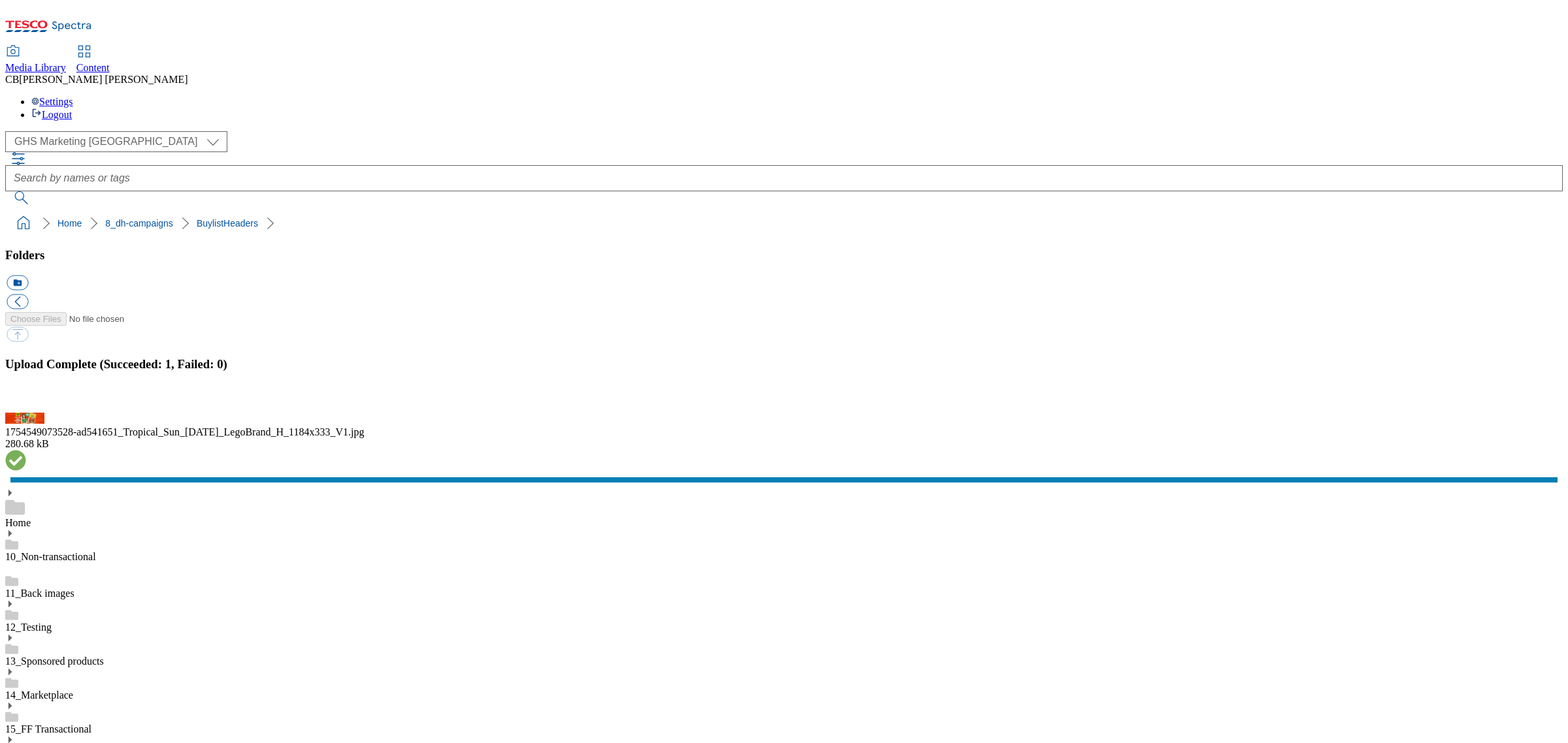
click at [26, 412] on button "button" at bounding box center [16, 405] width 20 height 13
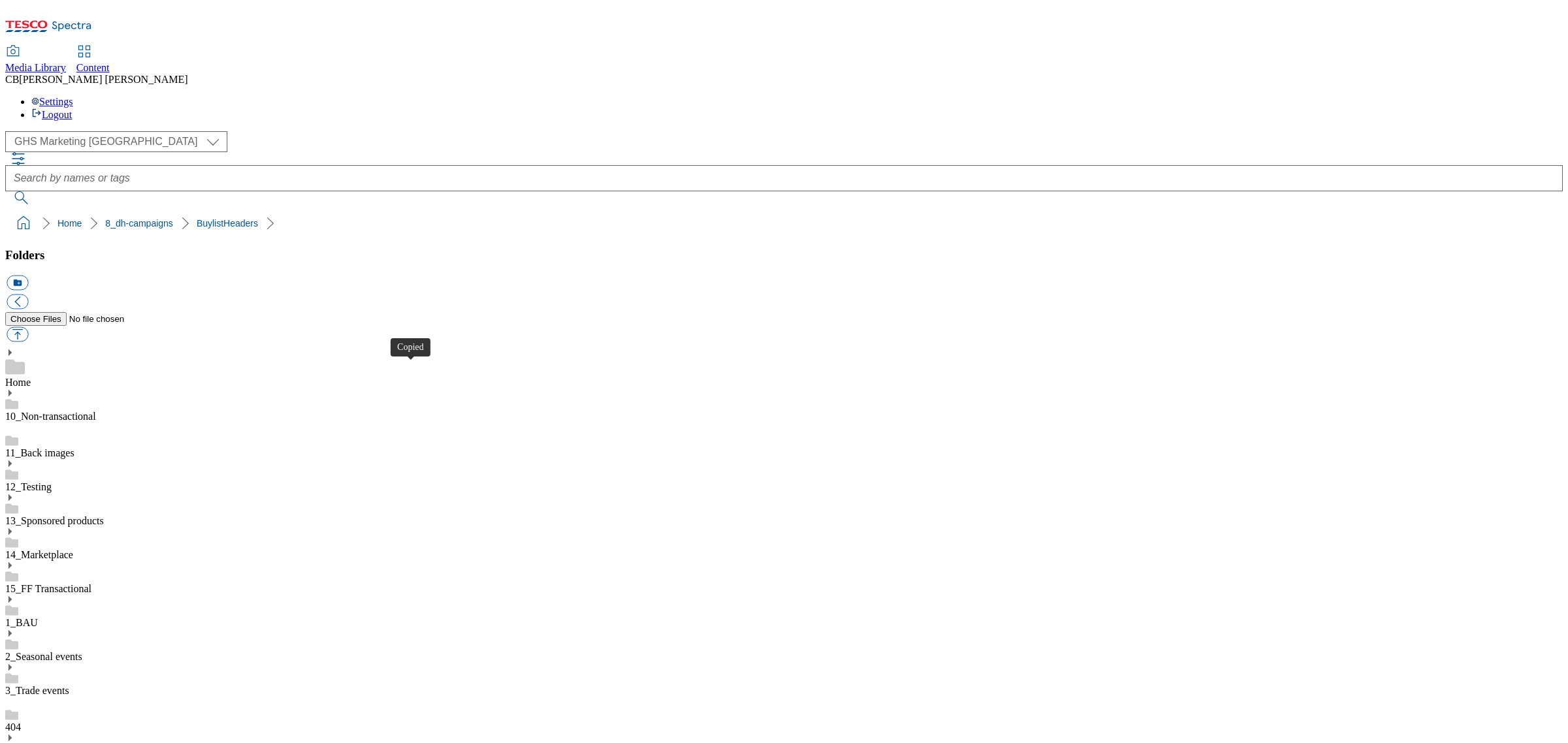
click at [28, 327] on button "button" at bounding box center [17, 334] width 22 height 15
type input "C:\fakepath\1754995002445-RedBull_UK3791_VARIETY 8 pack _Tesco Buylist Header.j…"
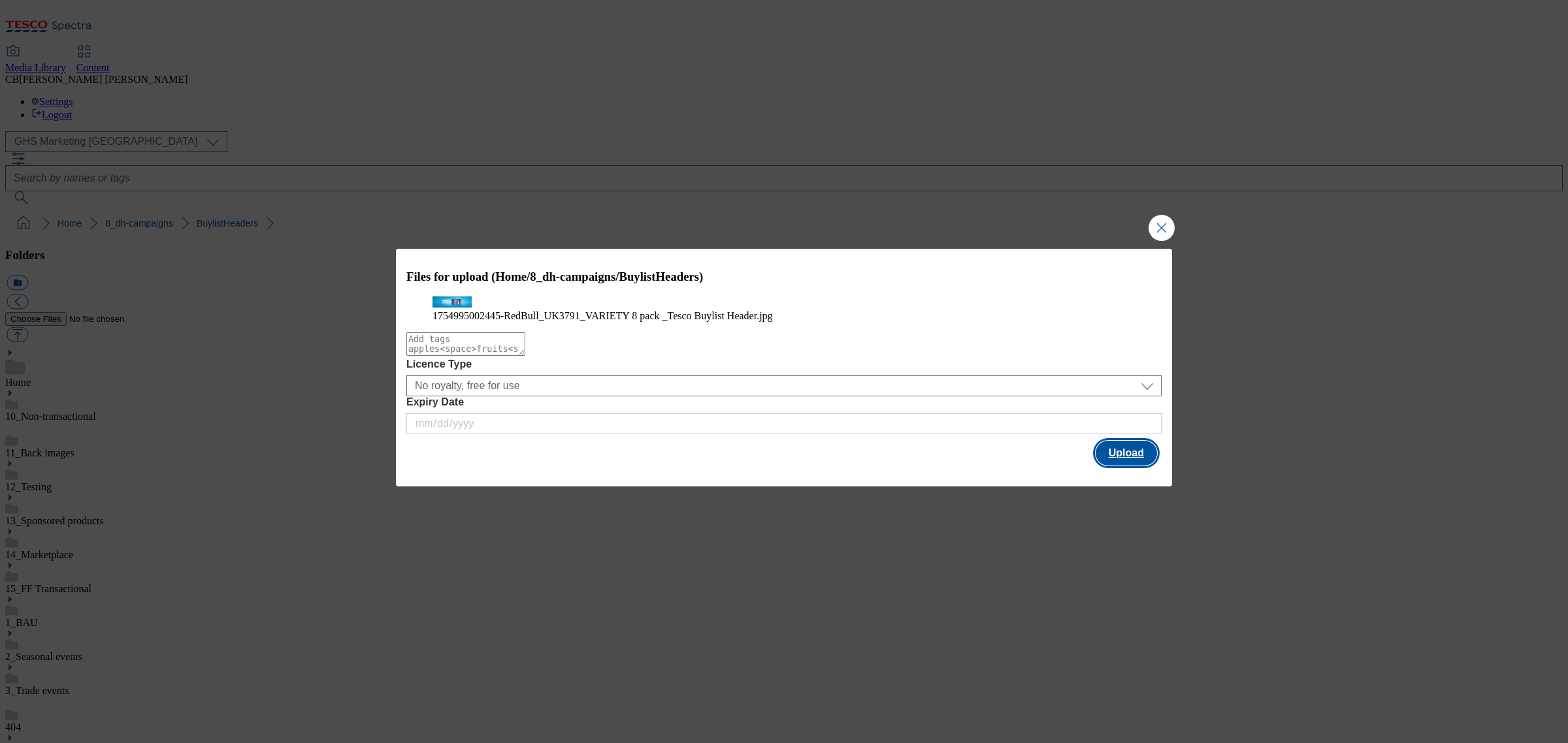
click at [1133, 466] on button "Upload" at bounding box center [1126, 453] width 62 height 25
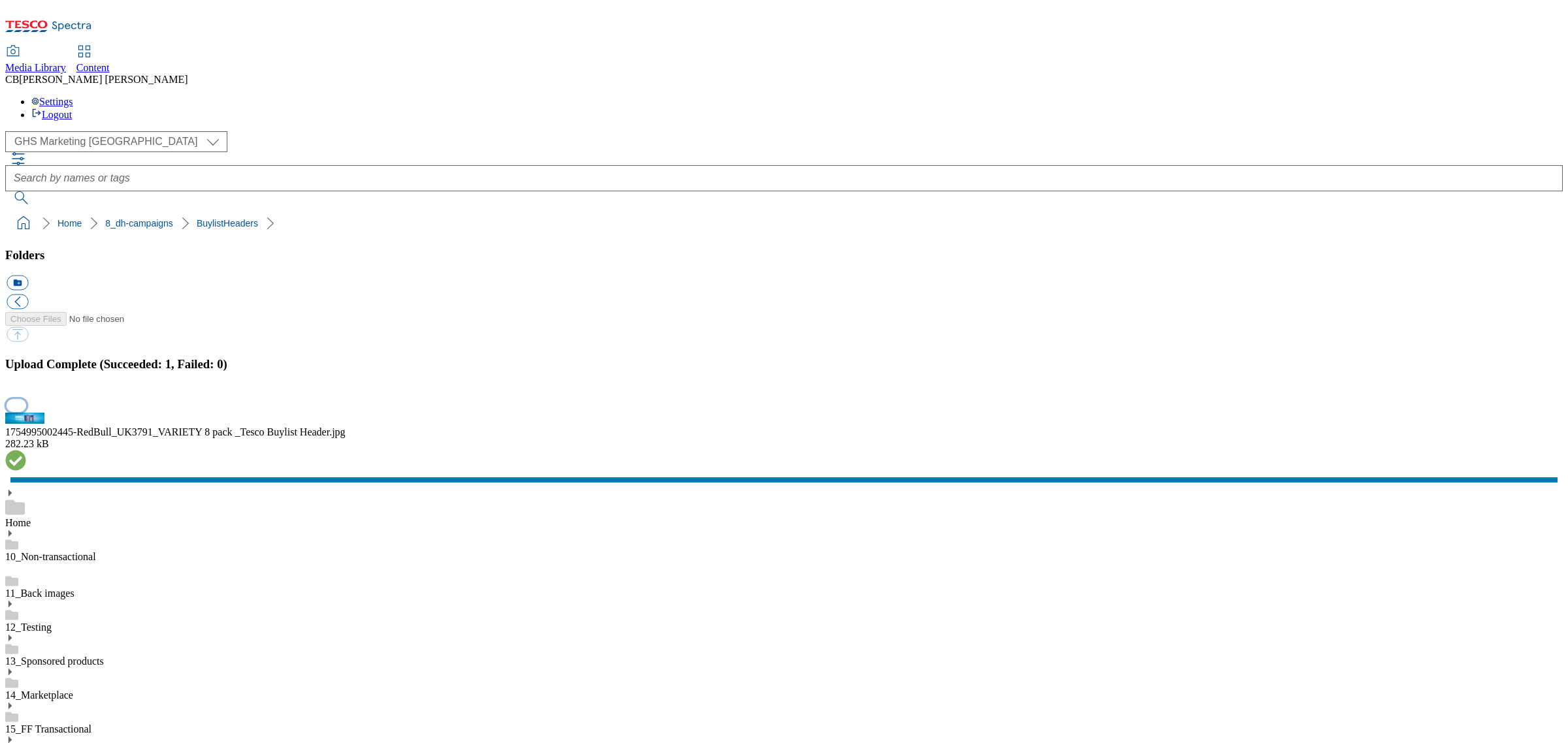
click at [26, 412] on button "button" at bounding box center [16, 405] width 20 height 13
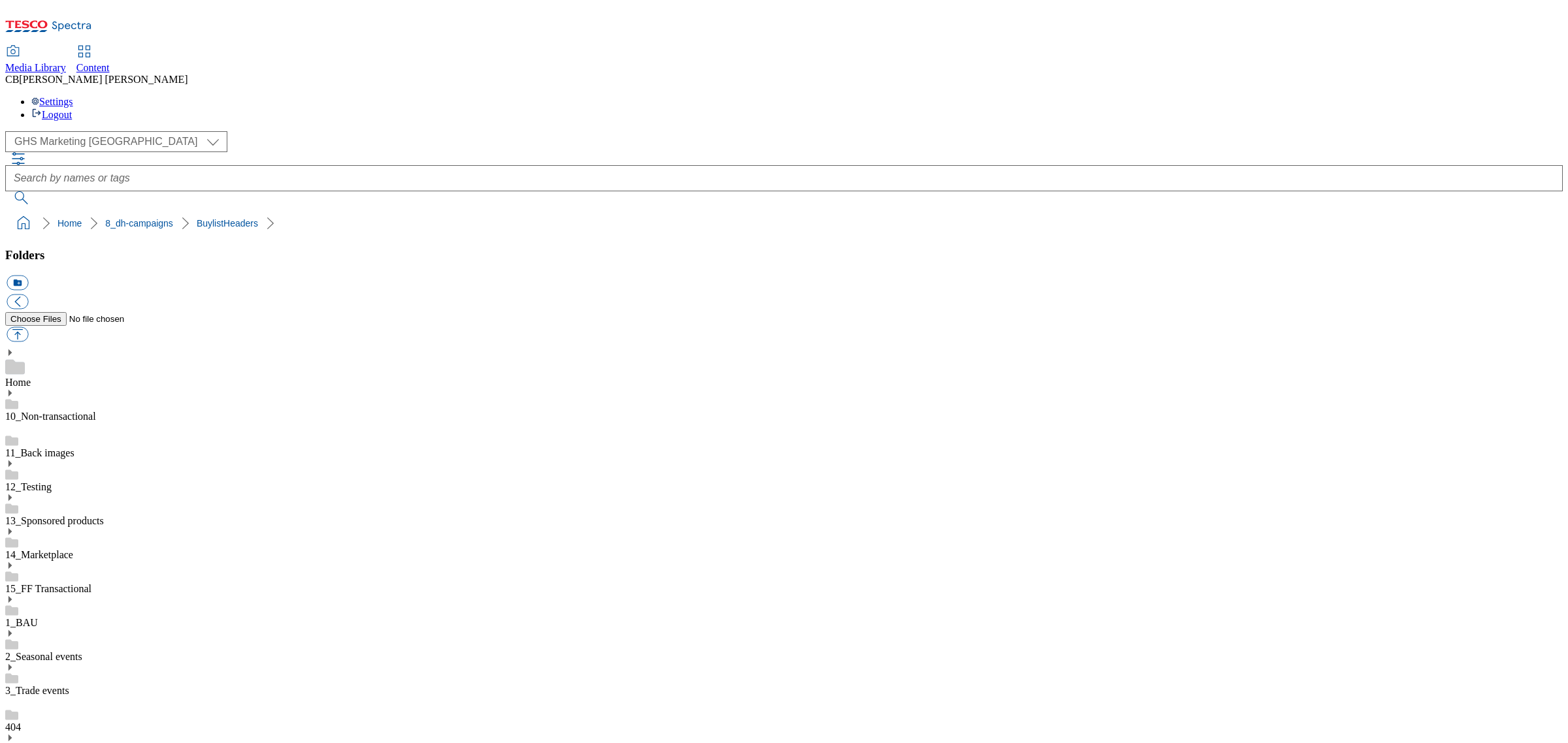
click at [28, 327] on button "button" at bounding box center [17, 334] width 22 height 15
type input "C:\fakepath\1754411425171-UK4626_SF 8pack_Tesco Buylist Header.jpg"
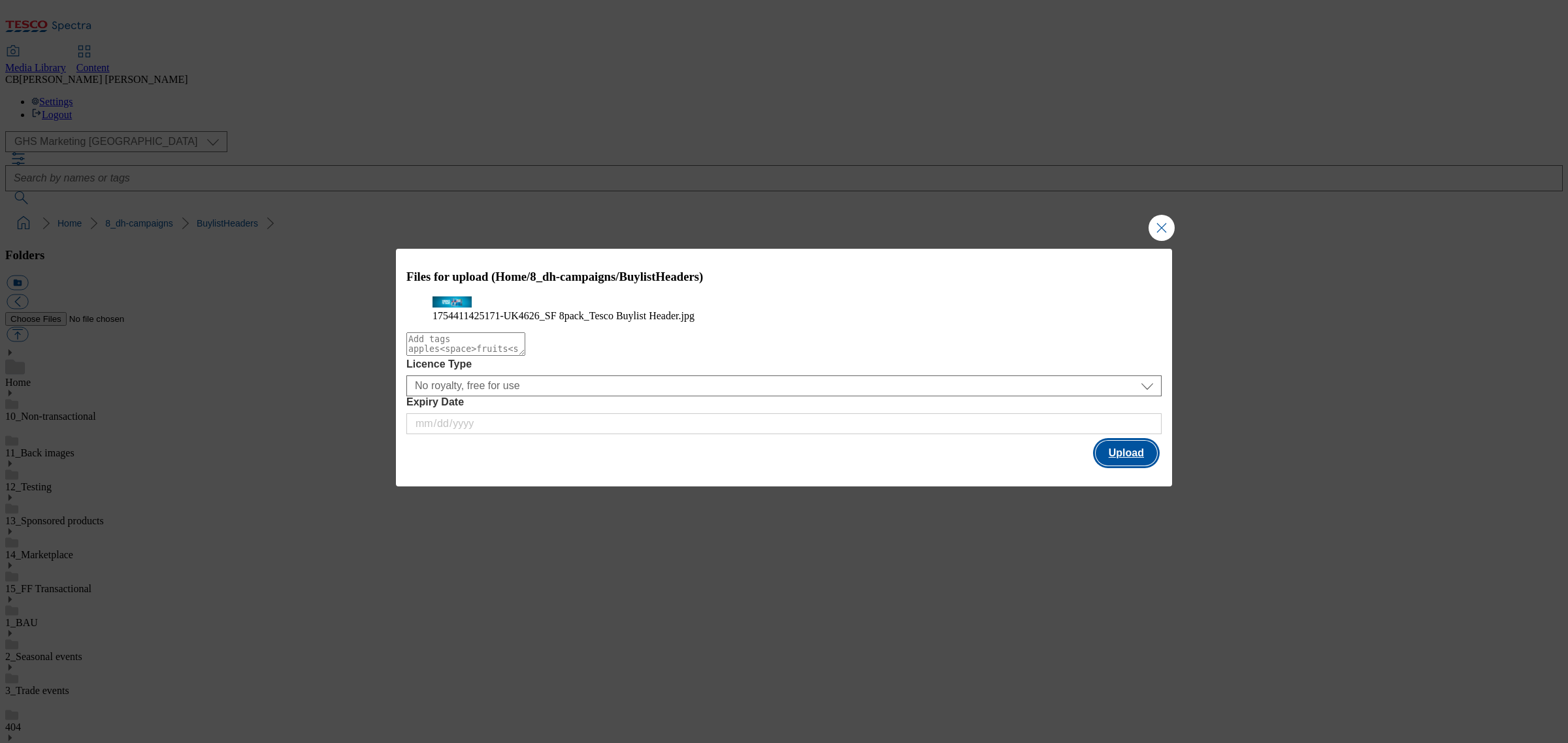
click at [1115, 466] on button "Upload" at bounding box center [1126, 453] width 62 height 25
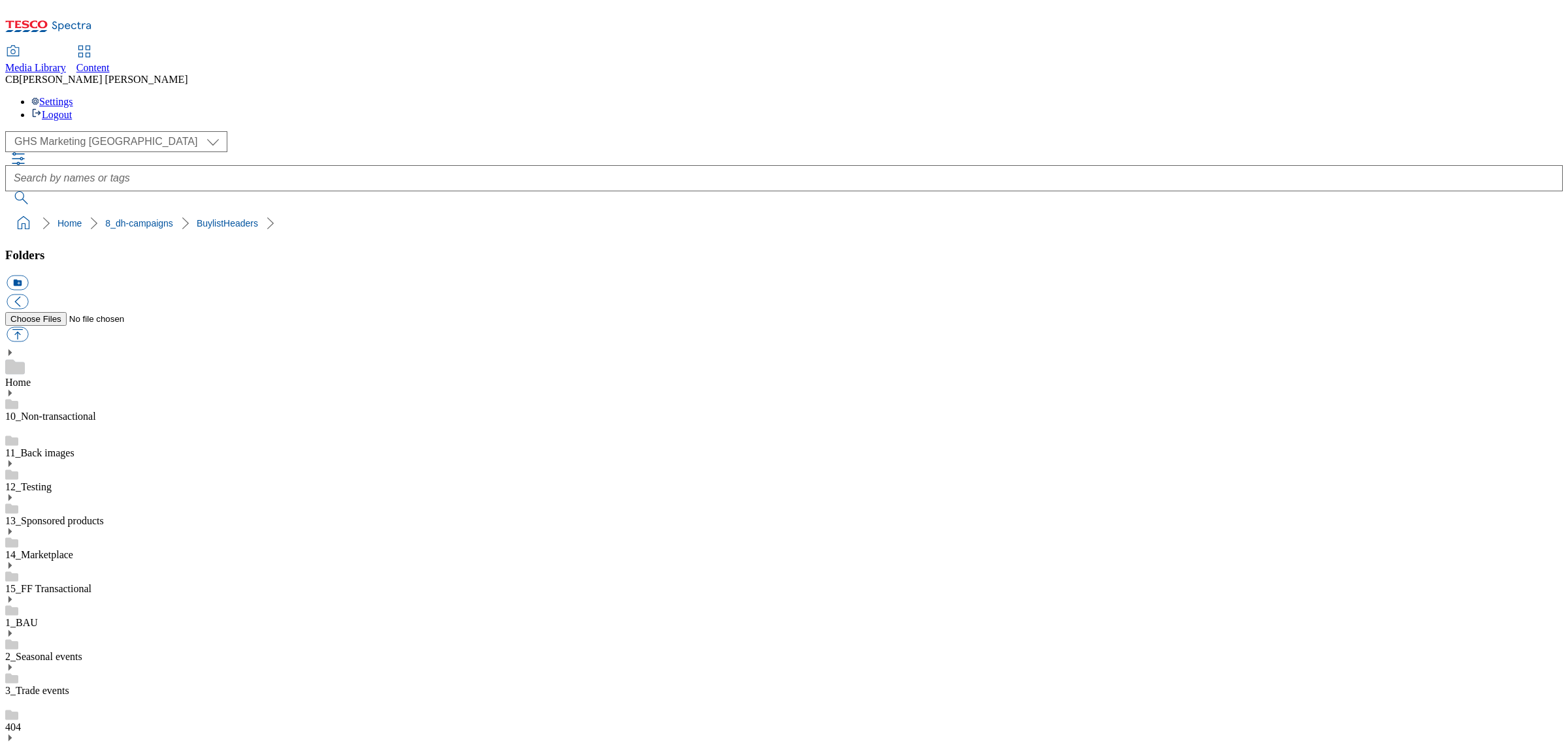
click at [28, 327] on button "button" at bounding box center [17, 334] width 22 height 15
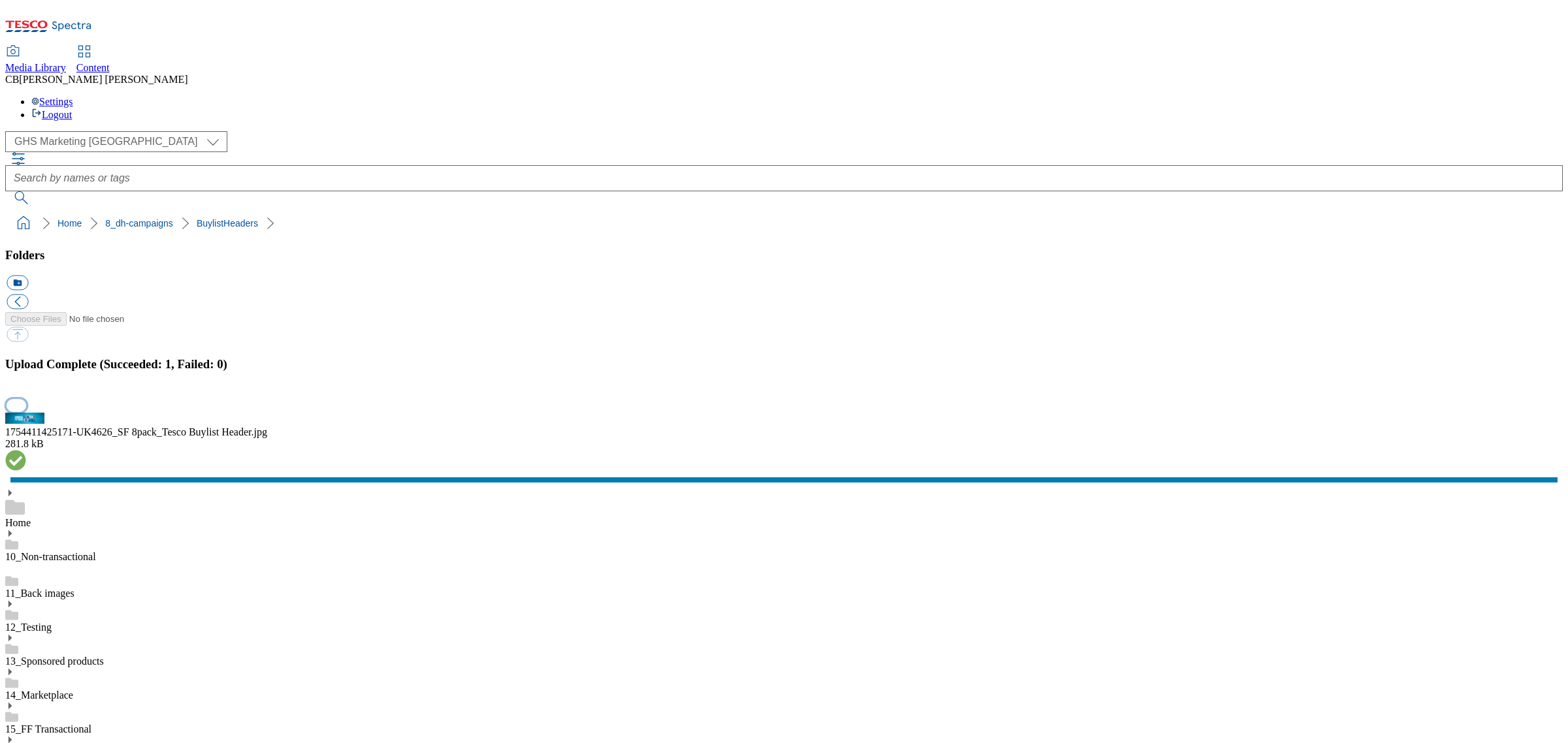
click at [26, 412] on button "button" at bounding box center [16, 405] width 20 height 13
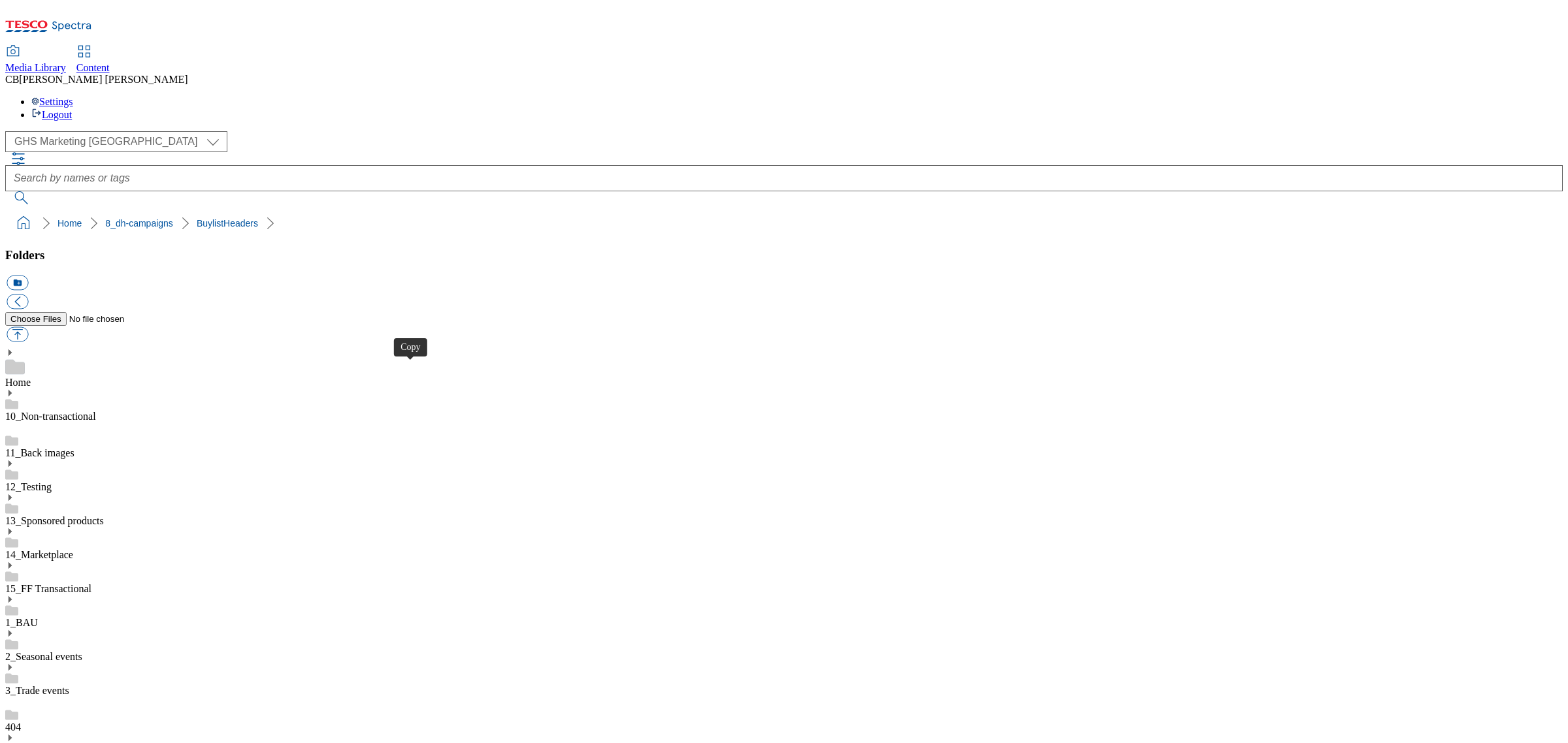
click at [28, 327] on button "button" at bounding box center [17, 334] width 22 height 15
type input "C:\fakepath\1753797428153-ad541351_MDLZ_Philadelphia_LegoBrand_H_1184x333_V1.jpg"
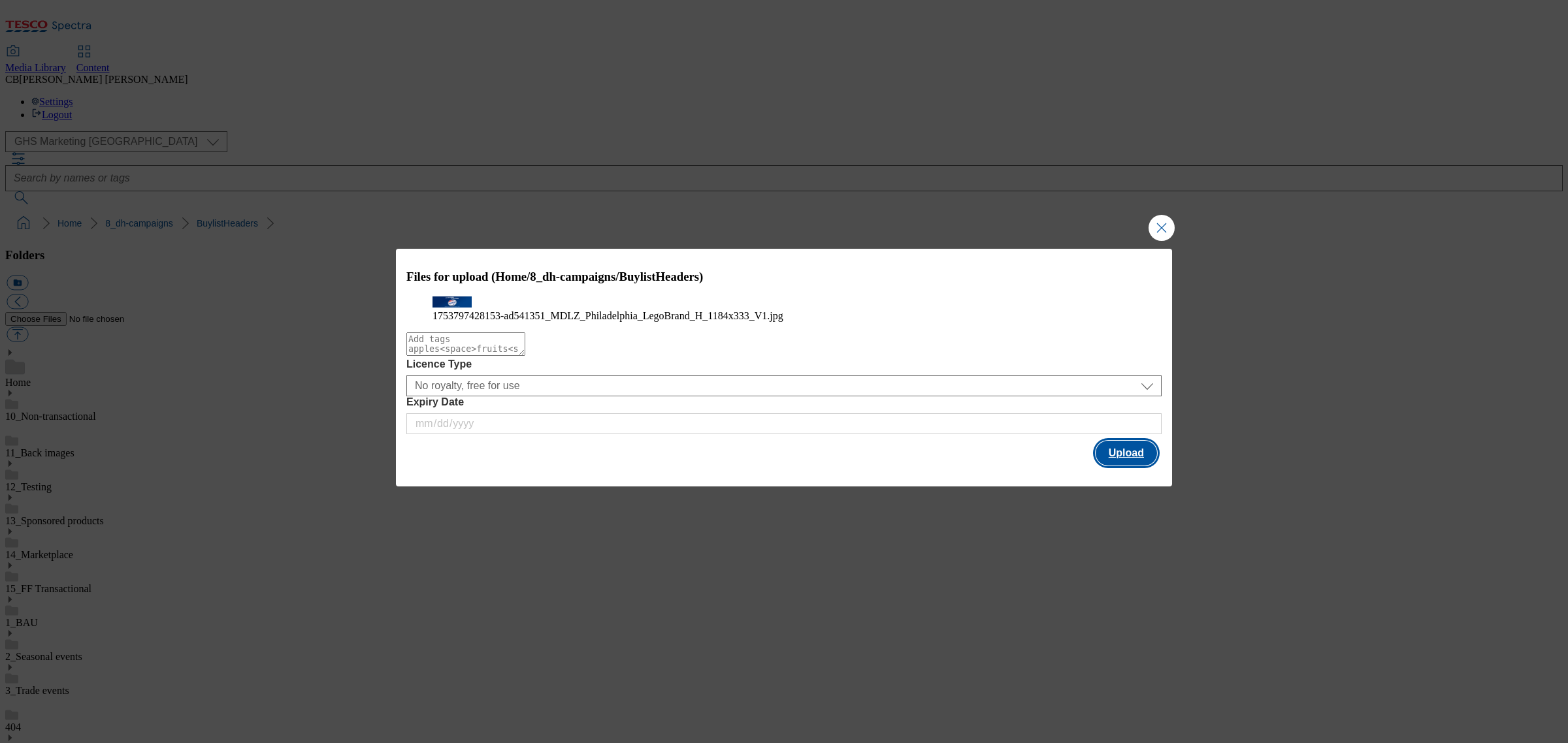
click at [1128, 466] on button "Upload" at bounding box center [1126, 453] width 62 height 25
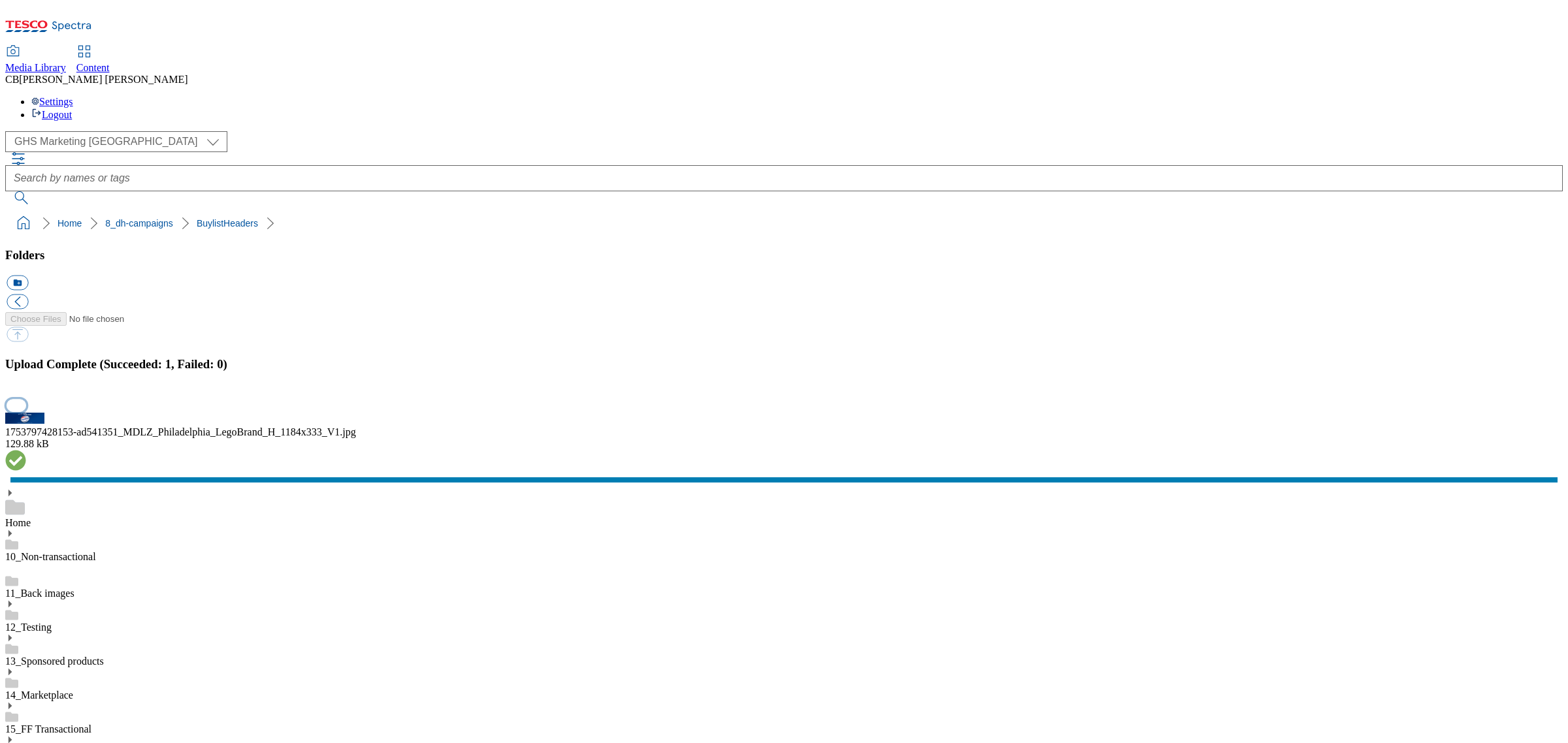
click at [26, 412] on button "button" at bounding box center [16, 405] width 20 height 13
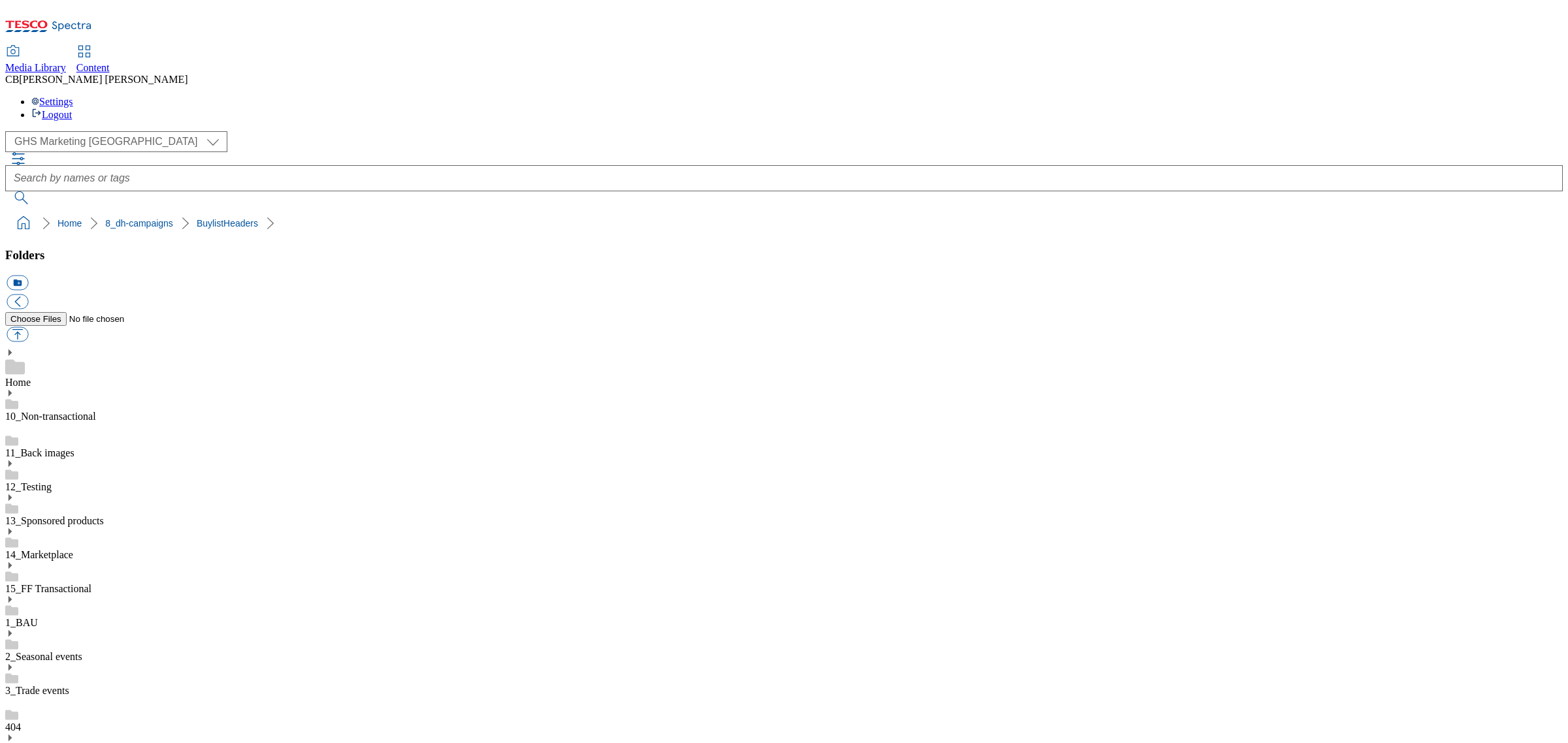
click at [28, 327] on button "button" at bounding box center [17, 334] width 22 height 15
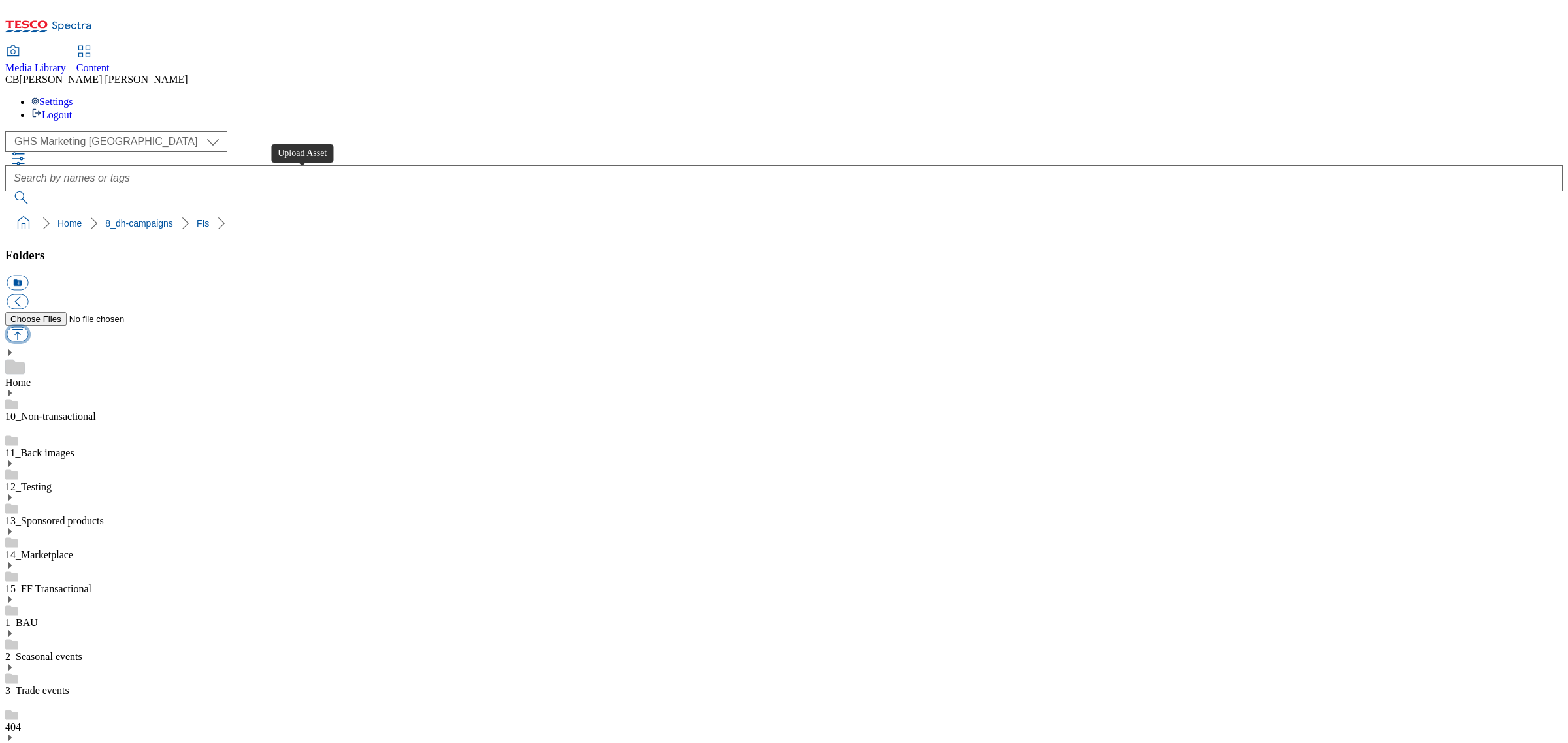
type input "C:\fakepath\1754977117976-Packshot_V2.png"
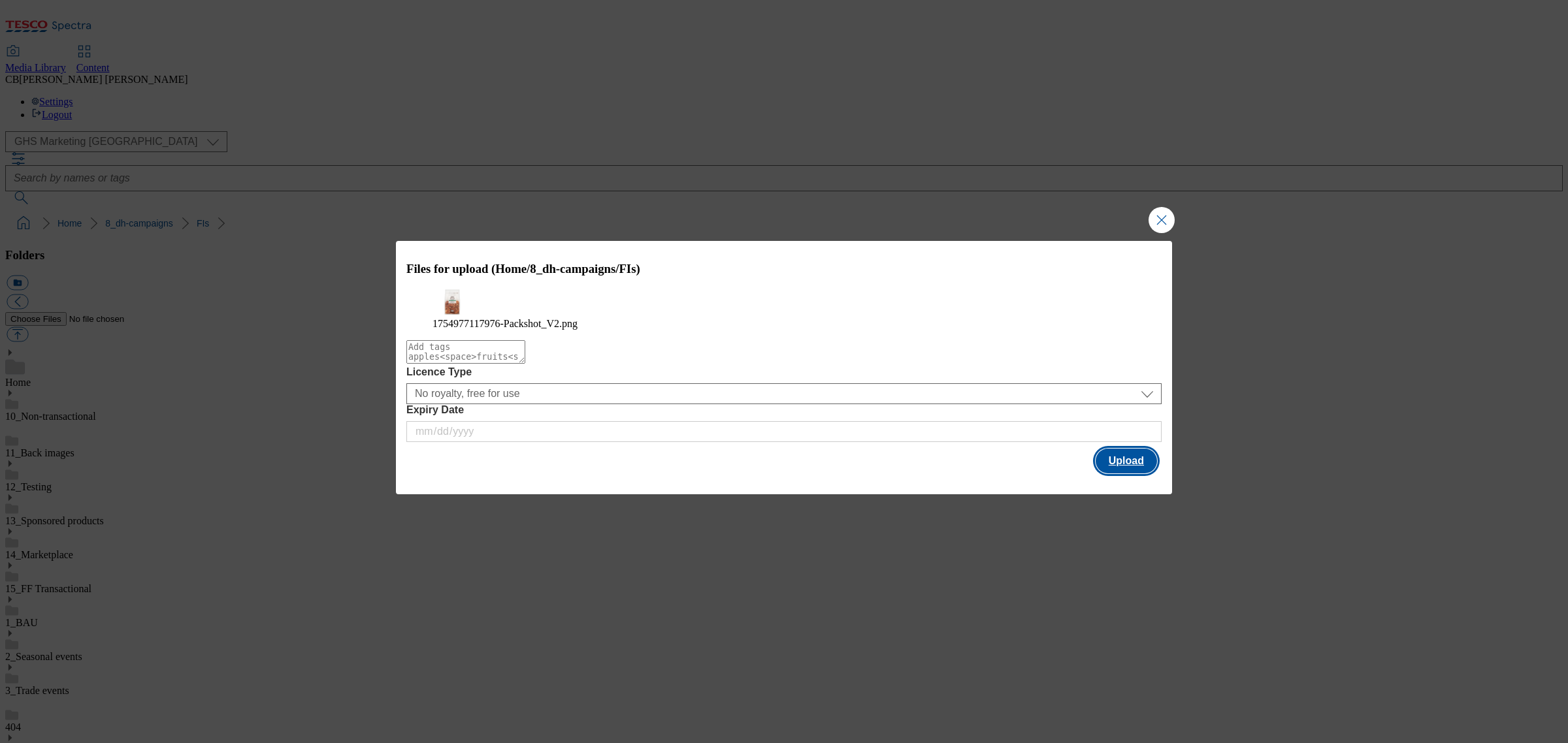
click at [1122, 472] on button "Upload" at bounding box center [1126, 461] width 62 height 25
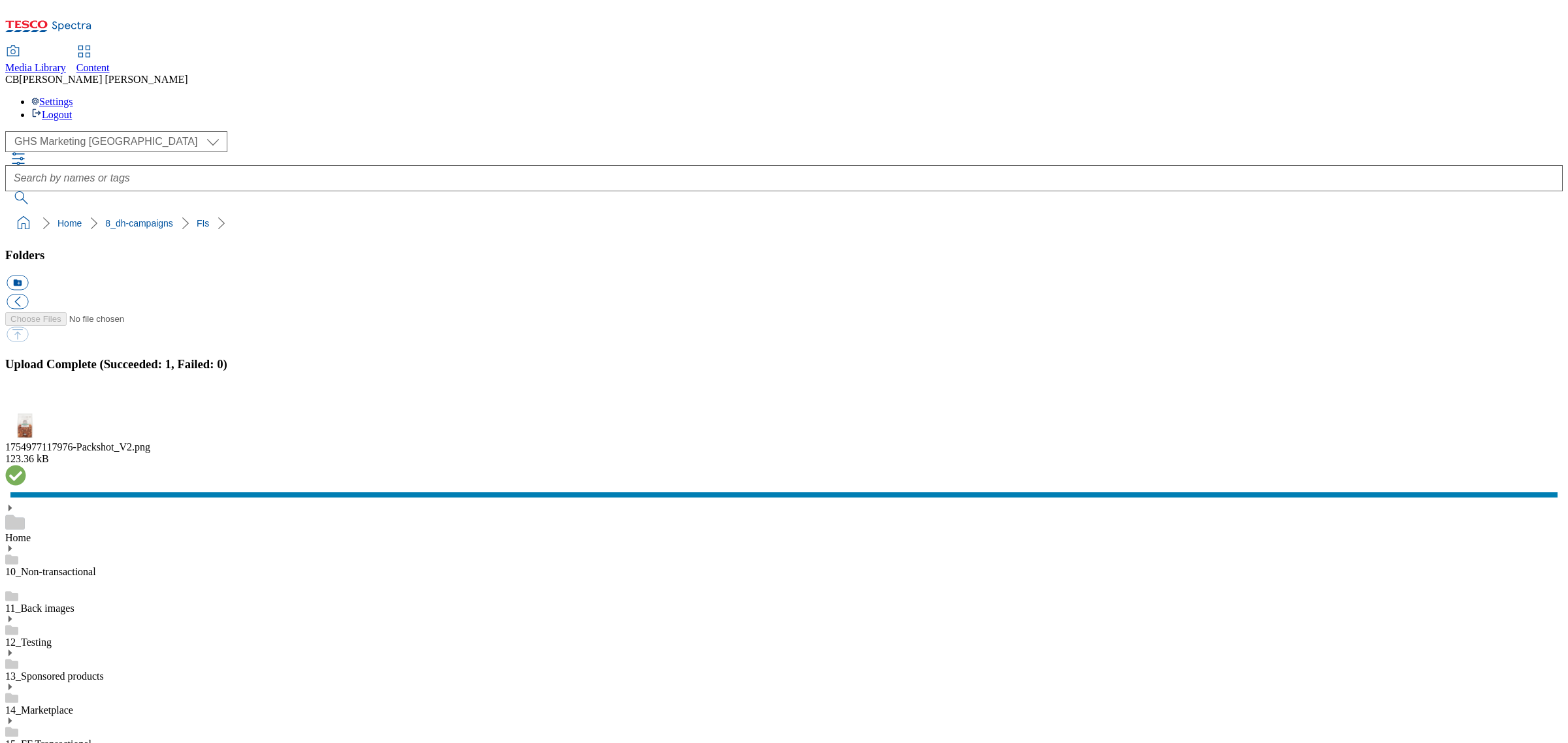
click at [26, 412] on button "button" at bounding box center [16, 405] width 20 height 13
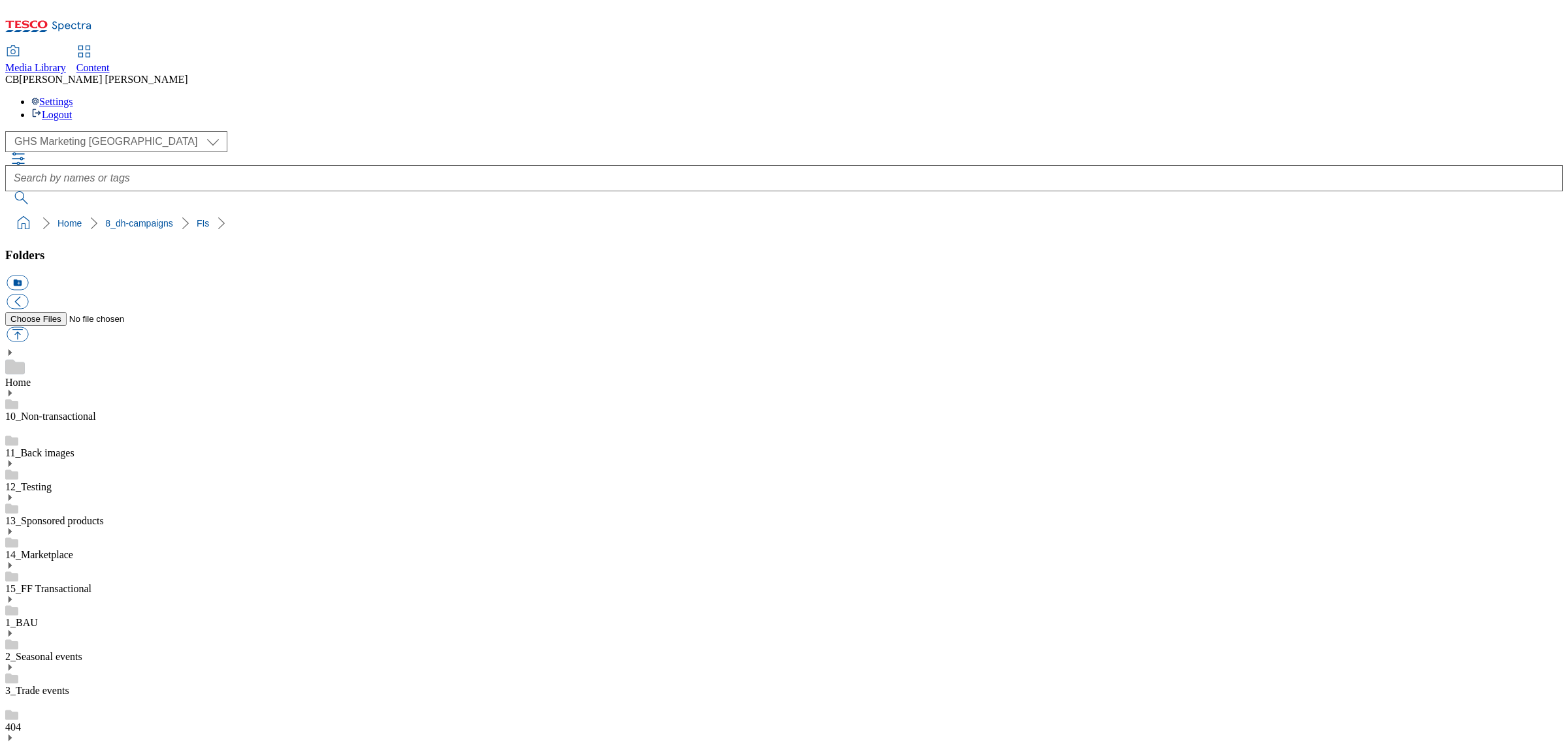
click at [28, 327] on button "button" at bounding box center [17, 334] width 22 height 15
type input "C:\fakepath\1754400917853-Ad541690_Hartley_legobrand_H_1184x333_V1.jpg"
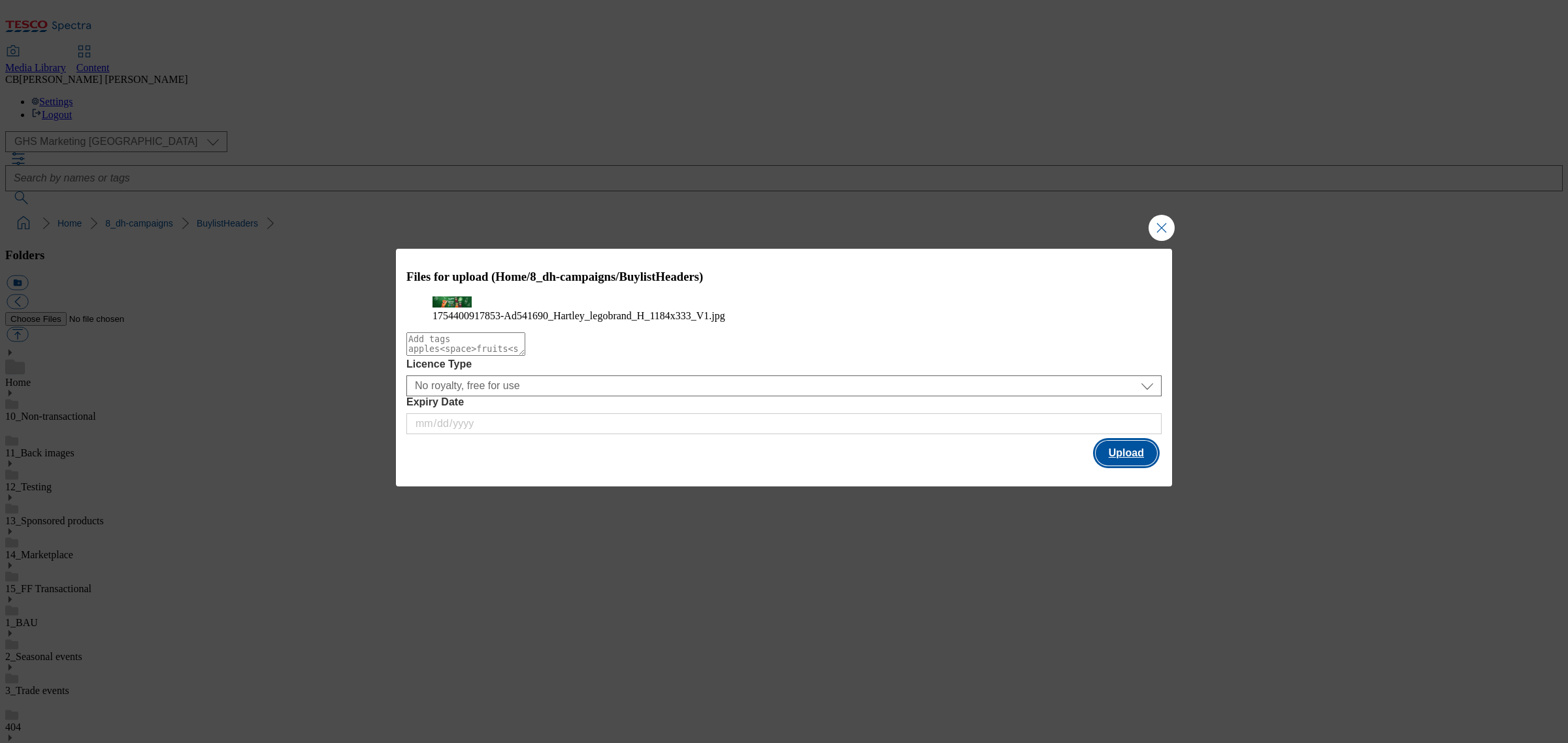
click at [1131, 466] on button "Upload" at bounding box center [1126, 453] width 62 height 25
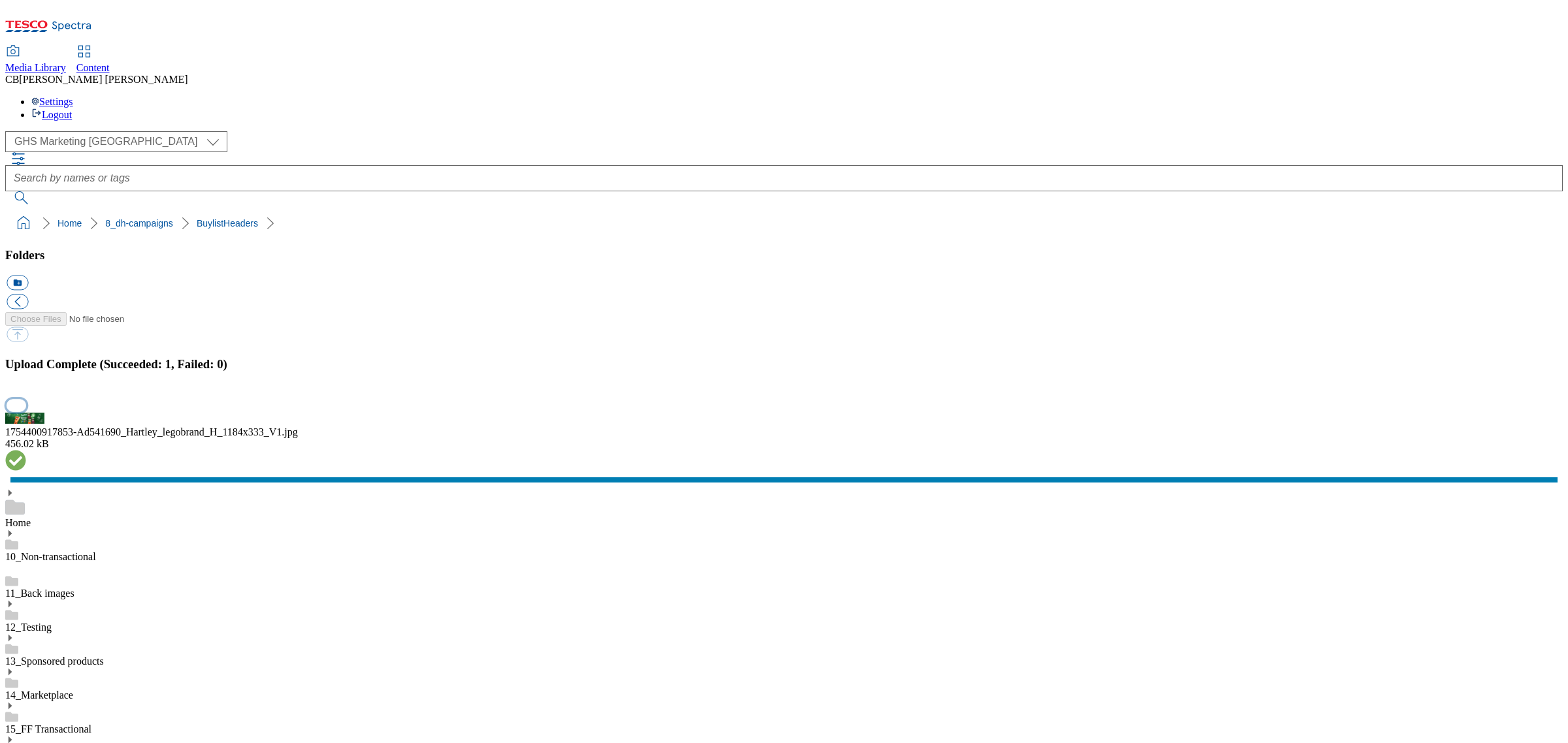
click at [26, 412] on button "button" at bounding box center [16, 405] width 20 height 13
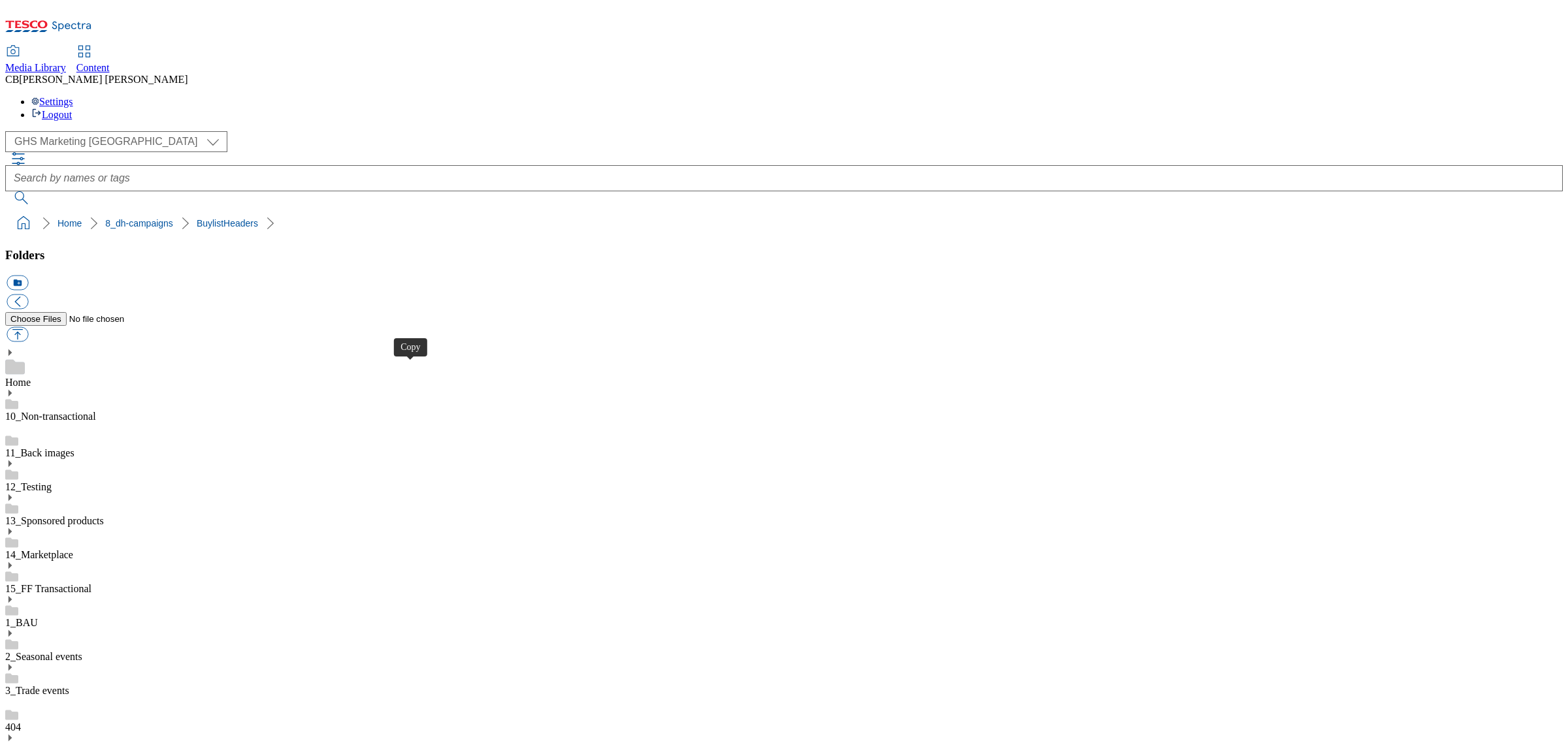
click at [28, 327] on button "button" at bounding box center [17, 334] width 22 height 15
type input "C:\fakepath\1754634907137-ad541691_Harteys_Lunch_Box_LegoBrand_H_1184x333_V2.jpg"
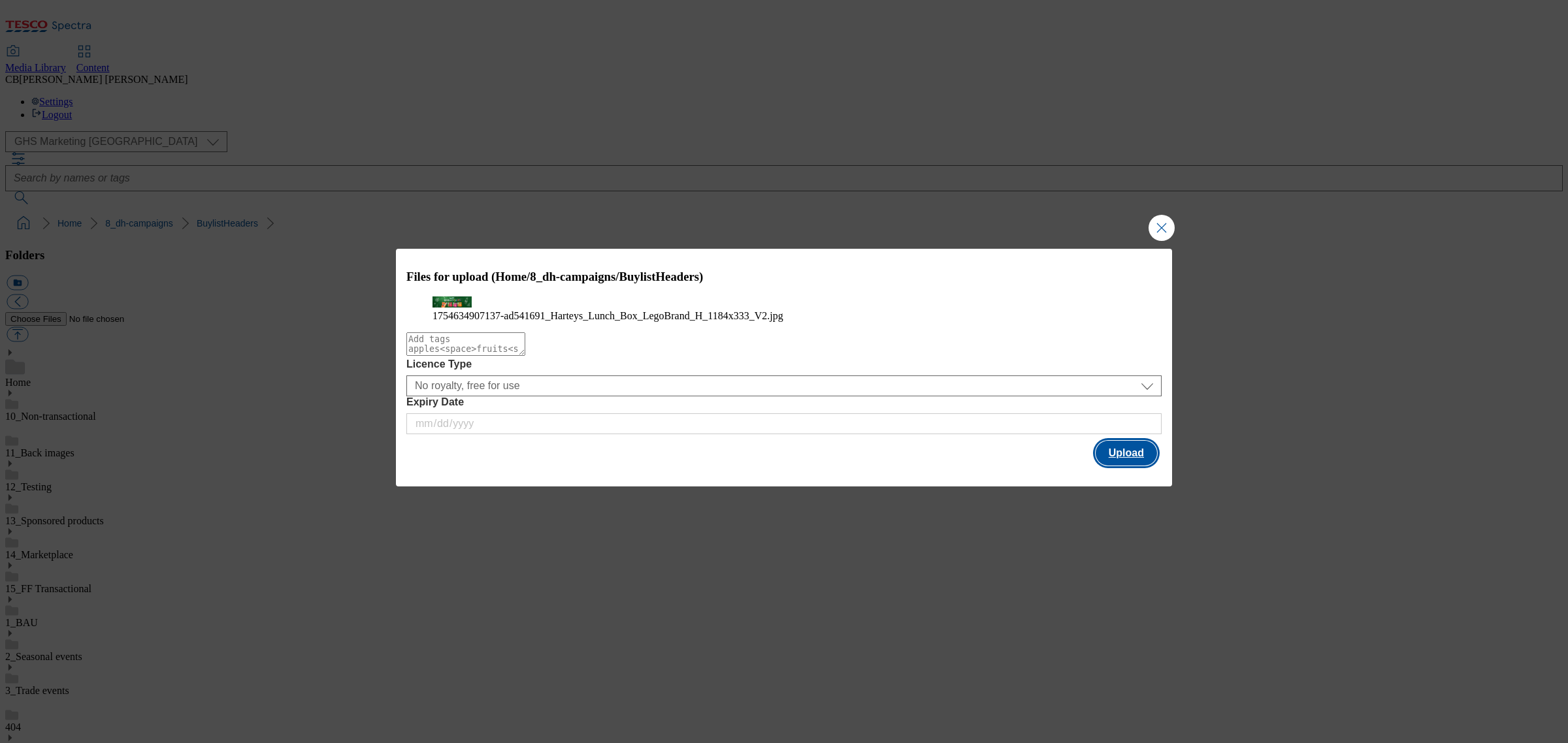
click at [1112, 466] on button "Upload" at bounding box center [1126, 453] width 62 height 25
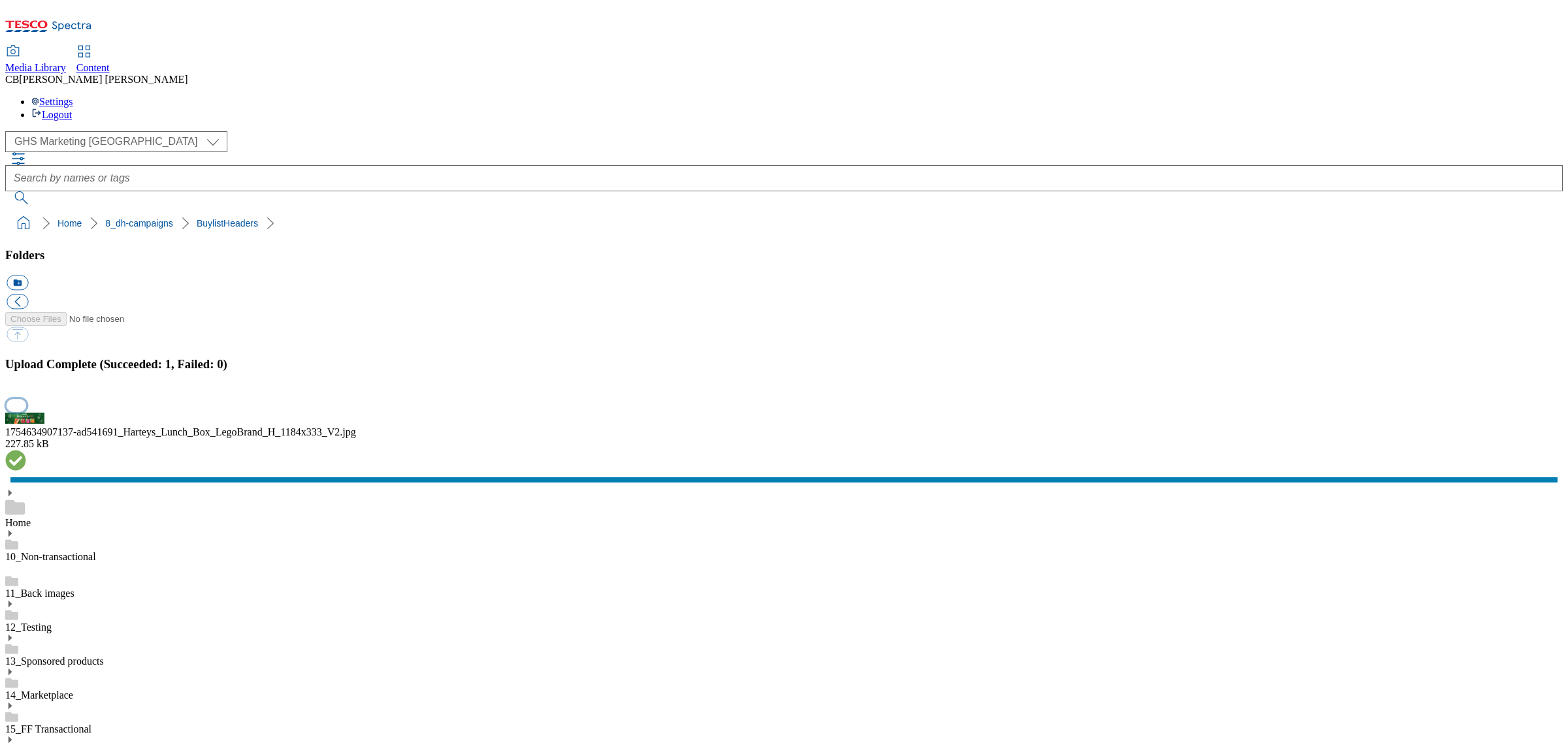
click at [26, 412] on button "button" at bounding box center [16, 405] width 20 height 13
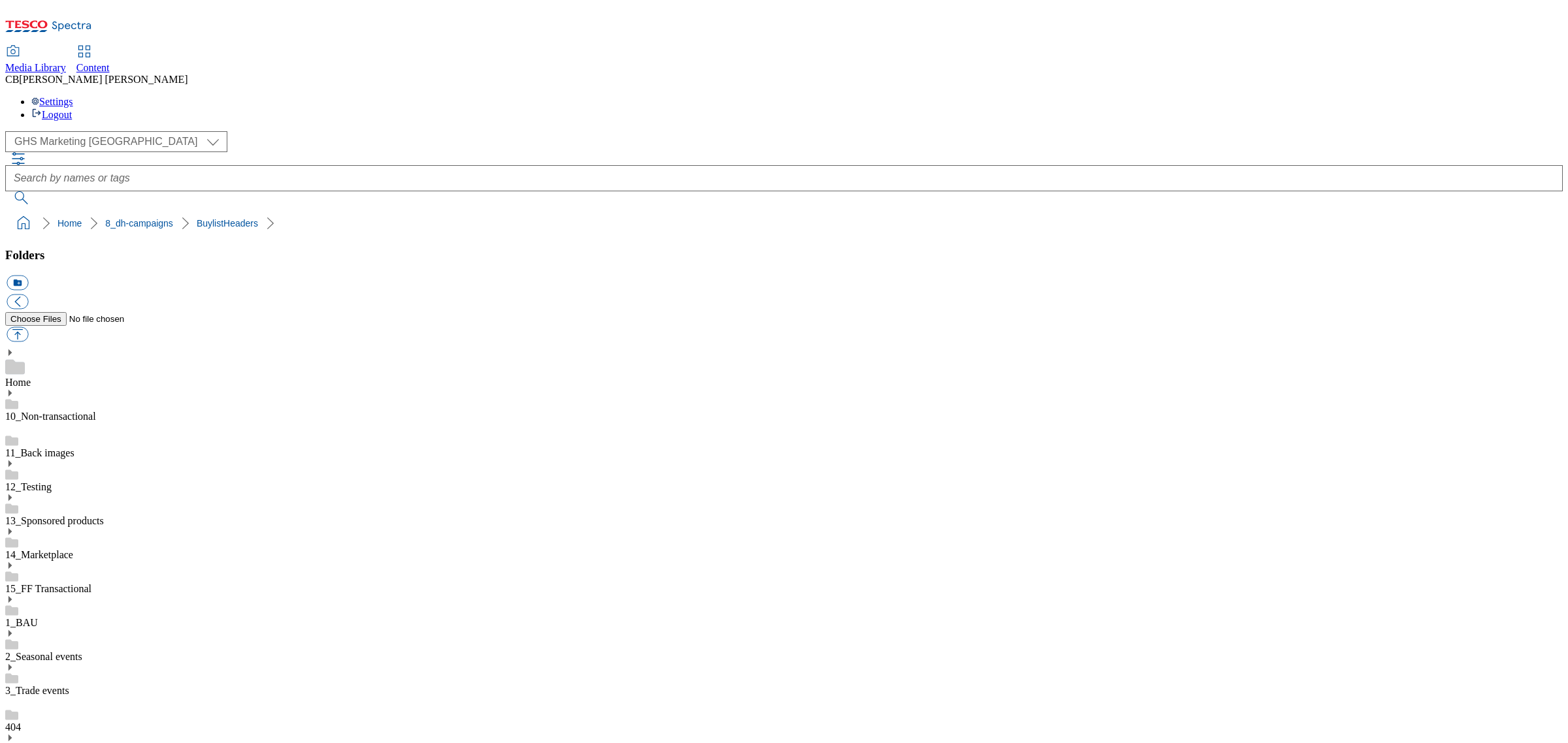
click at [28, 327] on button "button" at bounding box center [17, 334] width 22 height 15
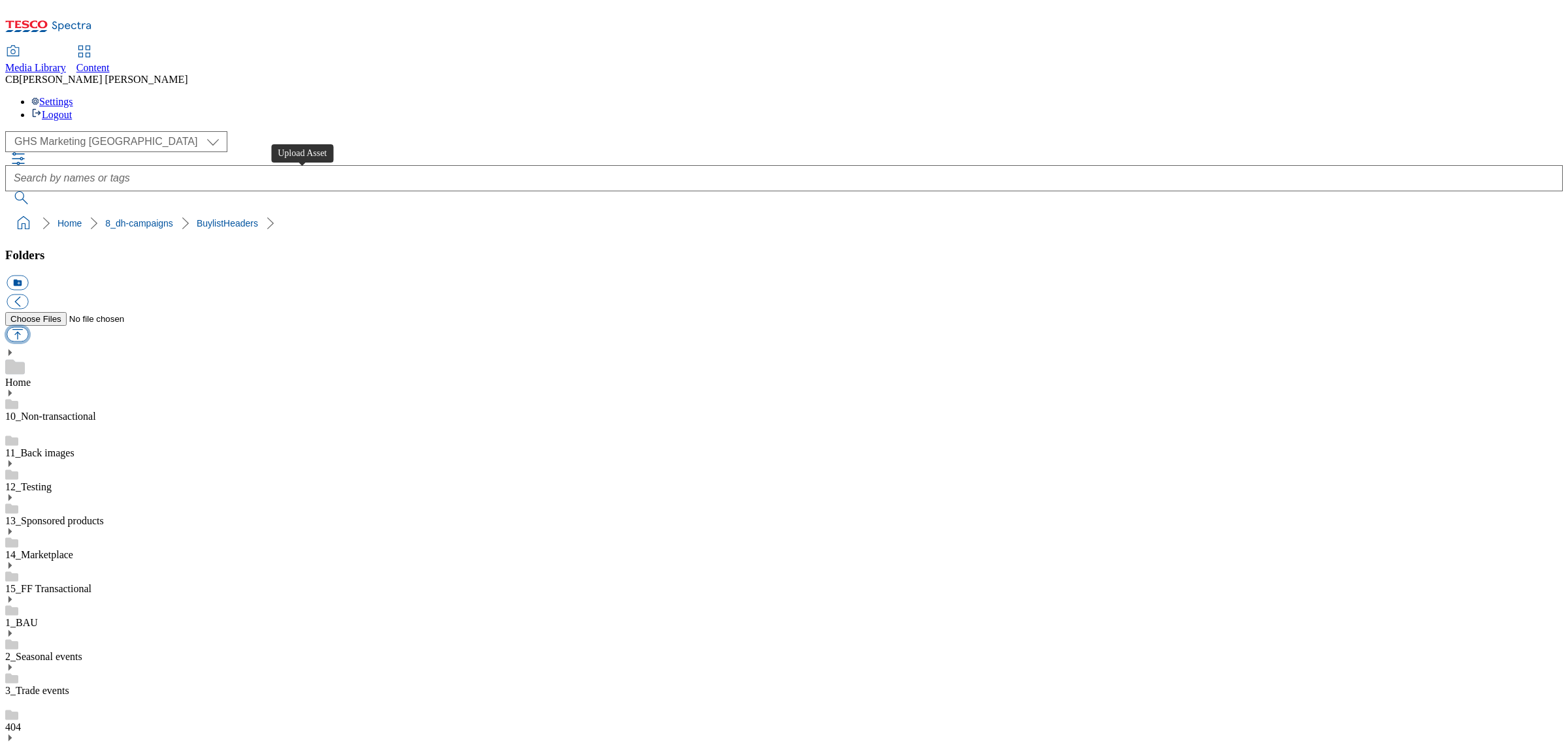
type input "C:\fakepath\1754399147500-ad541195_Dada_LegoBrand_H_1184x333_V1.jpg"
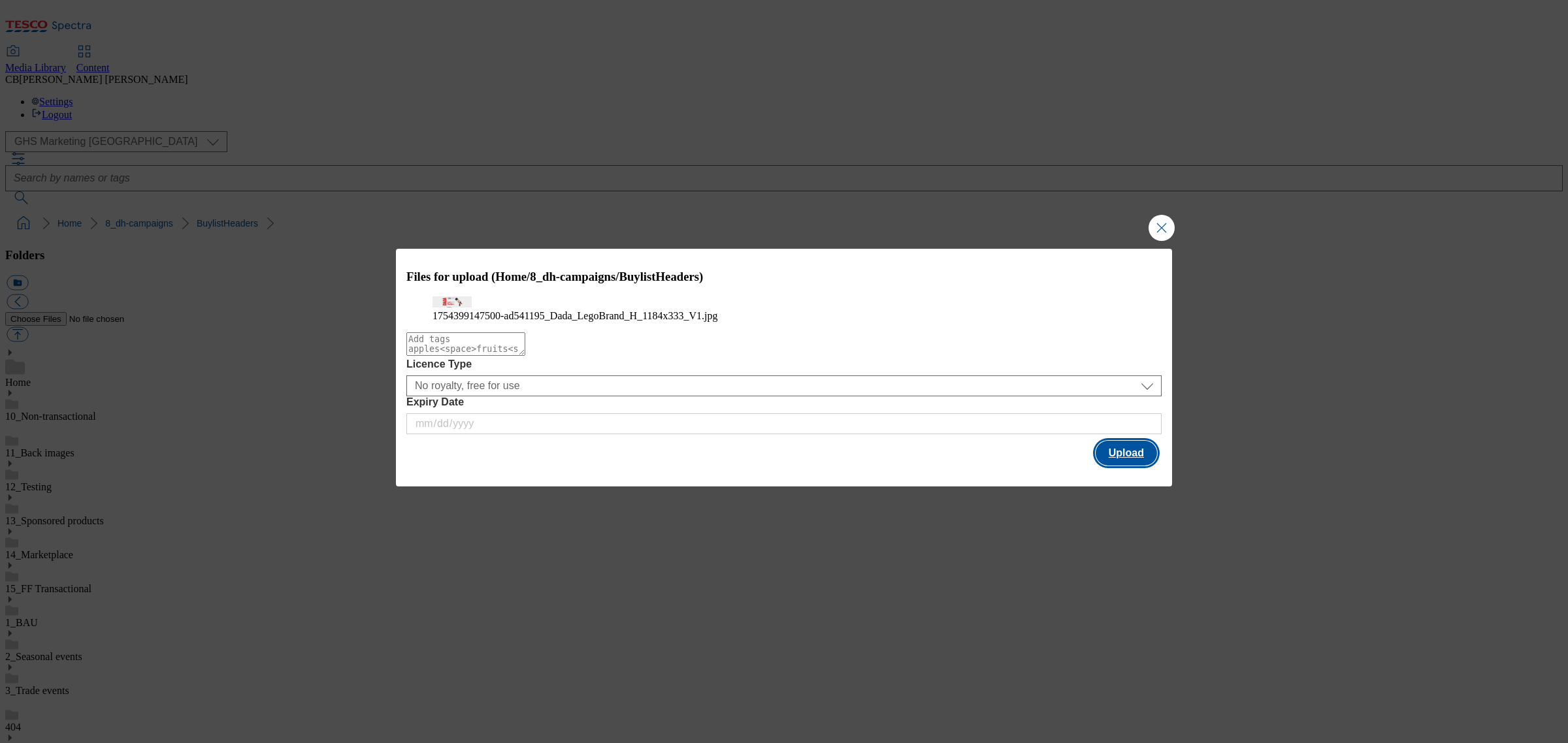
click at [1137, 466] on button "Upload" at bounding box center [1126, 453] width 62 height 25
